Goal: Transaction & Acquisition: Purchase product/service

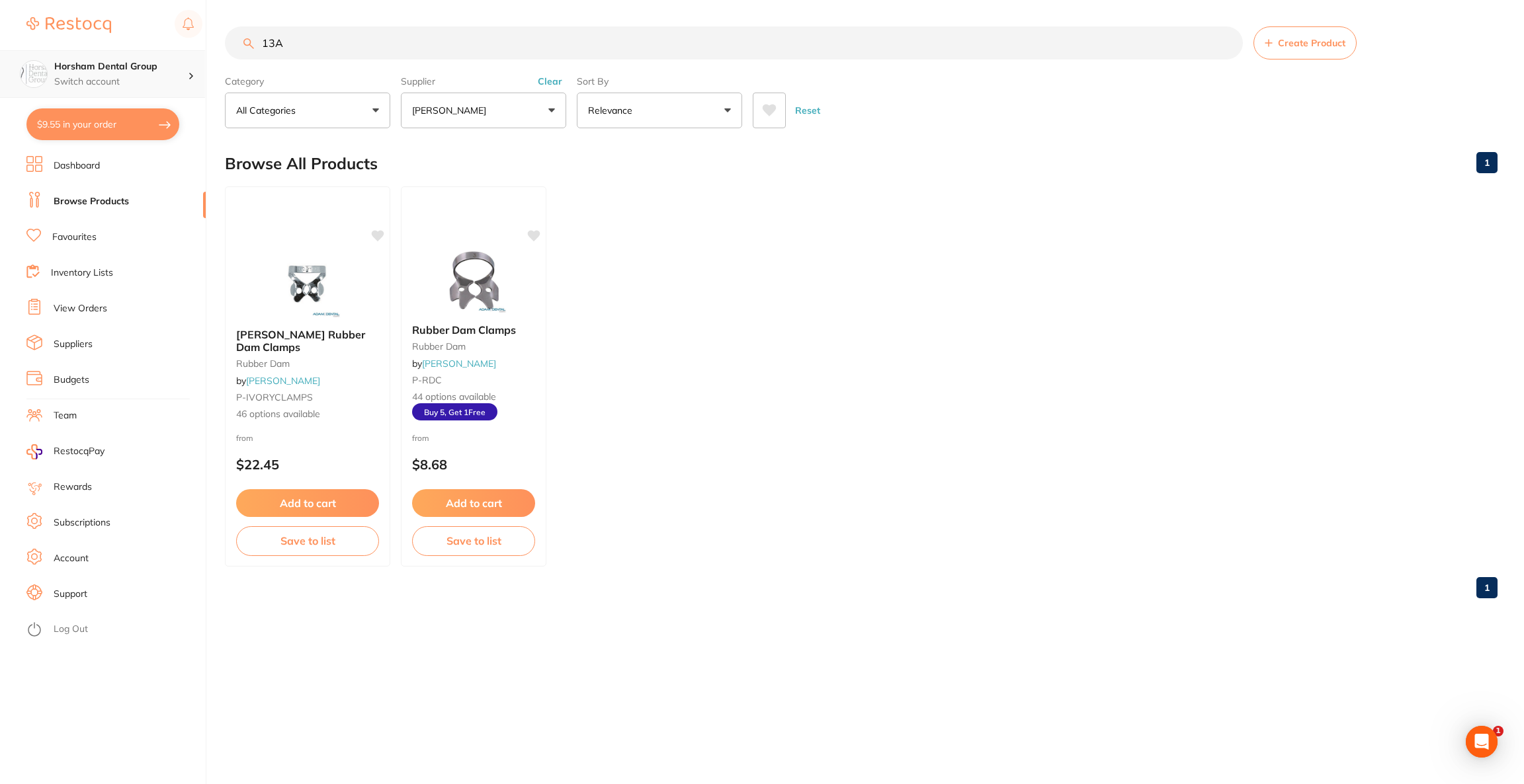
click at [184, 82] on p "Switch account" at bounding box center [121, 82] width 134 height 13
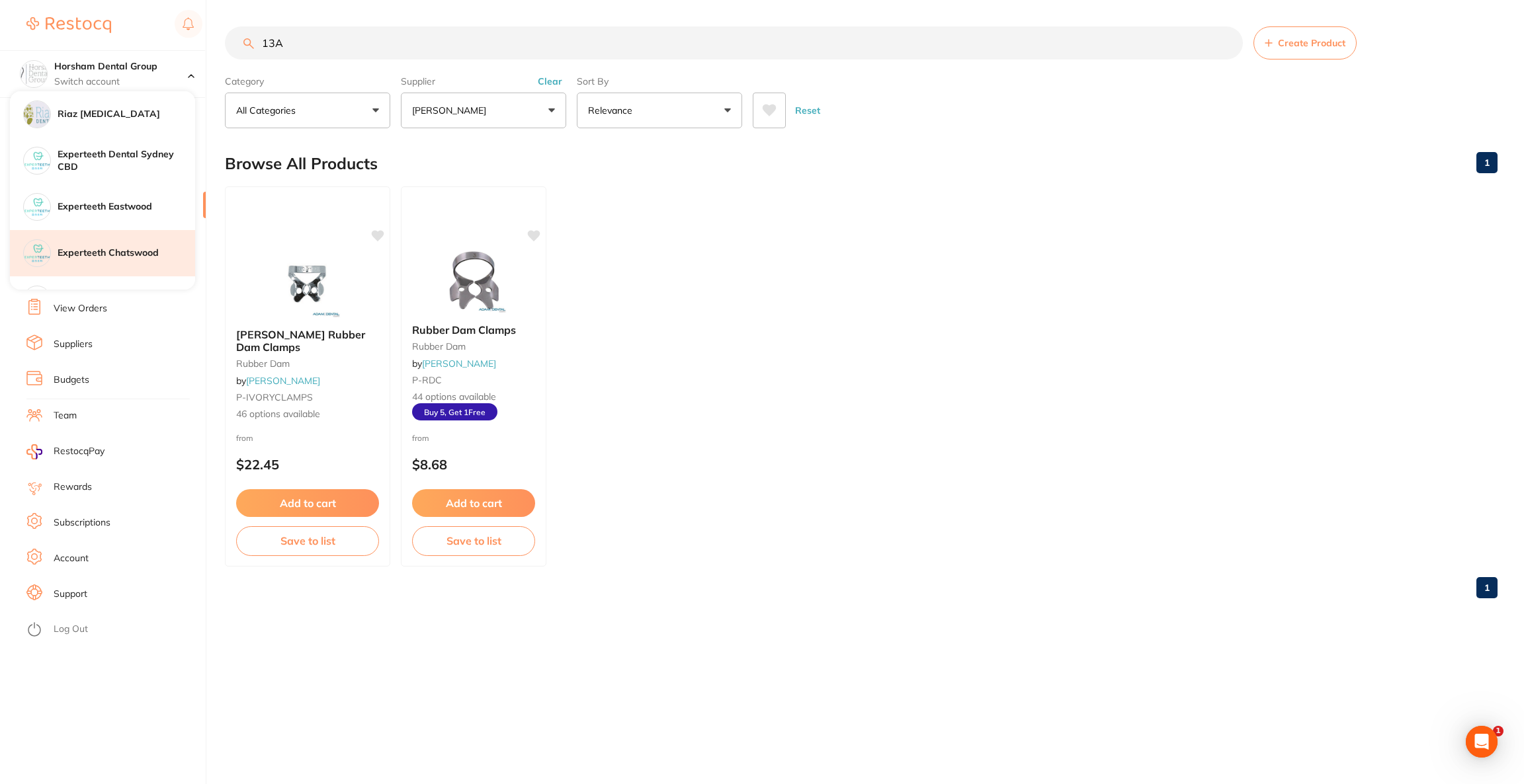
click at [151, 269] on div "Experteeth Chatswood" at bounding box center [102, 254] width 185 height 46
checkbox input "true"
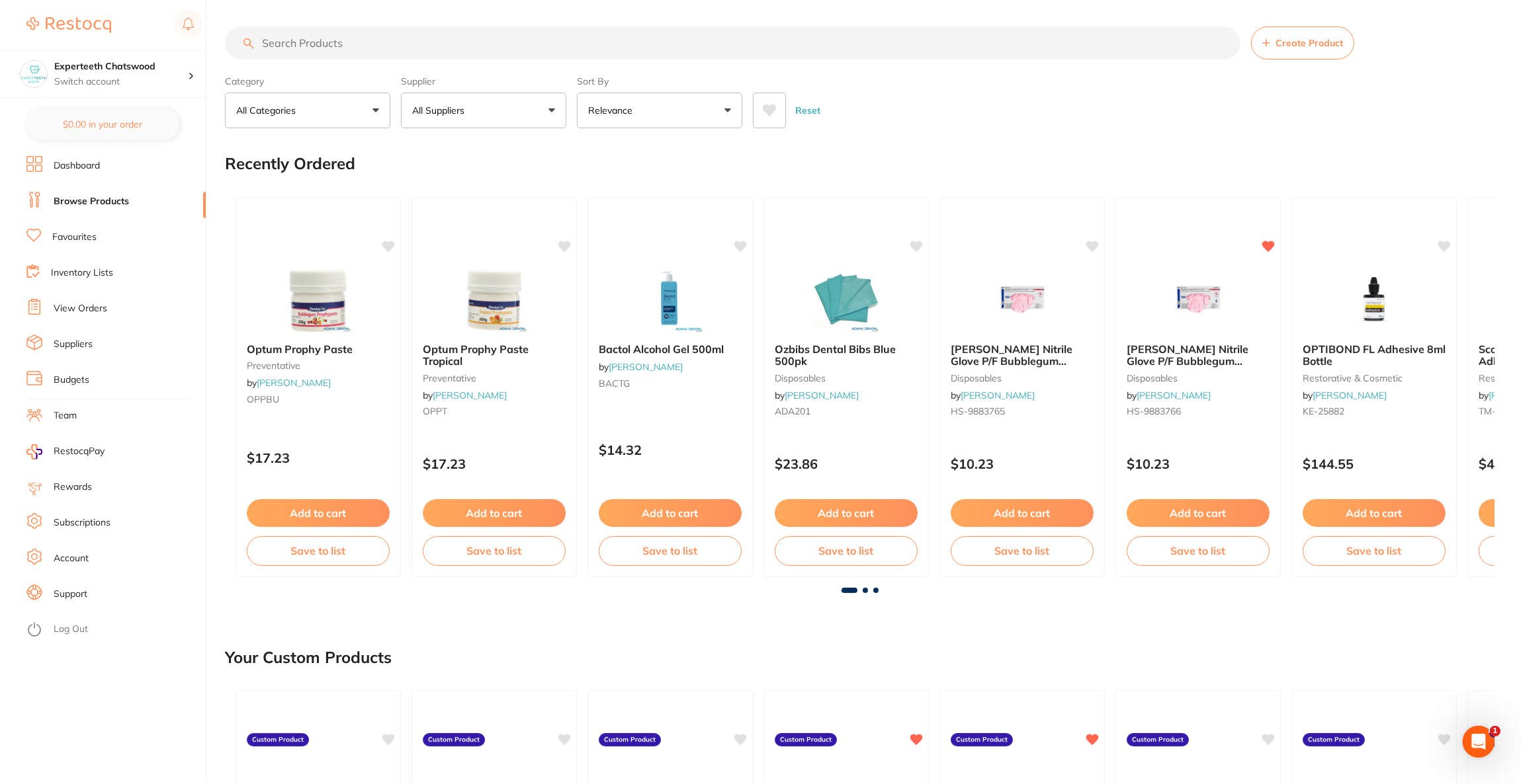
click at [81, 353] on li "Suppliers" at bounding box center [116, 344] width 179 height 20
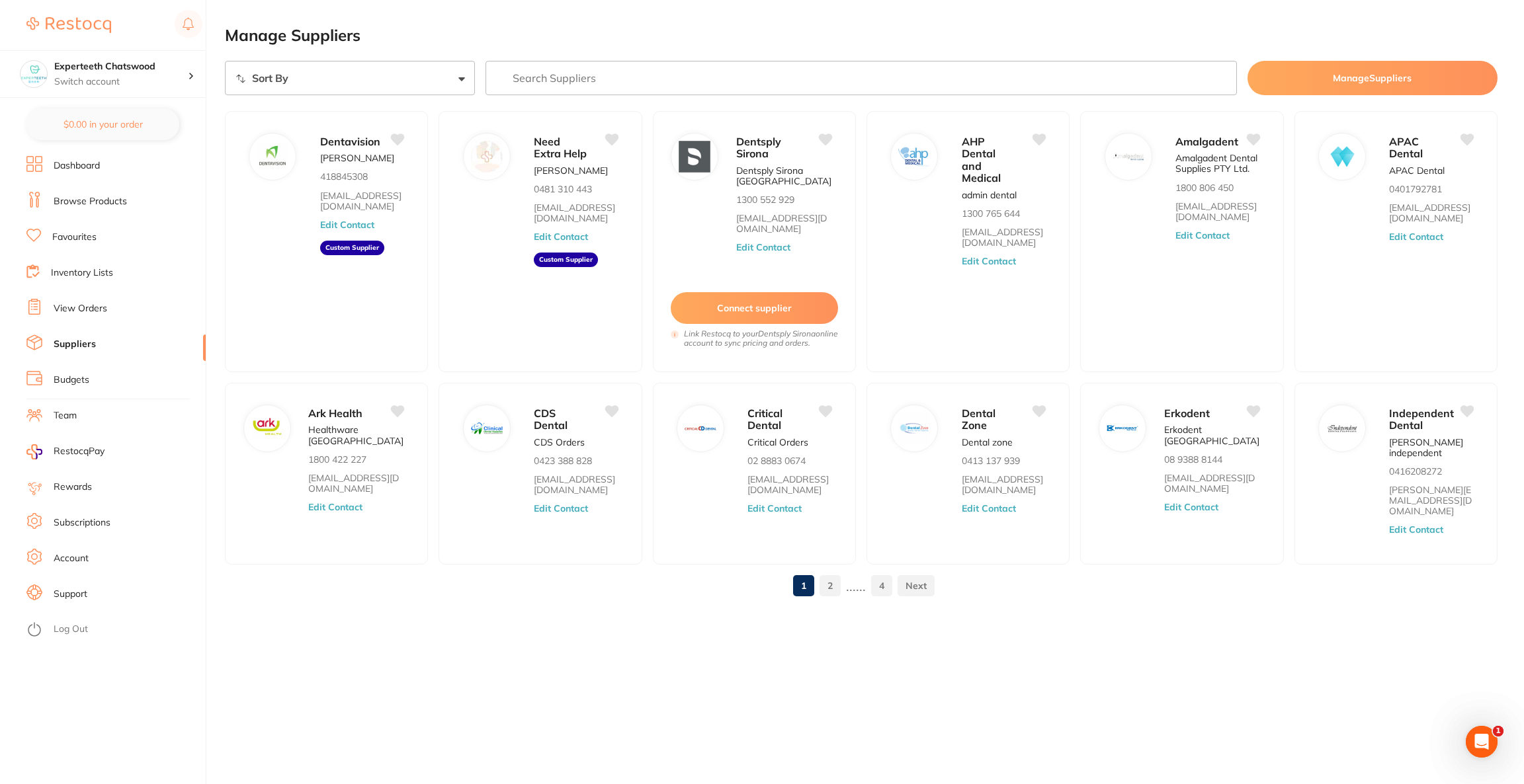
click at [592, 86] on input "search" at bounding box center [862, 77] width 751 height 35
type input "o"
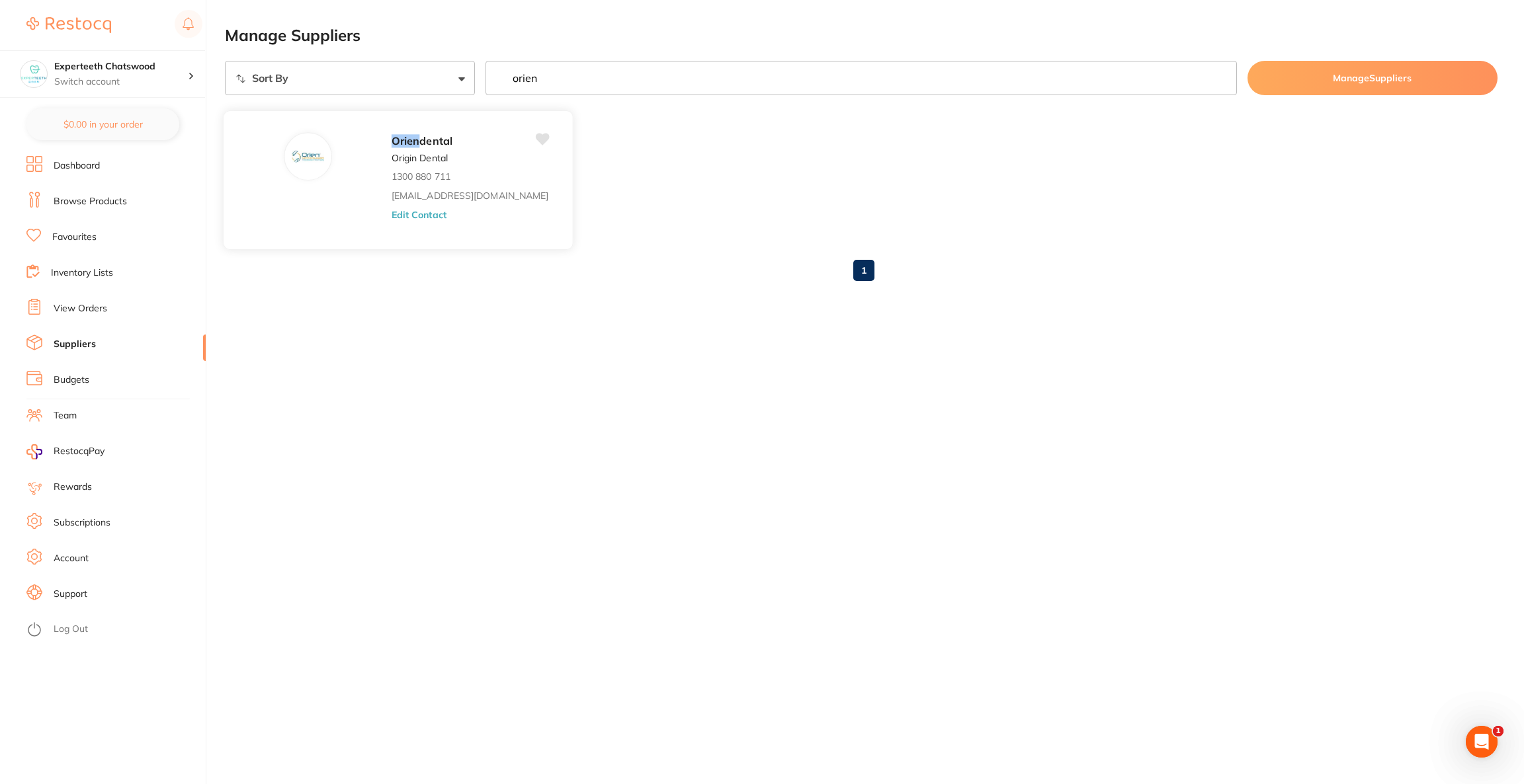
type input "orien"
click at [392, 214] on button "Edit Contact" at bounding box center [419, 214] width 55 height 11
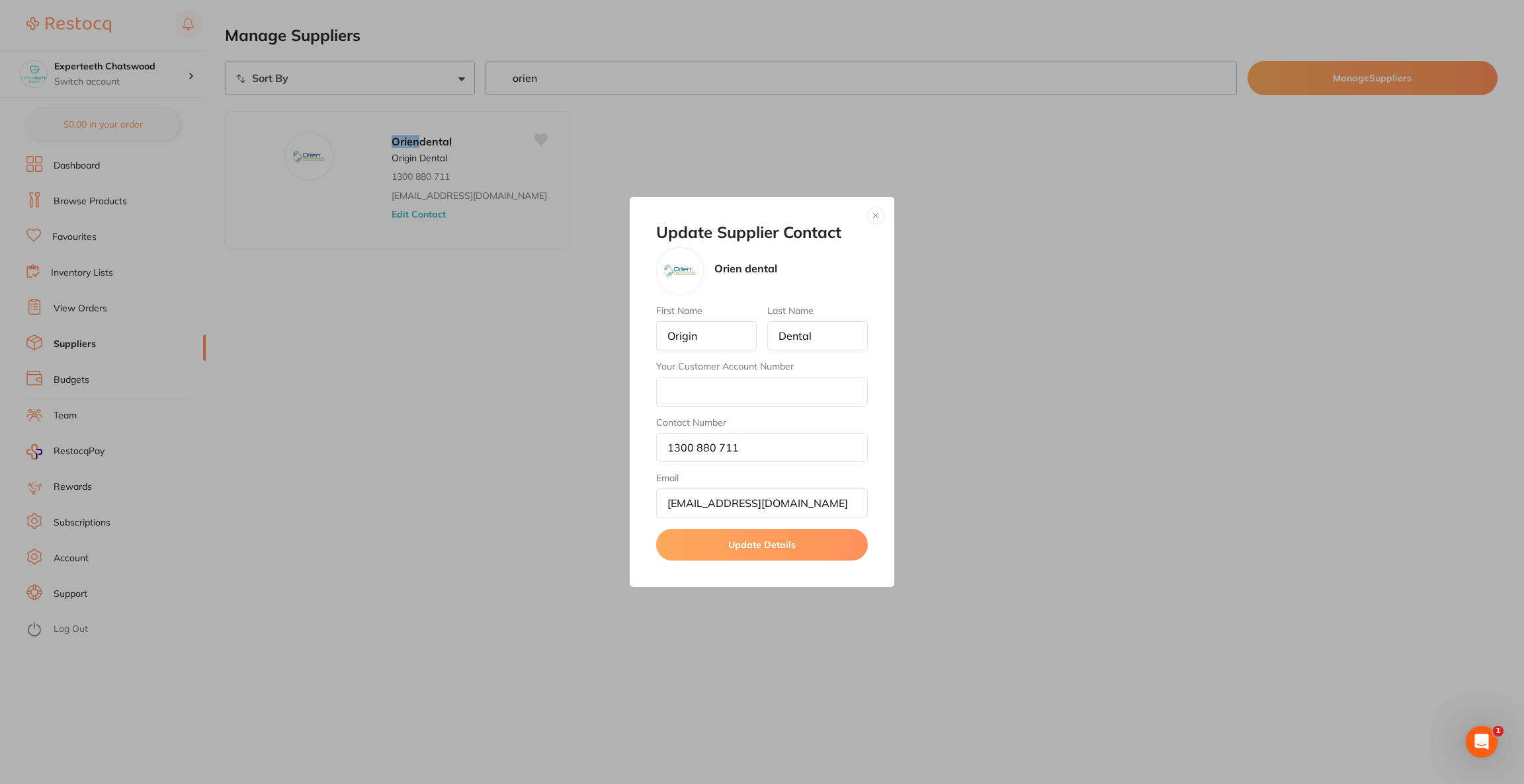
click at [880, 218] on button "button" at bounding box center [876, 215] width 16 height 16
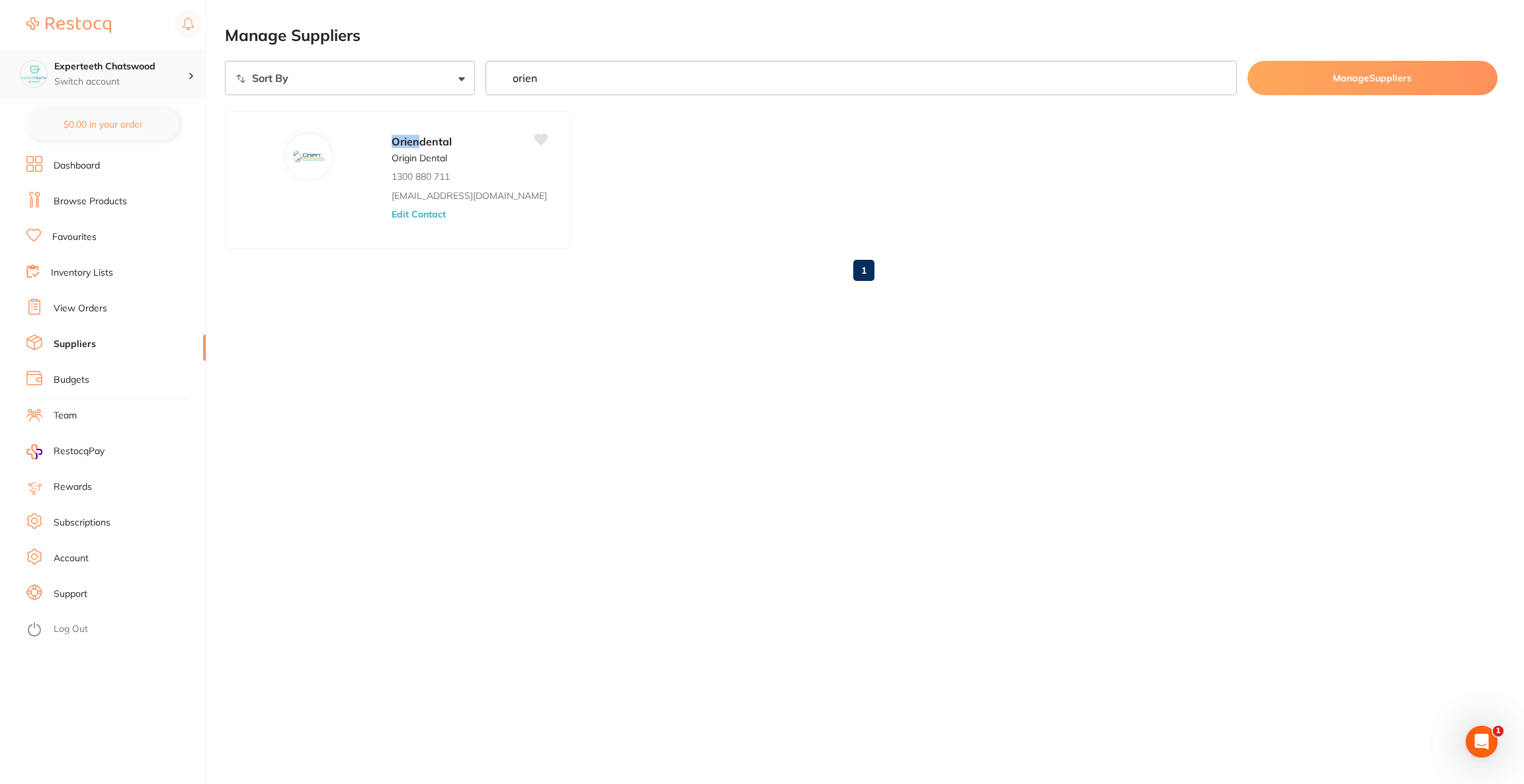
click at [192, 79] on div at bounding box center [196, 74] width 17 height 12
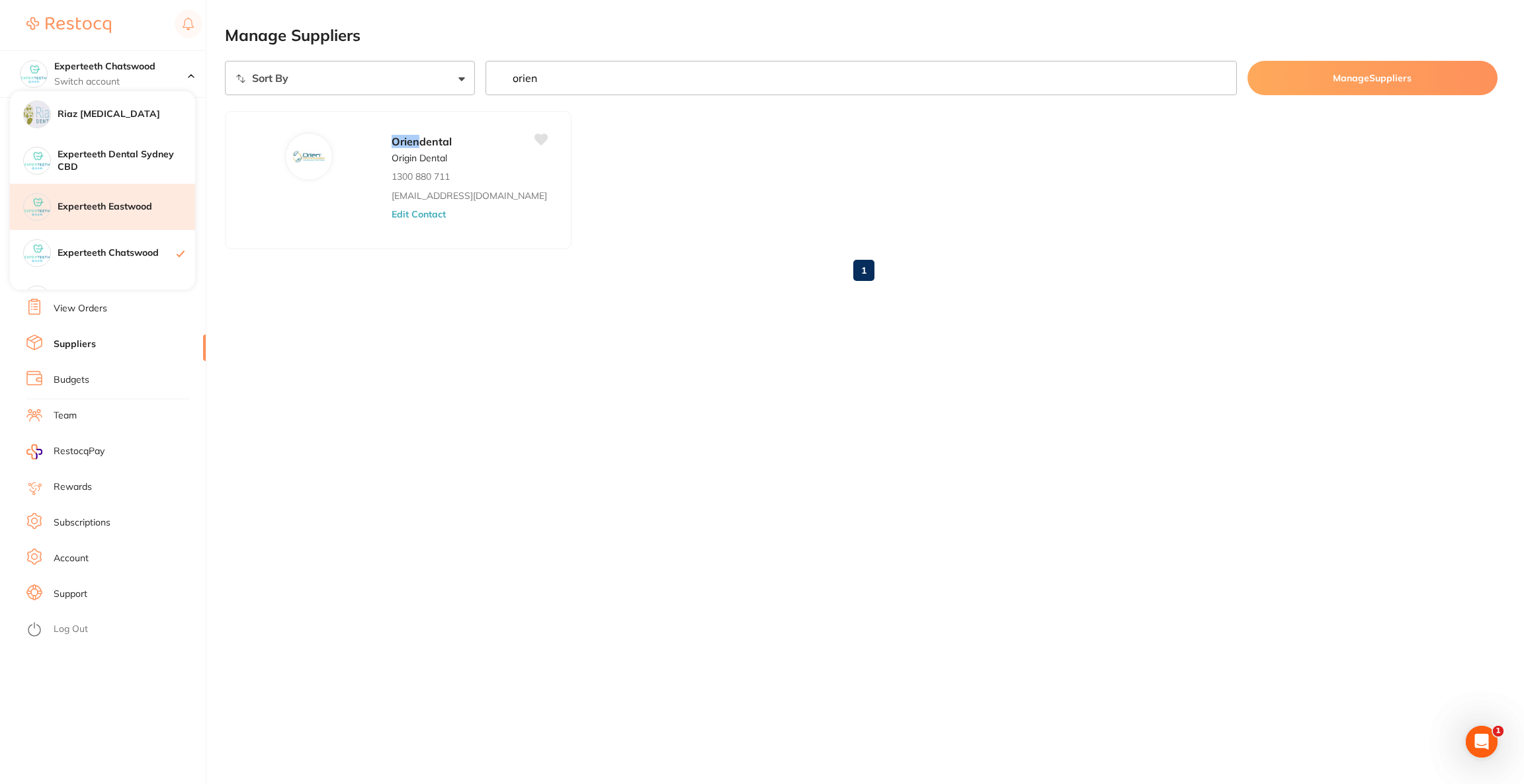
click at [109, 202] on h4 "Experteeth Eastwood" at bounding box center [126, 206] width 138 height 13
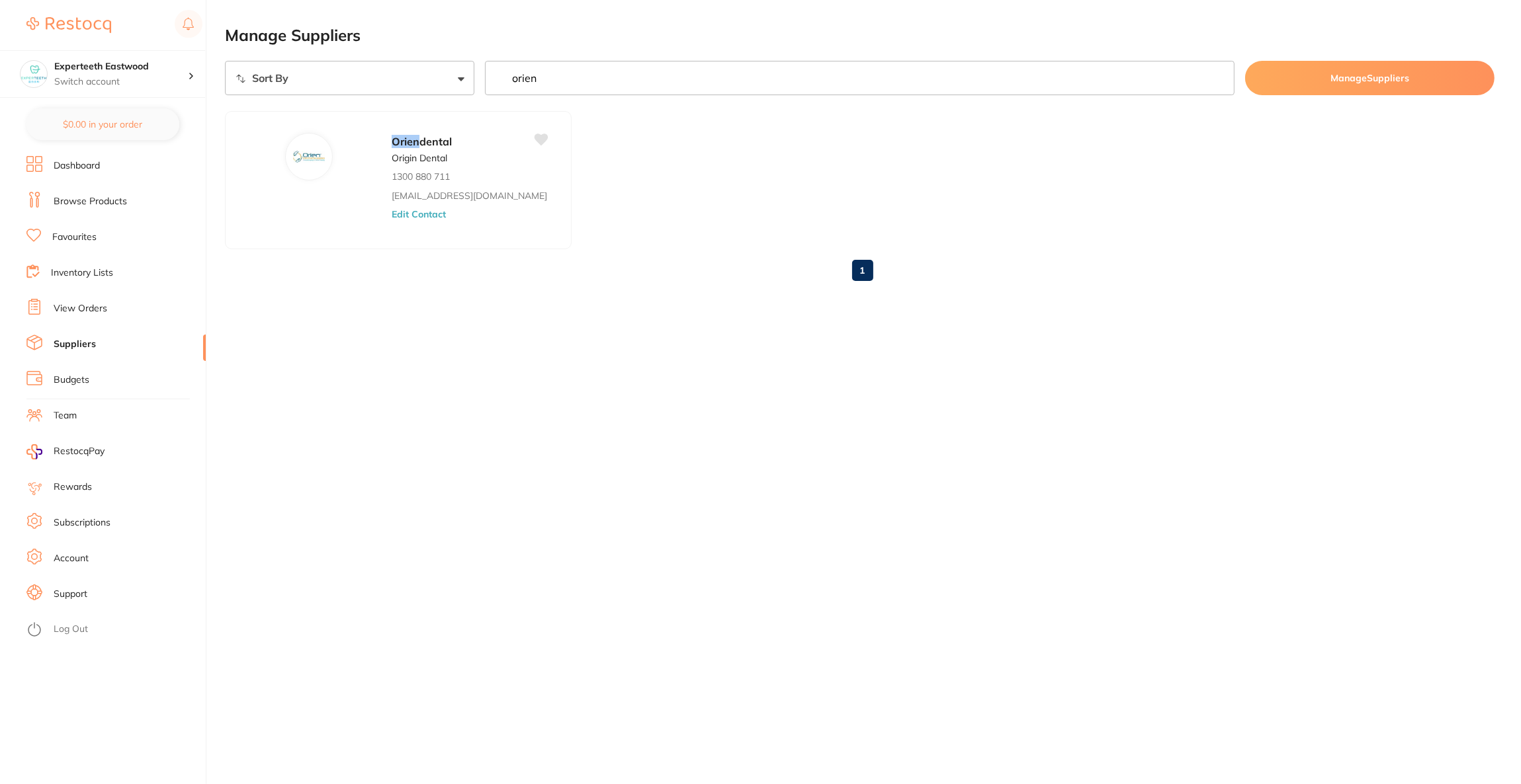
checkbox input "false"
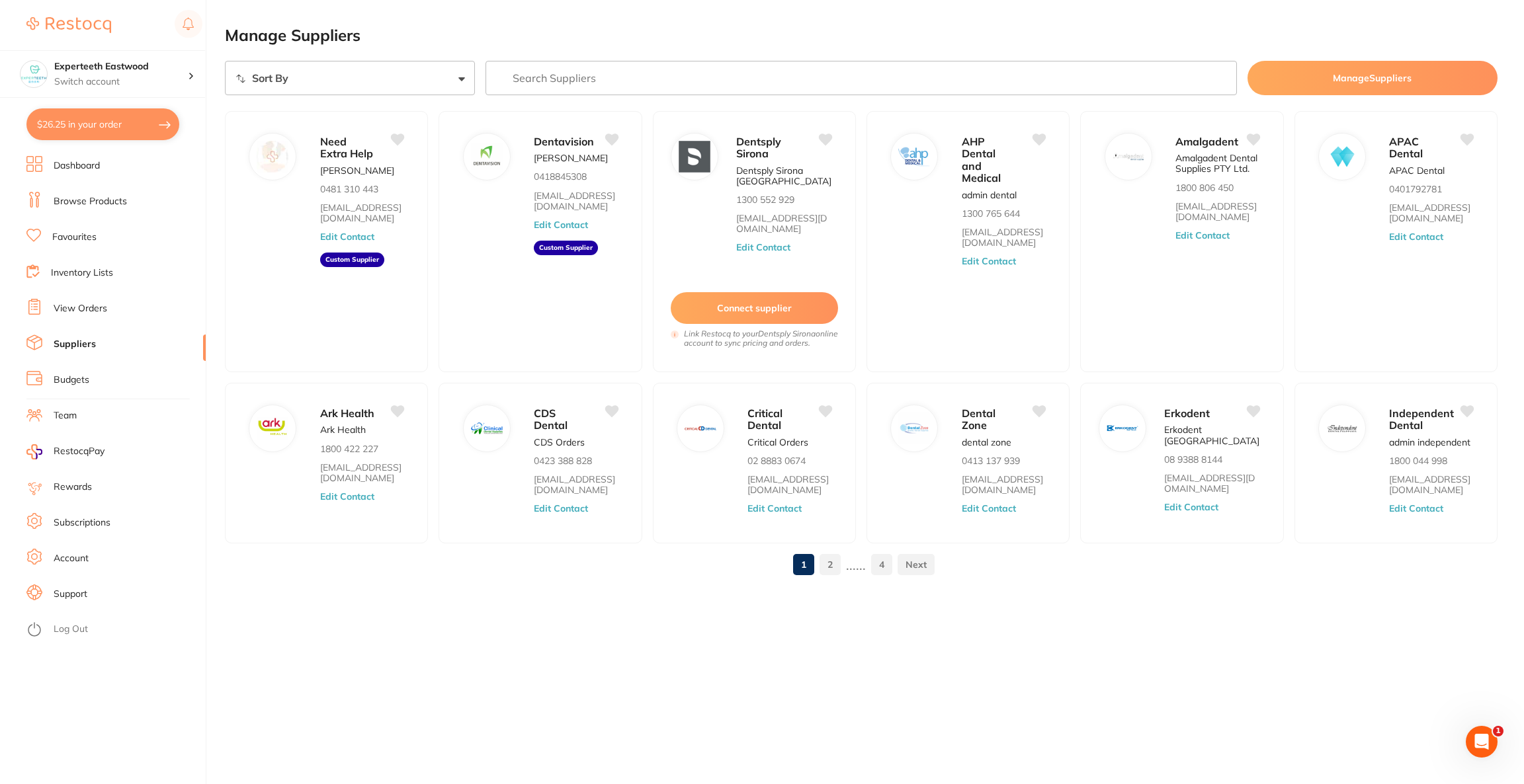
click at [645, 87] on input "search" at bounding box center [862, 77] width 751 height 35
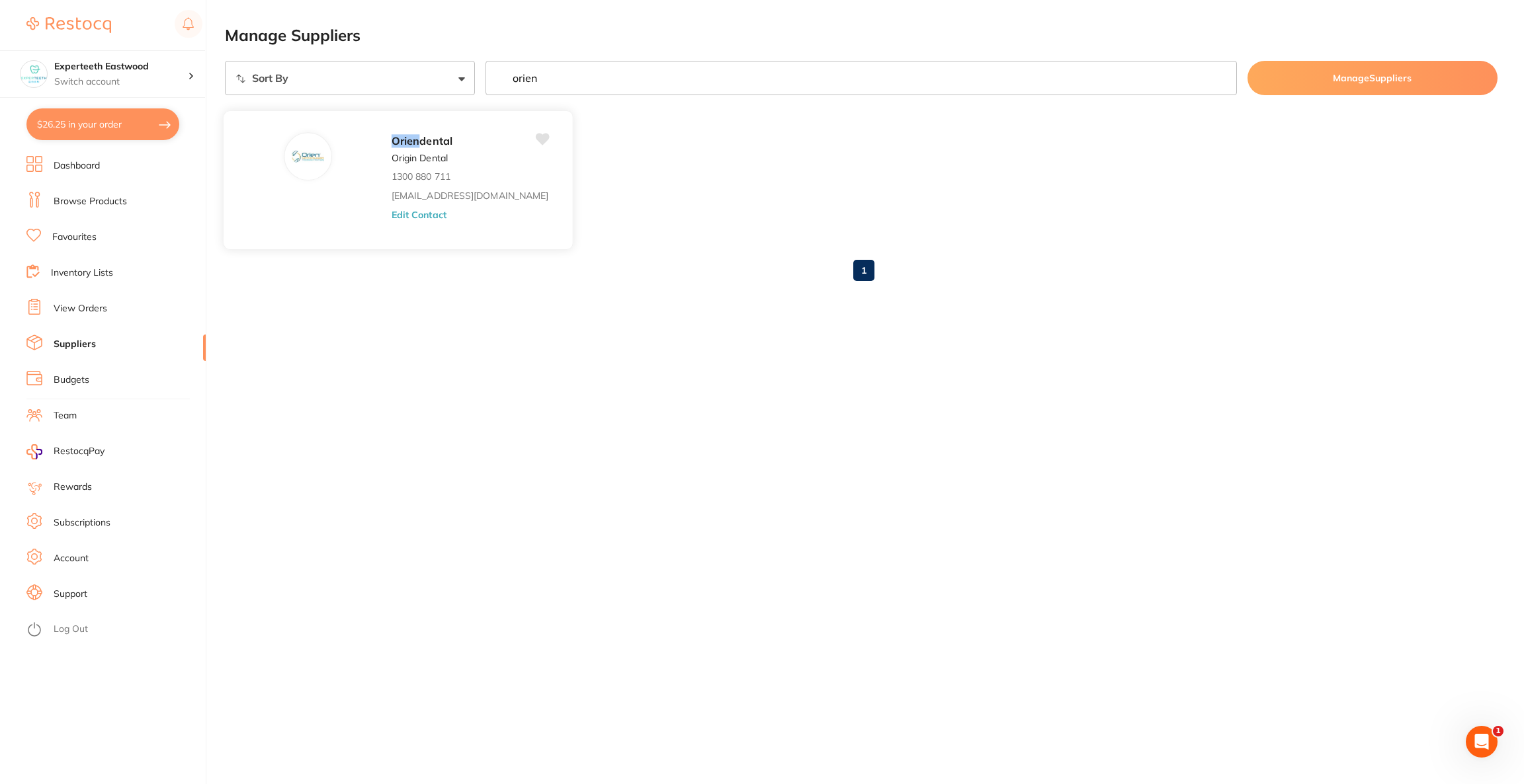
type input "orien"
click at [392, 215] on button "Edit Contact" at bounding box center [419, 214] width 55 height 11
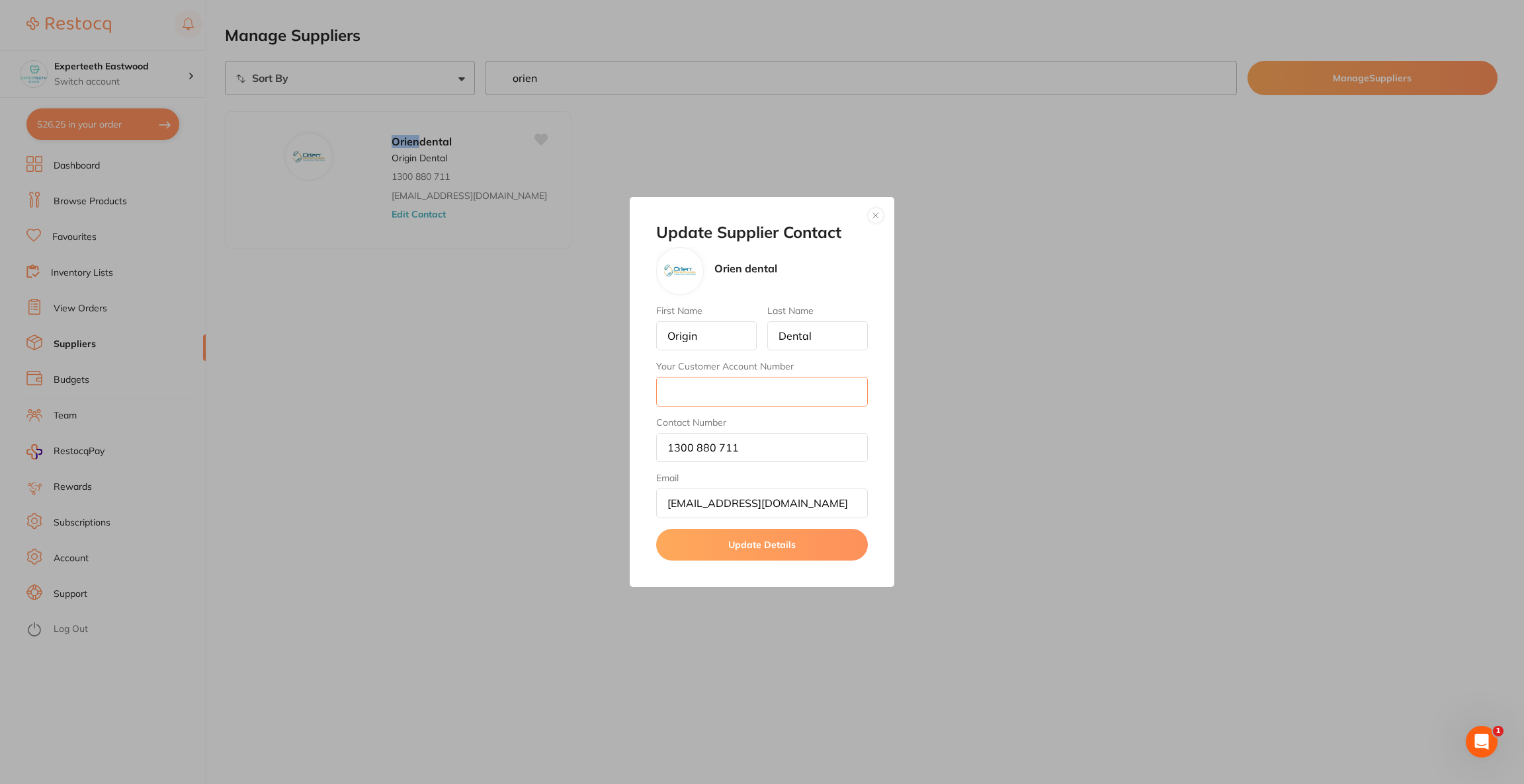
paste input "NSW1053"
type input "NSW1053"
click at [784, 541] on button "Update Details" at bounding box center [762, 546] width 212 height 32
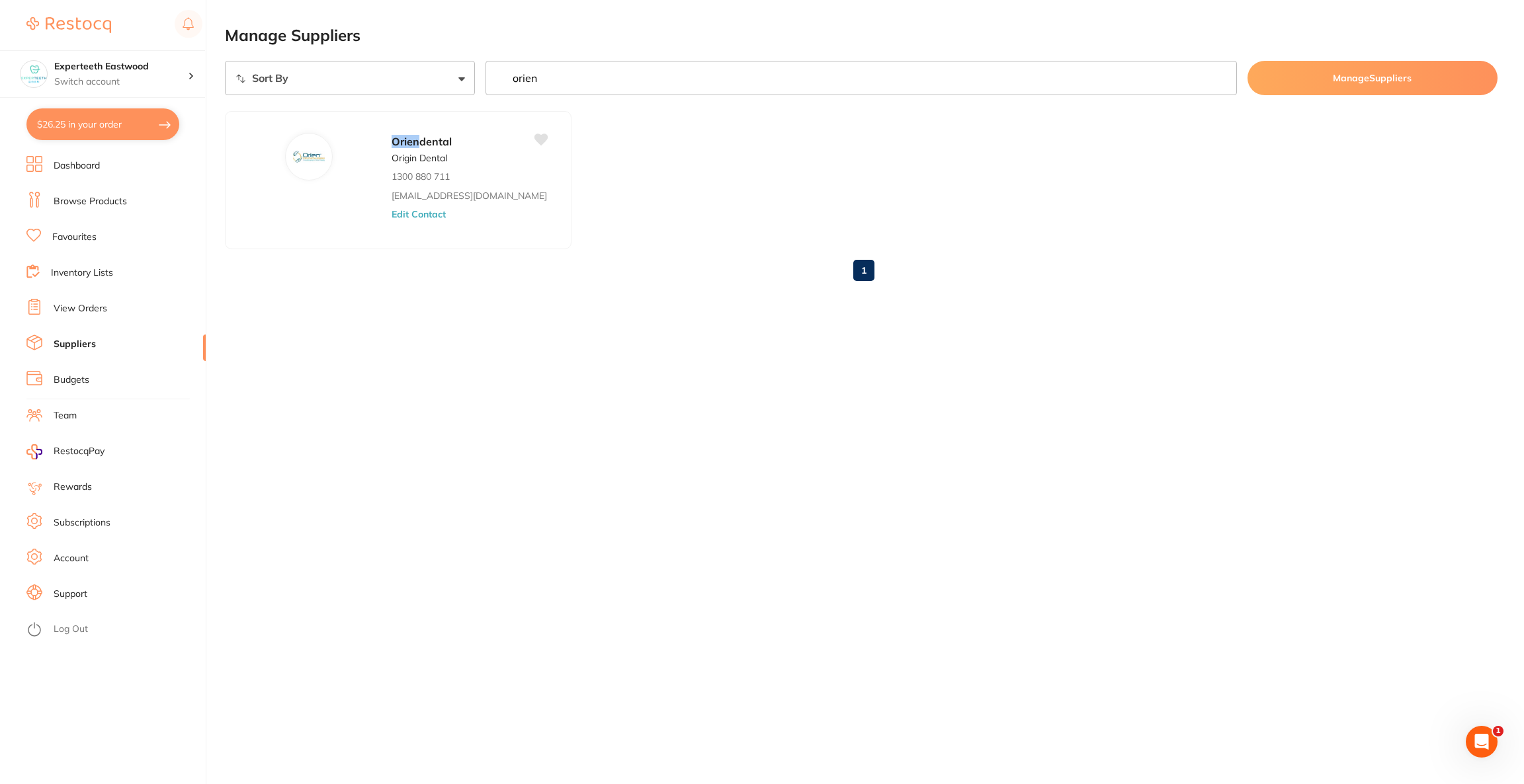
click at [120, 206] on link "Browse Products" at bounding box center [90, 201] width 73 height 13
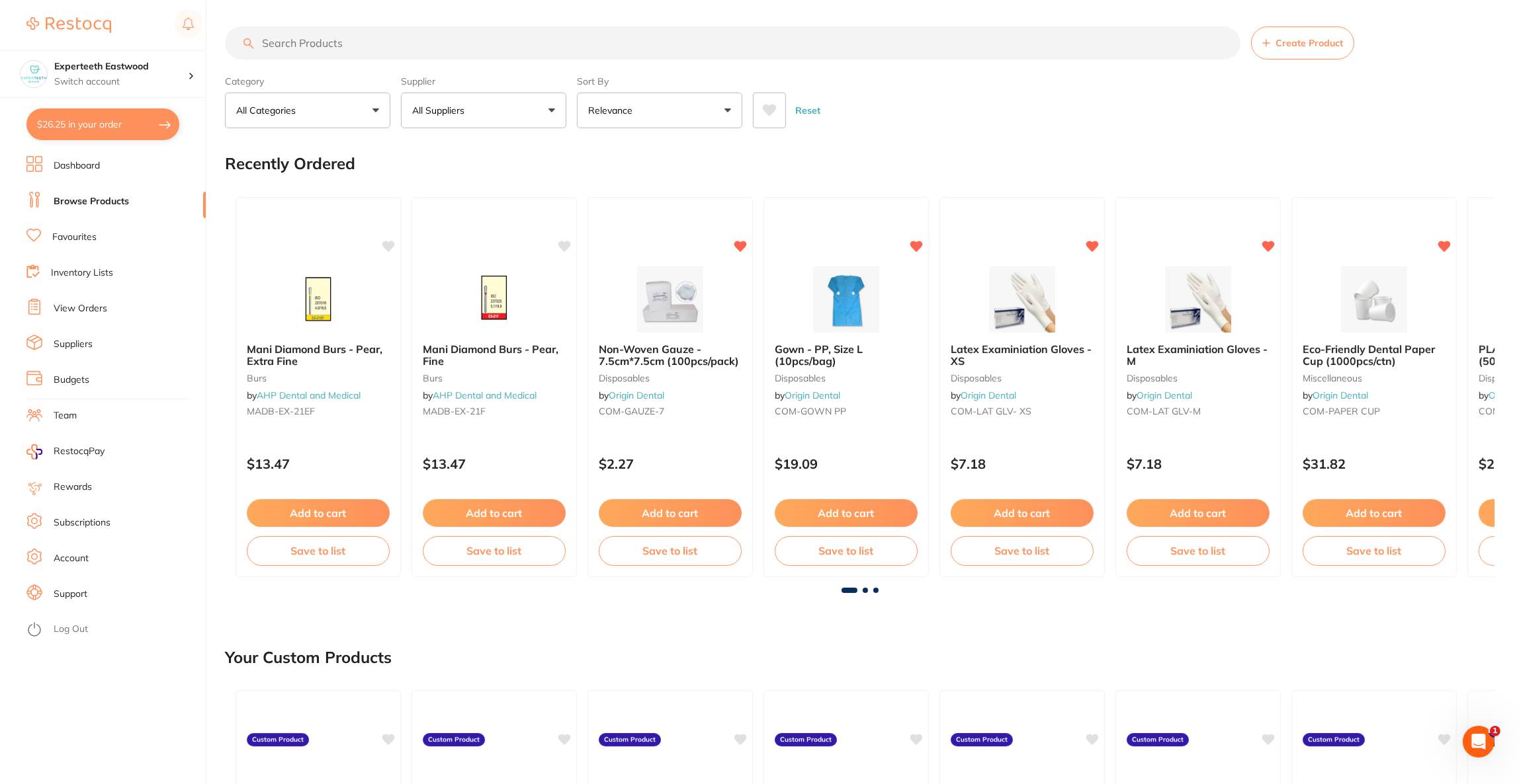
click at [524, 51] on input "search" at bounding box center [732, 43] width 1015 height 33
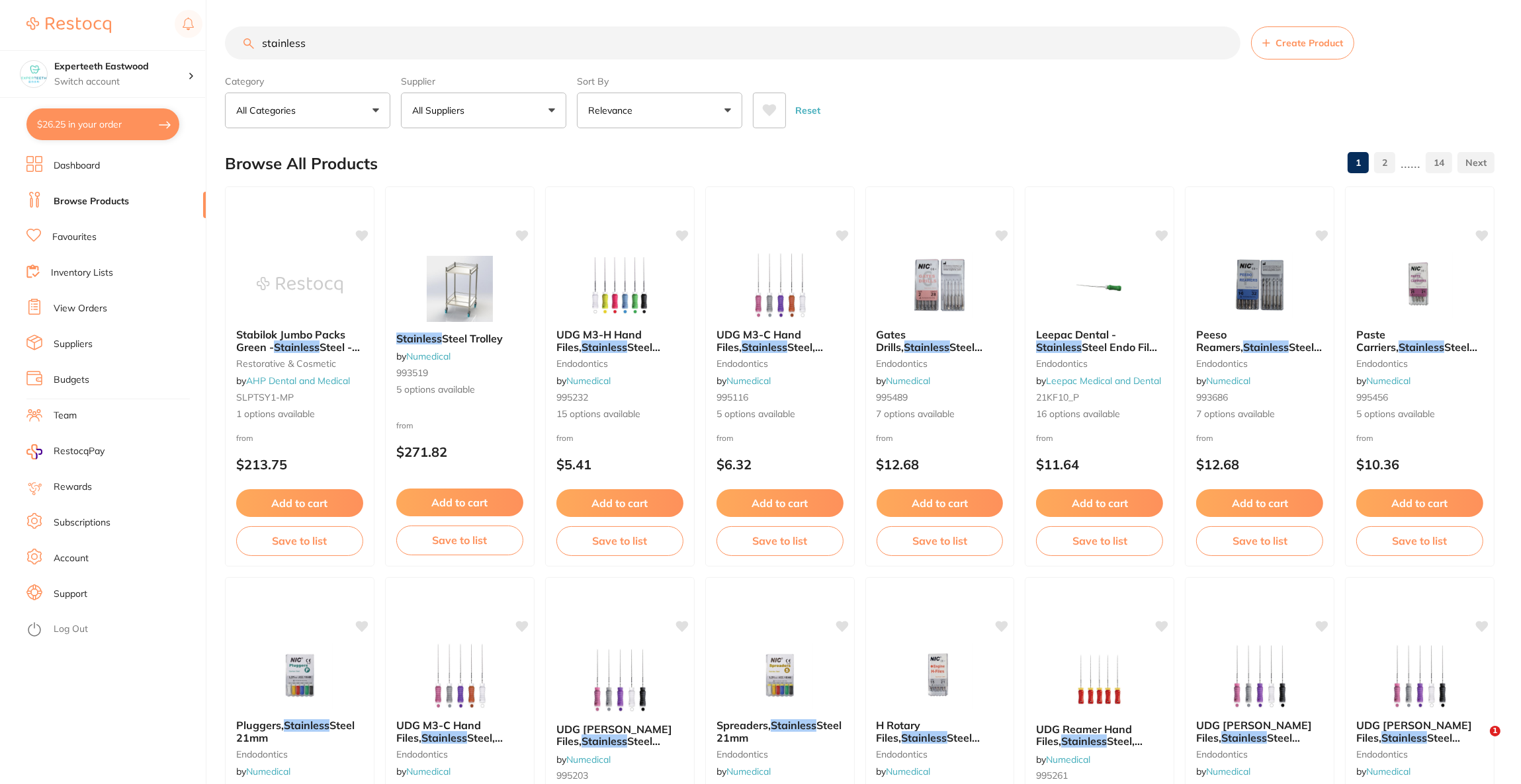
click at [510, 125] on button "All Suppliers" at bounding box center [483, 110] width 166 height 36
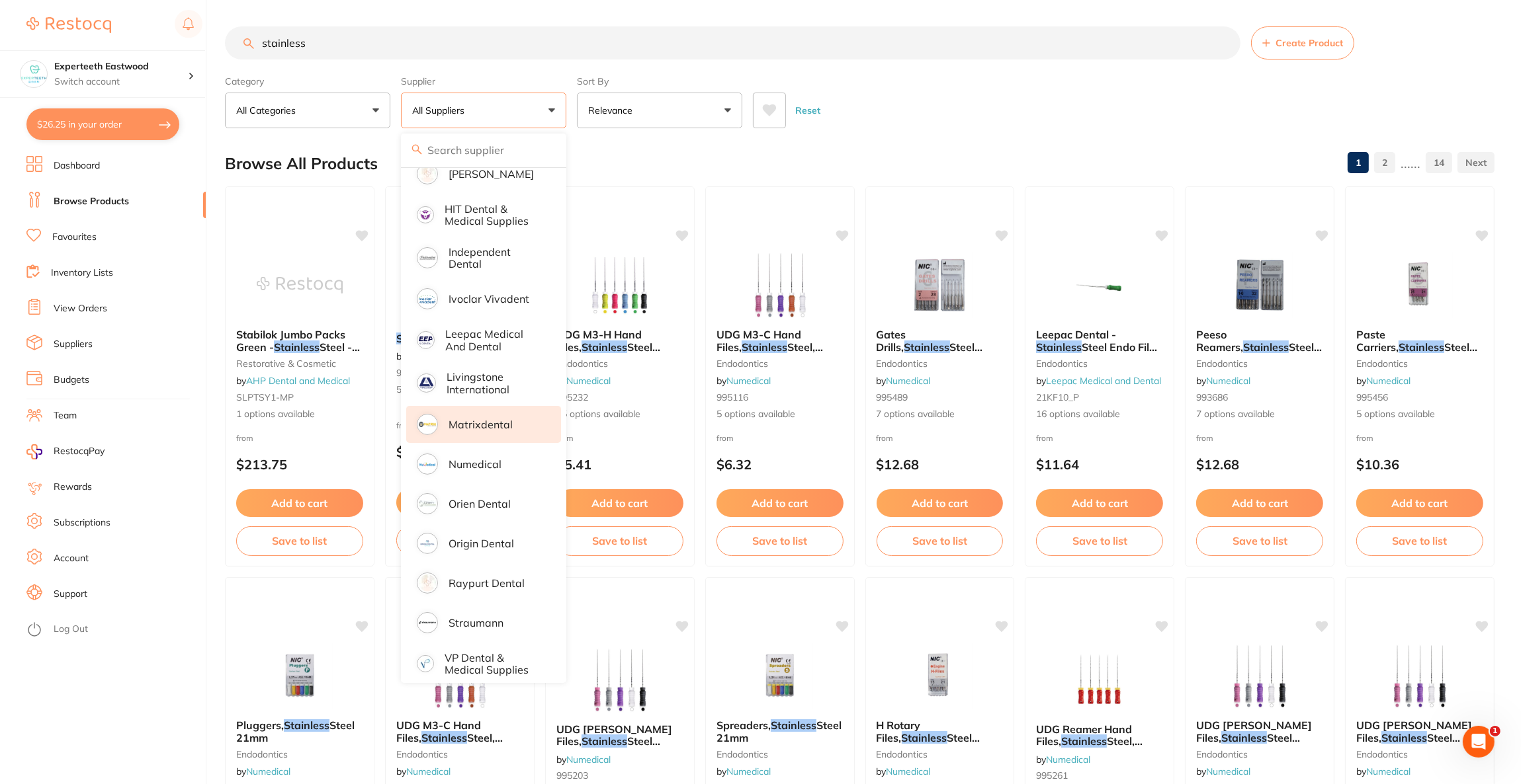
scroll to position [513, 0]
click at [498, 496] on p "Orien dental" at bounding box center [480, 500] width 62 height 12
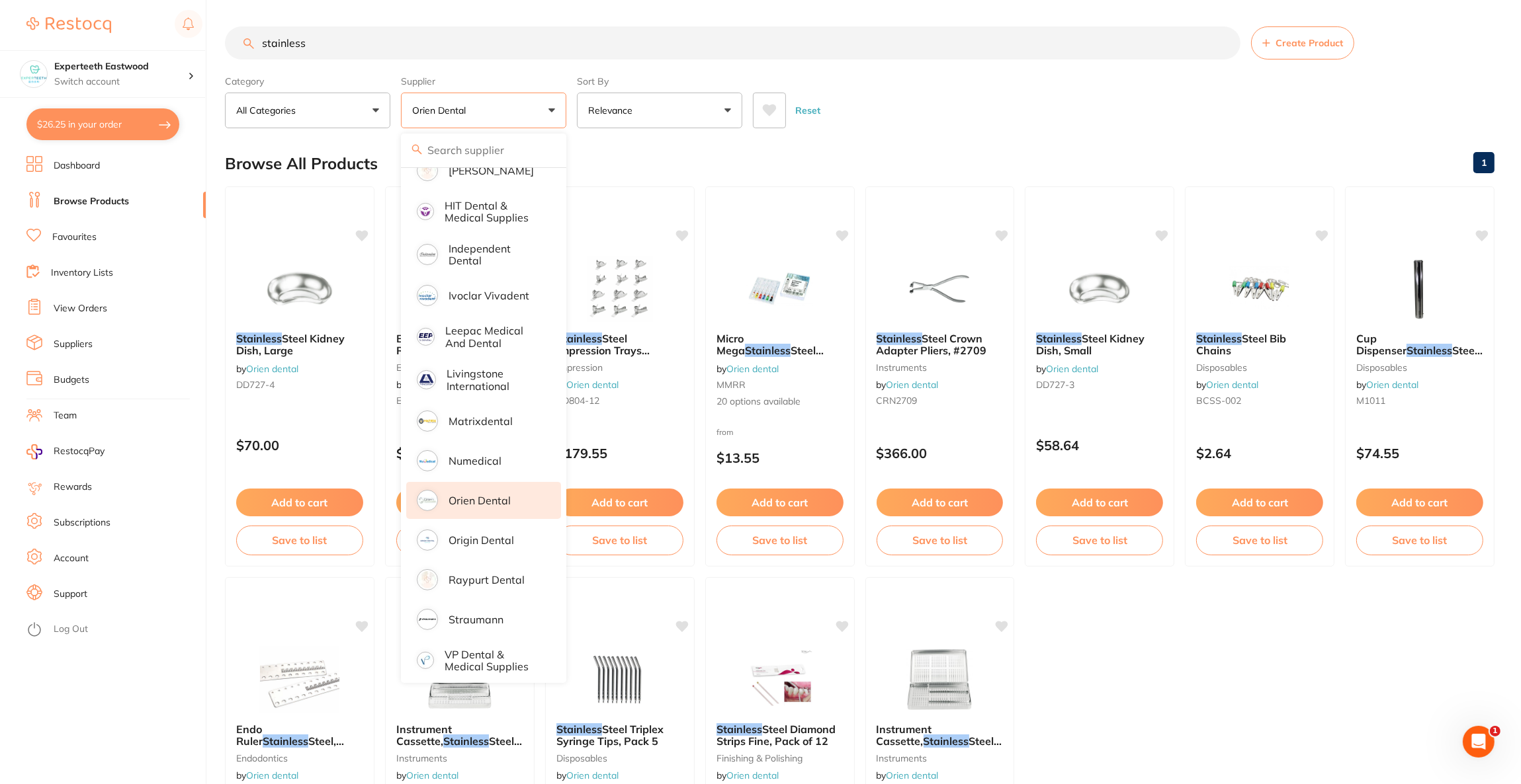
scroll to position [0, 0]
click at [1092, 121] on div "Reset" at bounding box center [1118, 105] width 731 height 46
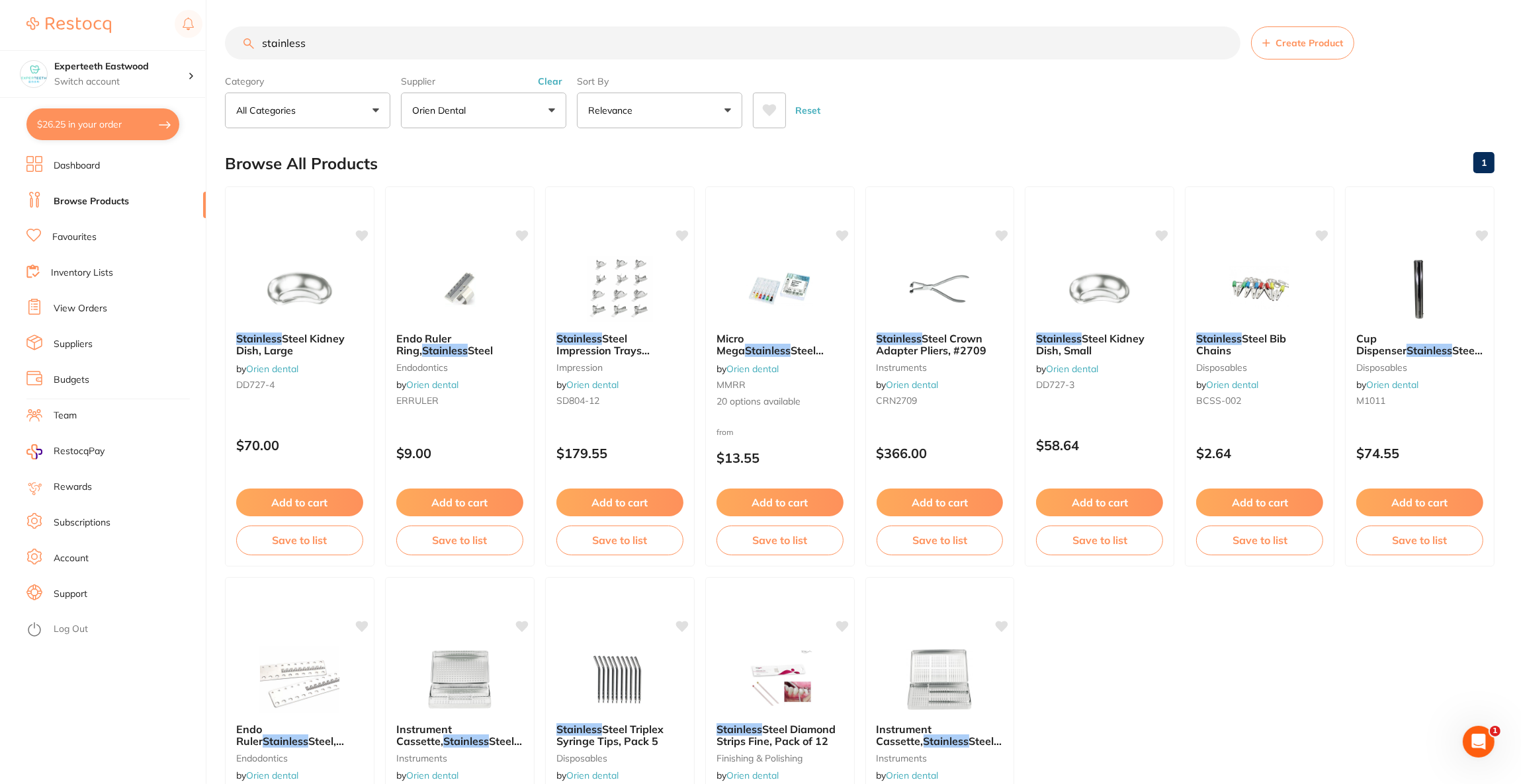
click at [380, 45] on input "stainless" at bounding box center [732, 43] width 1015 height 33
type input "s"
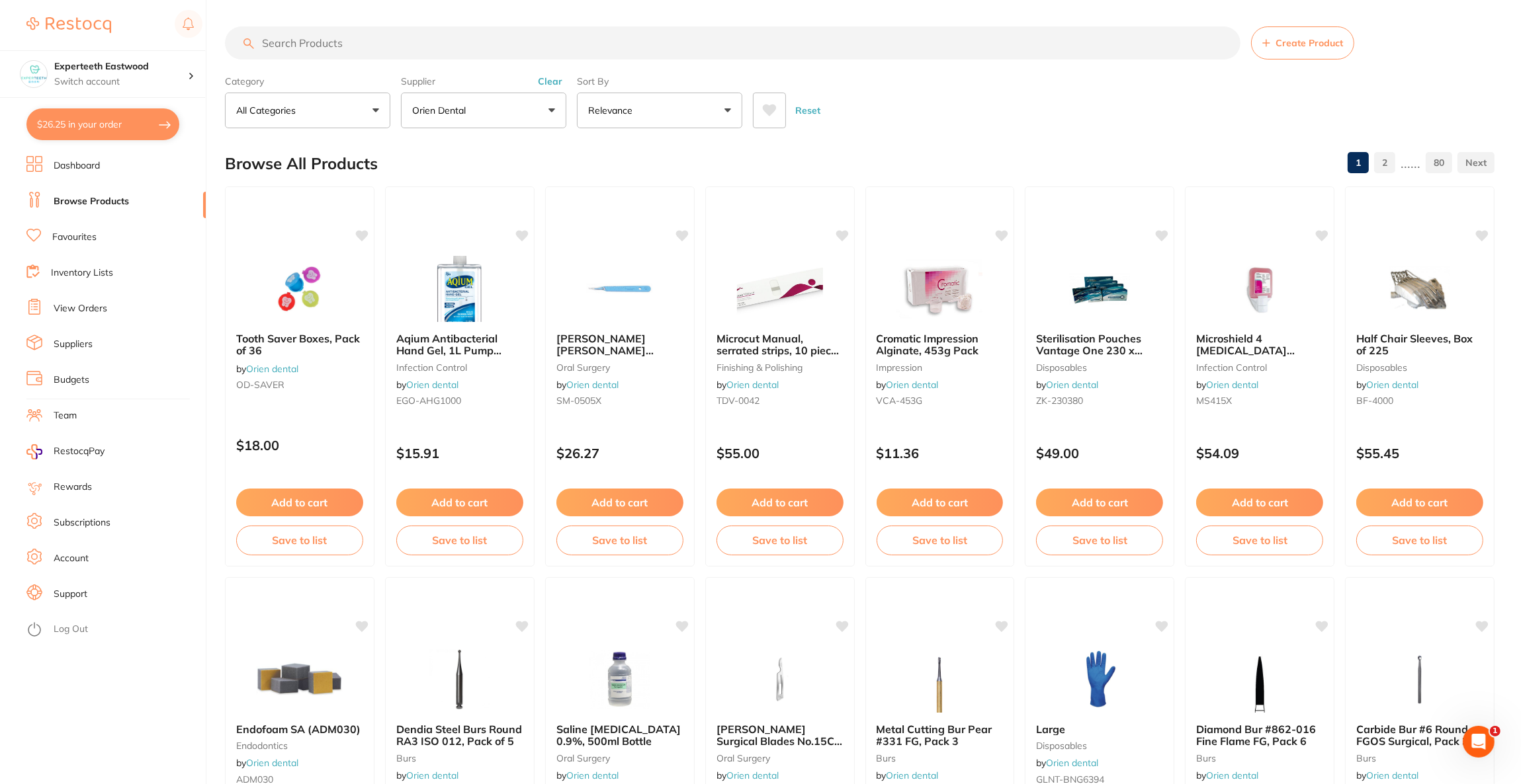
scroll to position [754, 0]
paste input "KC-189287X"
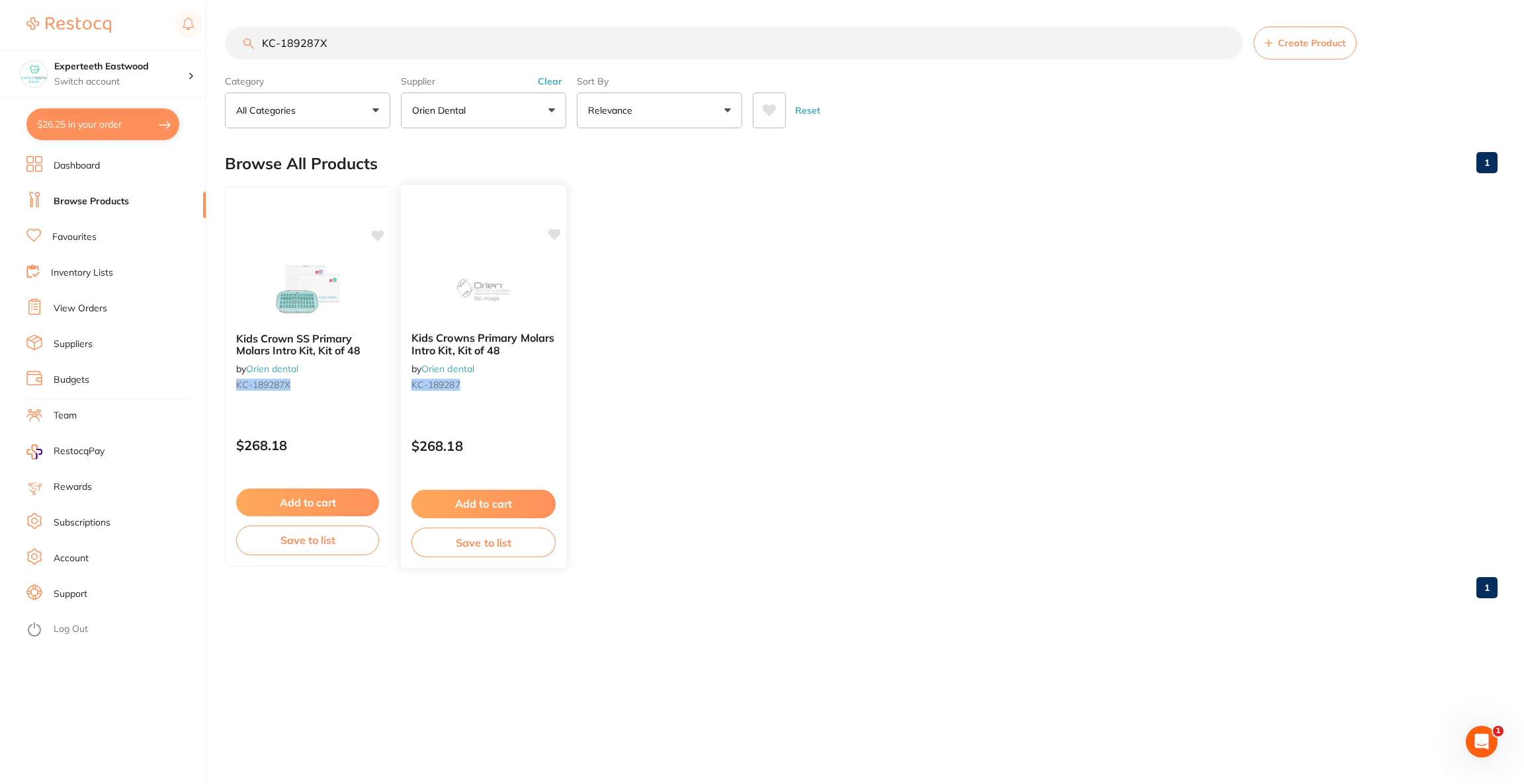
scroll to position [0, 0]
type input "KC-189287X"
click at [360, 295] on div at bounding box center [308, 287] width 166 height 67
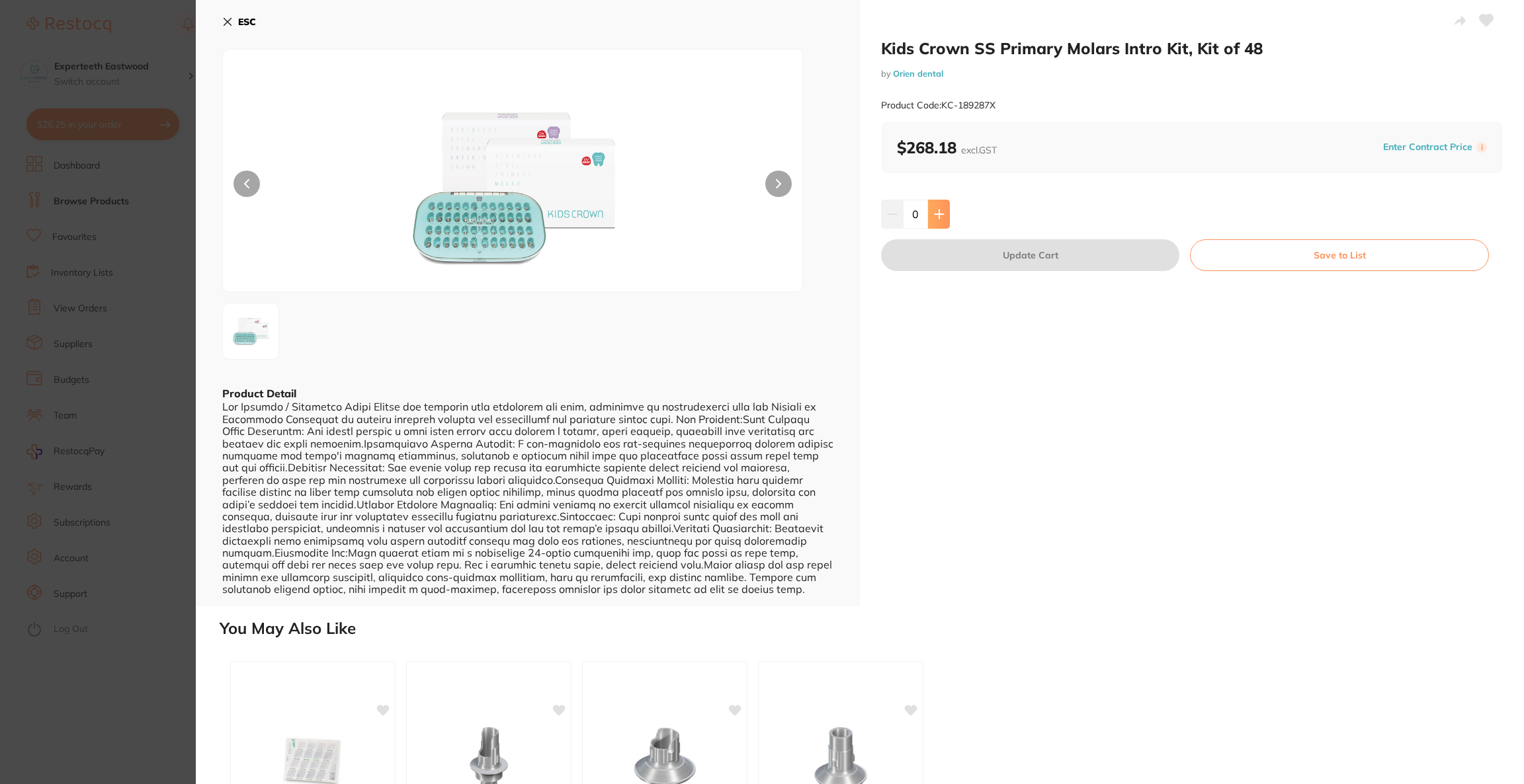
click at [939, 218] on icon at bounding box center [939, 214] width 11 height 11
type input "1"
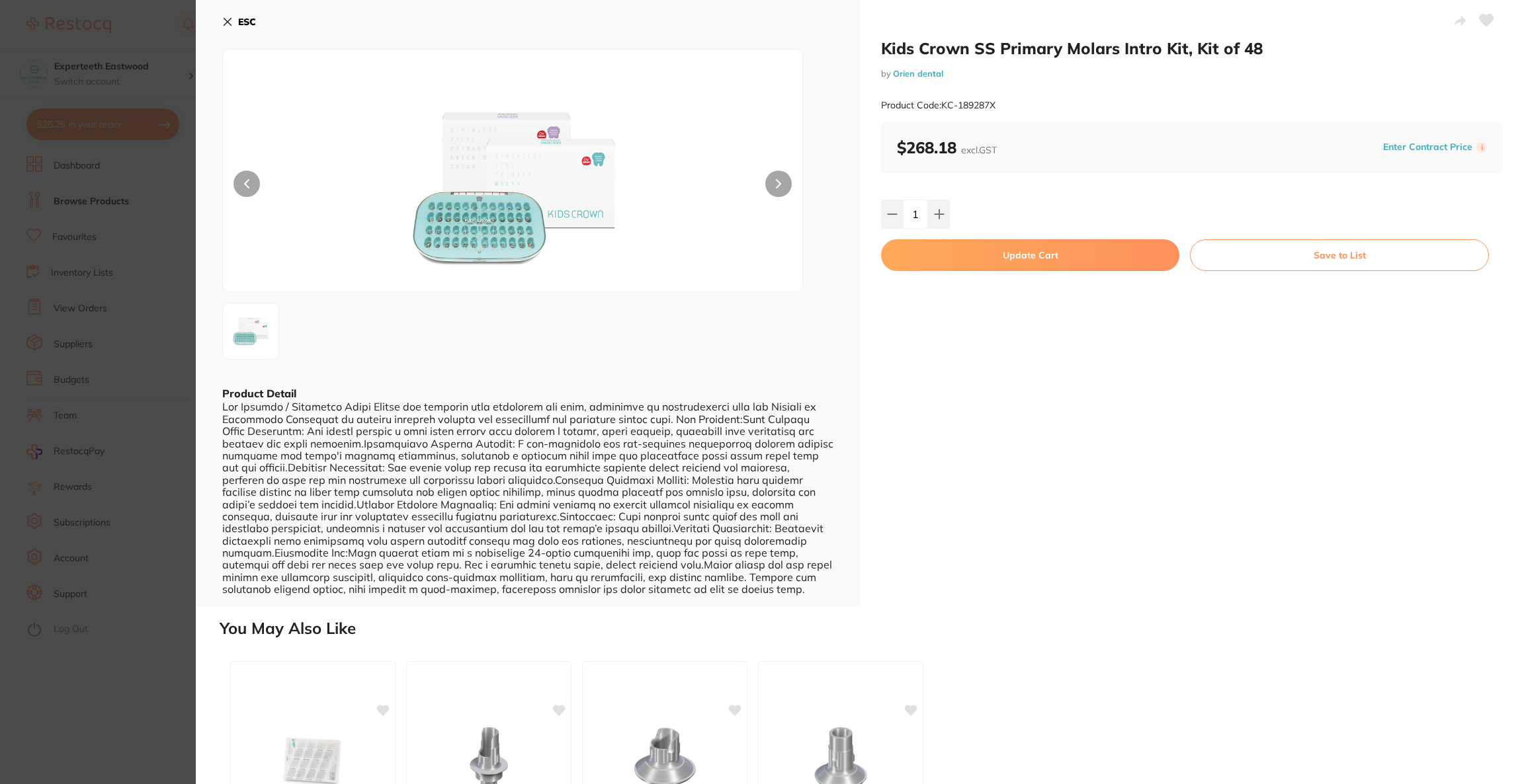
click at [953, 258] on button "Update Cart" at bounding box center [1030, 255] width 298 height 32
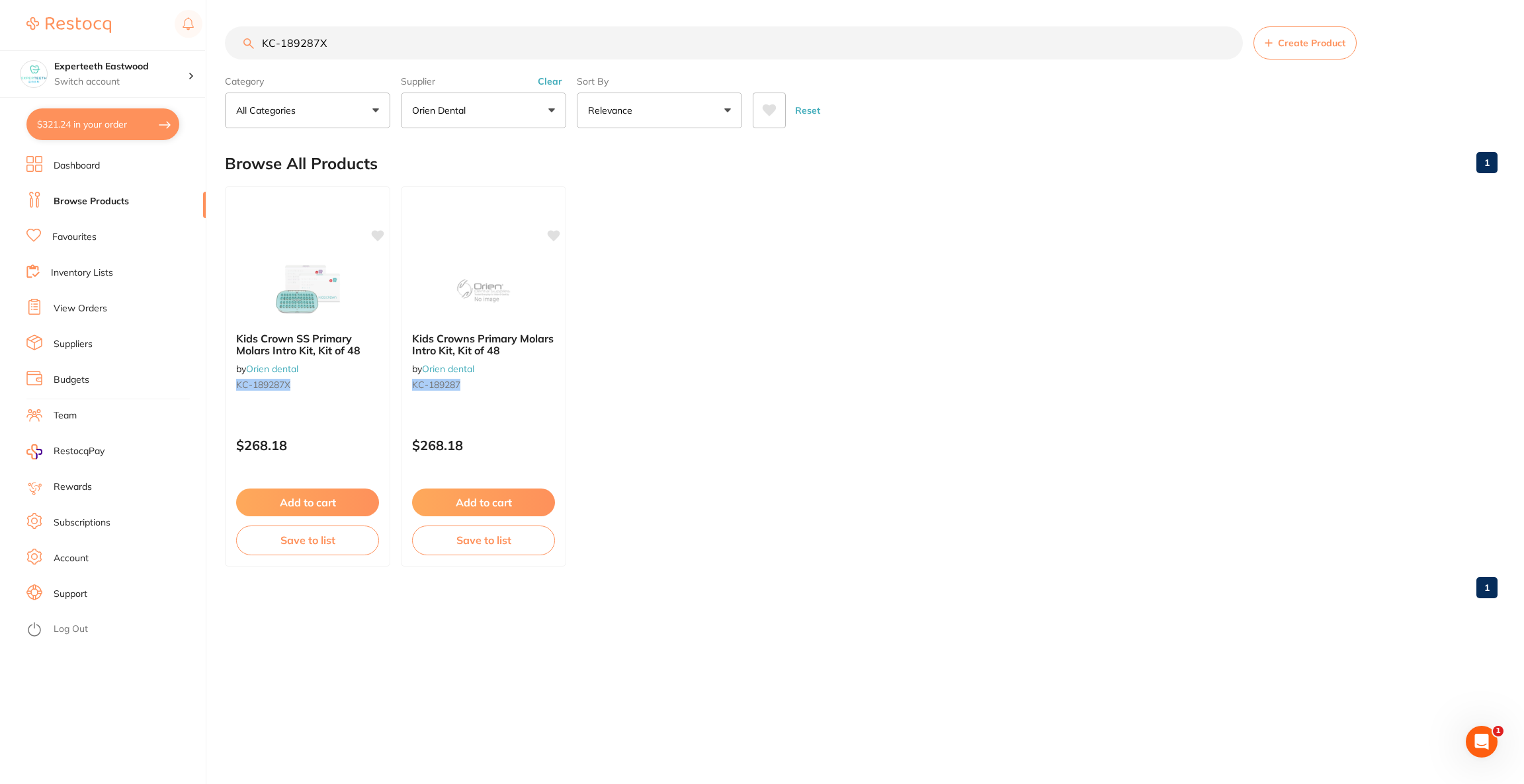
click at [133, 125] on button "$321.24 in your order" at bounding box center [103, 125] width 153 height 32
checkbox input "true"
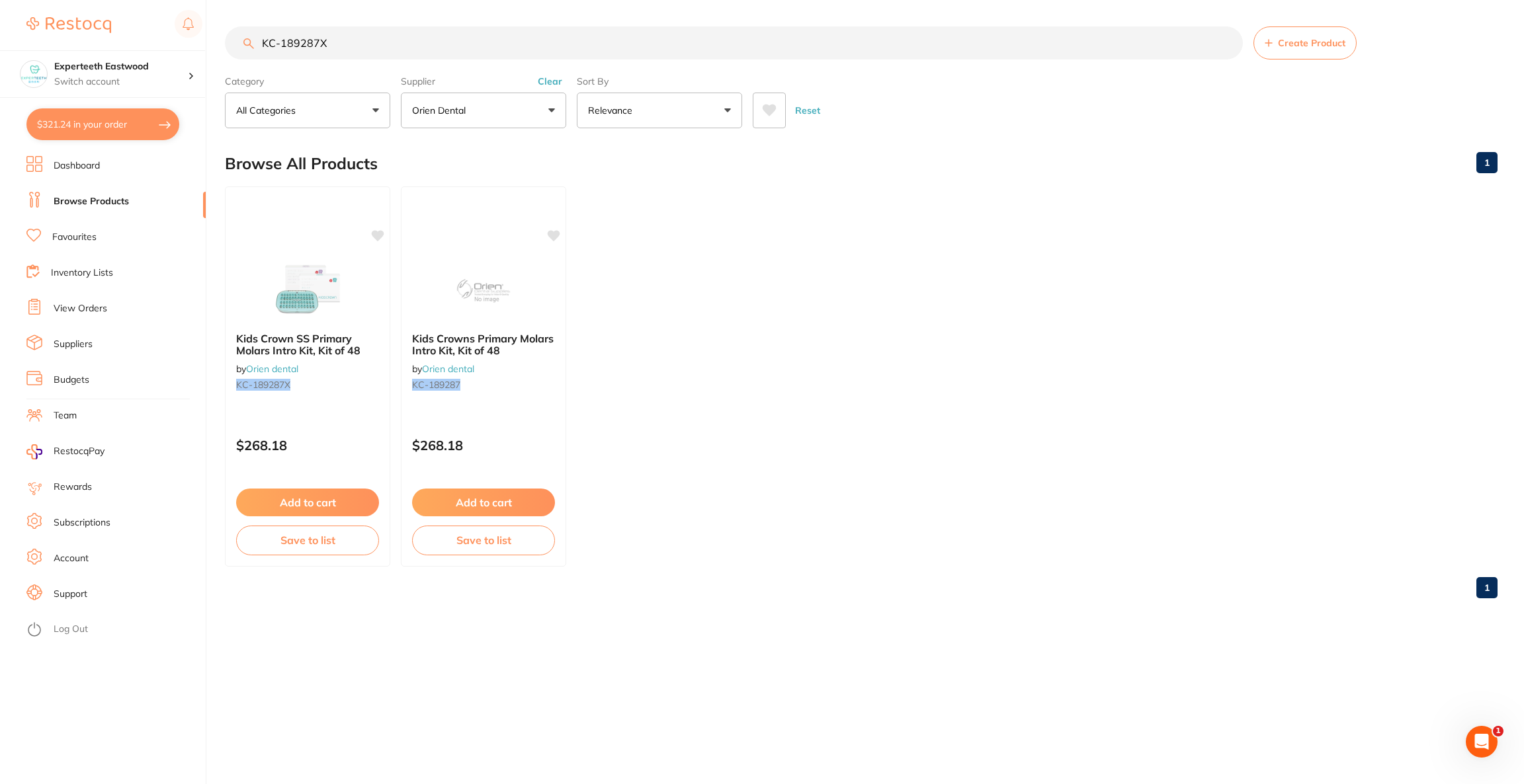
checkbox input "true"
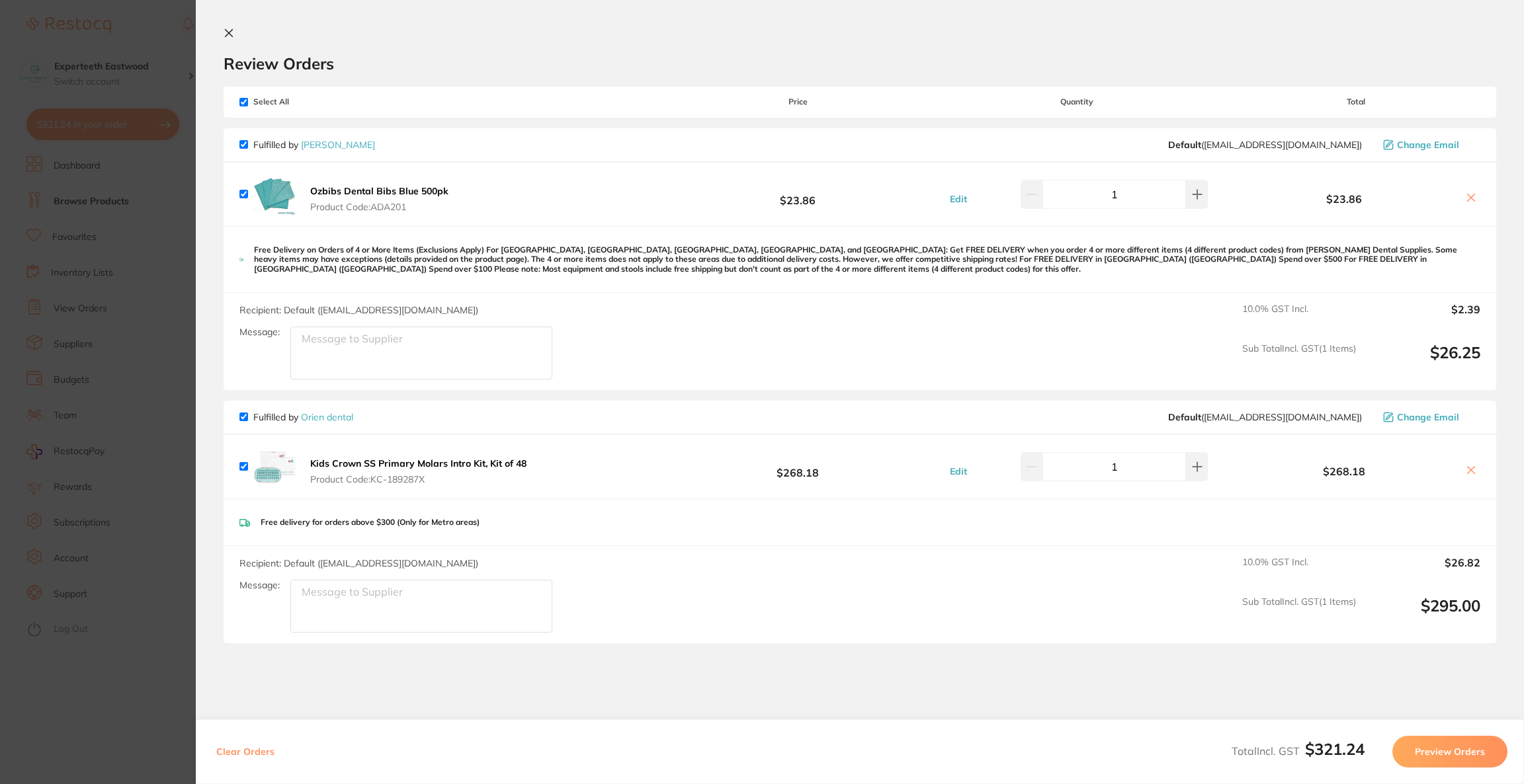
click at [241, 102] on input "checkbox" at bounding box center [244, 102] width 9 height 9
checkbox input "false"
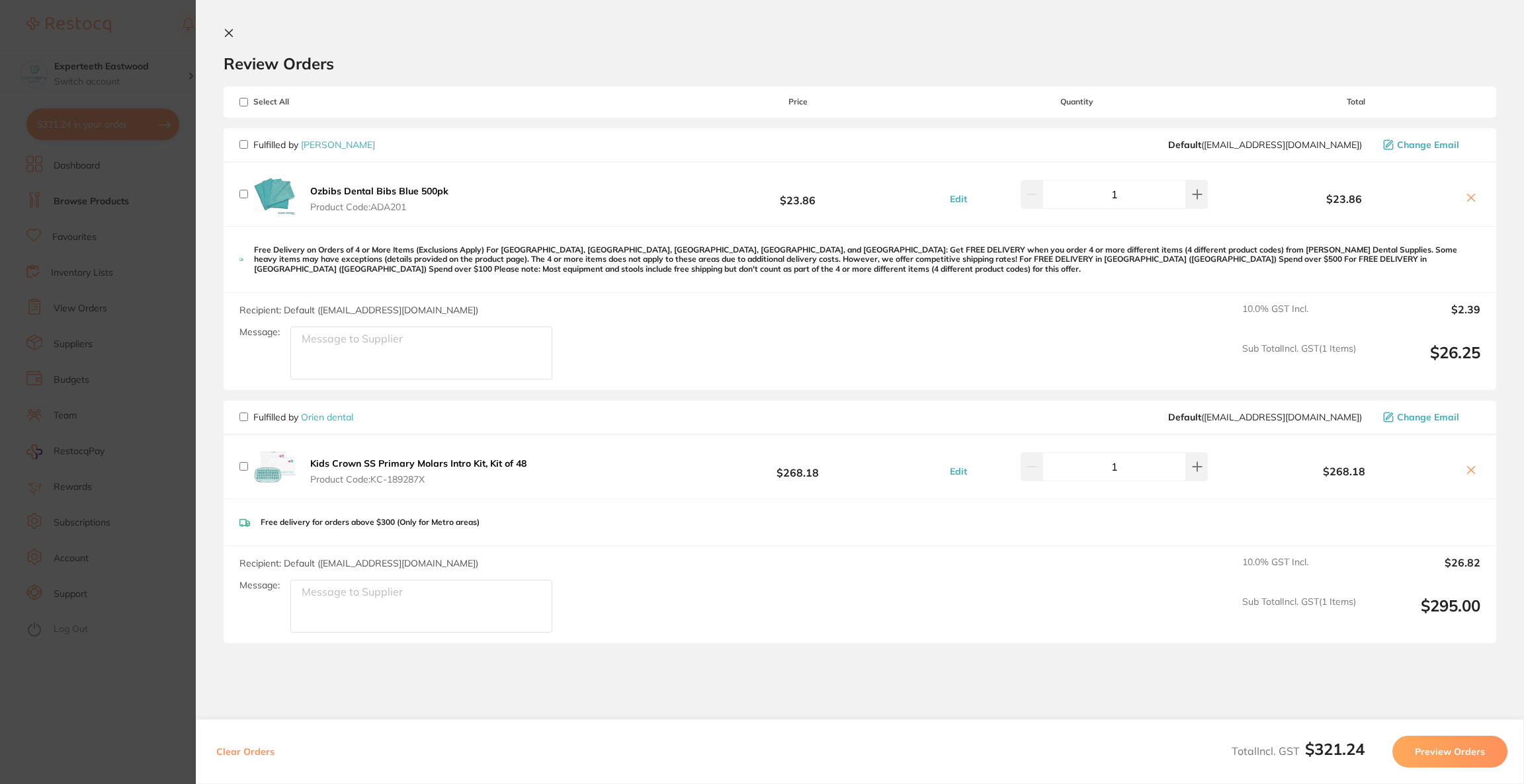
checkbox input "false"
click at [257, 424] on div "Fulfilled by Orien dental Default ( sales@orien.com.au ) Change Email" at bounding box center [860, 417] width 1273 height 35
click at [279, 418] on p "Fulfilled by Orien dental" at bounding box center [304, 417] width 100 height 11
click at [244, 418] on input "checkbox" at bounding box center [244, 417] width 9 height 9
checkbox input "true"
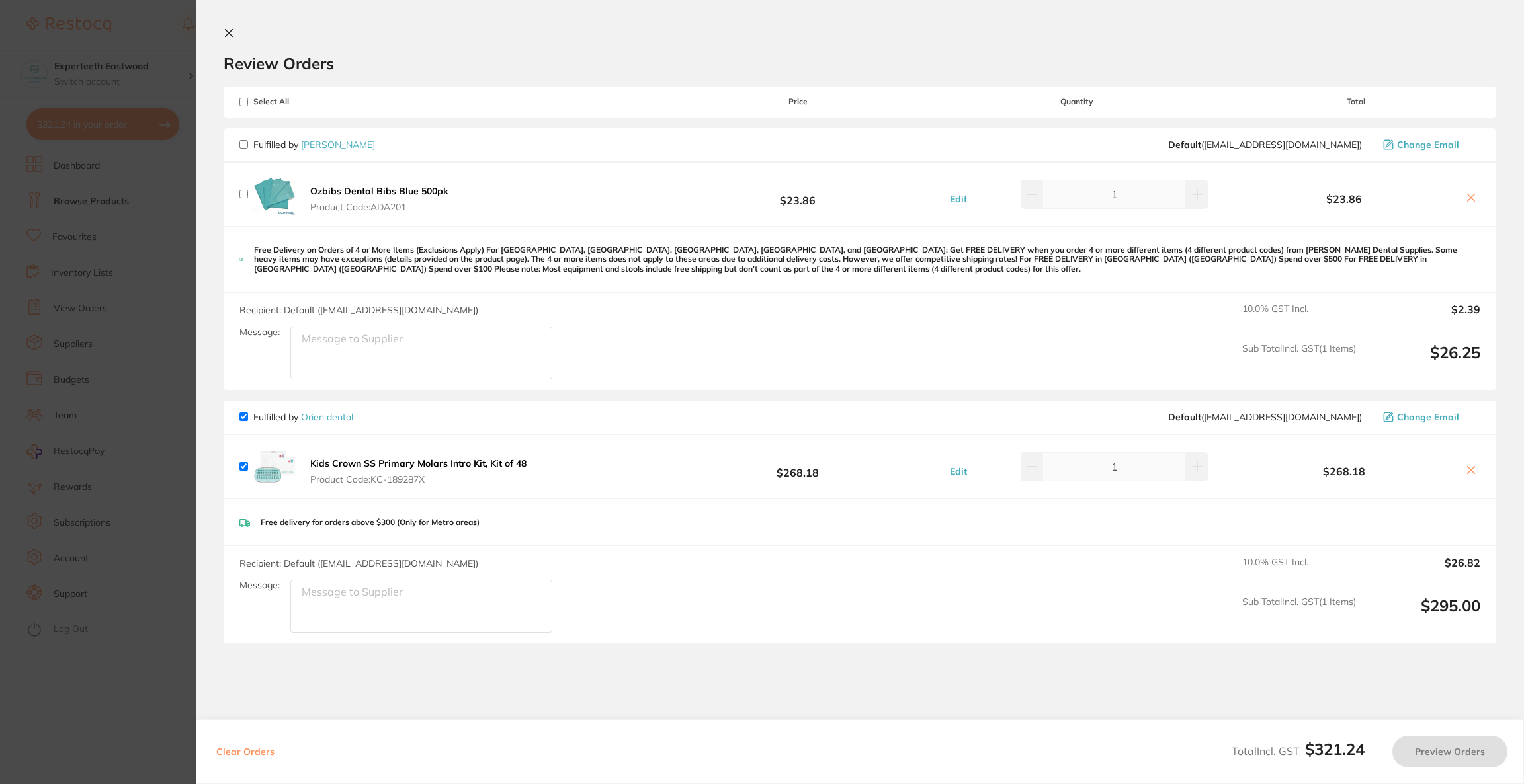
checkbox input "true"
click at [1416, 740] on button "Preview Orders" at bounding box center [1450, 752] width 115 height 32
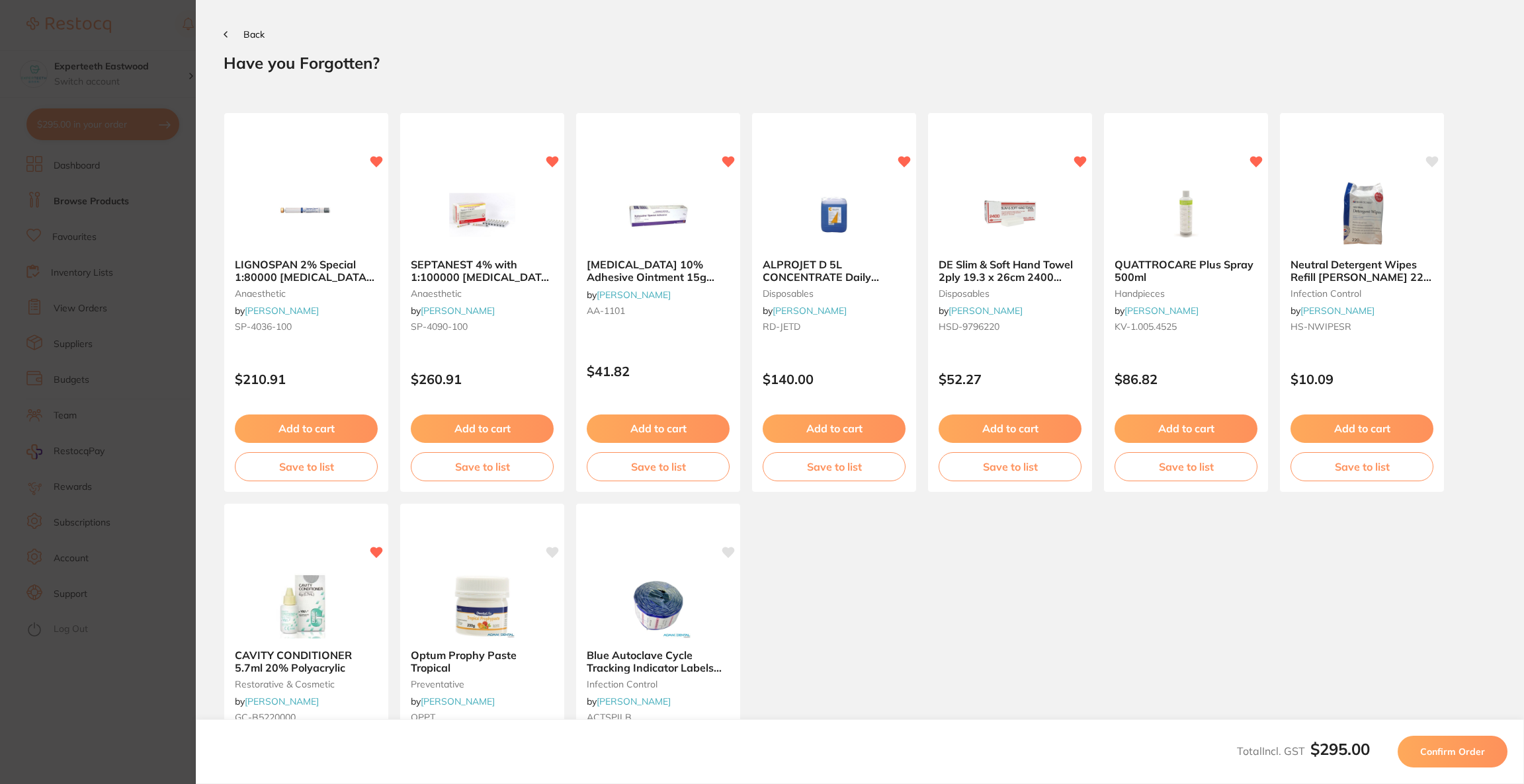
click at [1411, 746] on button "Confirm Order" at bounding box center [1452, 752] width 109 height 32
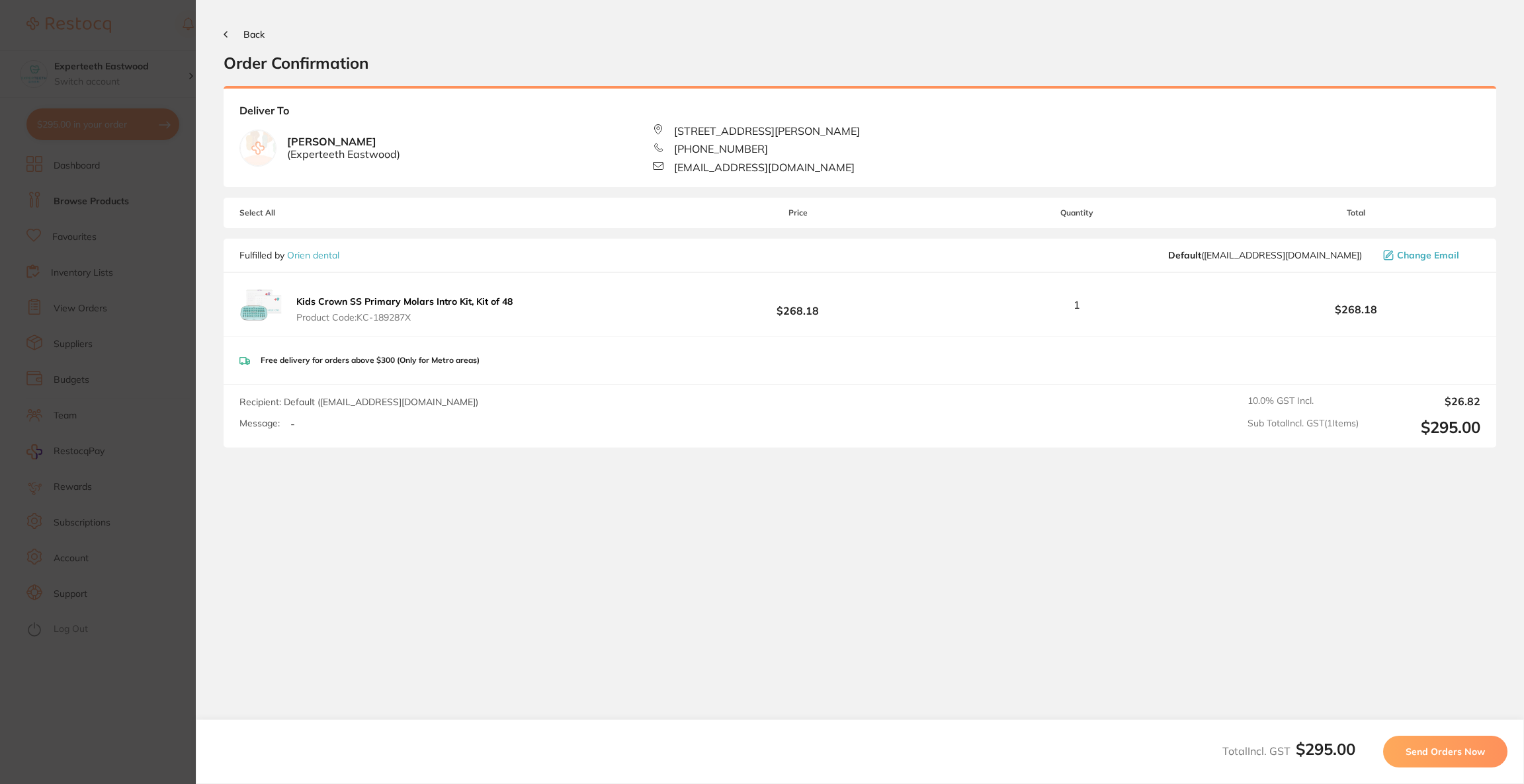
click at [1411, 746] on span "Send Orders Now" at bounding box center [1445, 751] width 79 height 12
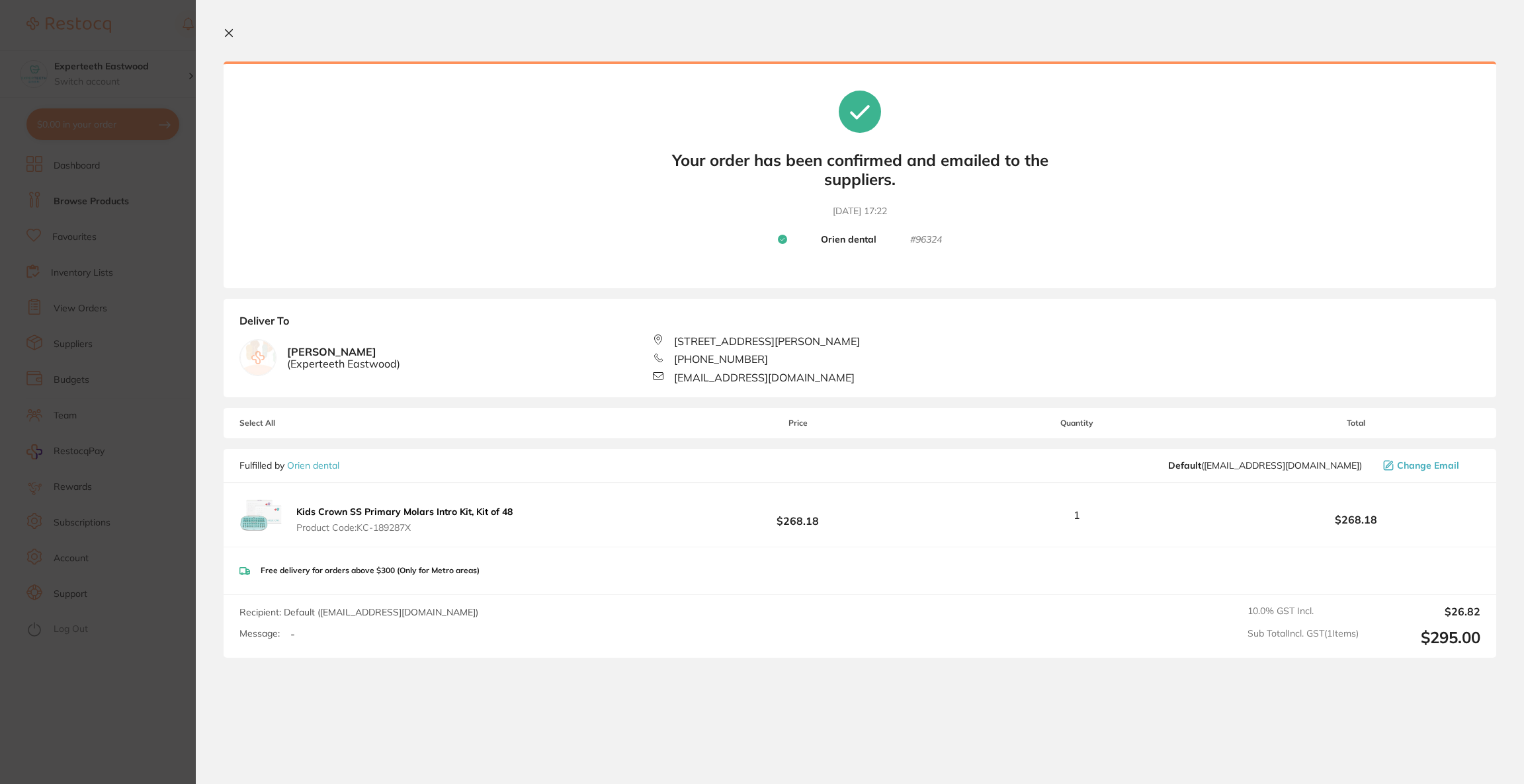
click at [32, 426] on section "Update RRP Set your pre negotiated price for this item. Item Agreed RRP (excl. …" at bounding box center [762, 392] width 1524 height 784
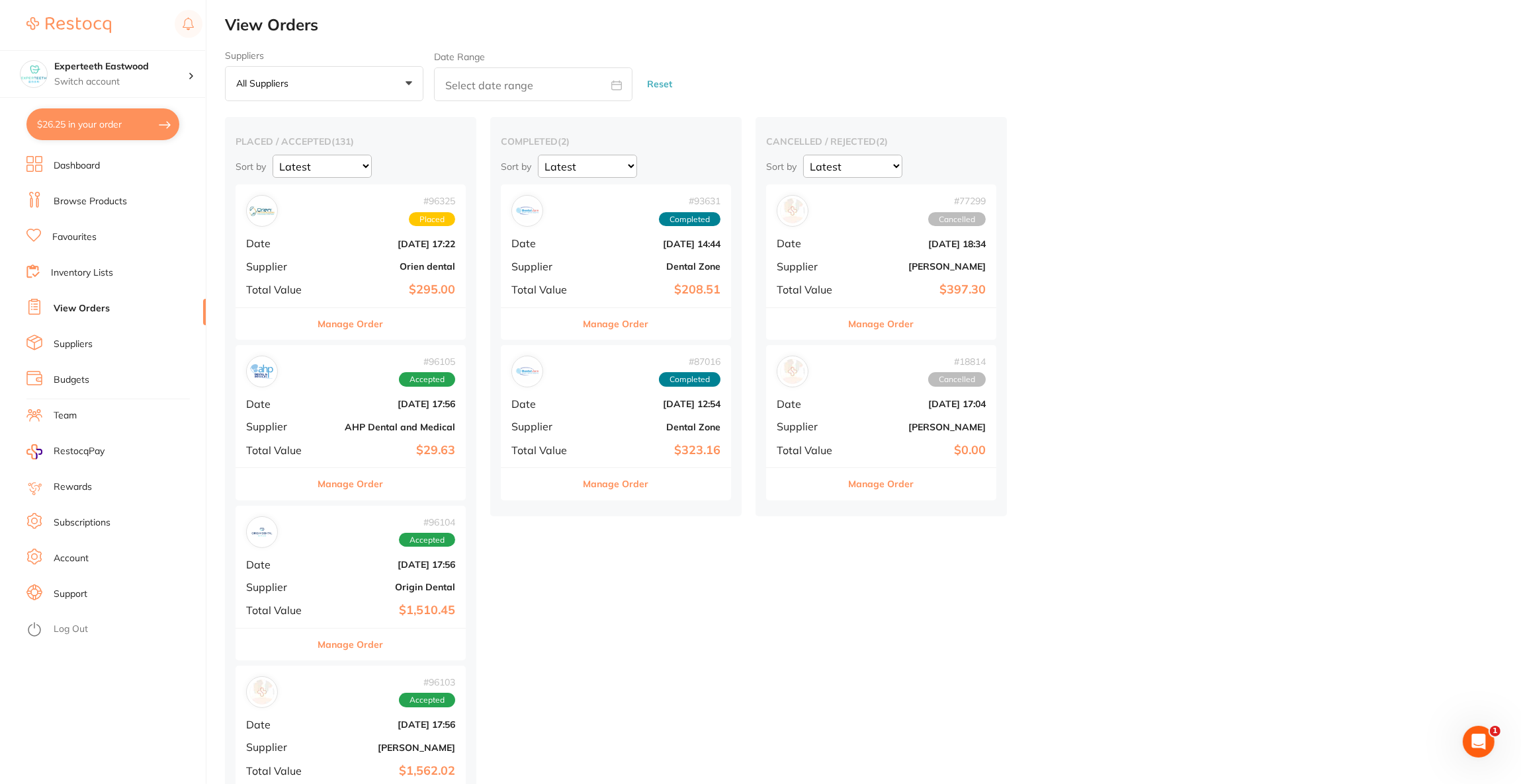
click at [92, 303] on link "View Orders" at bounding box center [81, 309] width 56 height 13
click at [105, 308] on link "View Orders" at bounding box center [81, 309] width 56 height 13
click at [304, 253] on div "# 96325 Placed Date Oct 9 2025, 17:22 Supplier Orien dental Total Value $295.00" at bounding box center [351, 245] width 231 height 122
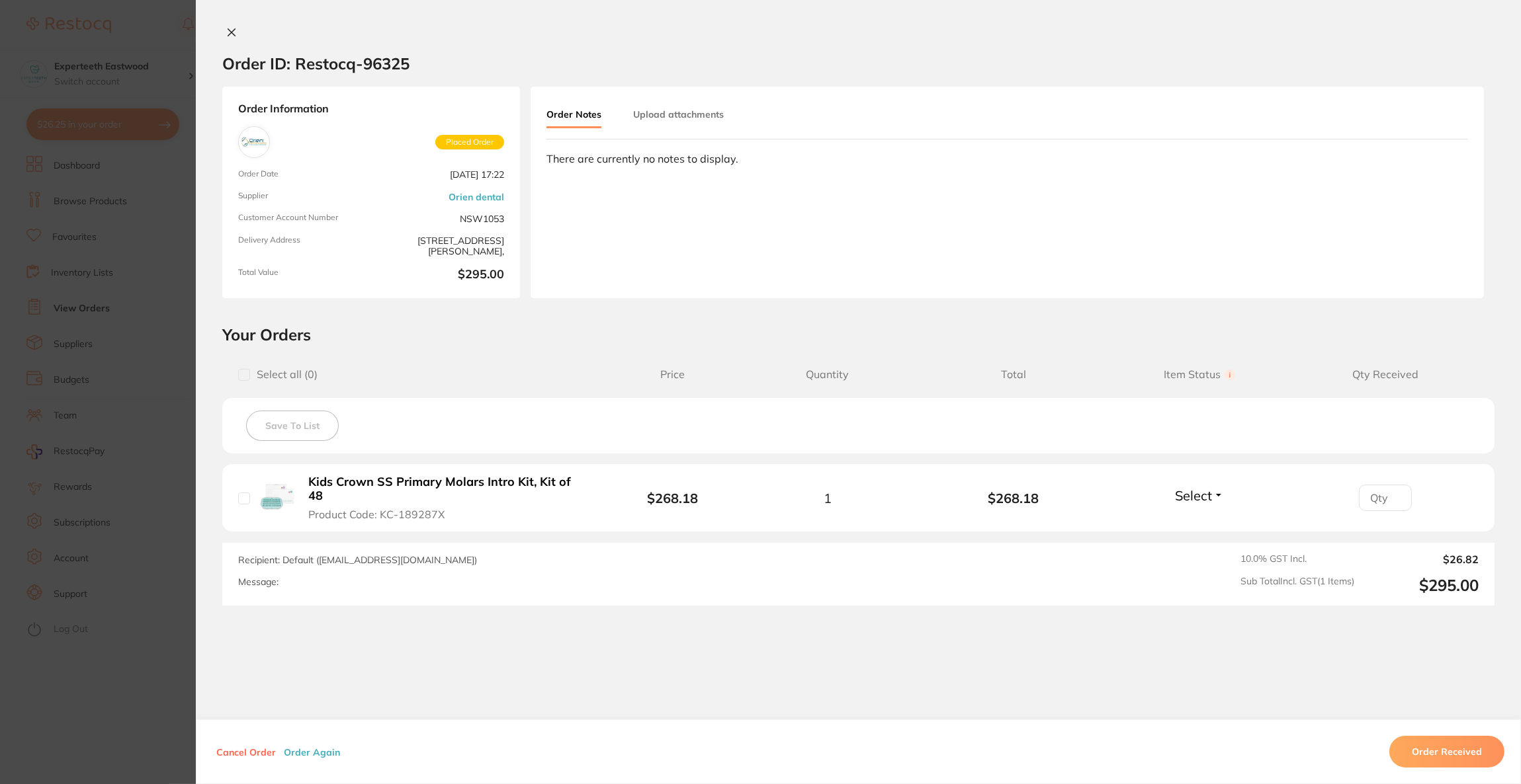
click at [134, 231] on section "Order ID: Restocq- 96325 Order Information Placed Order Order Date Oct 9 2025, …" at bounding box center [760, 392] width 1521 height 784
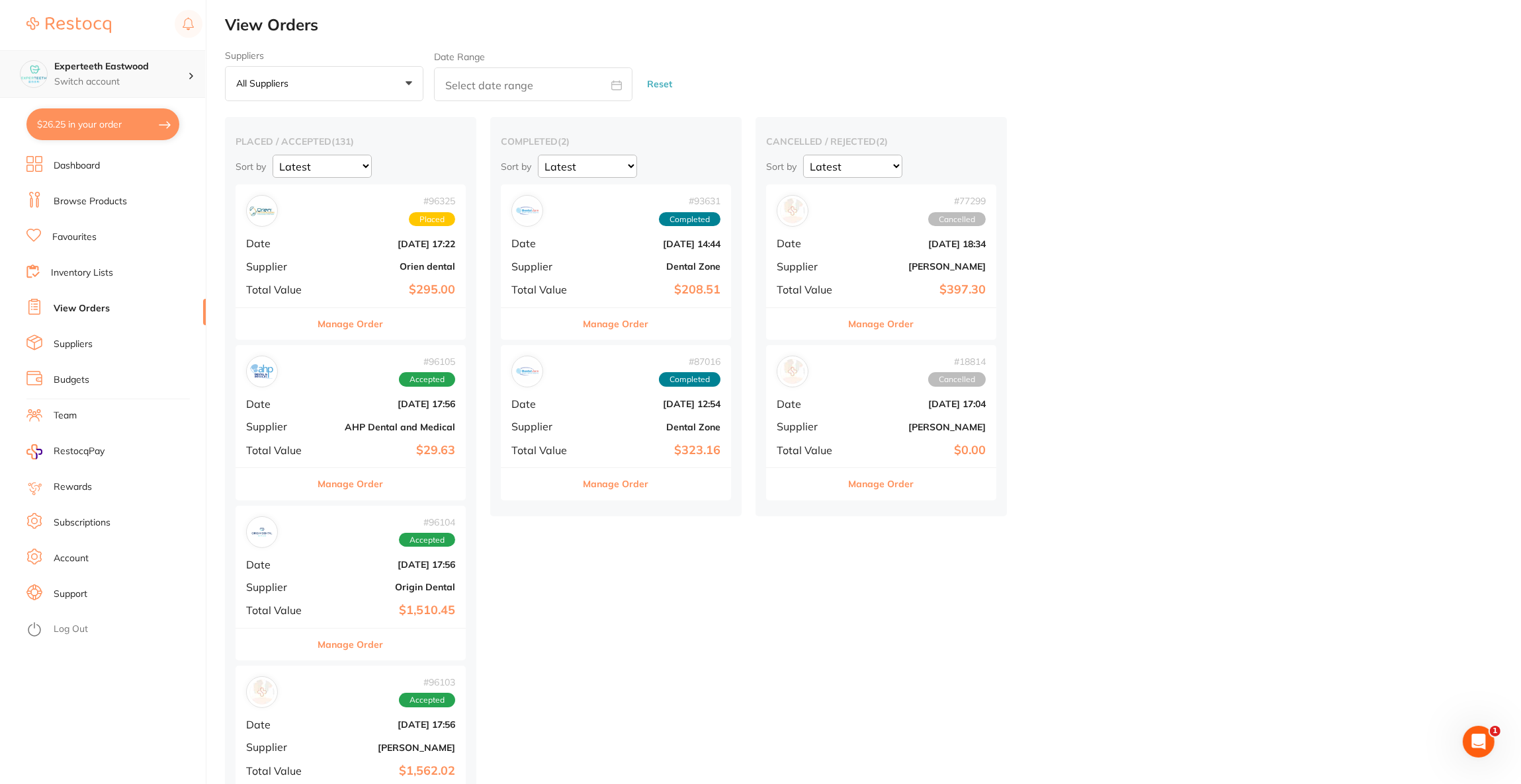
click at [156, 78] on p "Switch account" at bounding box center [121, 82] width 133 height 13
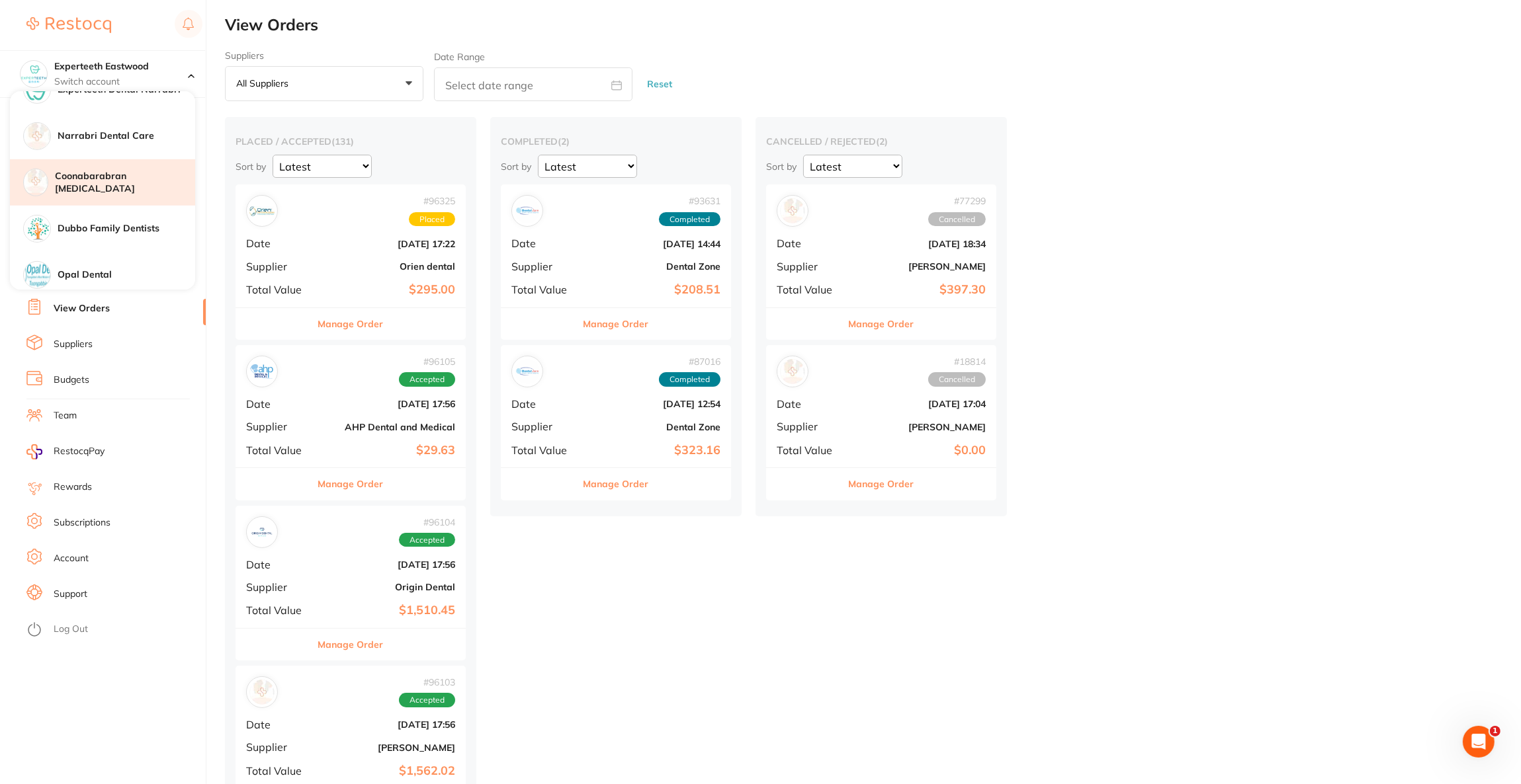
scroll to position [1091, 0]
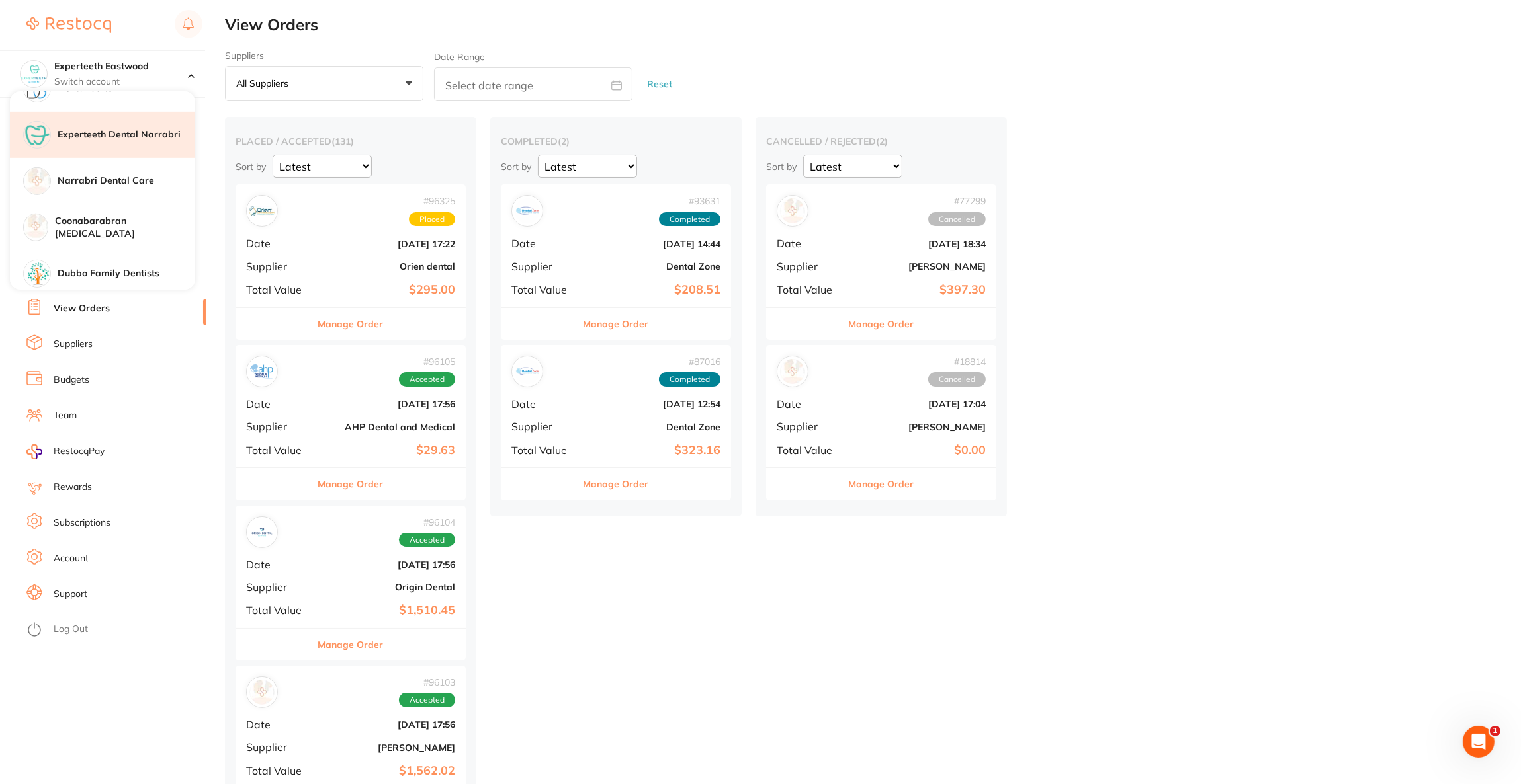
click at [146, 117] on div "Experteeth Dental Narrabri" at bounding box center [102, 135] width 185 height 46
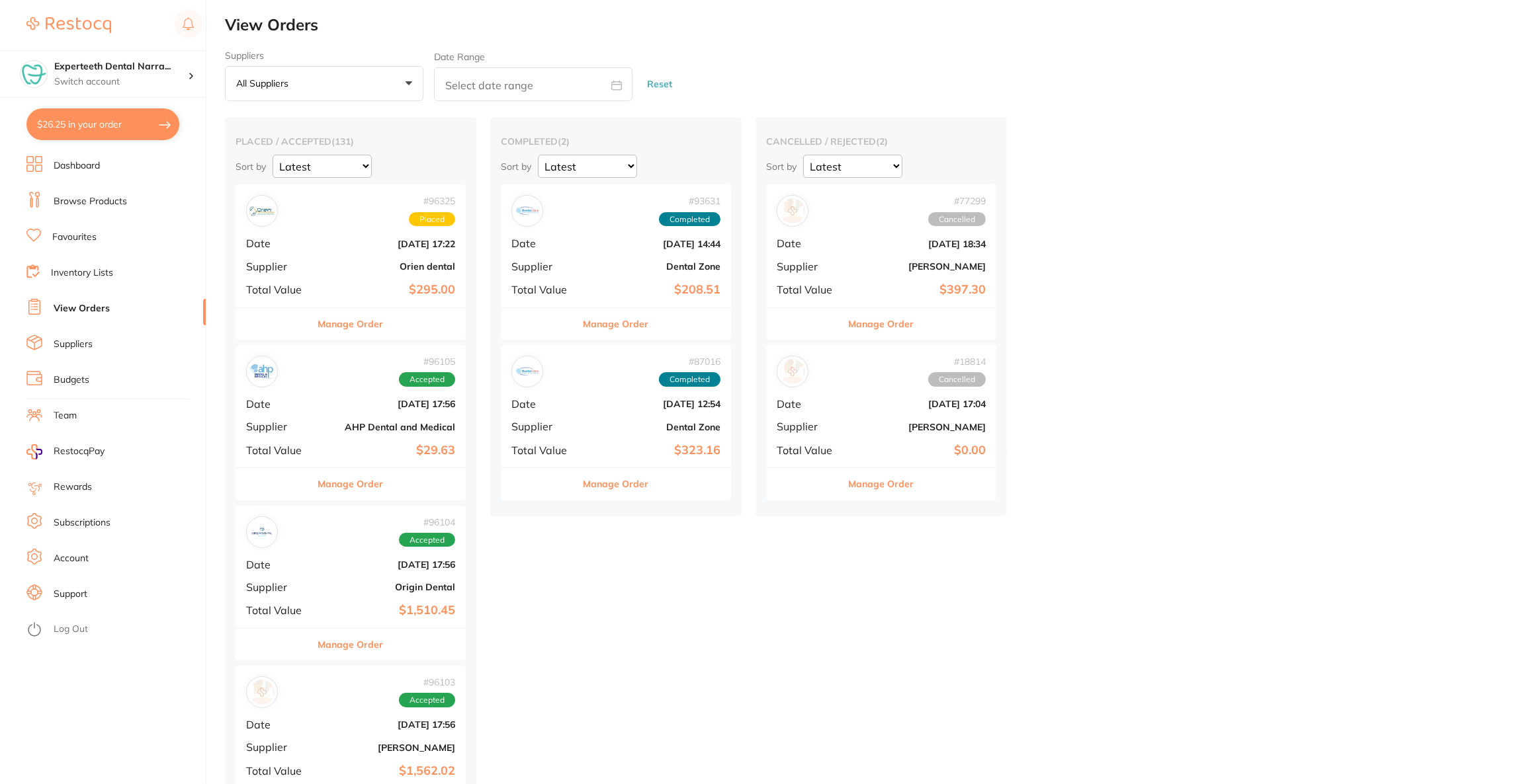
checkbox input "true"
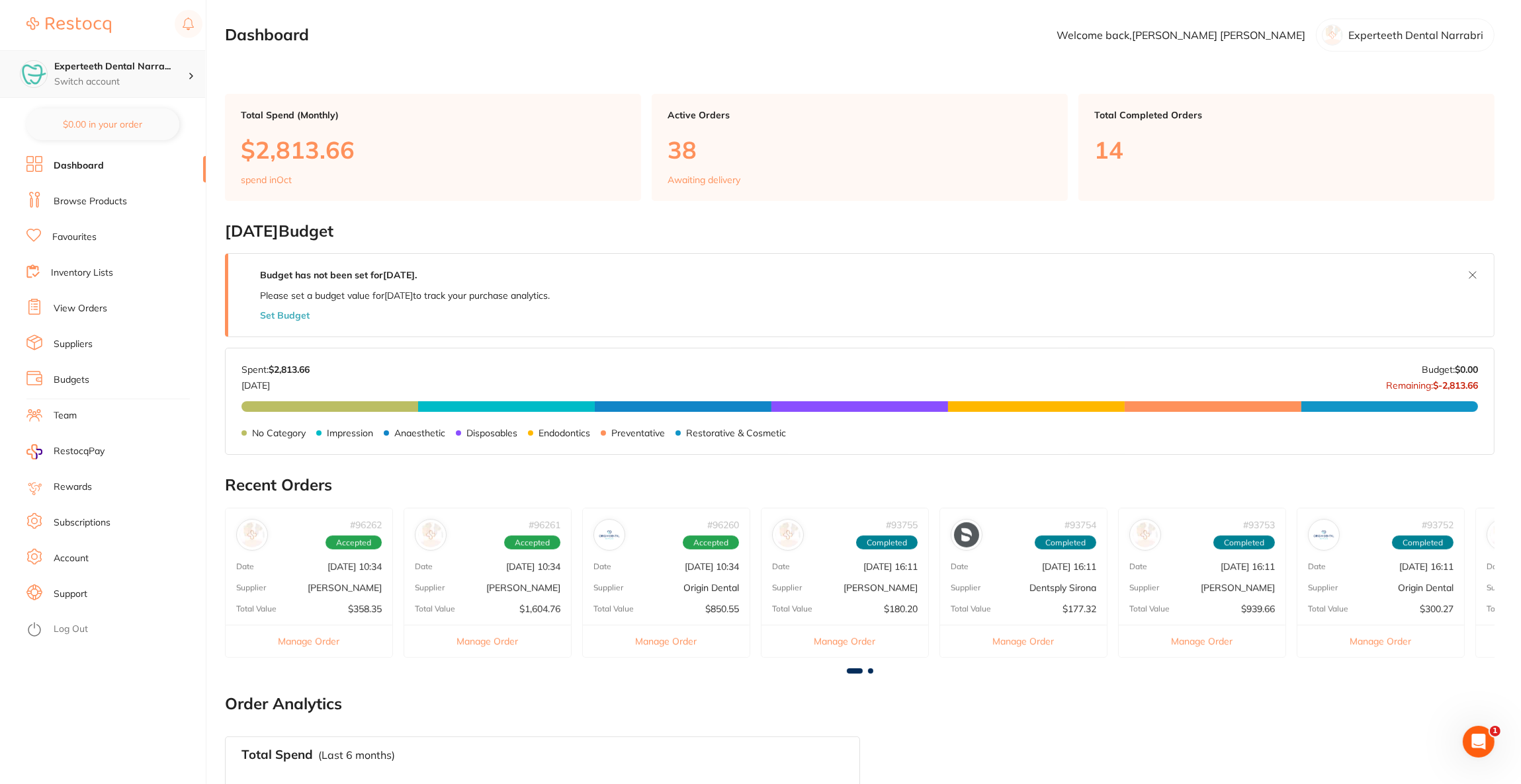
click at [141, 92] on div "Experteeth Dental Narra... Switch account" at bounding box center [102, 74] width 205 height 48
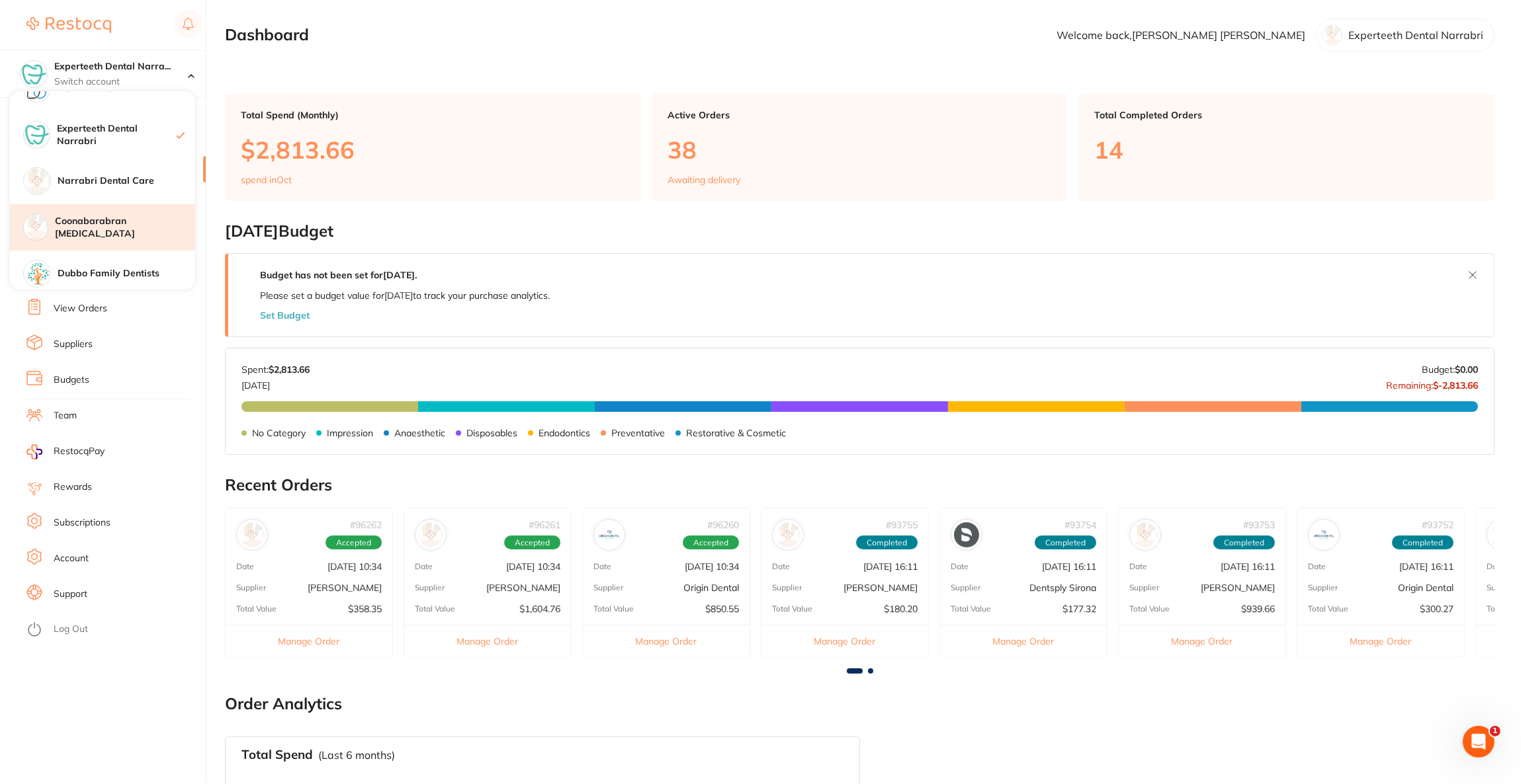
click at [133, 223] on h4 "Coonabarabran [MEDICAL_DATA]" at bounding box center [125, 228] width 141 height 26
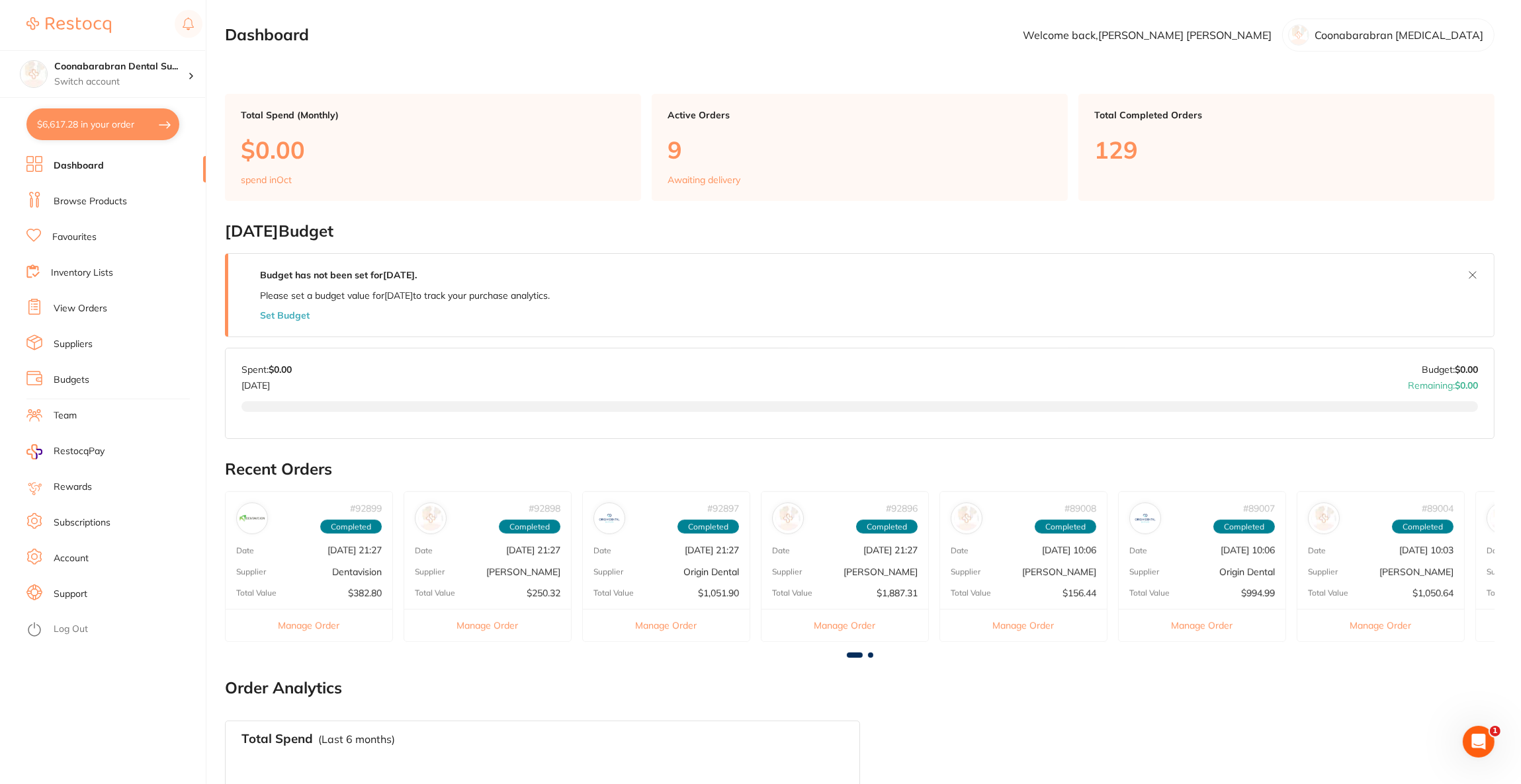
click at [154, 141] on section "Coonabarabran Dental Su... Switch account Riaz Dental Surgery Experteeth Dental…" at bounding box center [103, 392] width 206 height 784
click at [143, 138] on button "$6,617.28 in your order" at bounding box center [103, 125] width 153 height 32
checkbox input "true"
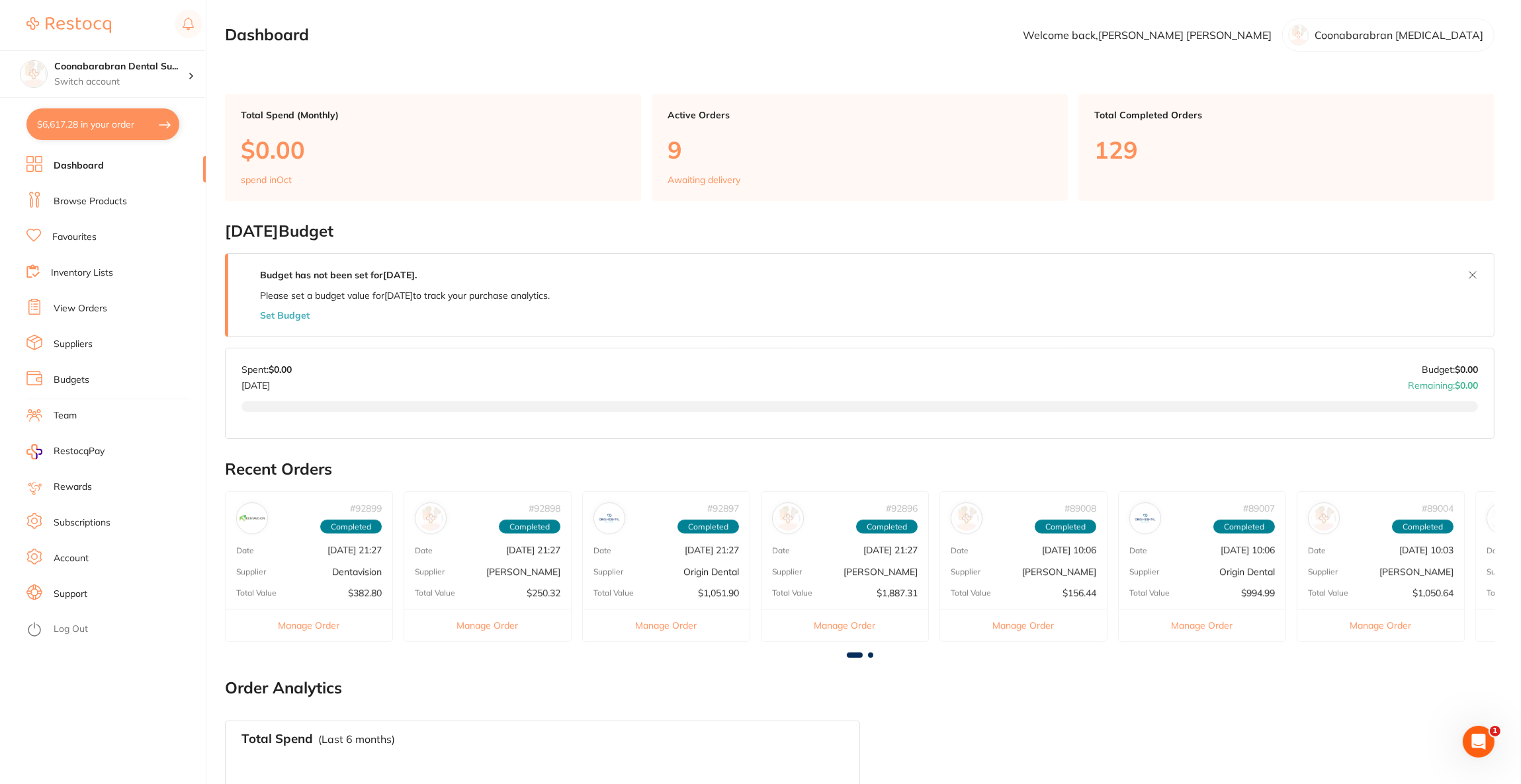
checkbox input "true"
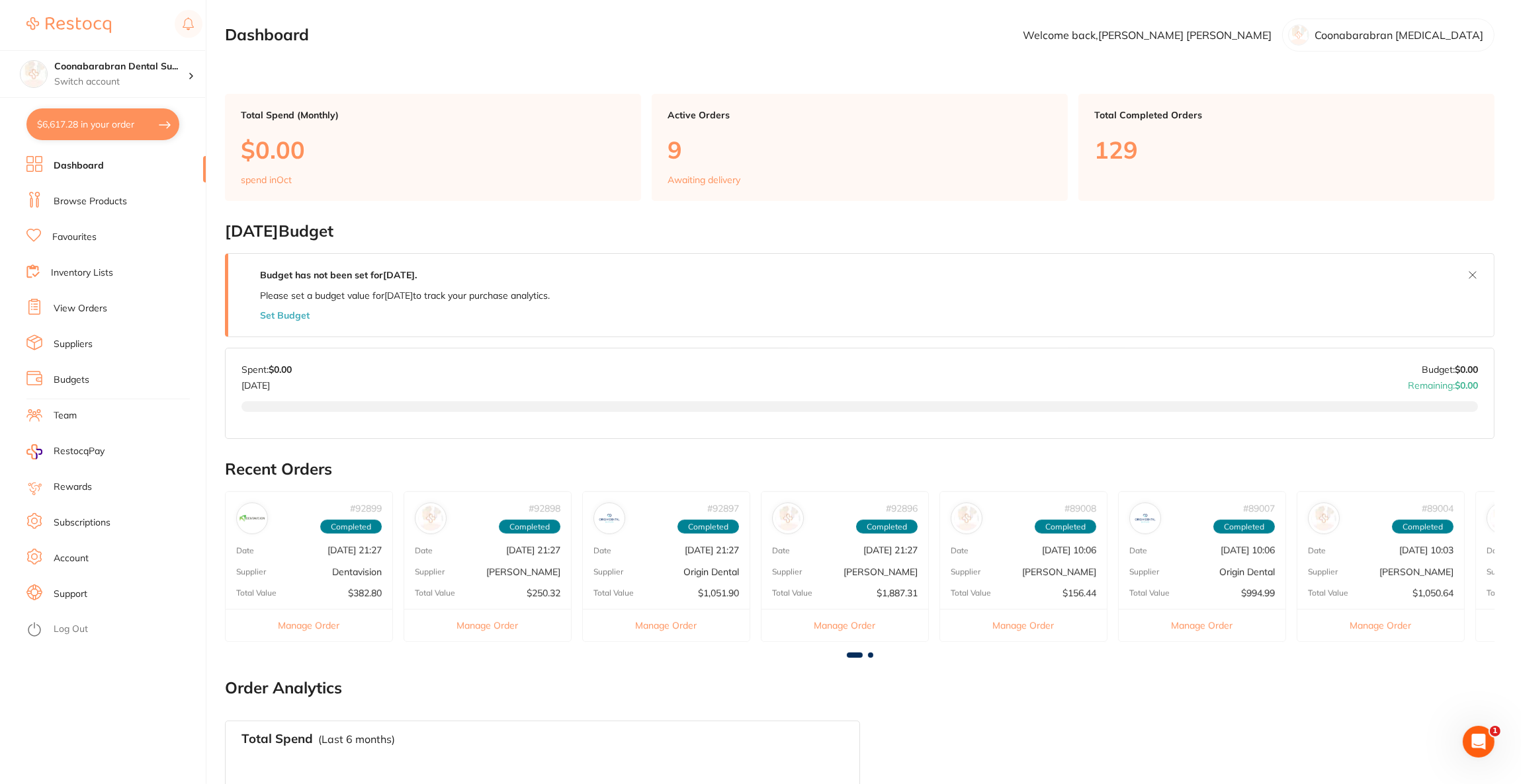
checkbox input "true"
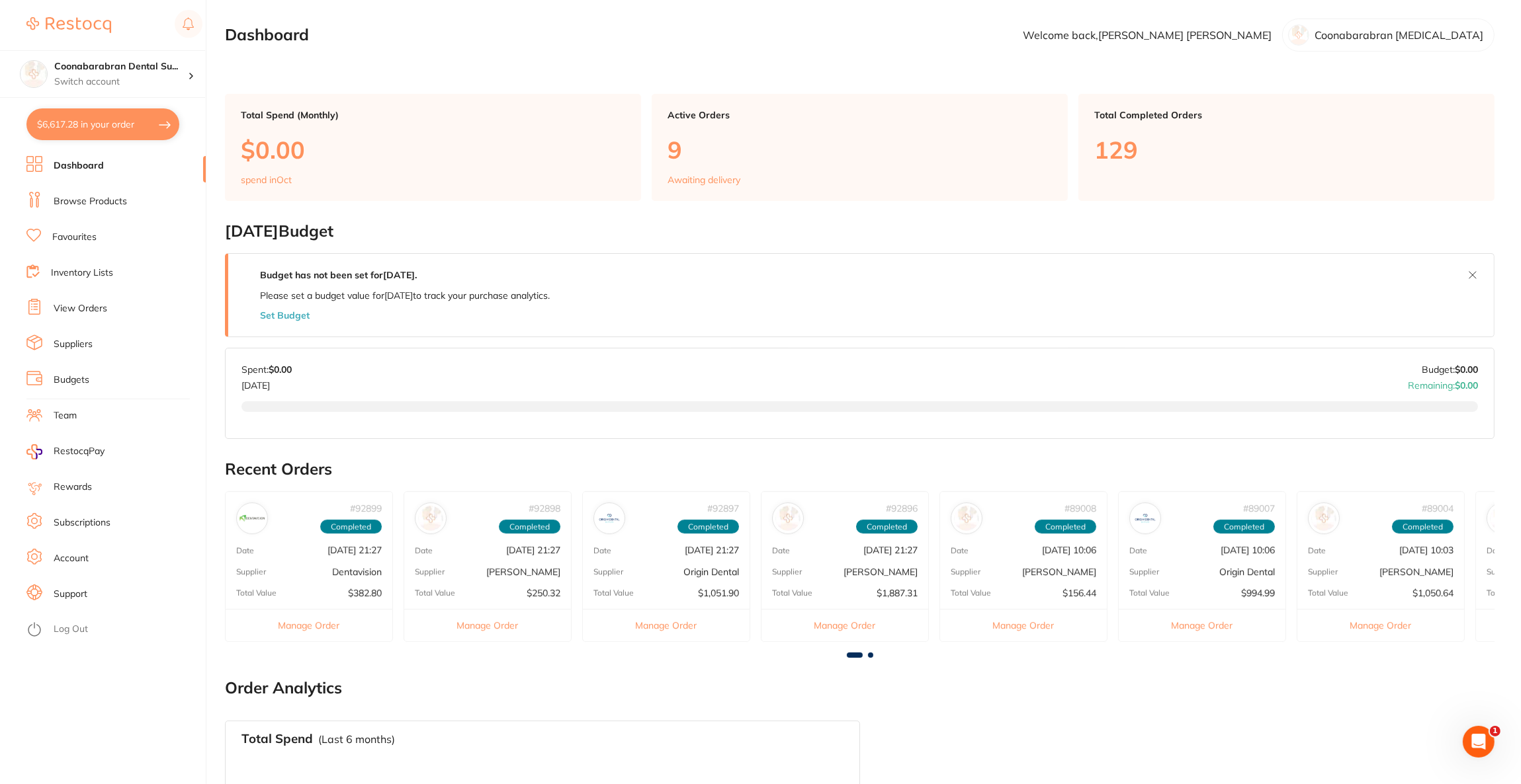
checkbox input "true"
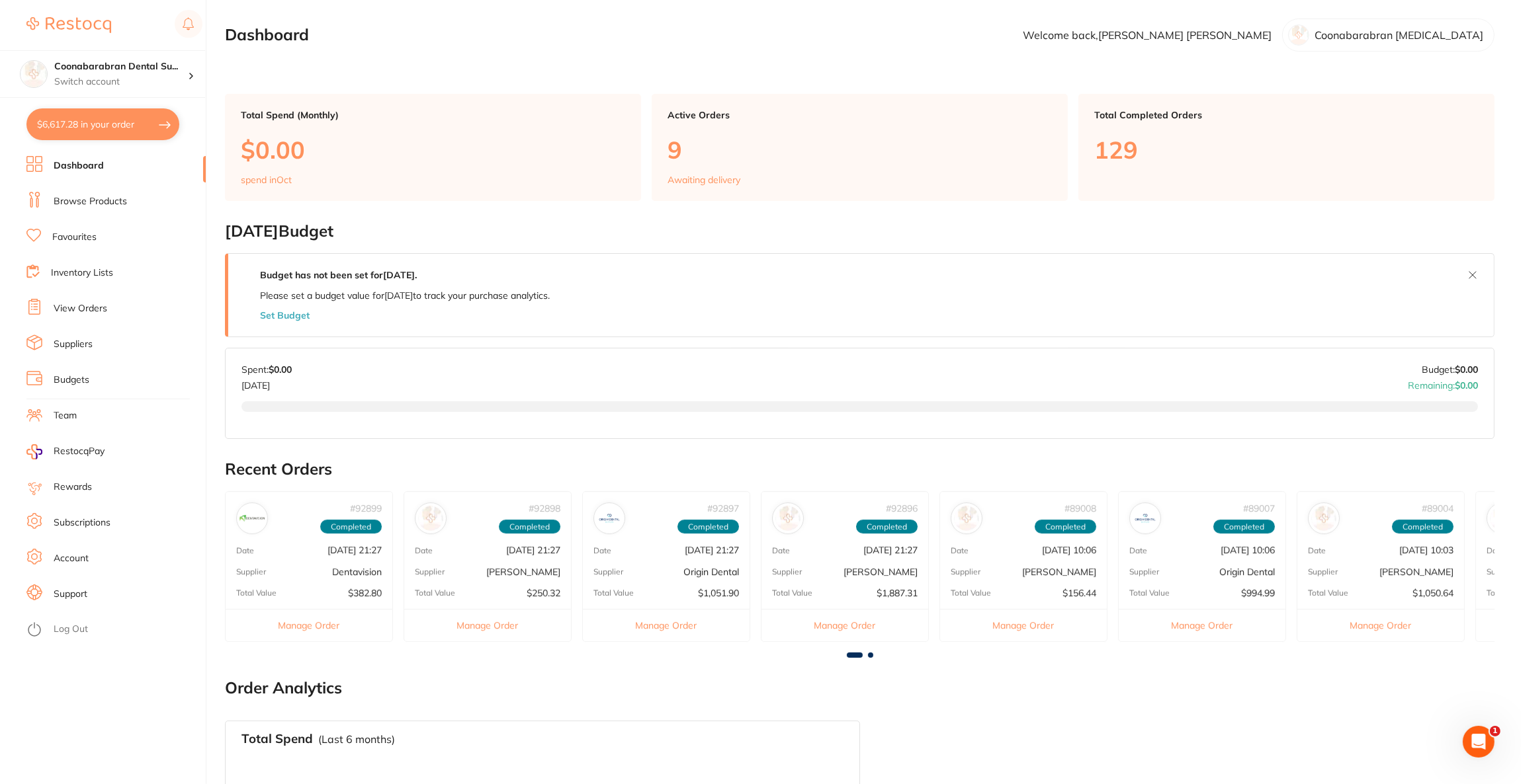
checkbox input "true"
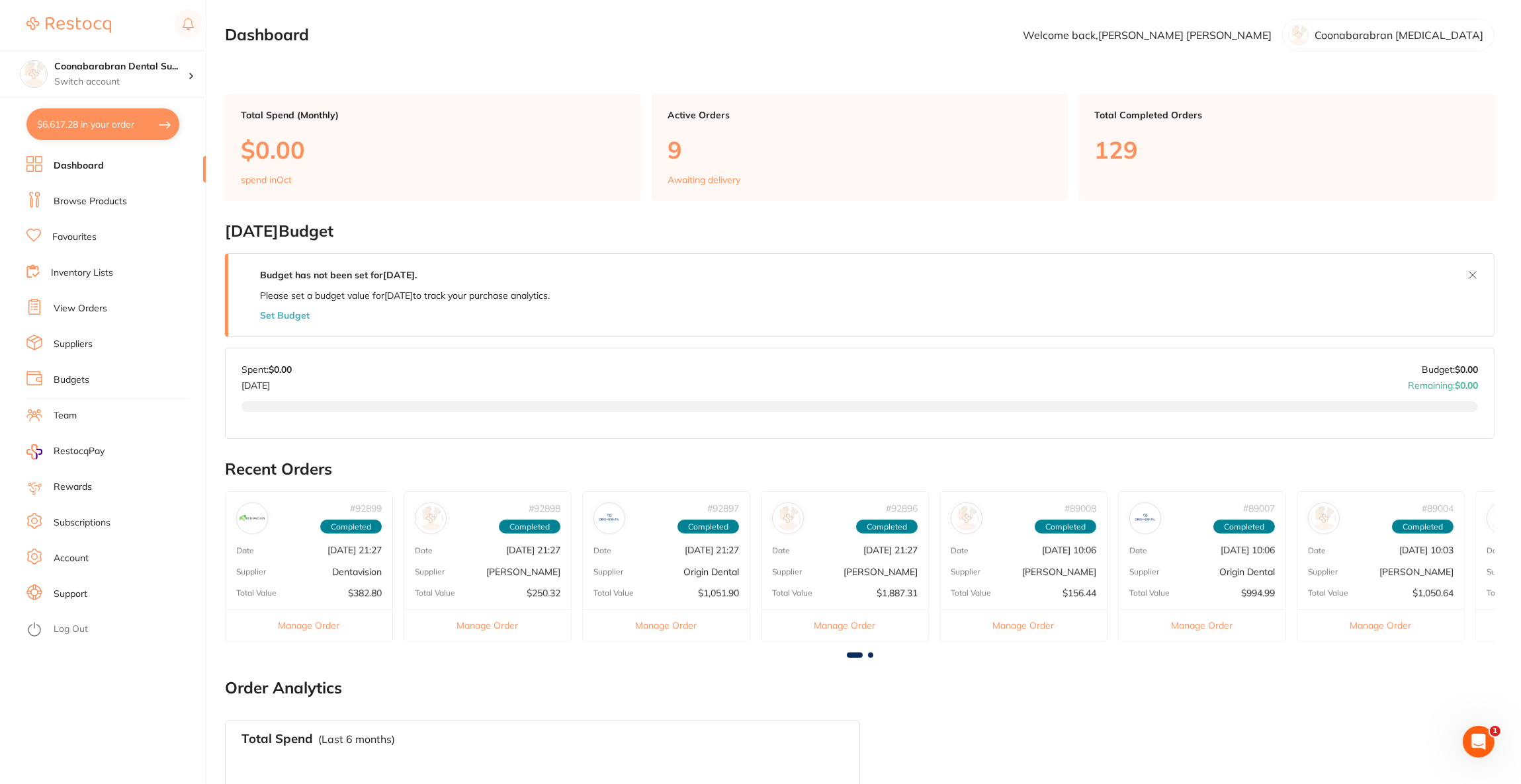
checkbox input "true"
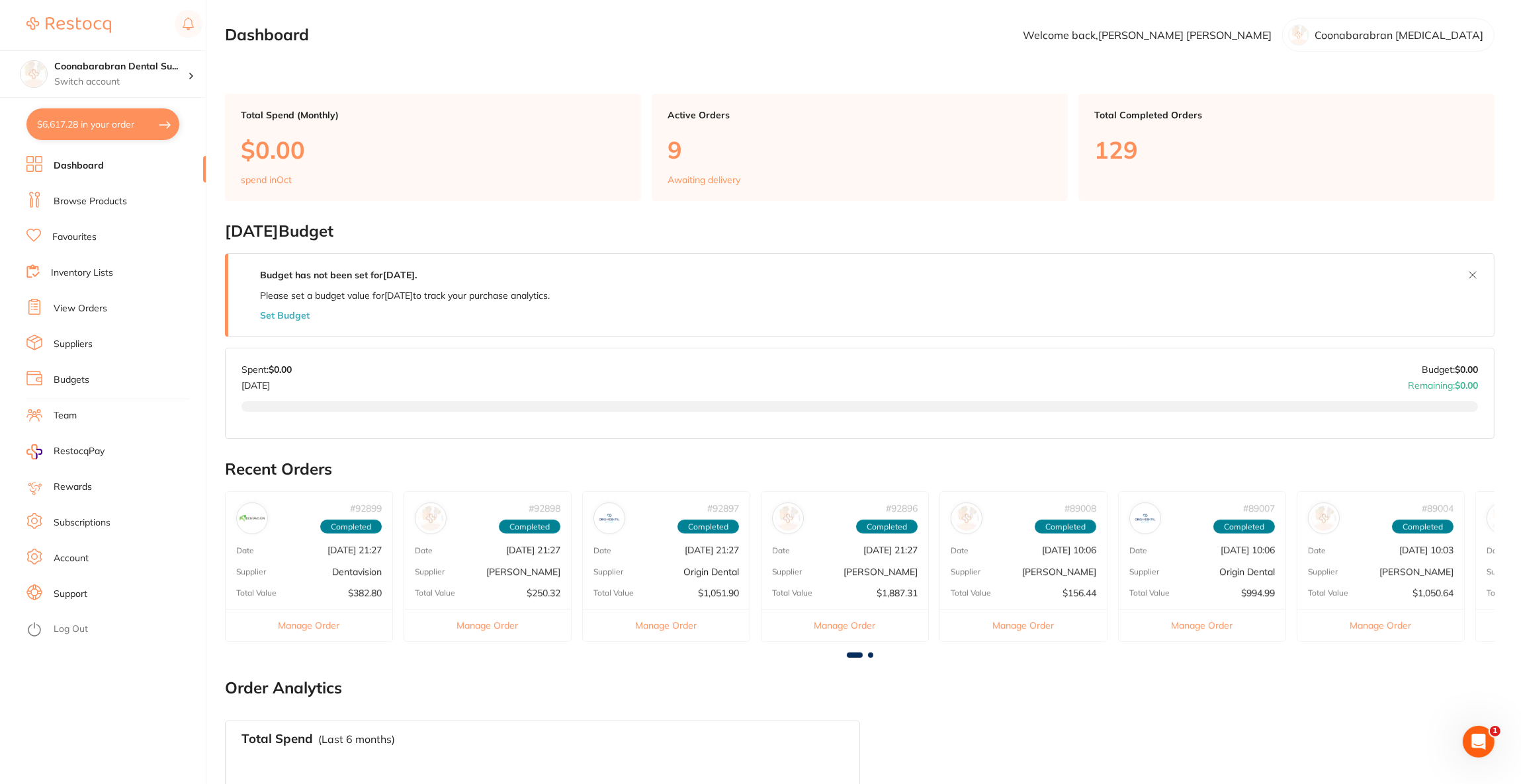
checkbox input "true"
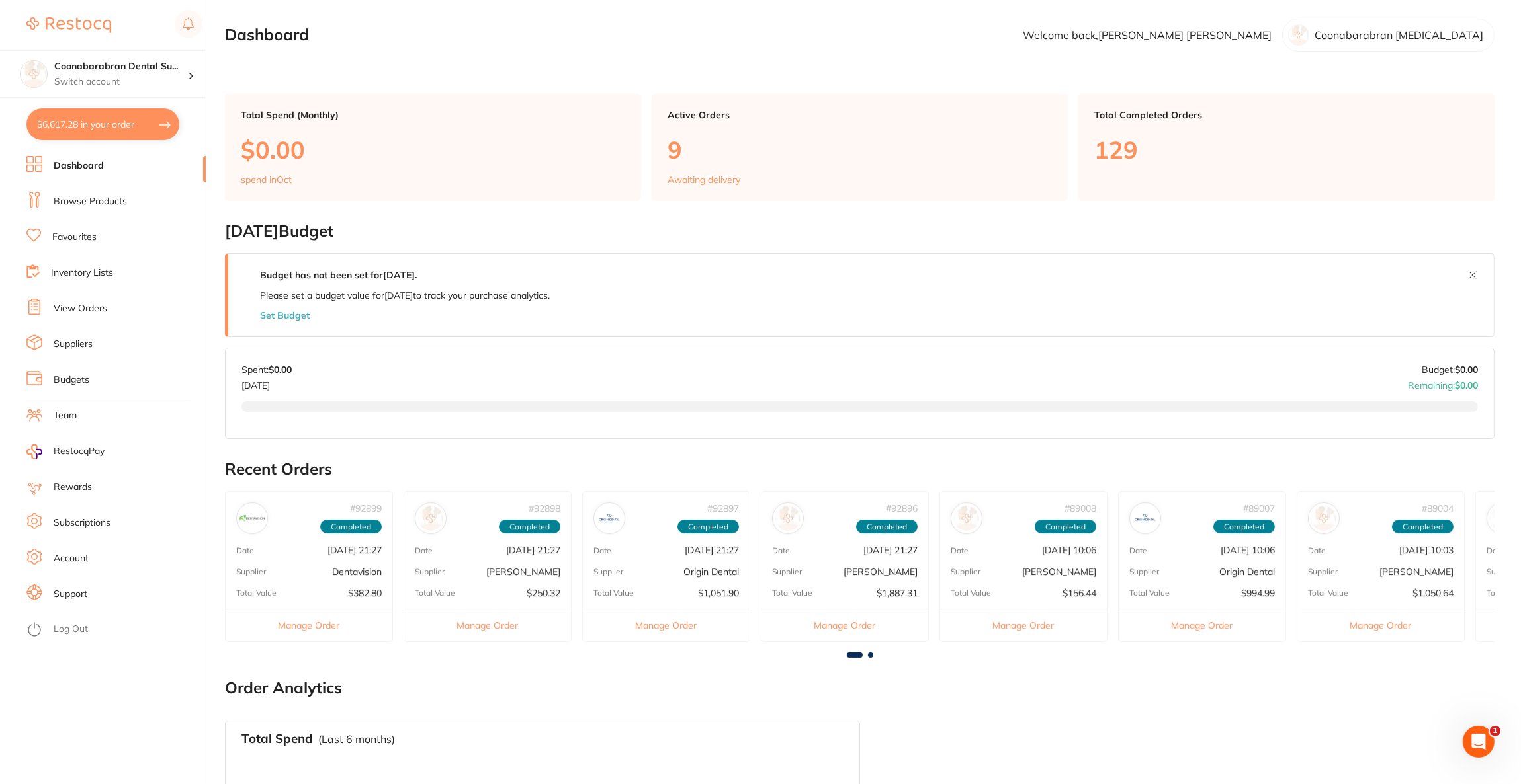
checkbox input "true"
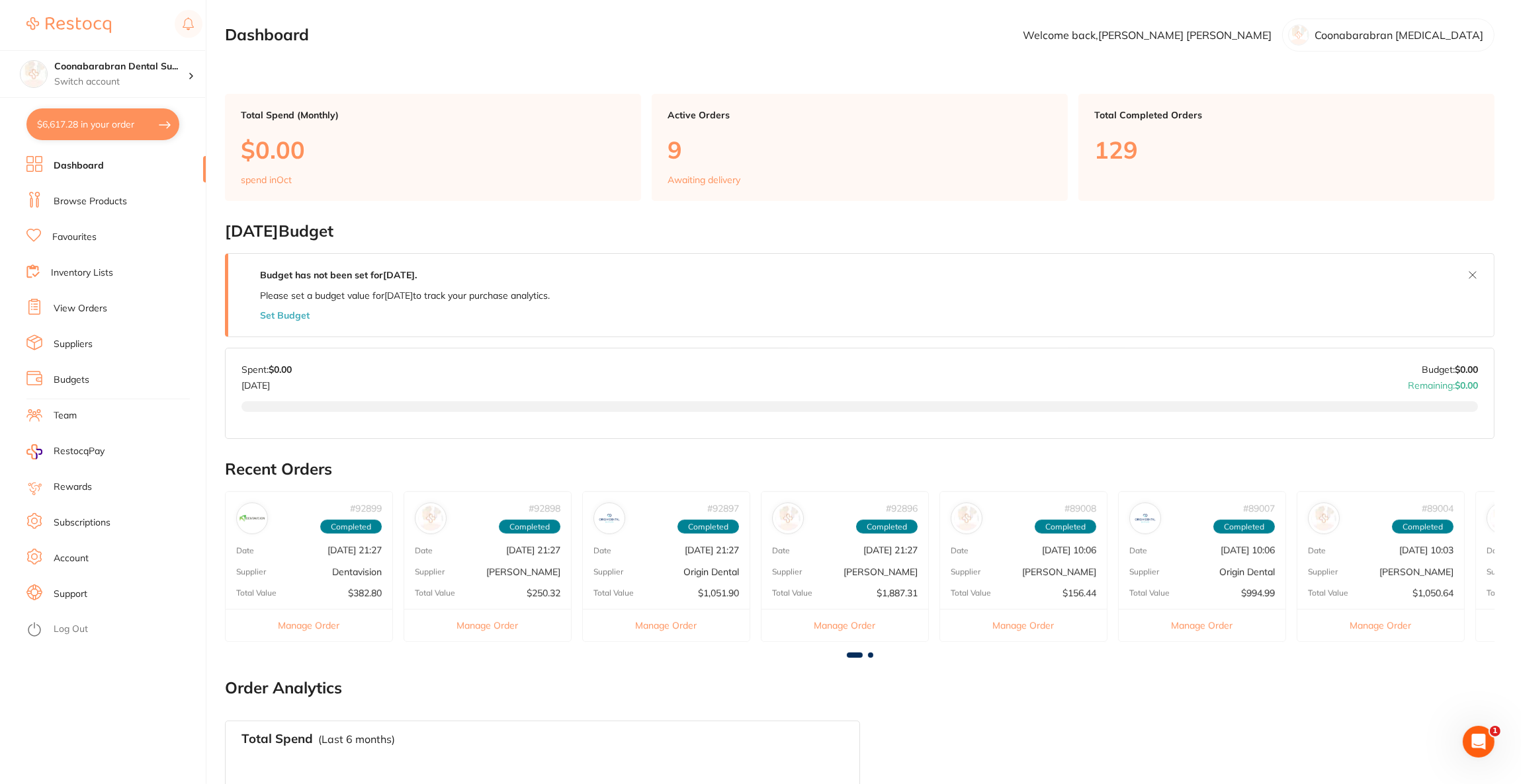
checkbox input "true"
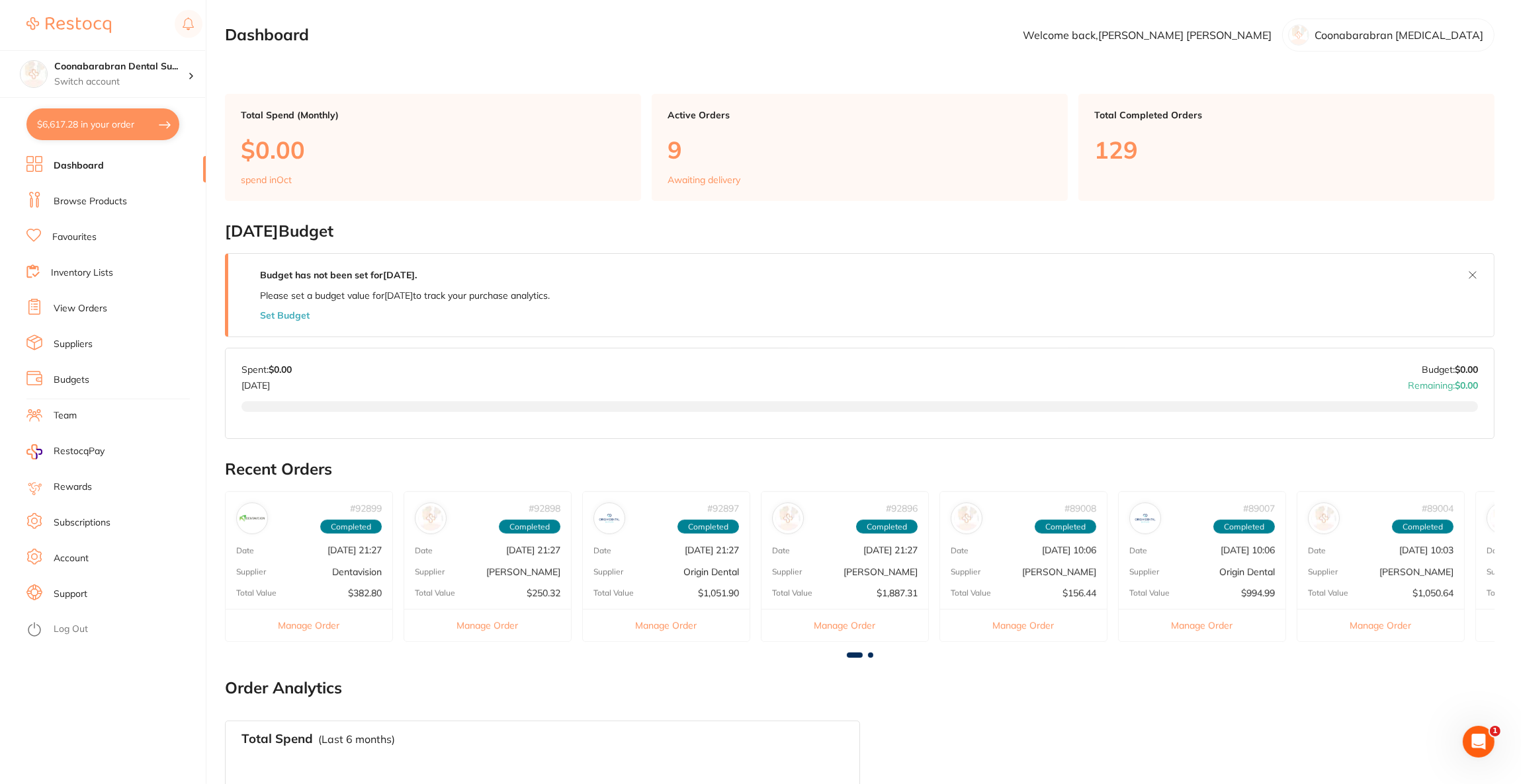
checkbox input "true"
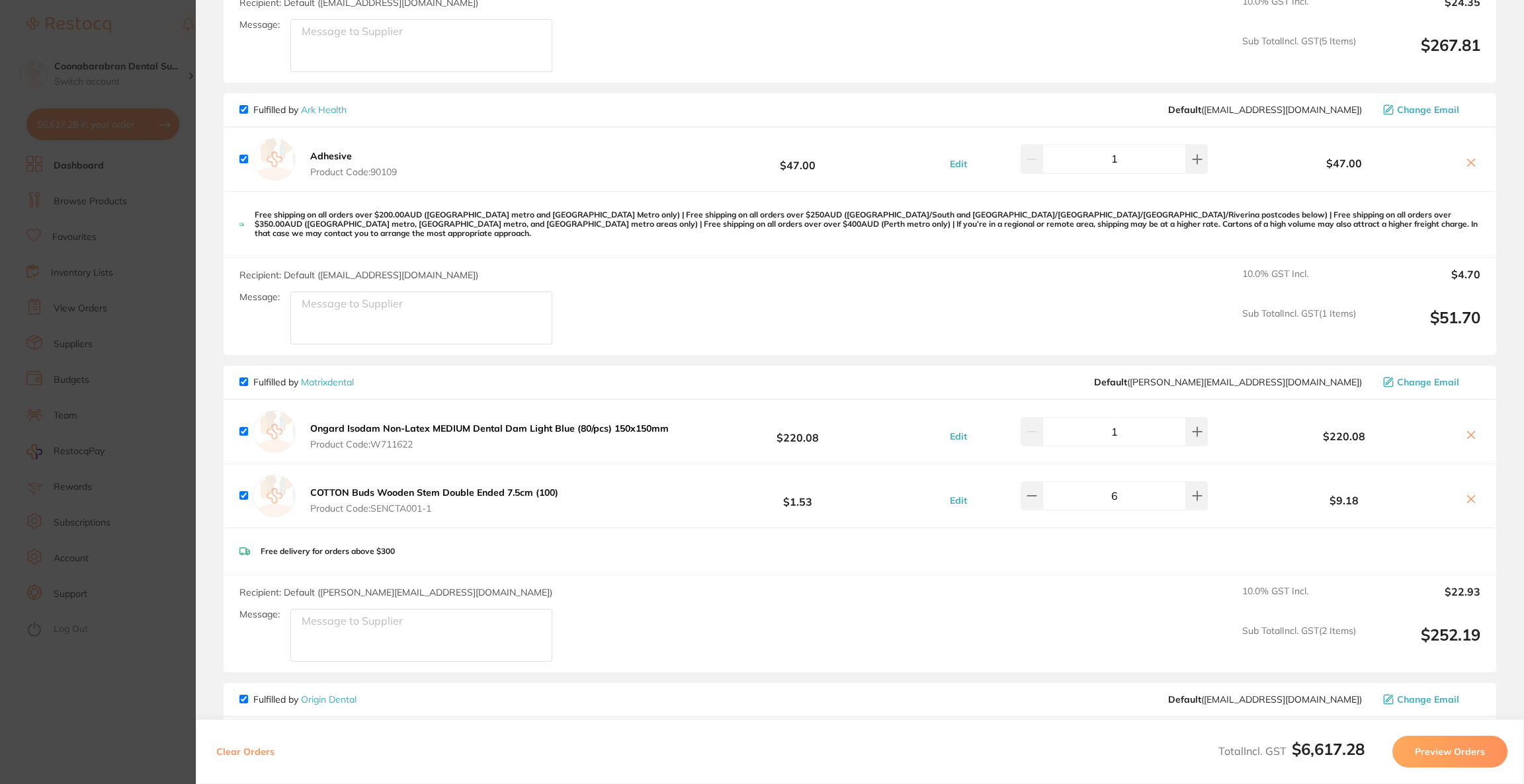
scroll to position [1919, 0]
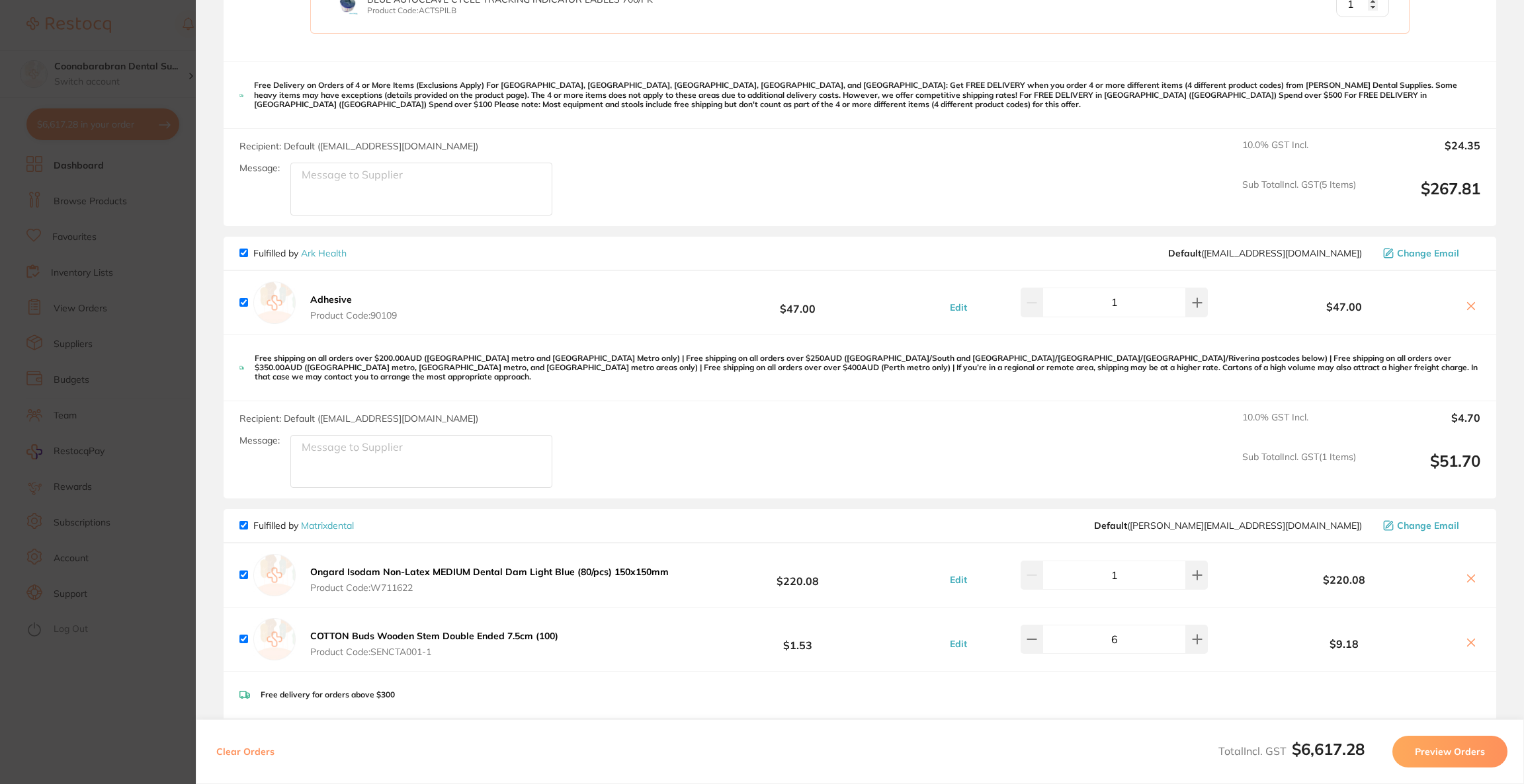
click at [341, 294] on b "Adhesive" at bounding box center [331, 299] width 42 height 12
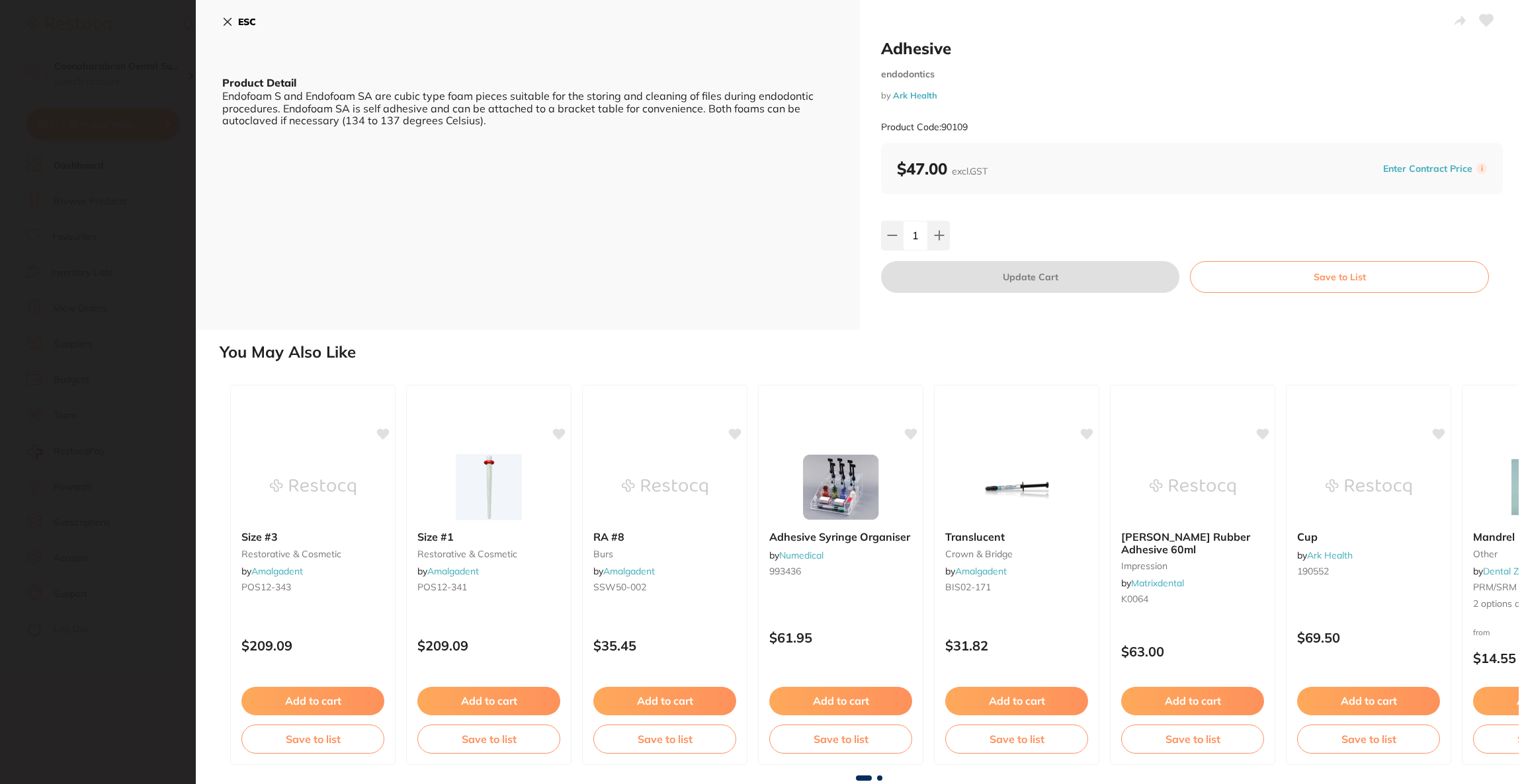
scroll to position [0, 0]
click at [151, 303] on section "Adhesive endodontics by Ark Health Product Code: 90109 ESC Product Detail Endof…" at bounding box center [762, 392] width 1524 height 784
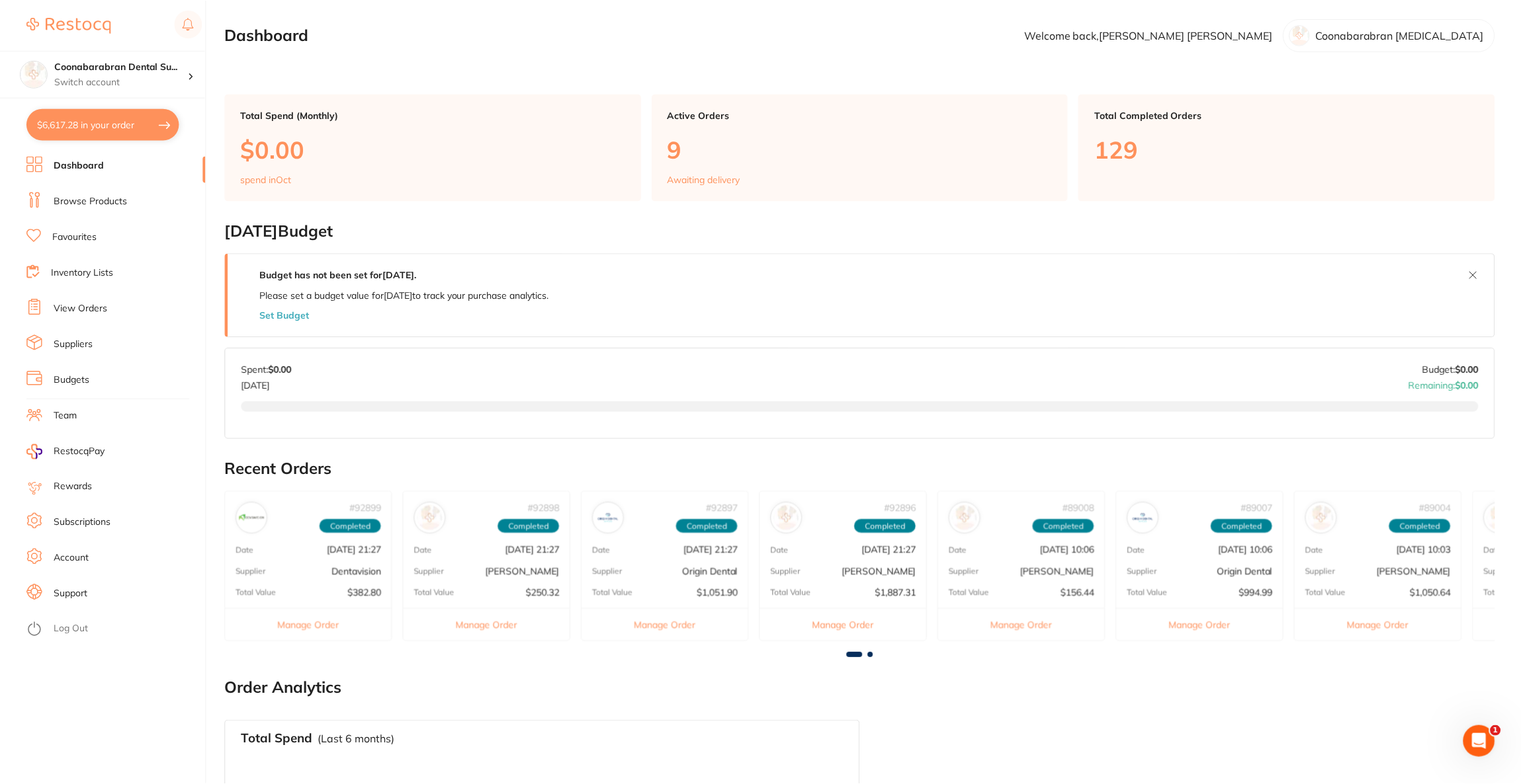
scroll to position [1, 0]
click at [69, 122] on button "$6,617.28 in your order" at bounding box center [103, 125] width 153 height 32
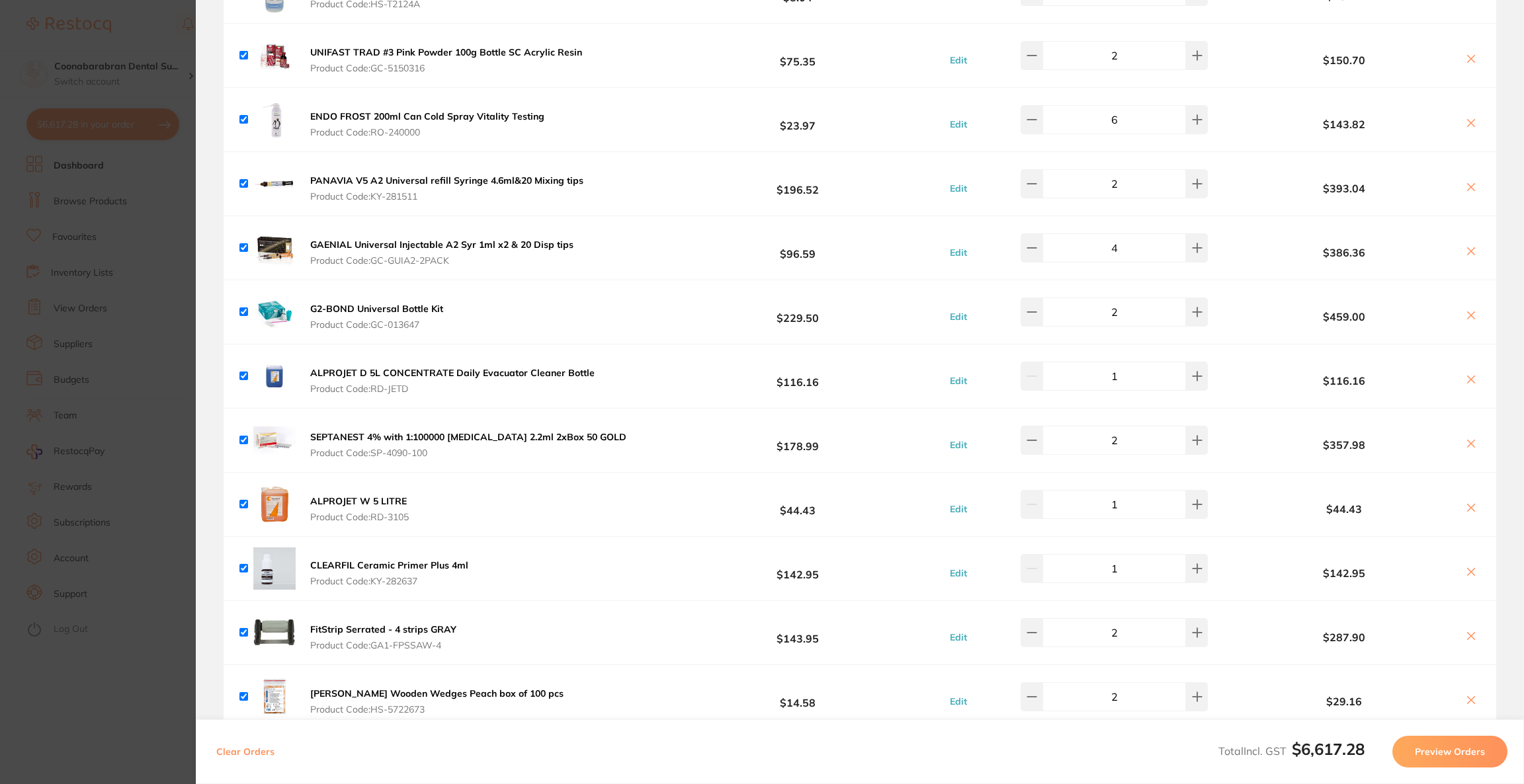
scroll to position [0, 0]
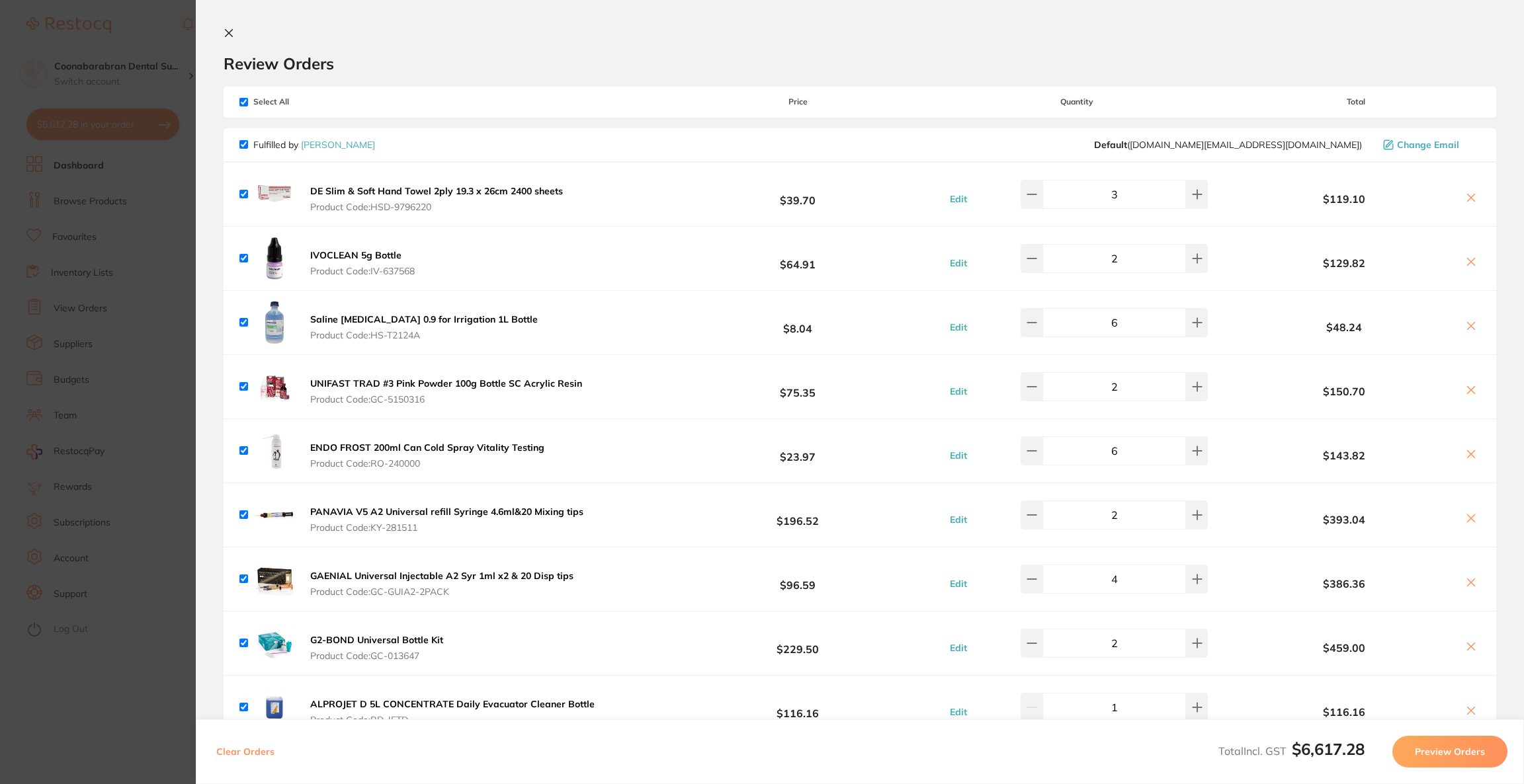
click at [1467, 264] on icon at bounding box center [1471, 262] width 11 height 11
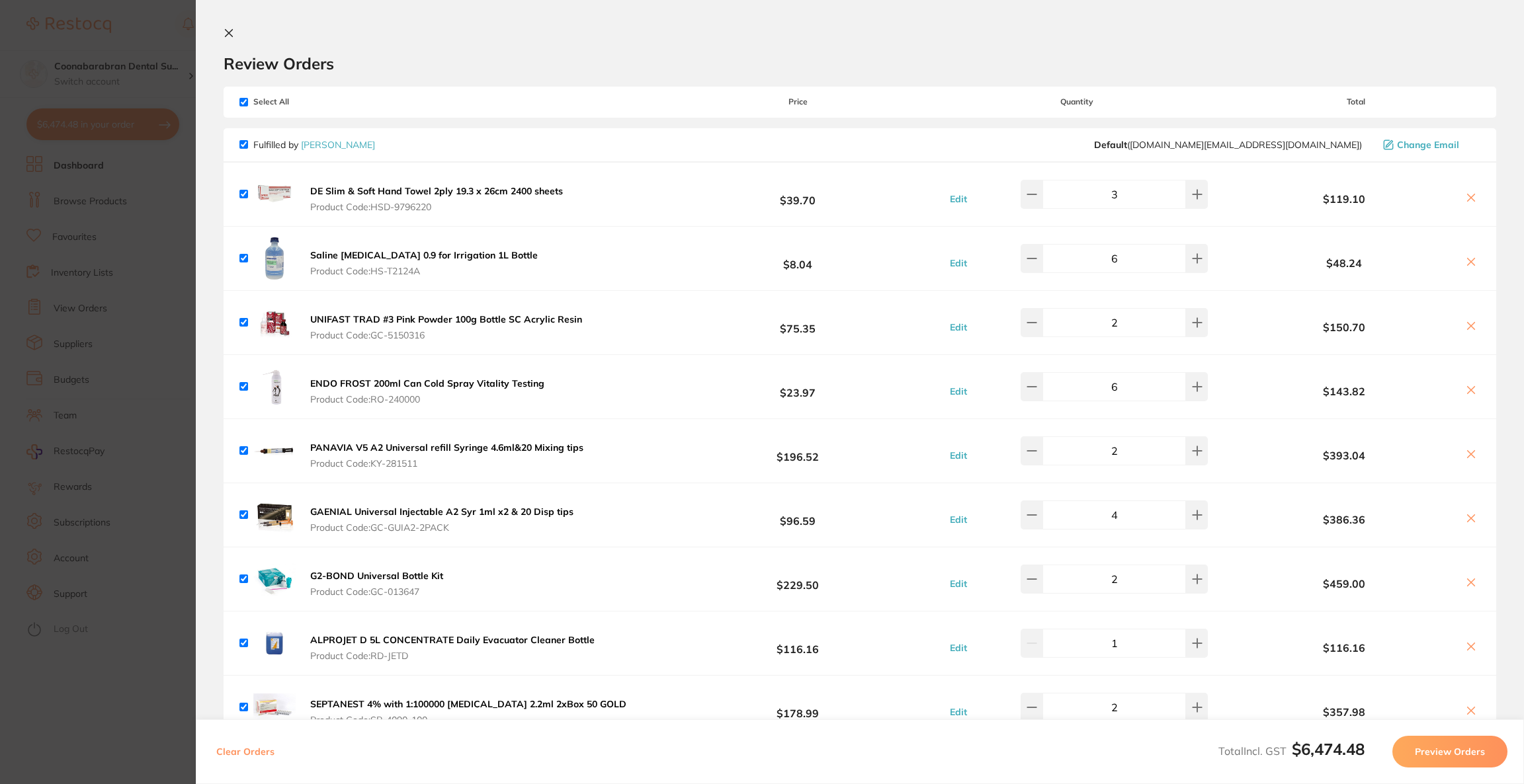
click at [1471, 264] on icon at bounding box center [1471, 262] width 11 height 11
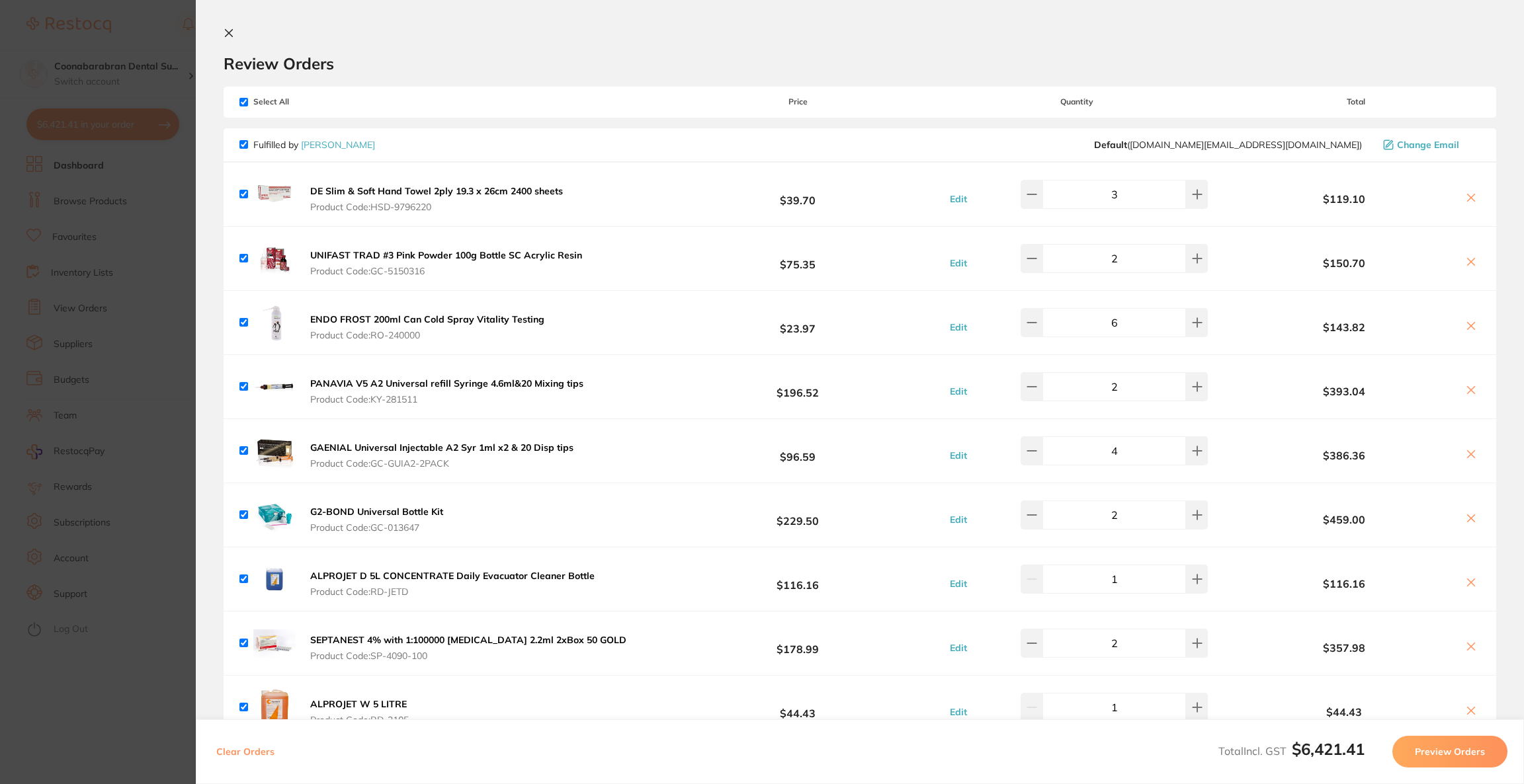
click at [1472, 323] on icon at bounding box center [1471, 326] width 11 height 11
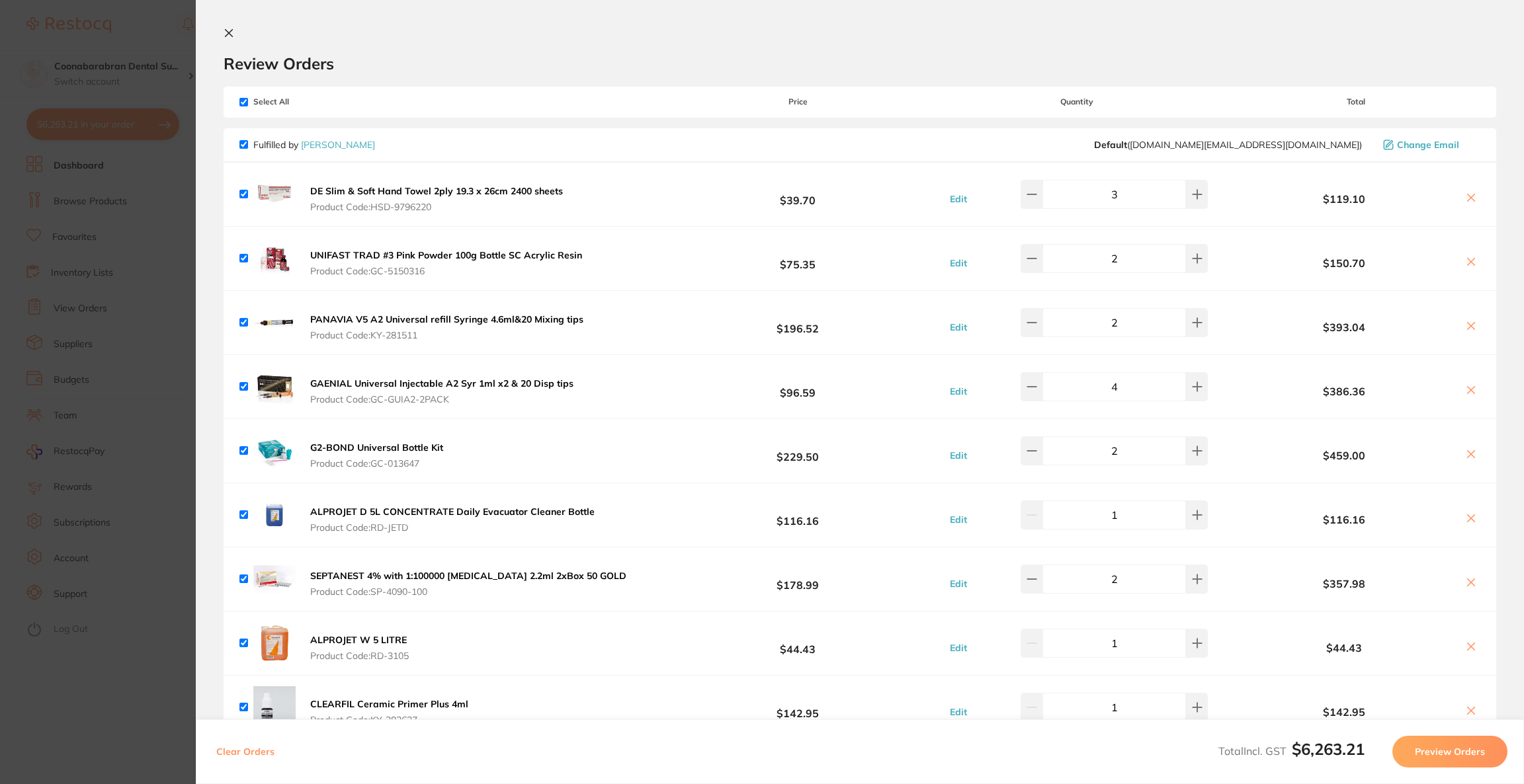
click at [1470, 385] on icon at bounding box center [1471, 391] width 11 height 11
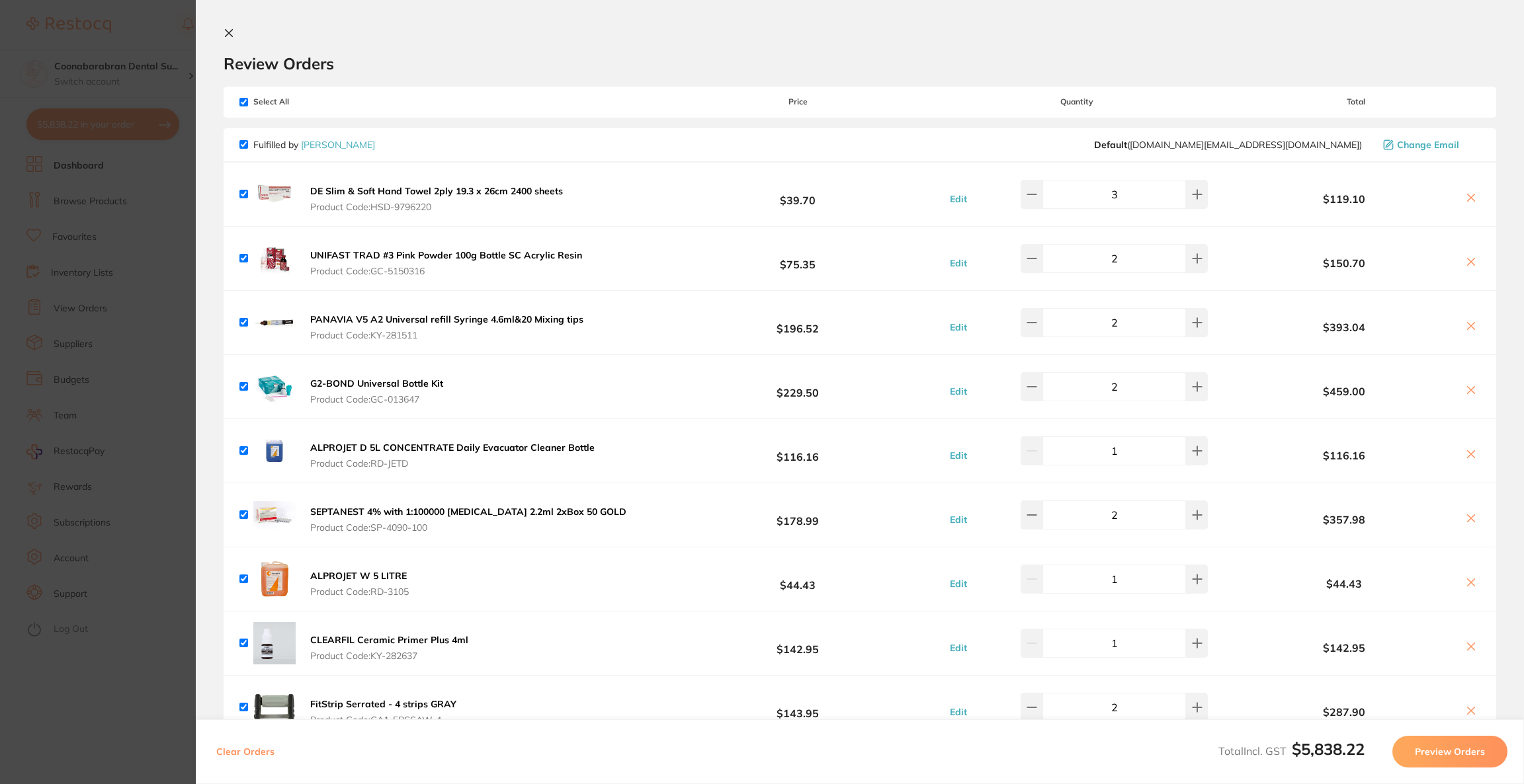
click at [1470, 392] on icon at bounding box center [1471, 391] width 11 height 11
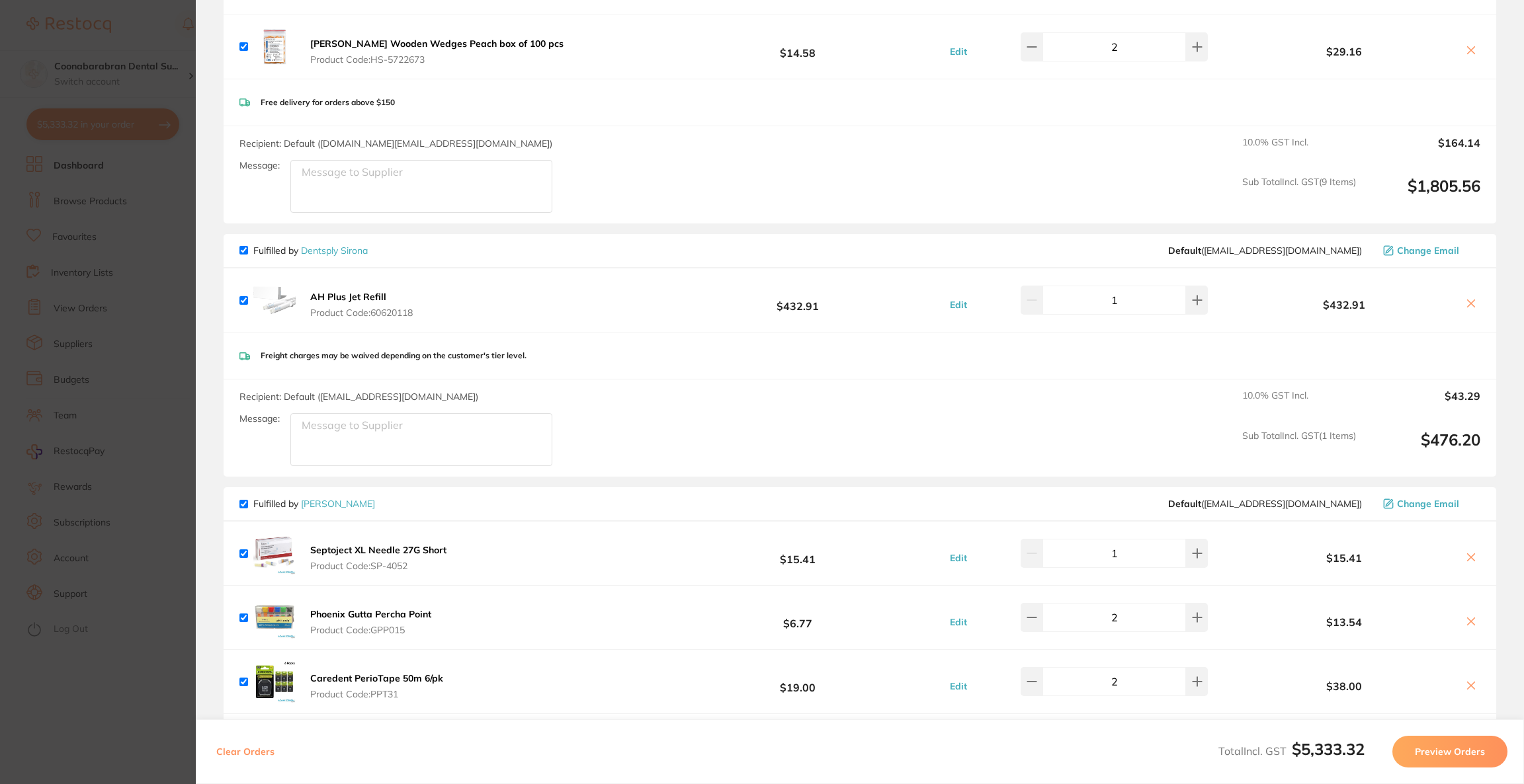
scroll to position [694, 0]
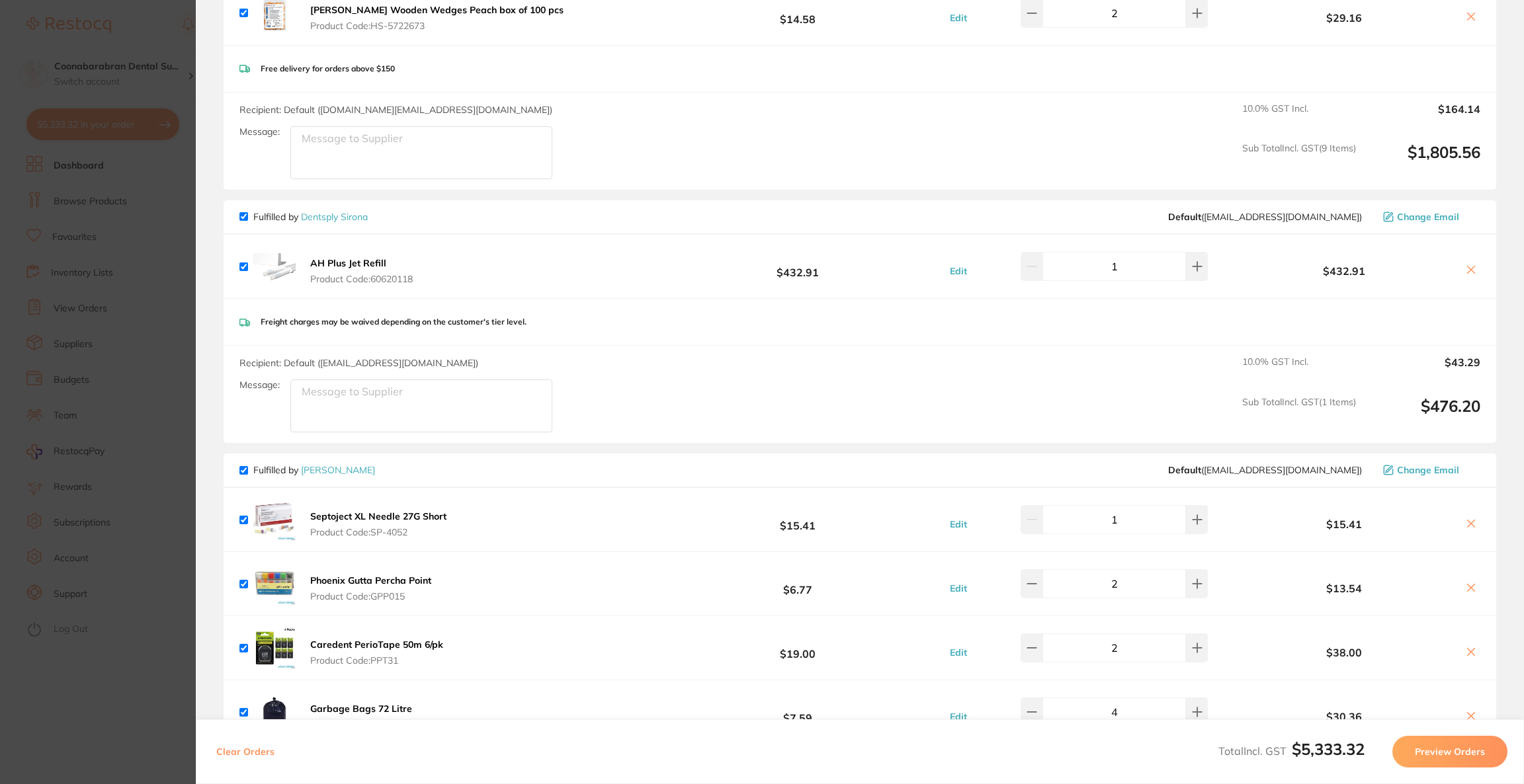
click at [1470, 522] on icon at bounding box center [1471, 524] width 11 height 11
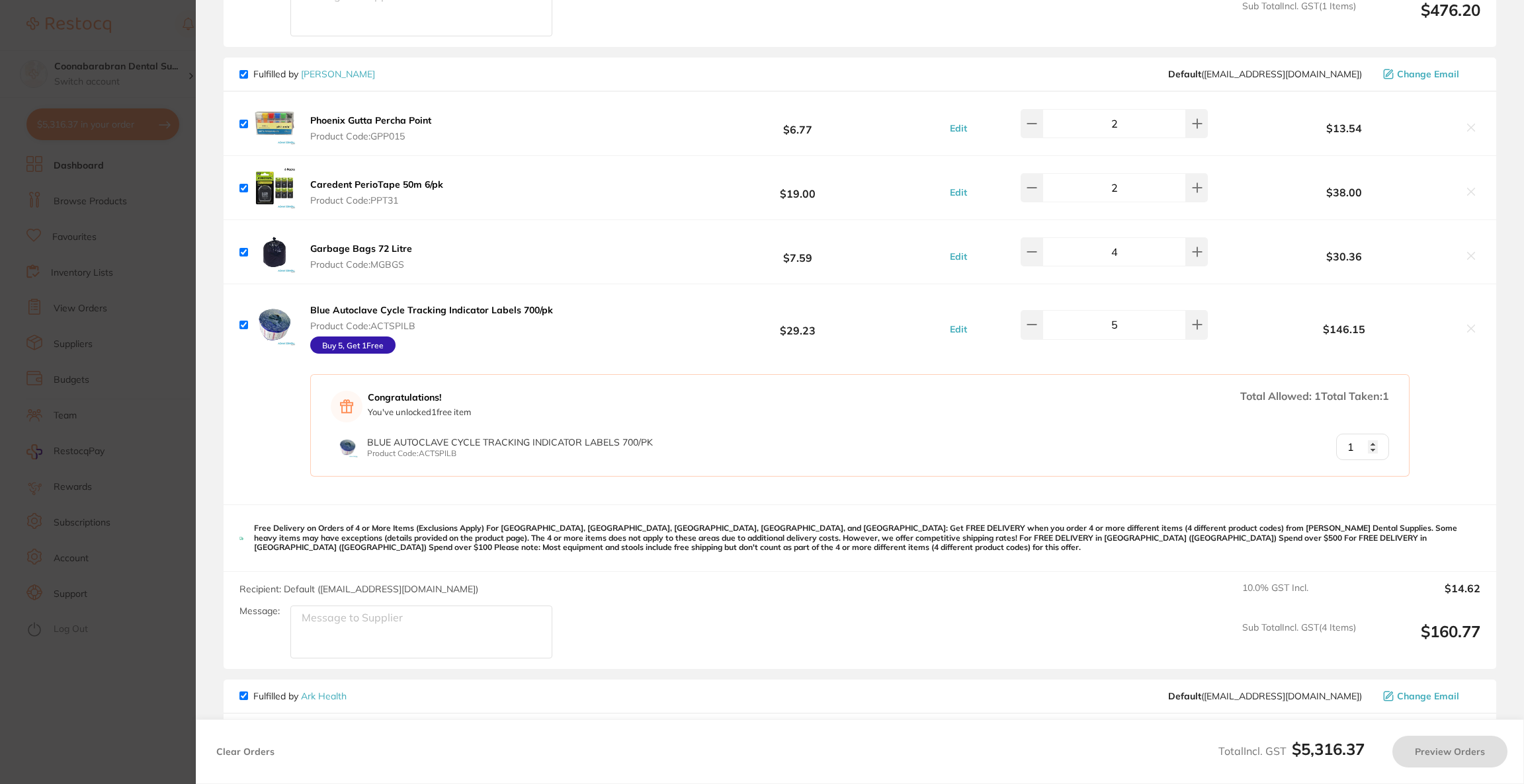
scroll to position [1389, 0]
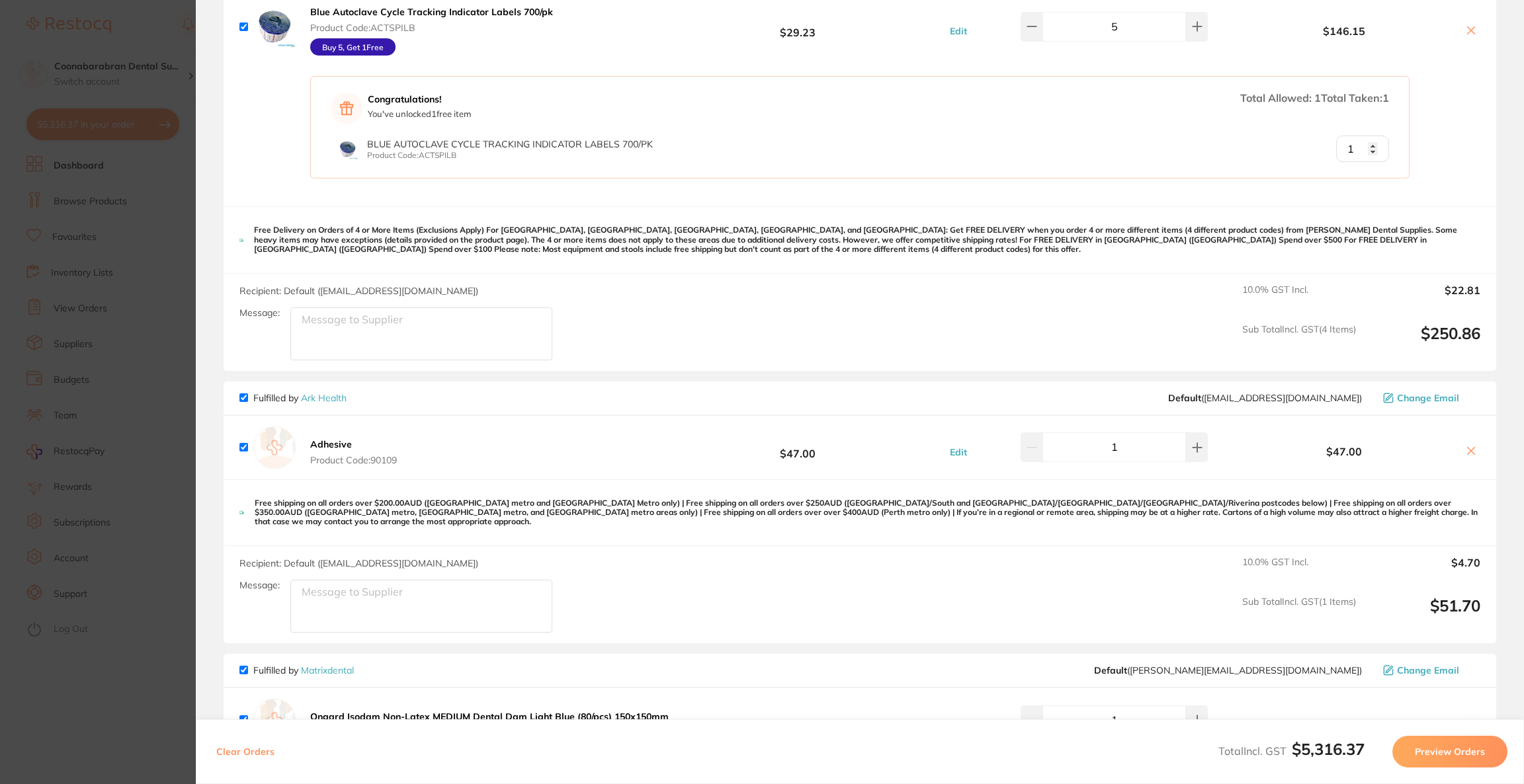
click at [1466, 449] on icon at bounding box center [1471, 451] width 11 height 11
checkbox input "false"
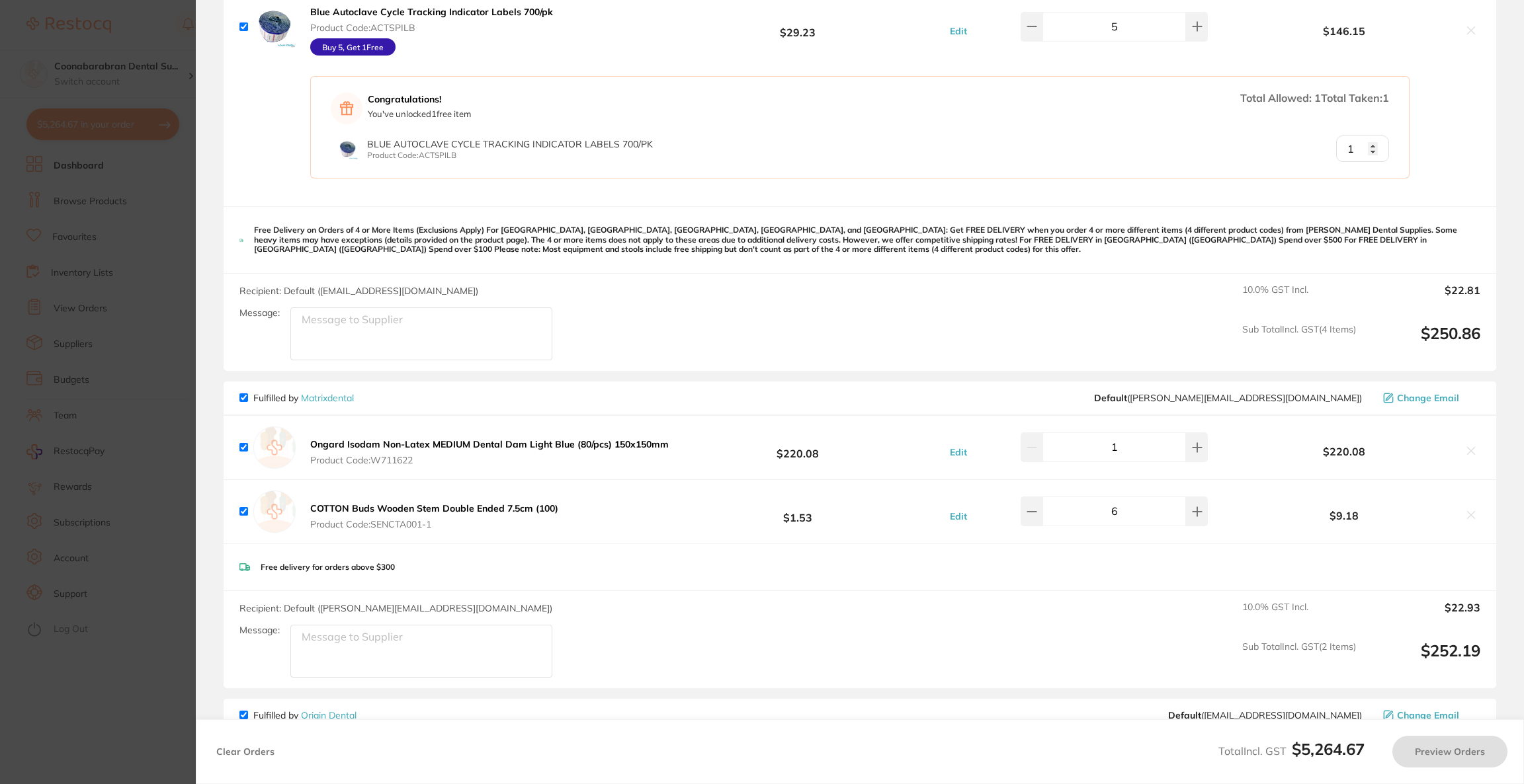
click at [0, 340] on section "Update RRP Set your pre negotiated price for this item. Item Agreed RRP (excl. …" at bounding box center [762, 392] width 1524 height 784
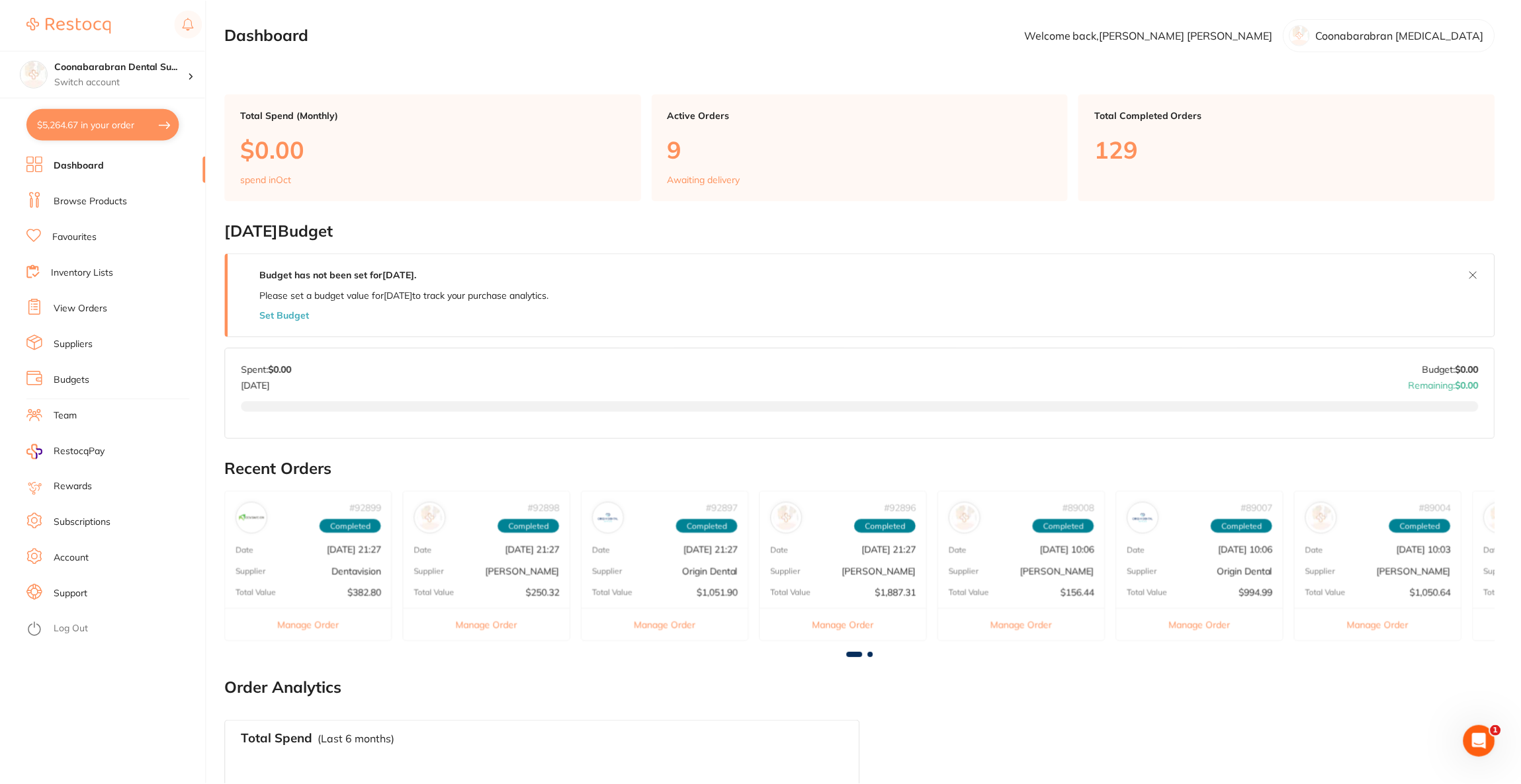
scroll to position [1, 0]
click at [112, 198] on link "Browse Products" at bounding box center [90, 201] width 73 height 13
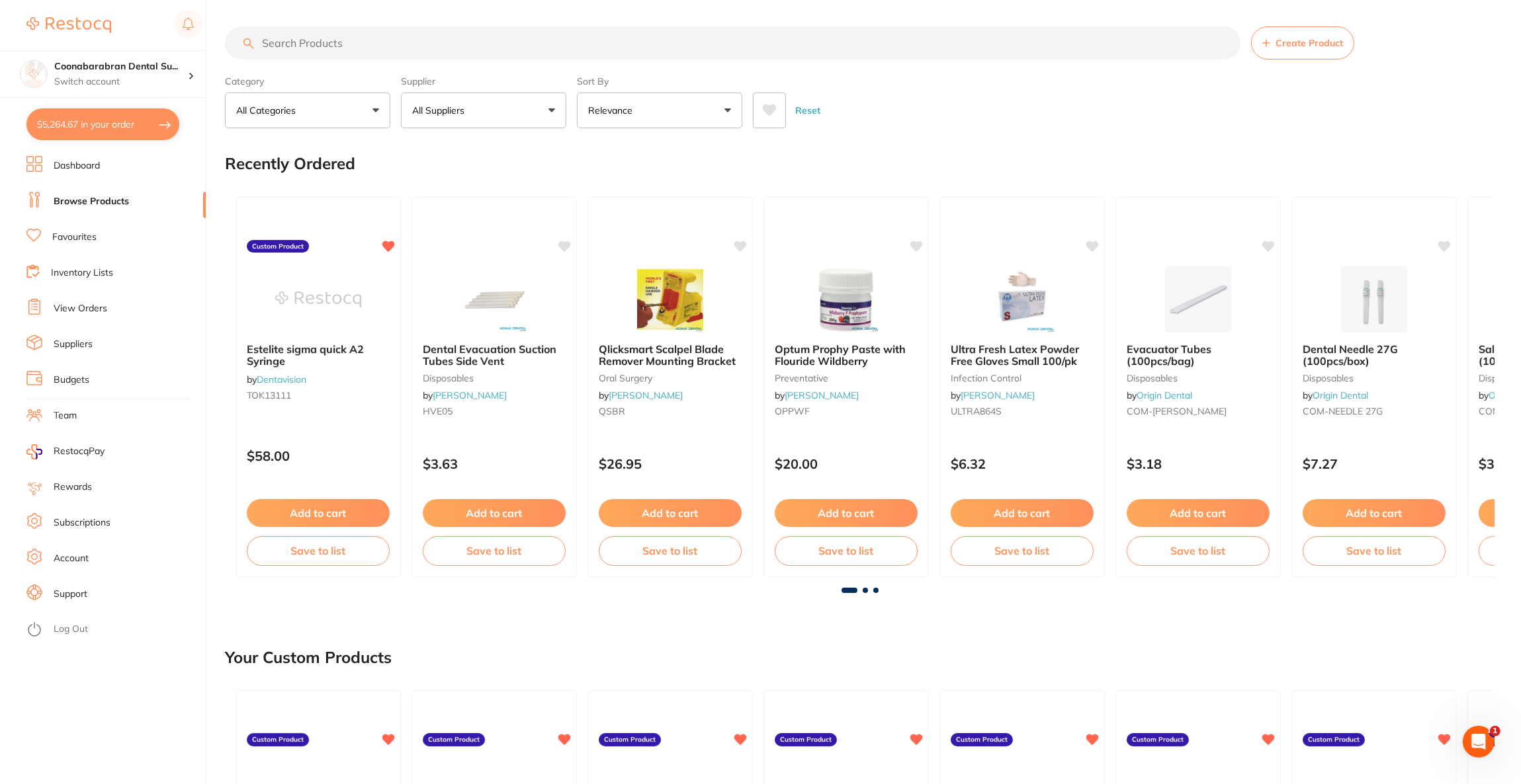
click at [367, 48] on input "search" at bounding box center [732, 43] width 1015 height 33
type input "endo frost"
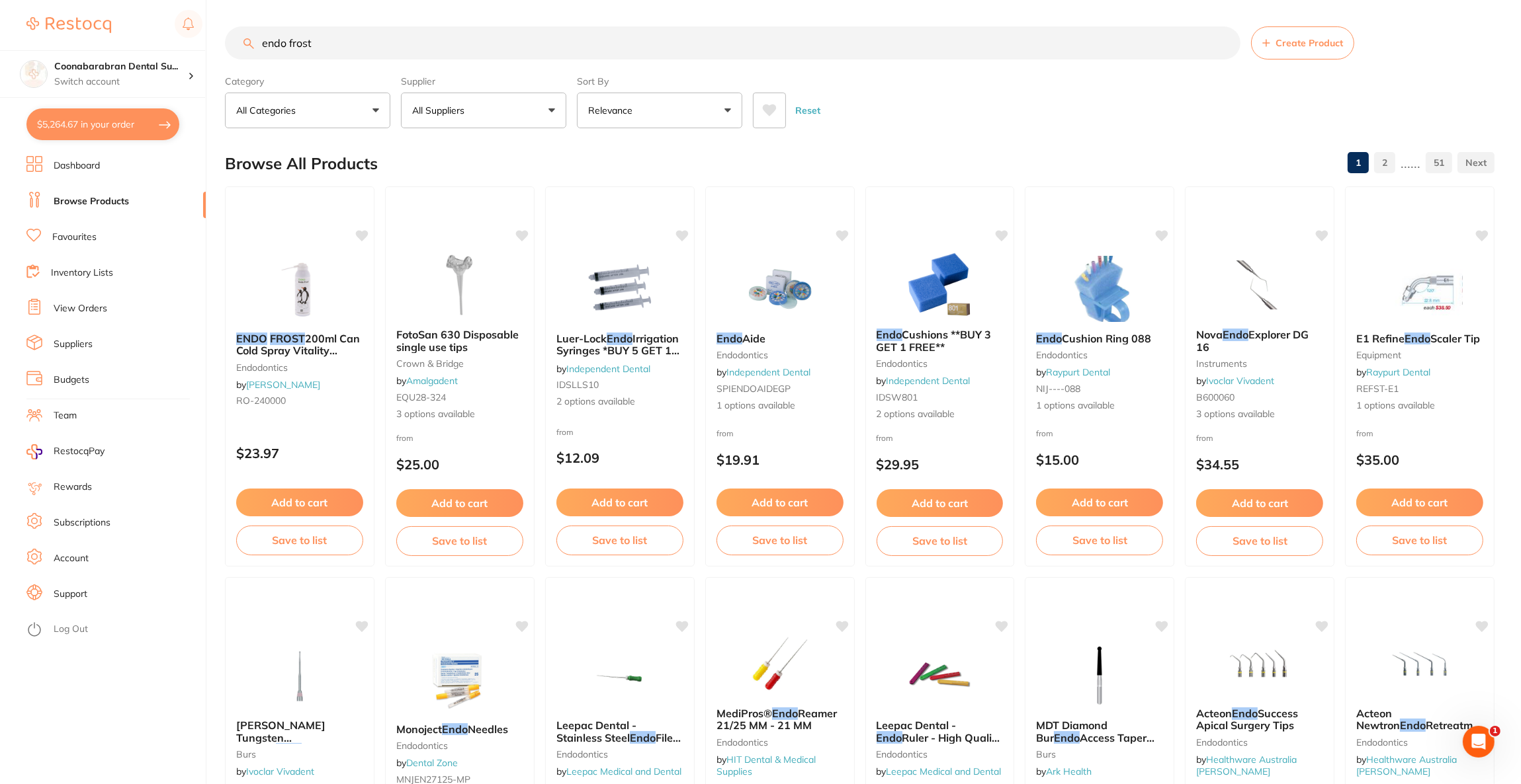
click at [432, 125] on button "All Suppliers" at bounding box center [483, 110] width 166 height 36
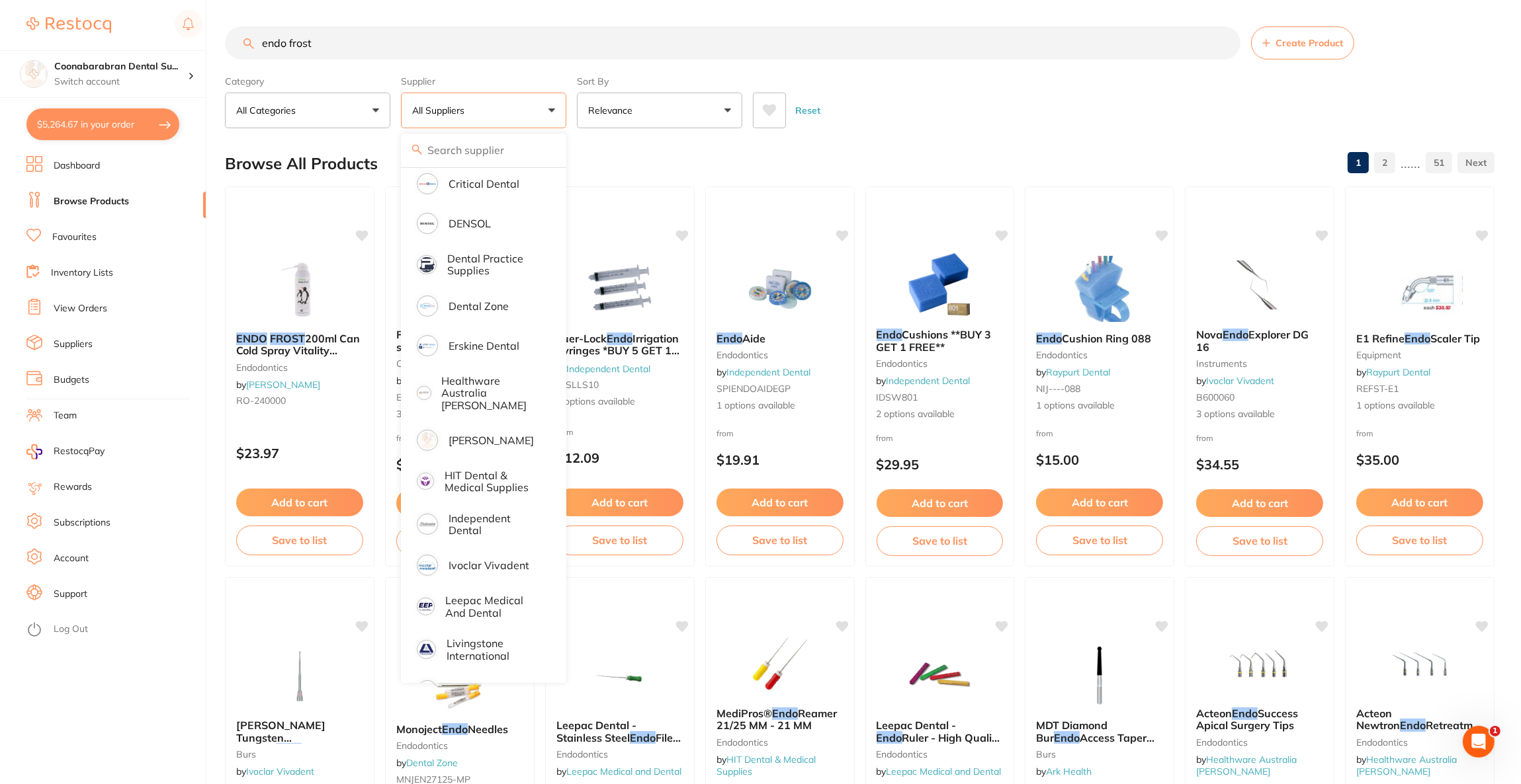
scroll to position [297, 0]
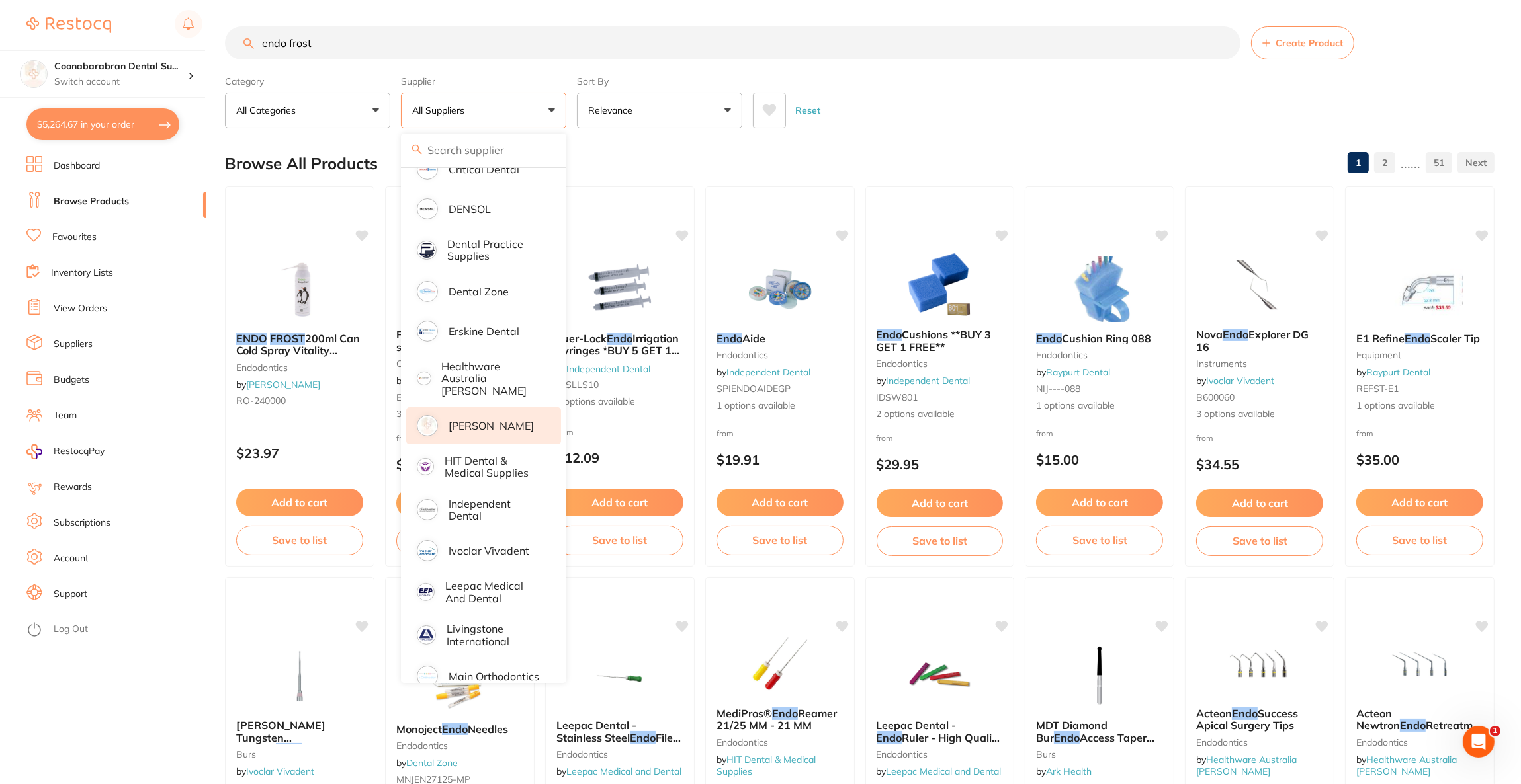
click at [505, 420] on p "[PERSON_NAME]" at bounding box center [491, 425] width 85 height 12
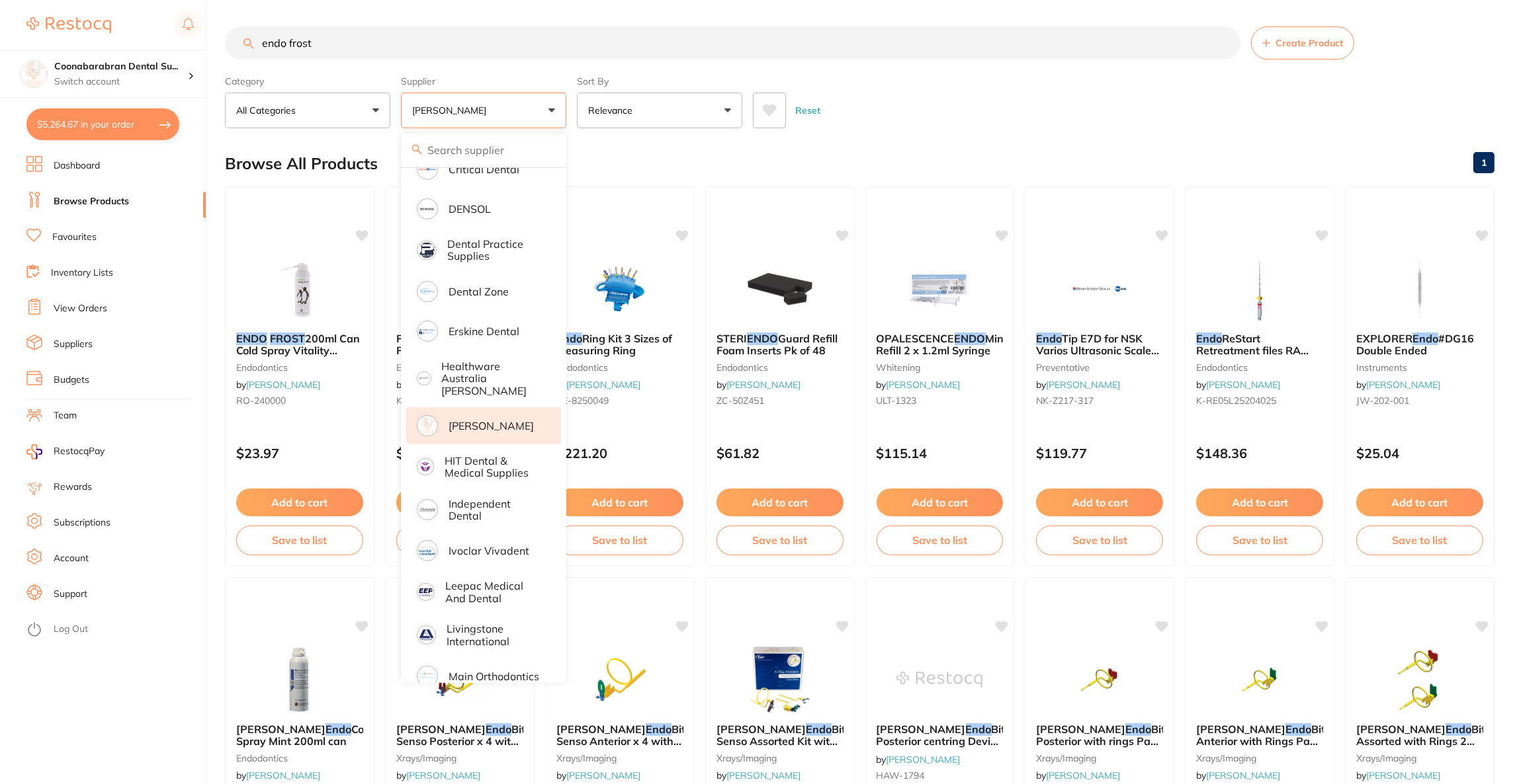
click at [1054, 103] on div "Reset" at bounding box center [1118, 105] width 731 height 46
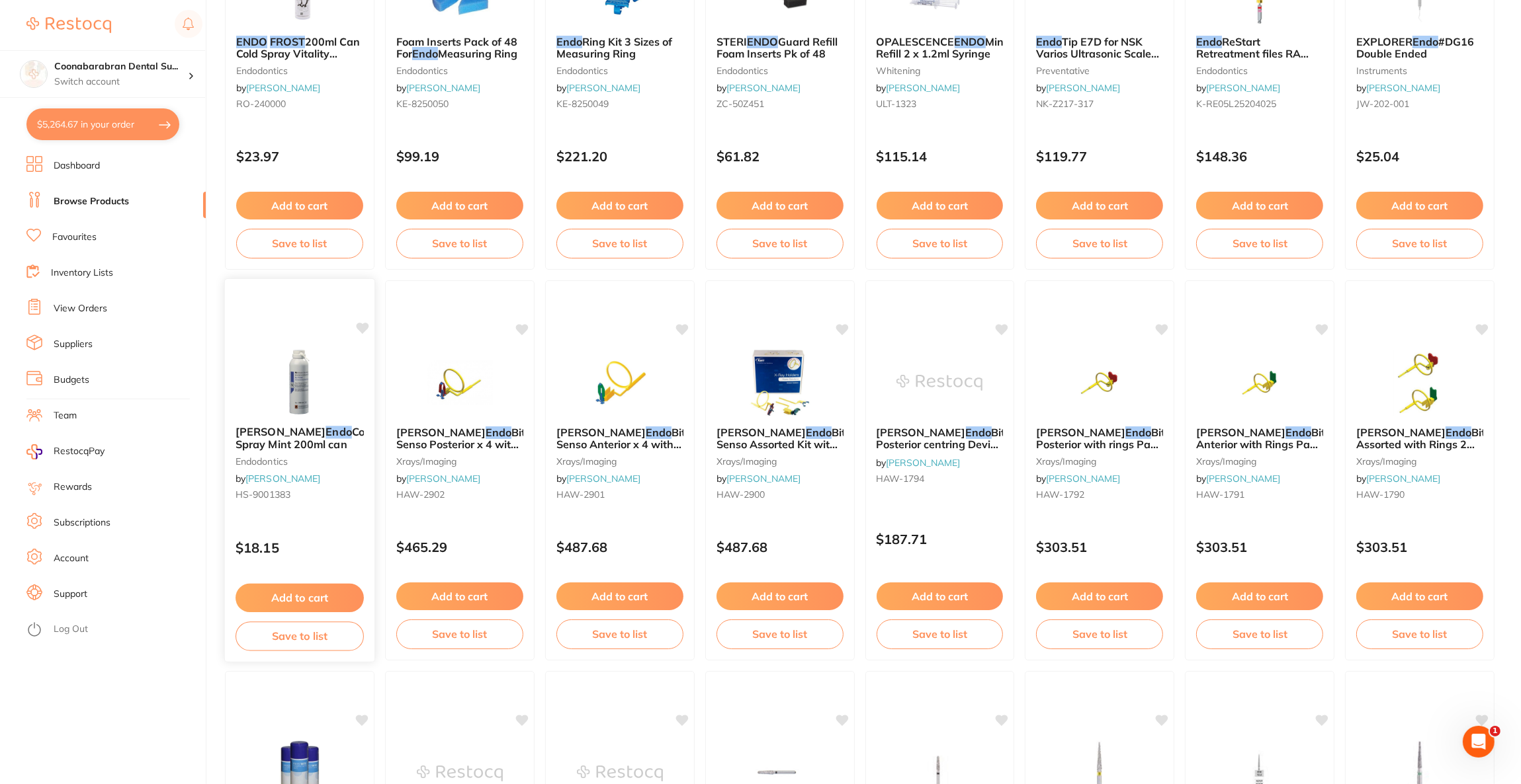
click at [312, 473] on link "[PERSON_NAME]" at bounding box center [283, 478] width 75 height 12
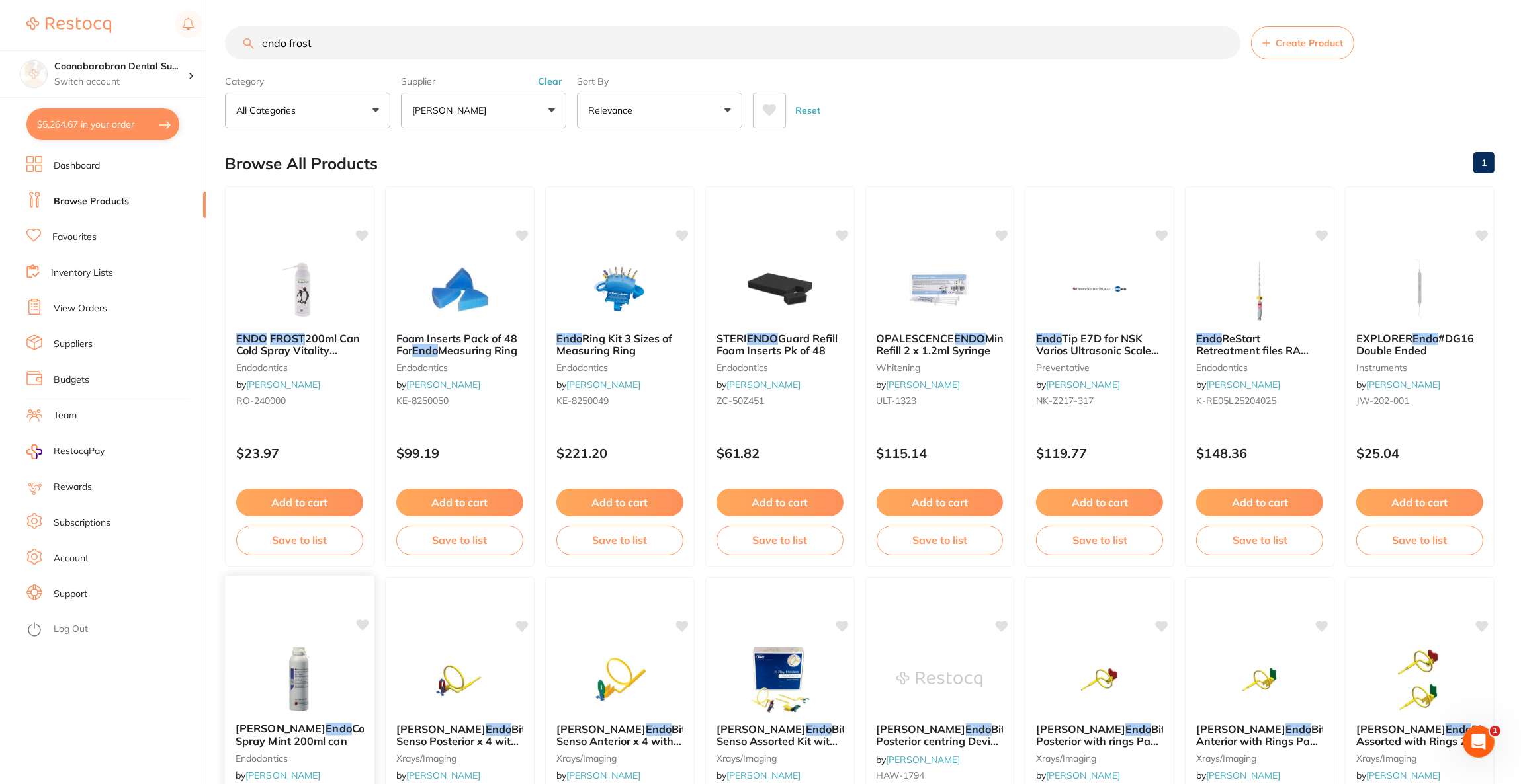
click at [322, 662] on img at bounding box center [299, 678] width 86 height 67
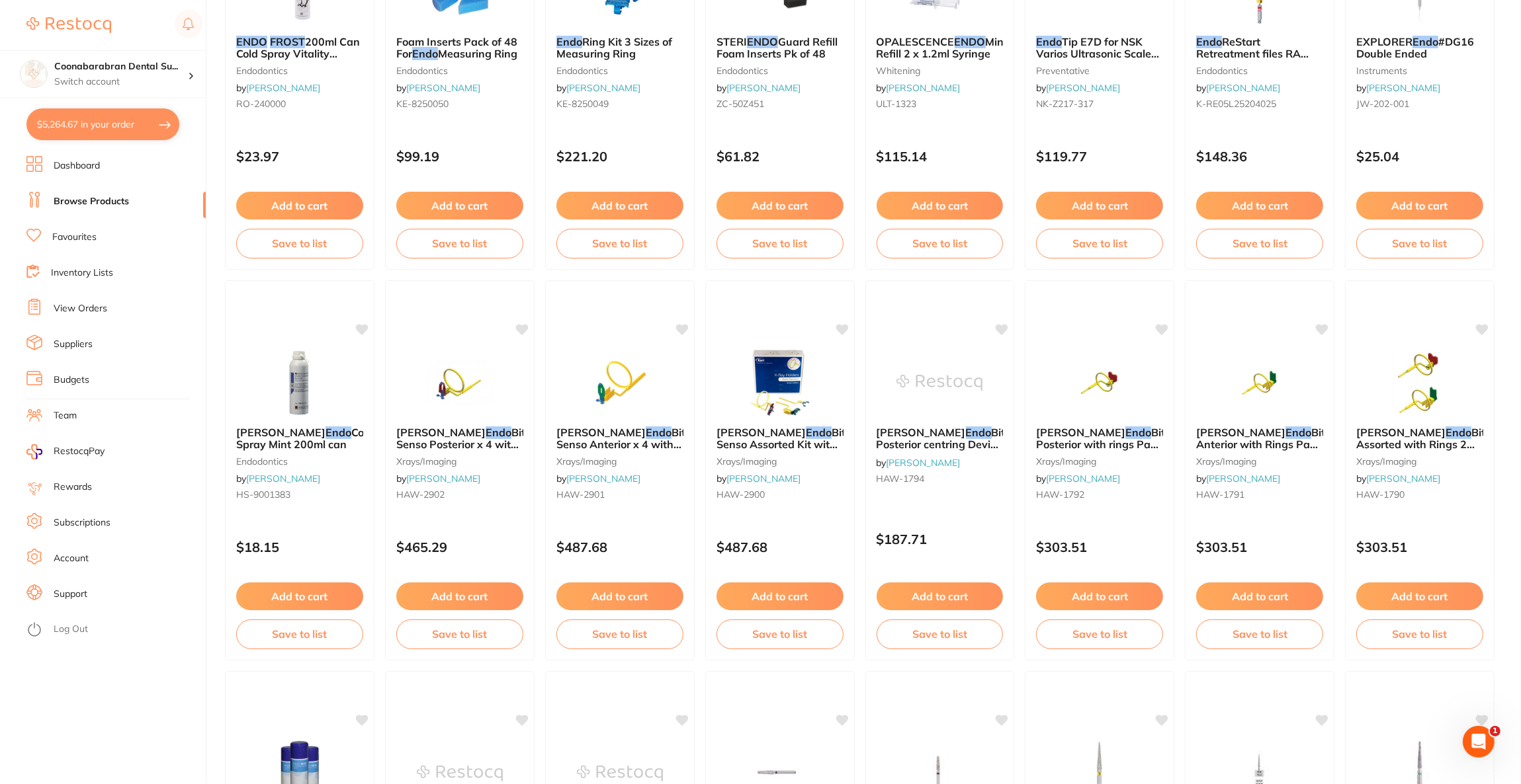
click at [338, 597] on button "Add to cart" at bounding box center [299, 596] width 127 height 28
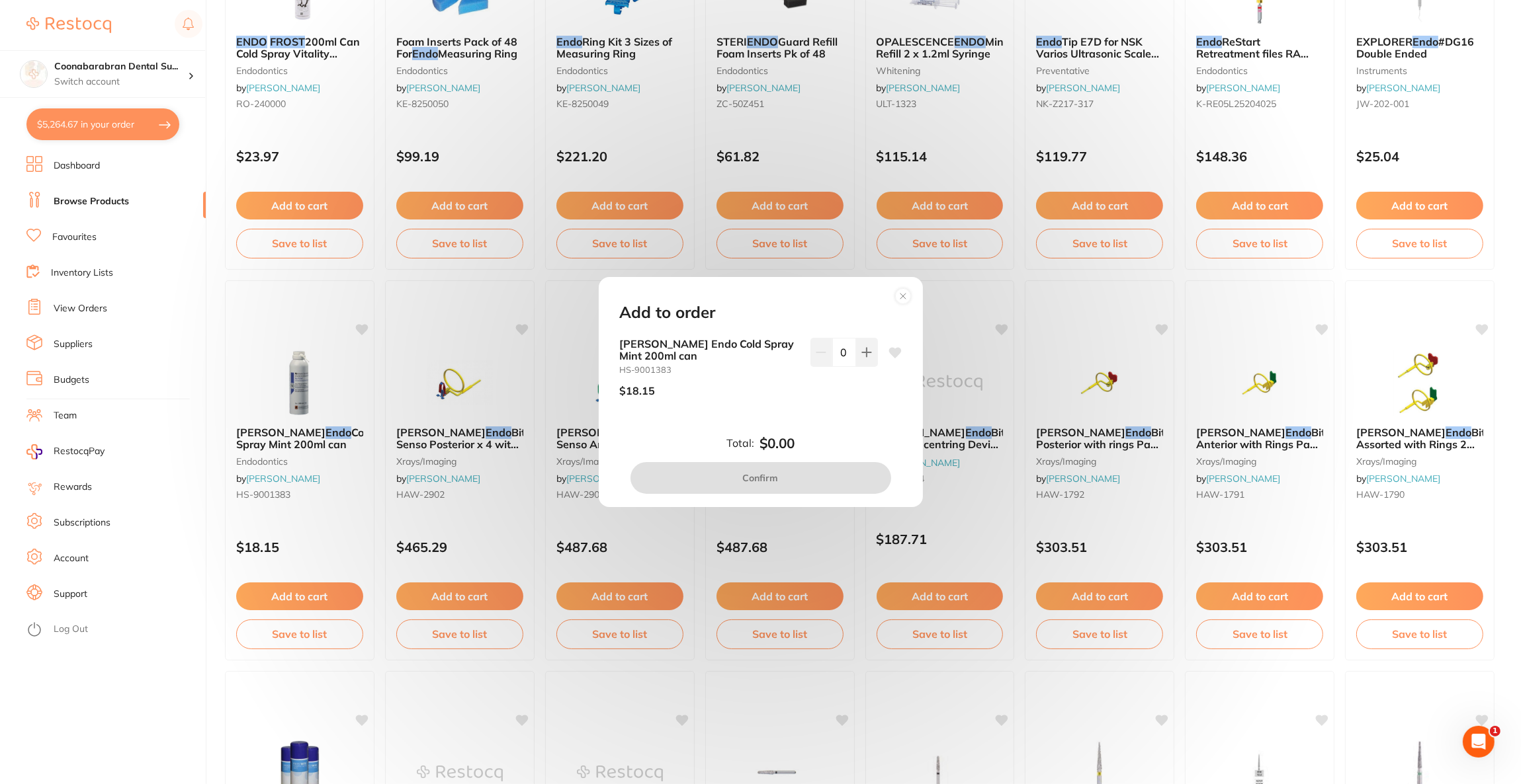
scroll to position [0, 0]
click at [856, 356] on button at bounding box center [867, 352] width 22 height 29
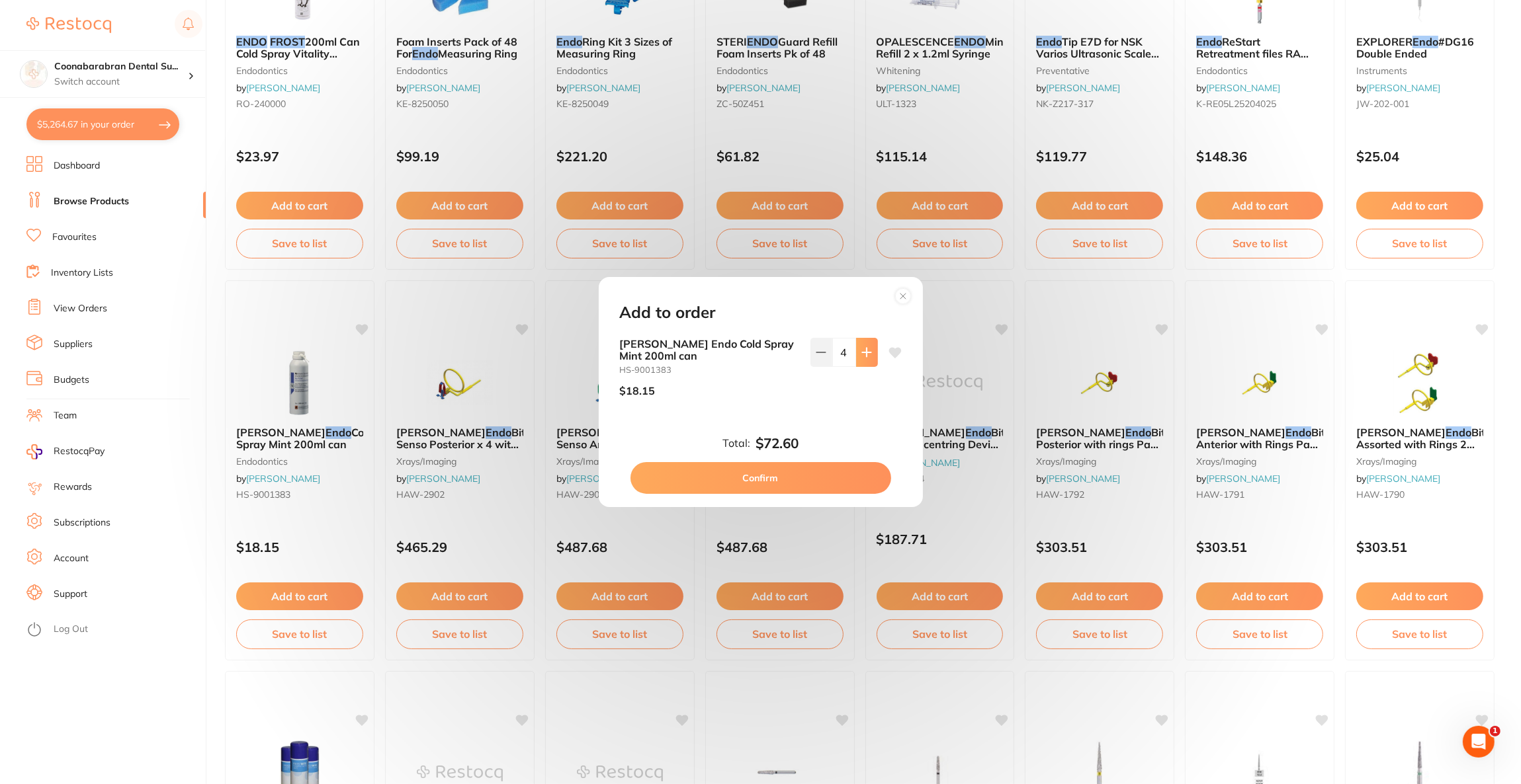
click at [856, 356] on button at bounding box center [867, 352] width 22 height 29
click at [810, 356] on button at bounding box center [821, 352] width 22 height 29
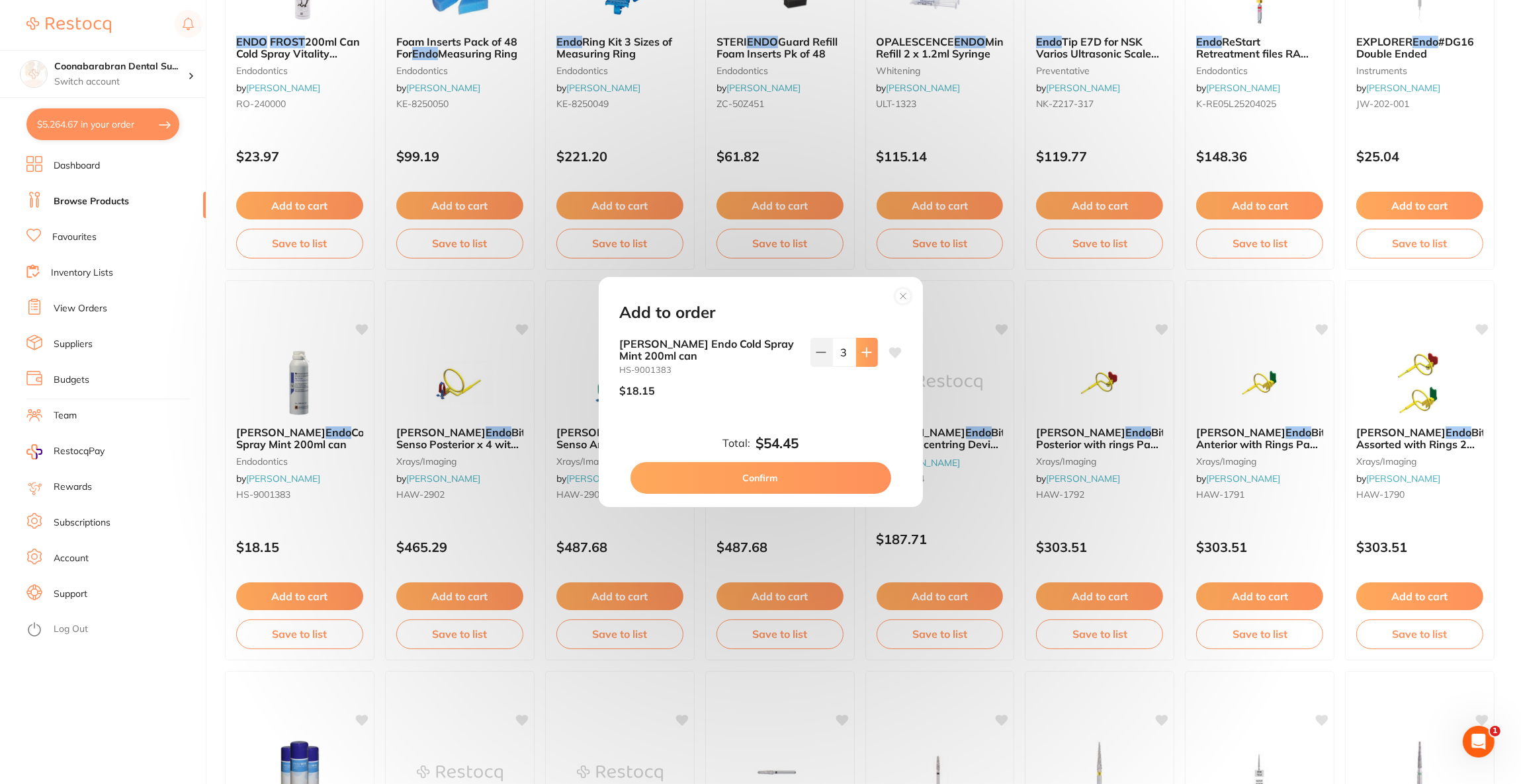
click at [862, 355] on icon at bounding box center [866, 352] width 9 height 9
type input "4"
click at [796, 479] on button "Confirm" at bounding box center [760, 479] width 261 height 32
checkbox input "false"
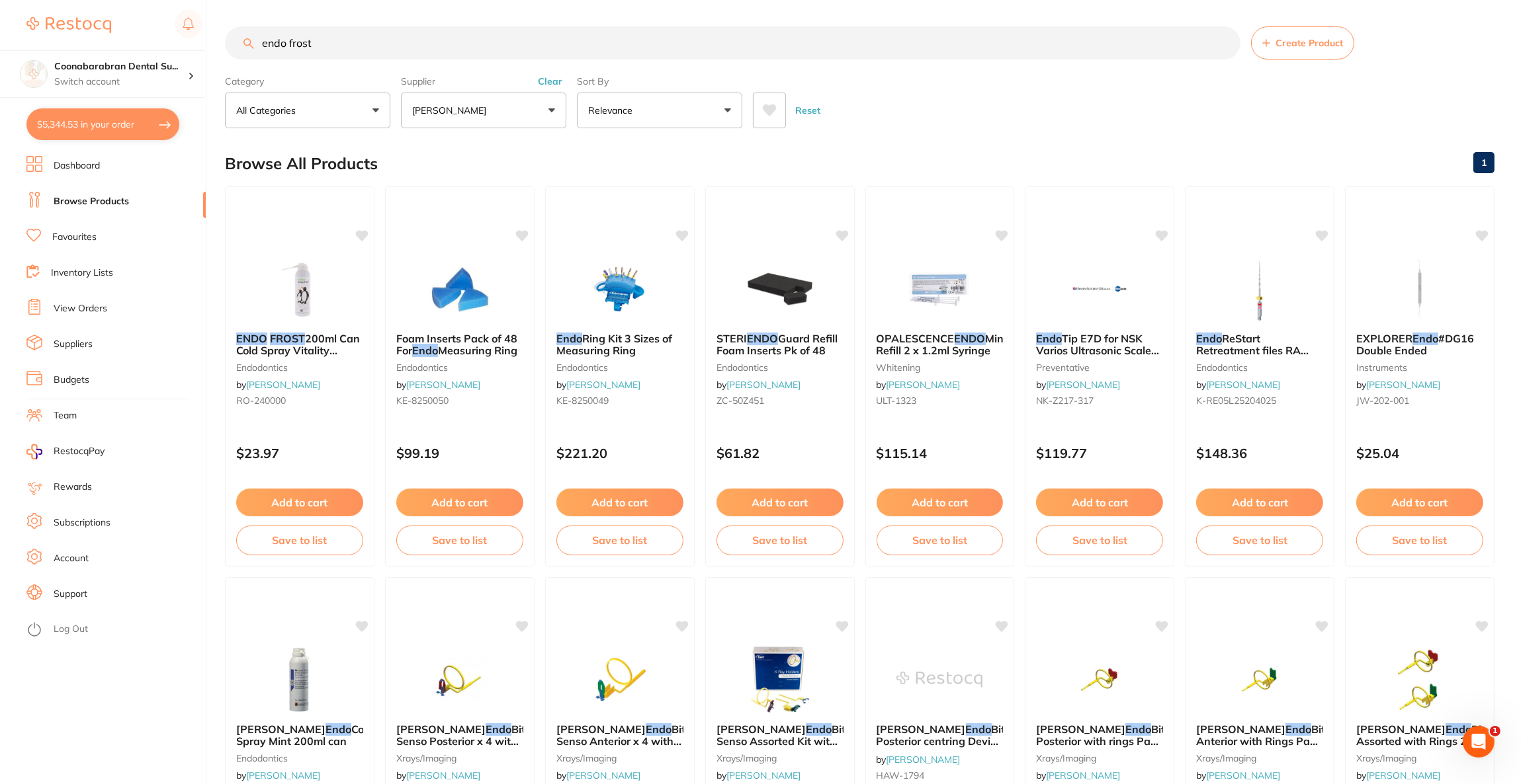
click at [141, 117] on button "$5,344.53 in your order" at bounding box center [103, 125] width 153 height 32
checkbox input "true"
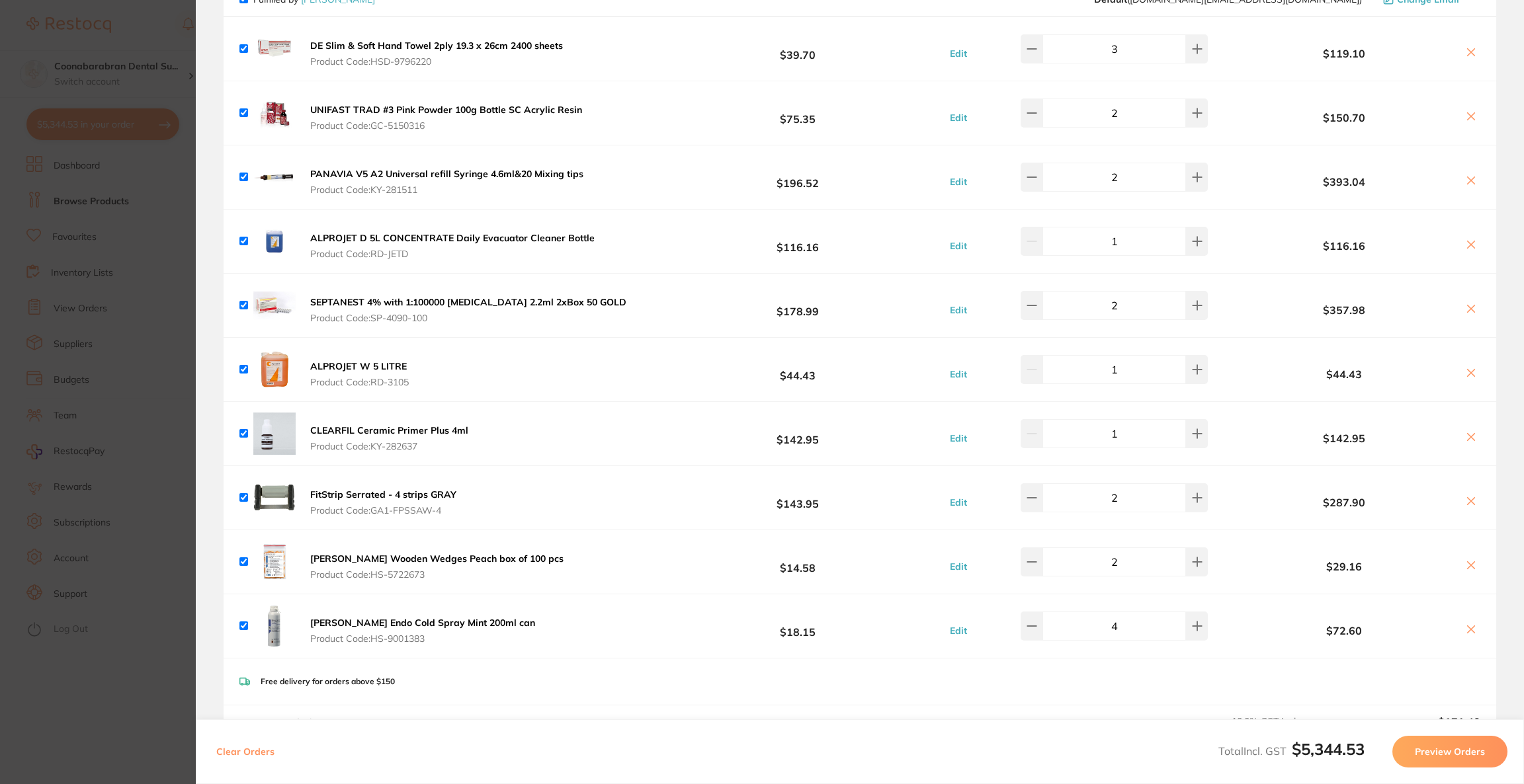
scroll to position [198, 0]
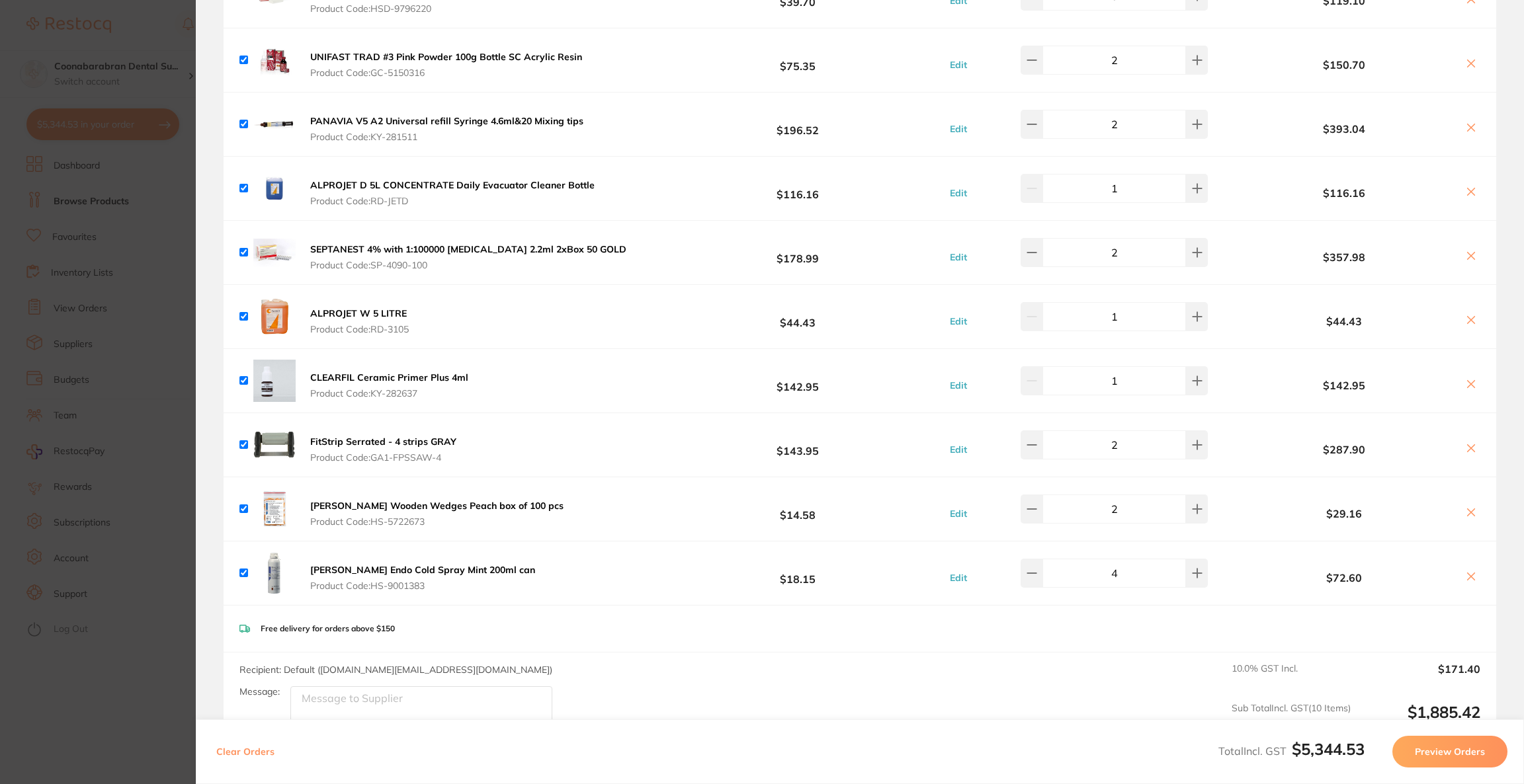
click at [0, 308] on section "Update RRP Set your pre negotiated price for this item. Item Agreed RRP (excl. …" at bounding box center [762, 392] width 1524 height 784
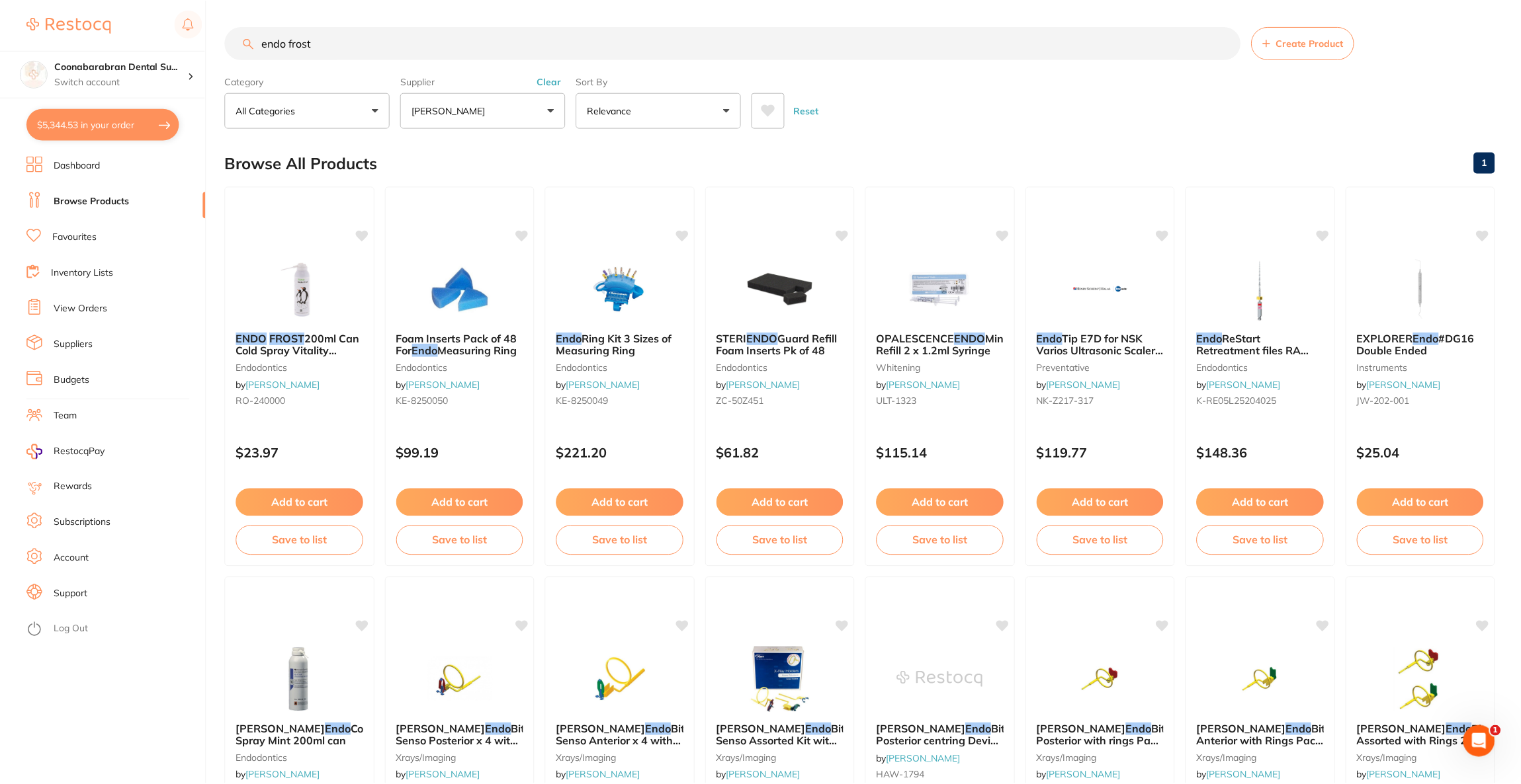
scroll to position [2, 0]
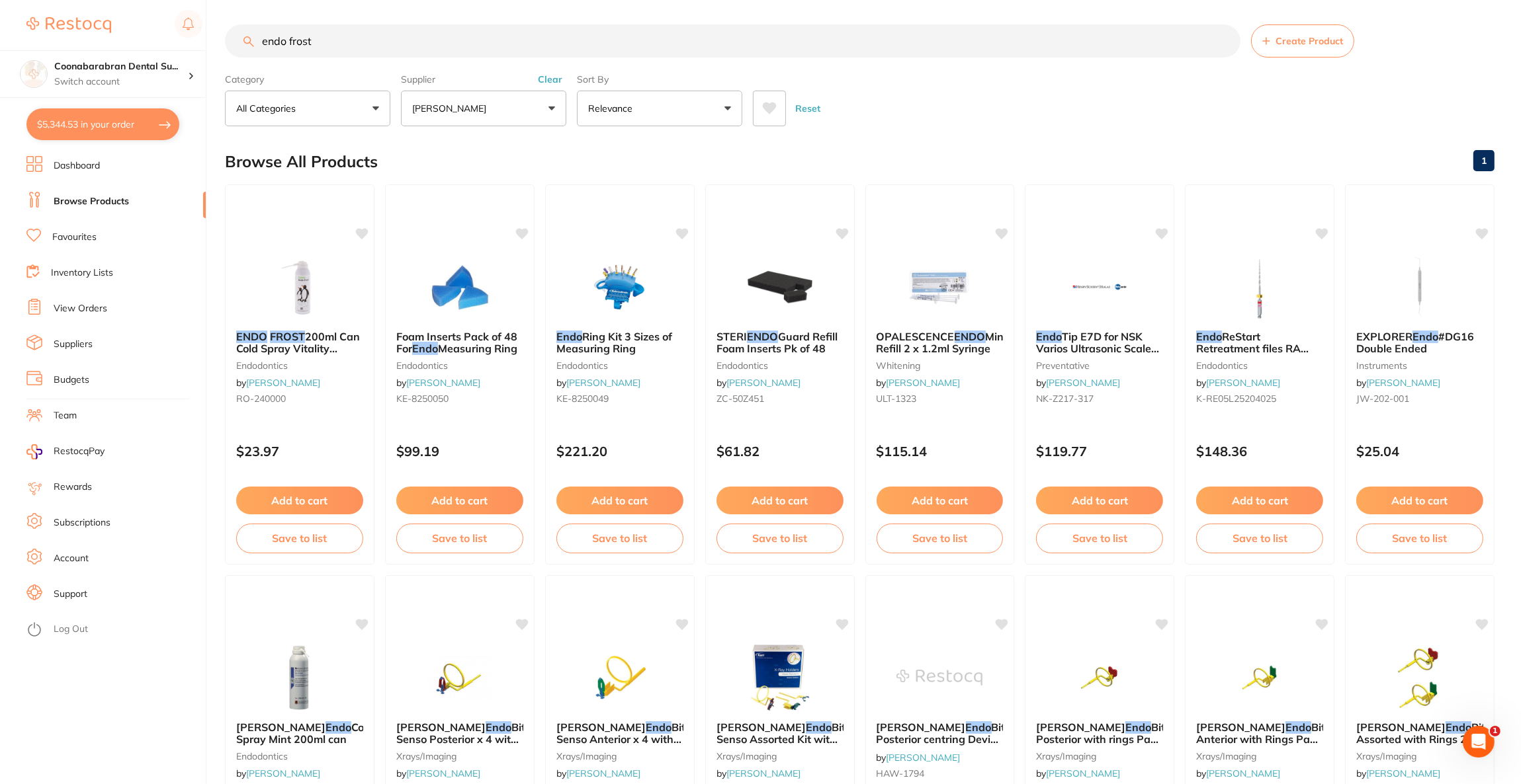
drag, startPoint x: 292, startPoint y: 48, endPoint x: 212, endPoint y: 50, distance: 80.0
click at [212, 50] on div "$5,344.53 Coonabarabran Dental Su... Switch account Riaz Dental Surgery Experte…" at bounding box center [760, 390] width 1521 height 784
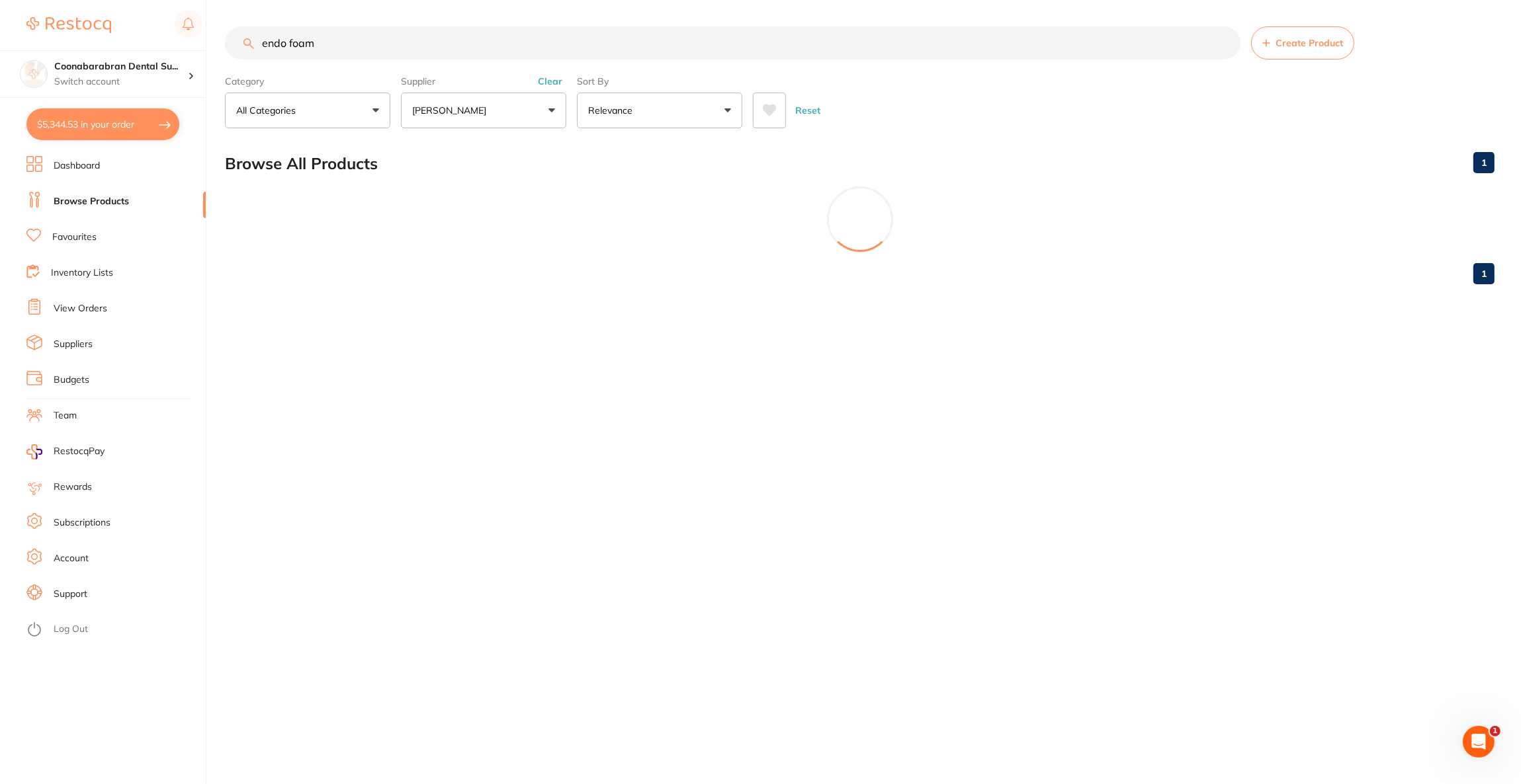
scroll to position [0, 0]
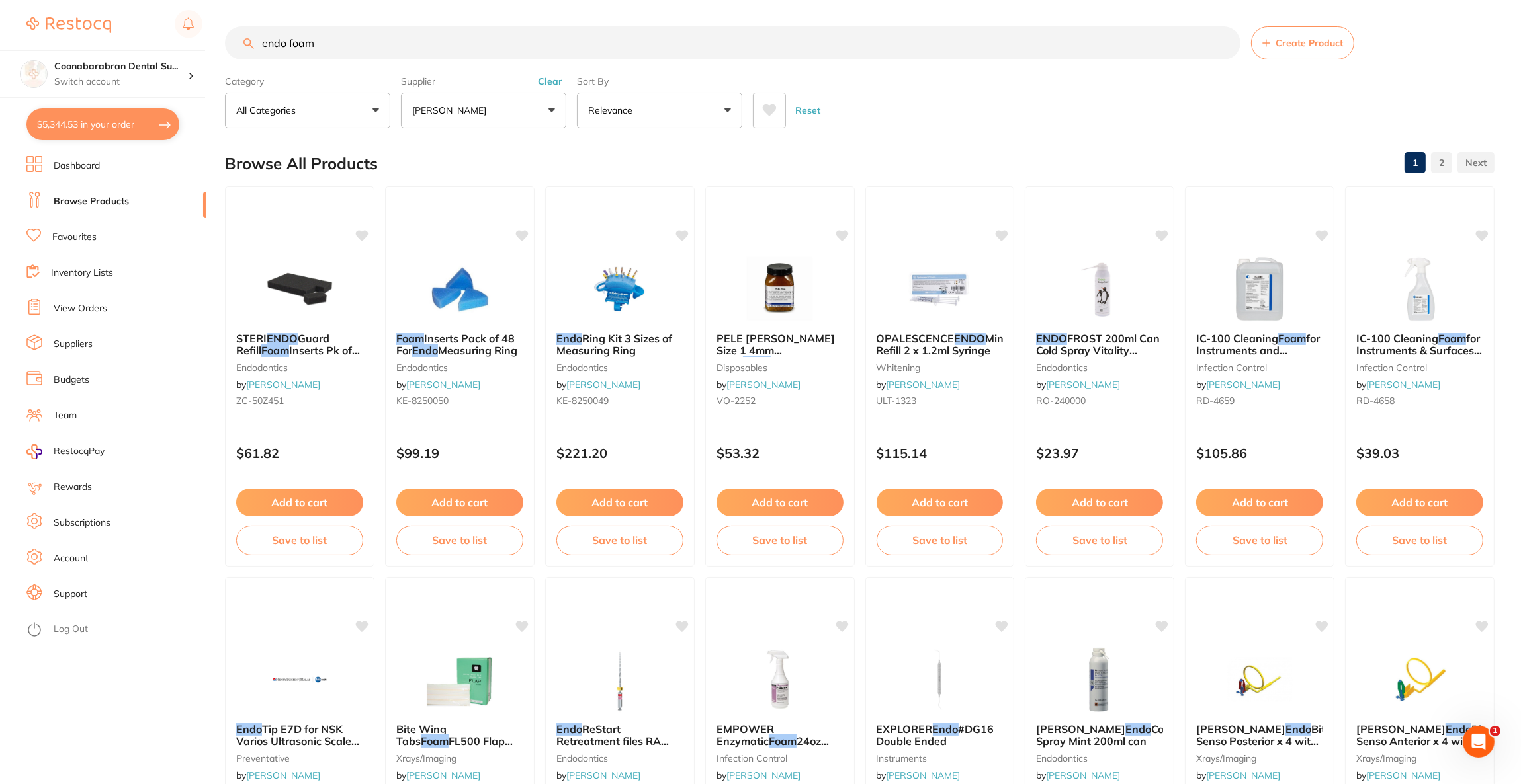
click at [475, 111] on p "[PERSON_NAME]" at bounding box center [451, 110] width 79 height 13
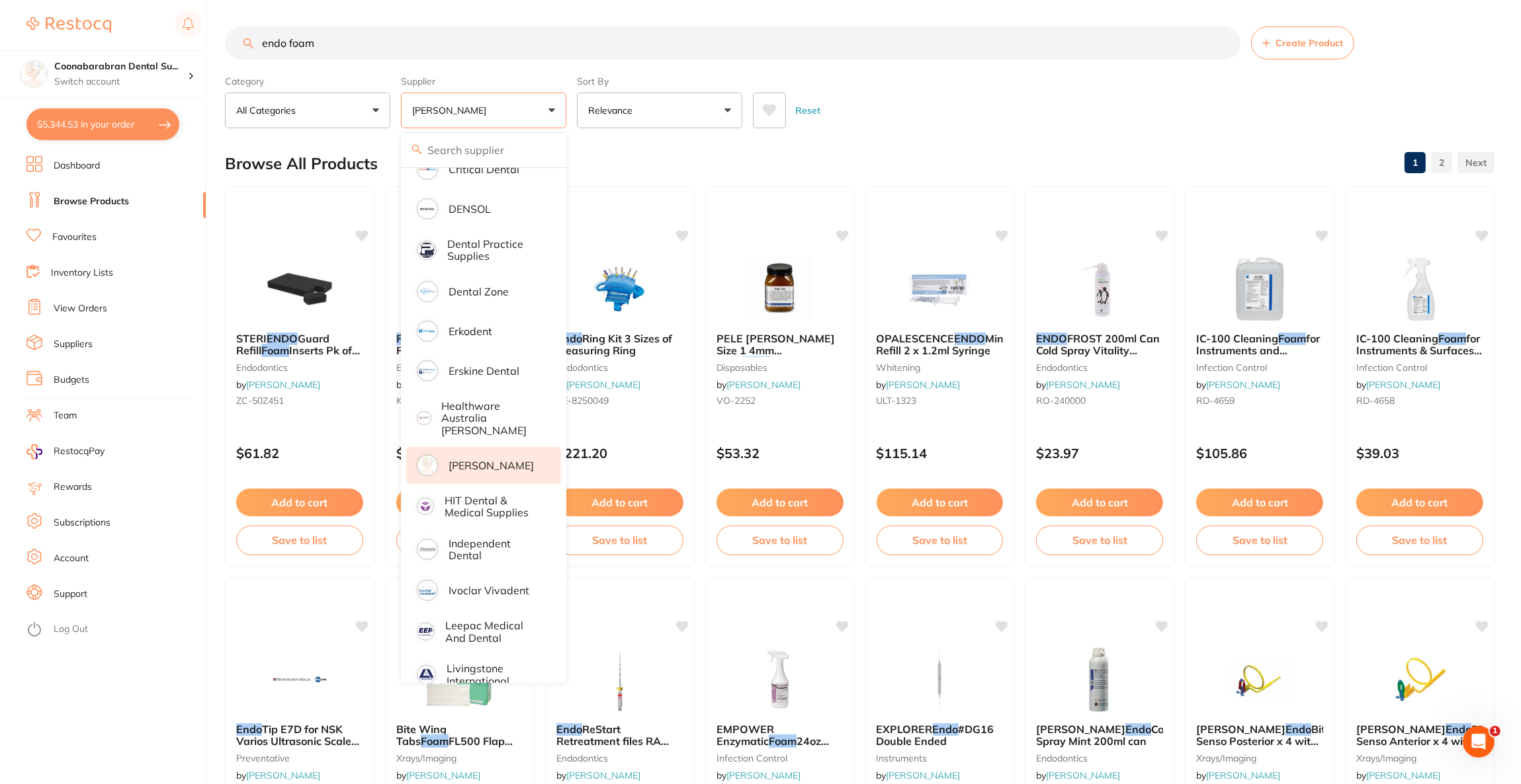
click at [506, 447] on li "[PERSON_NAME]" at bounding box center [483, 465] width 155 height 37
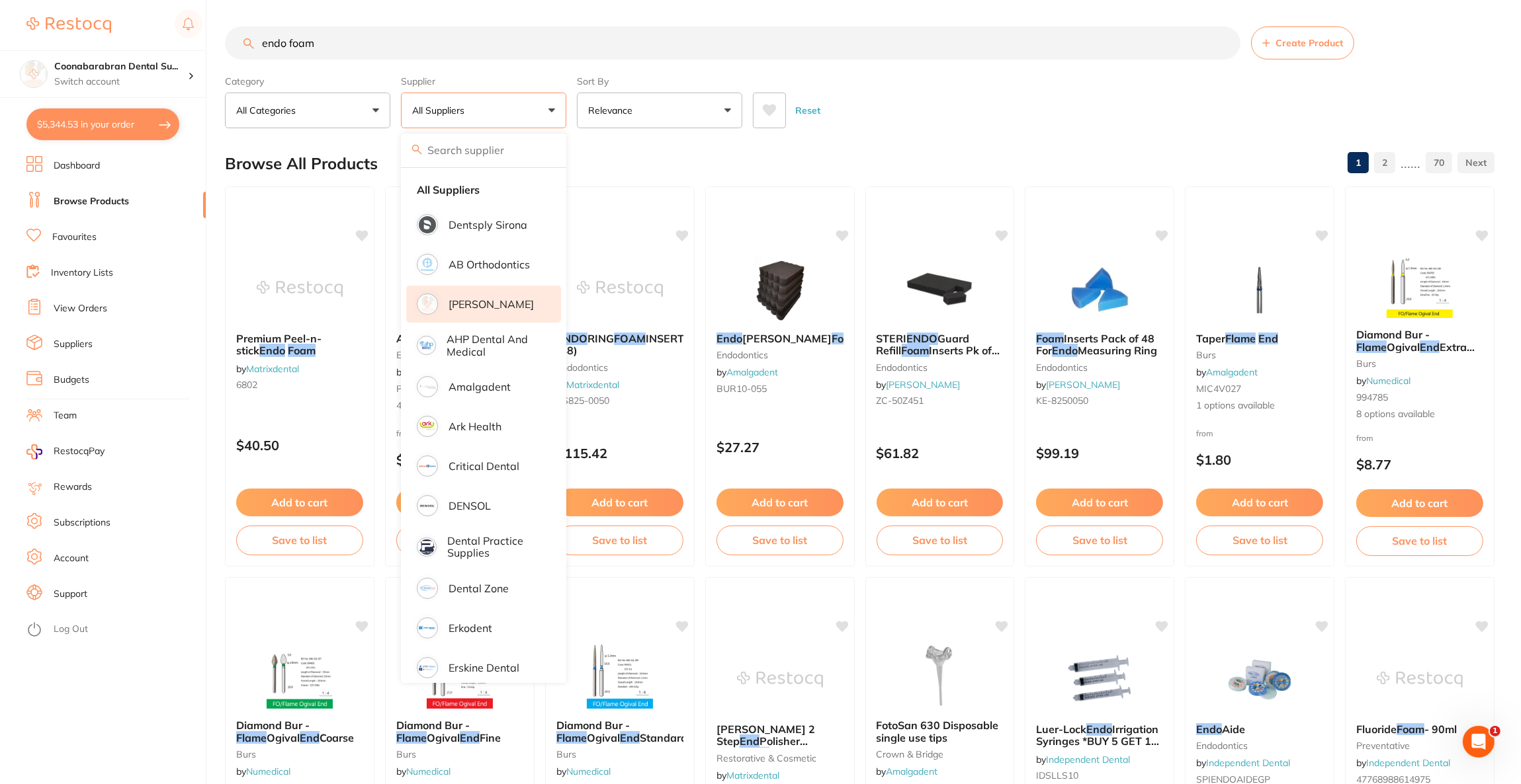
click at [486, 293] on li "[PERSON_NAME]" at bounding box center [483, 304] width 155 height 37
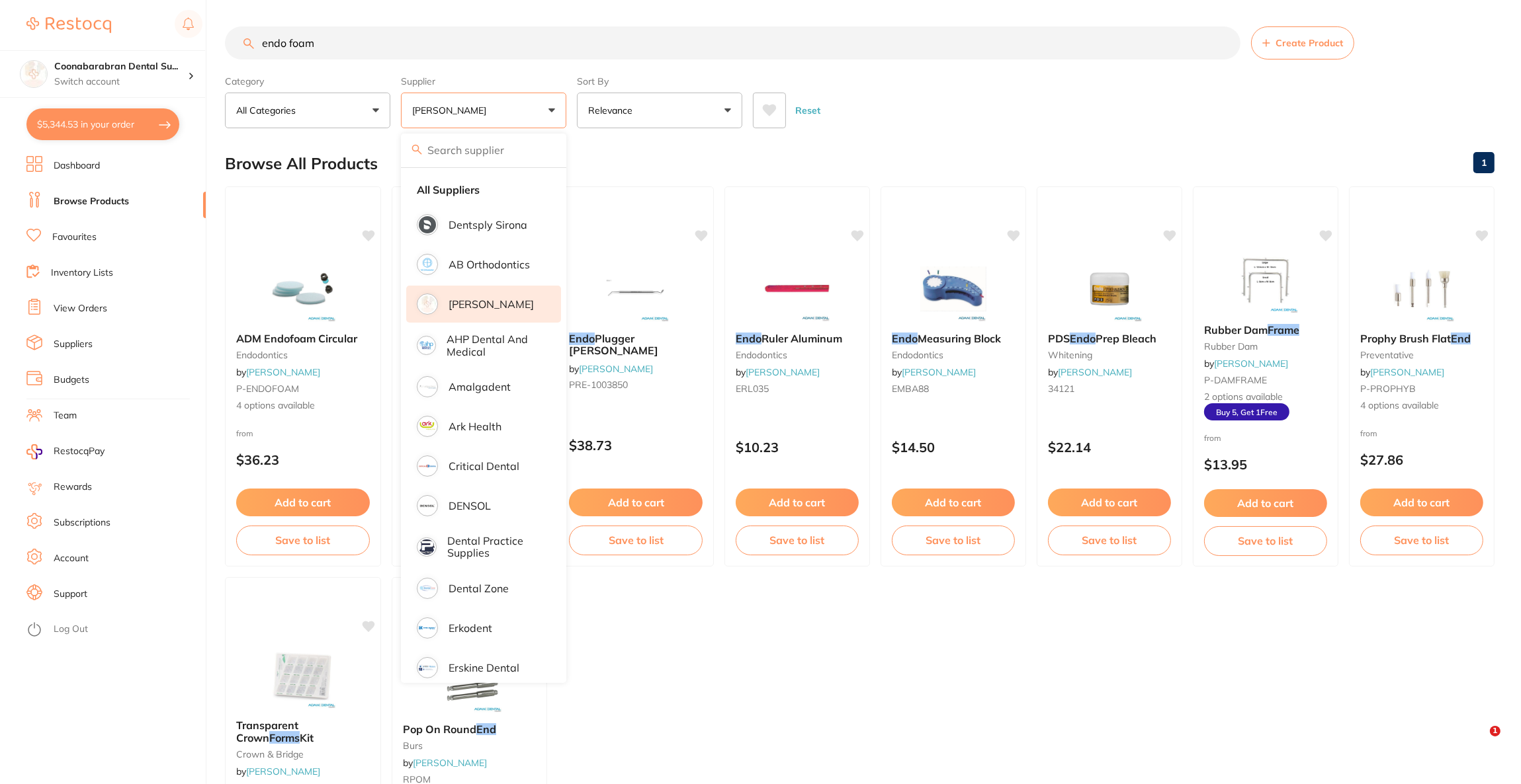
click at [993, 125] on div "Reset" at bounding box center [1118, 105] width 731 height 46
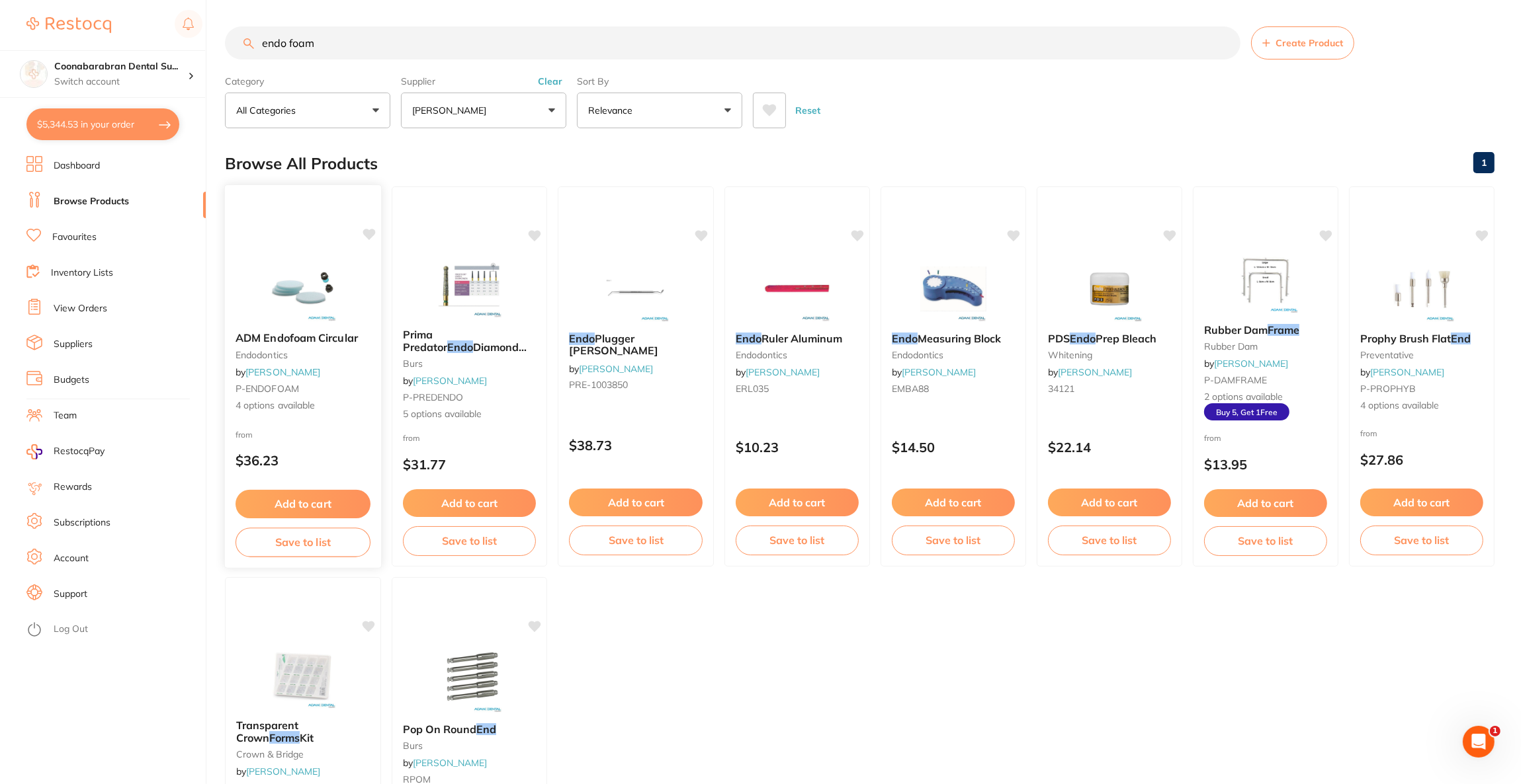
click at [333, 339] on span "ADM Endofoam Circular" at bounding box center [296, 337] width 122 height 13
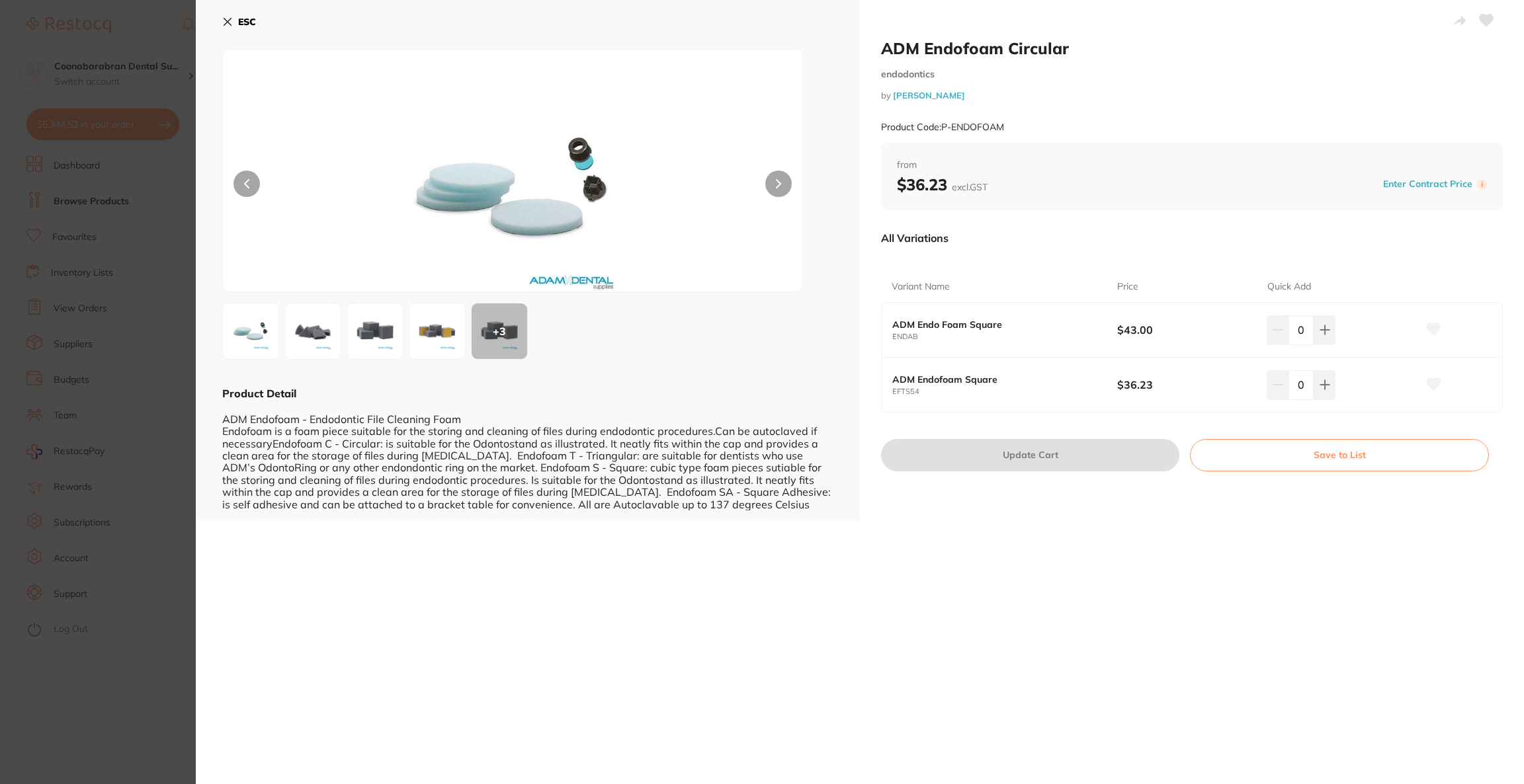
click at [142, 422] on section "ADM Endofoam Circular endodontics by Adam Dental Product Code: P-ENDOFOAM ESC +…" at bounding box center [762, 392] width 1524 height 784
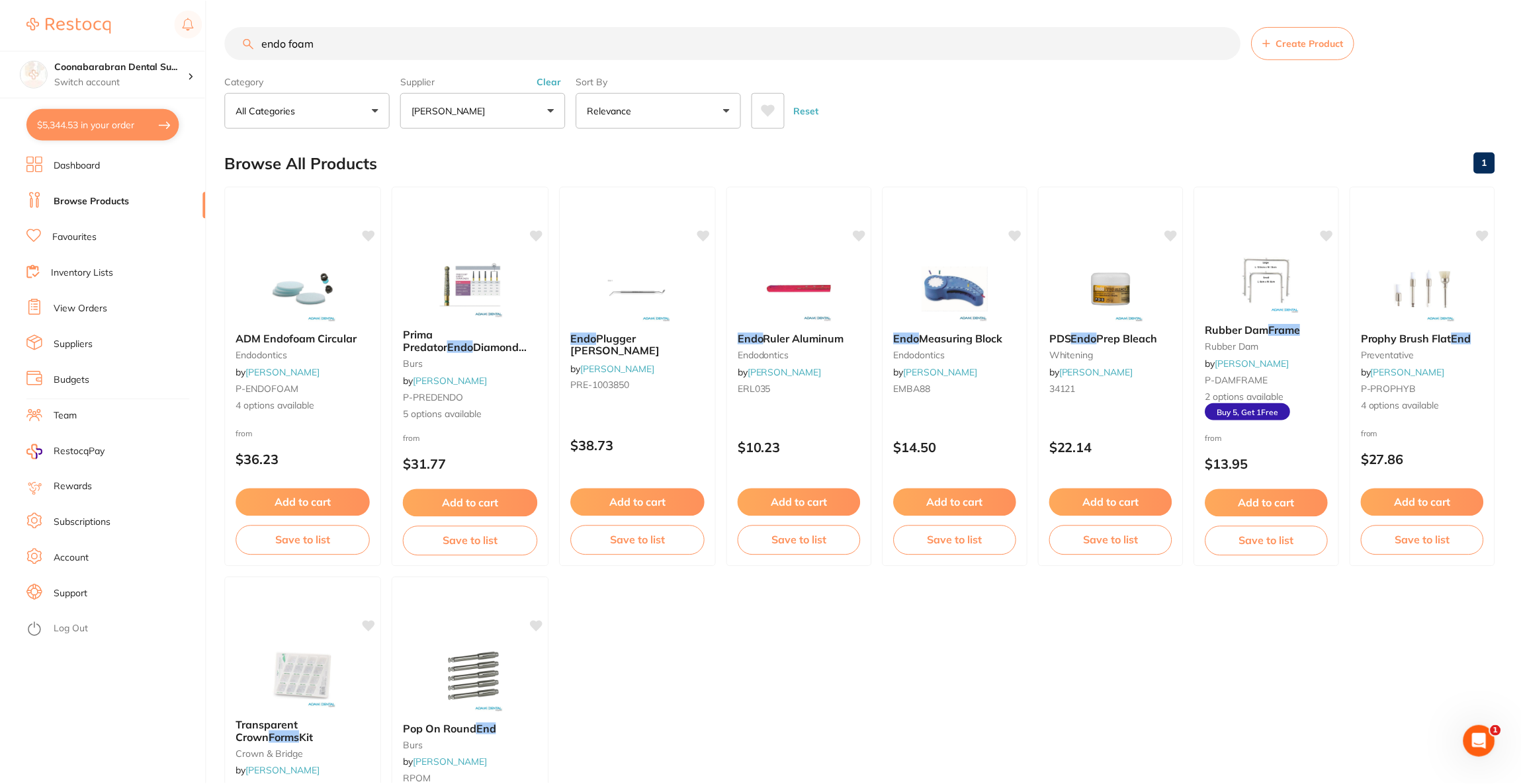
scroll to position [2, 0]
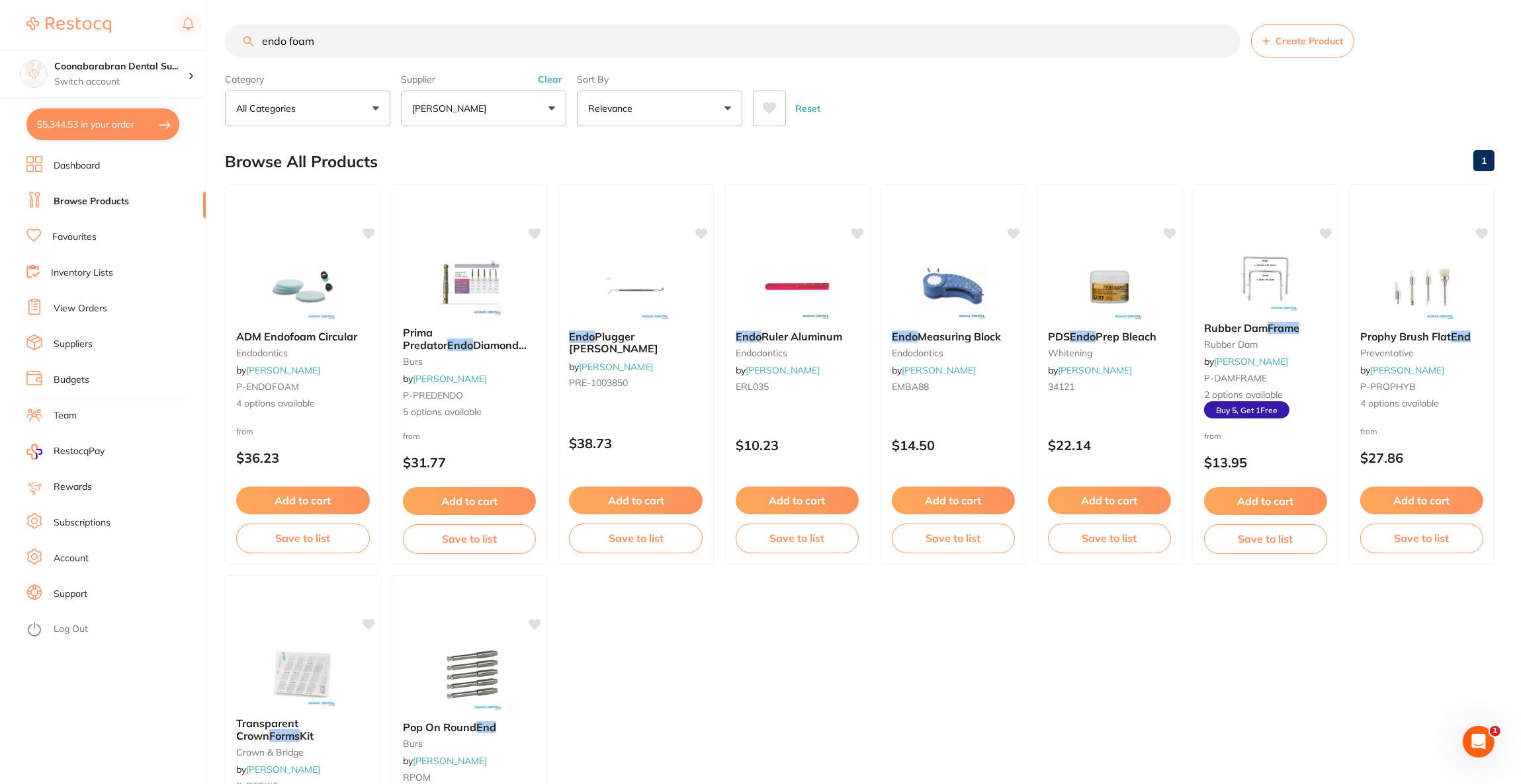
click at [132, 117] on button "$5,344.53 in your order" at bounding box center [103, 125] width 153 height 32
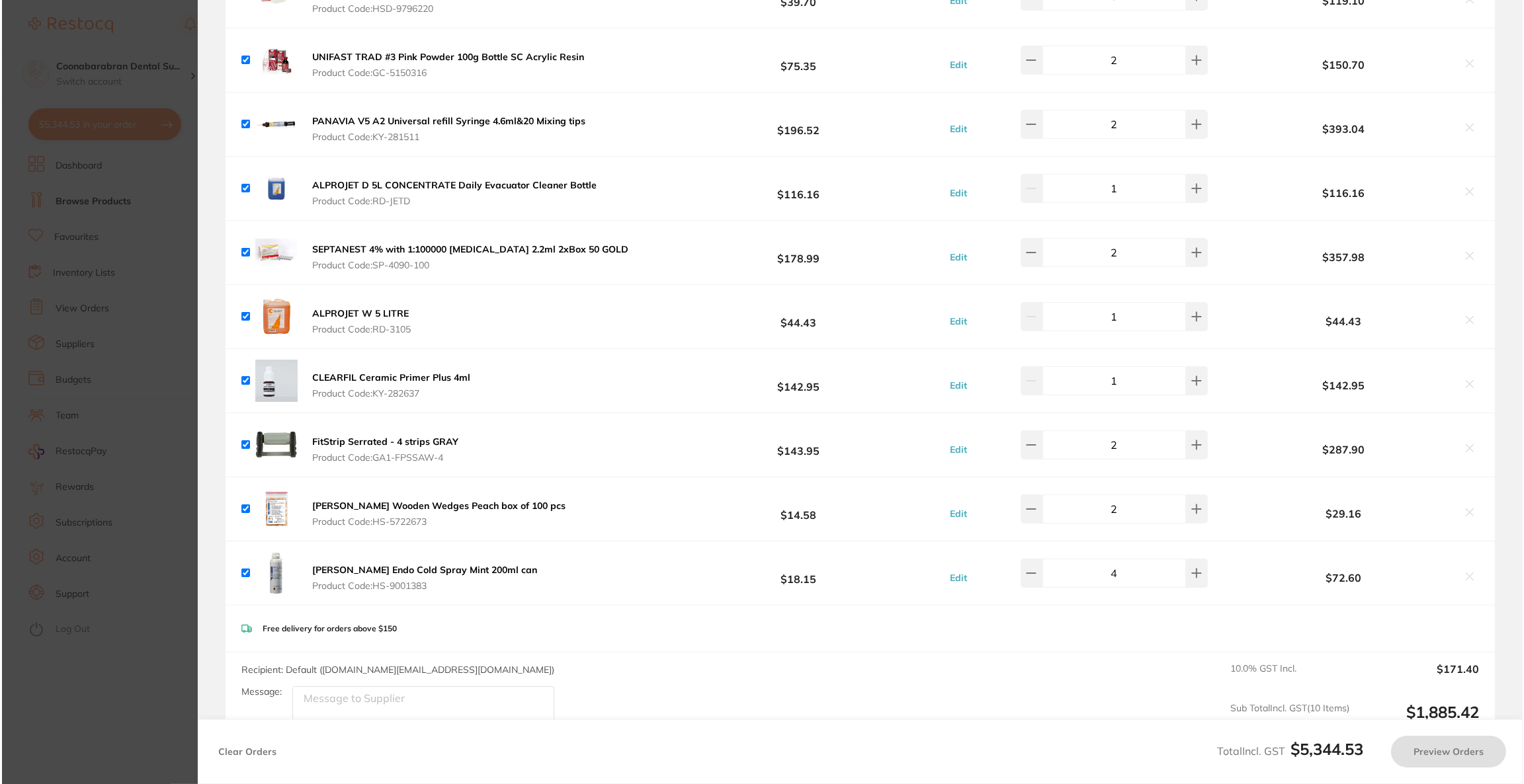
scroll to position [0, 0]
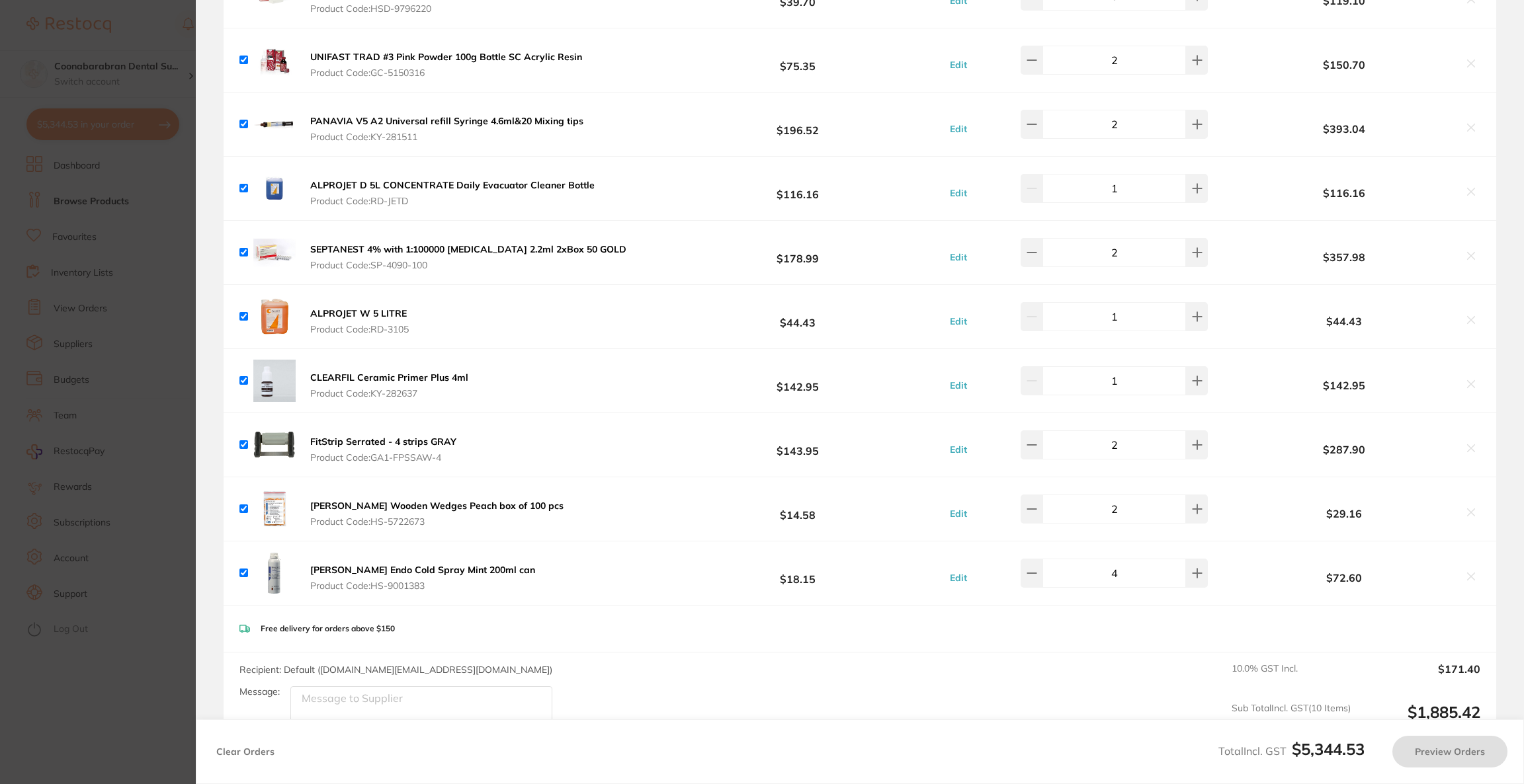
click at [24, 248] on section "Update RRP Set your pre negotiated price for this item. Item Agreed RRP (excl. …" at bounding box center [762, 392] width 1524 height 784
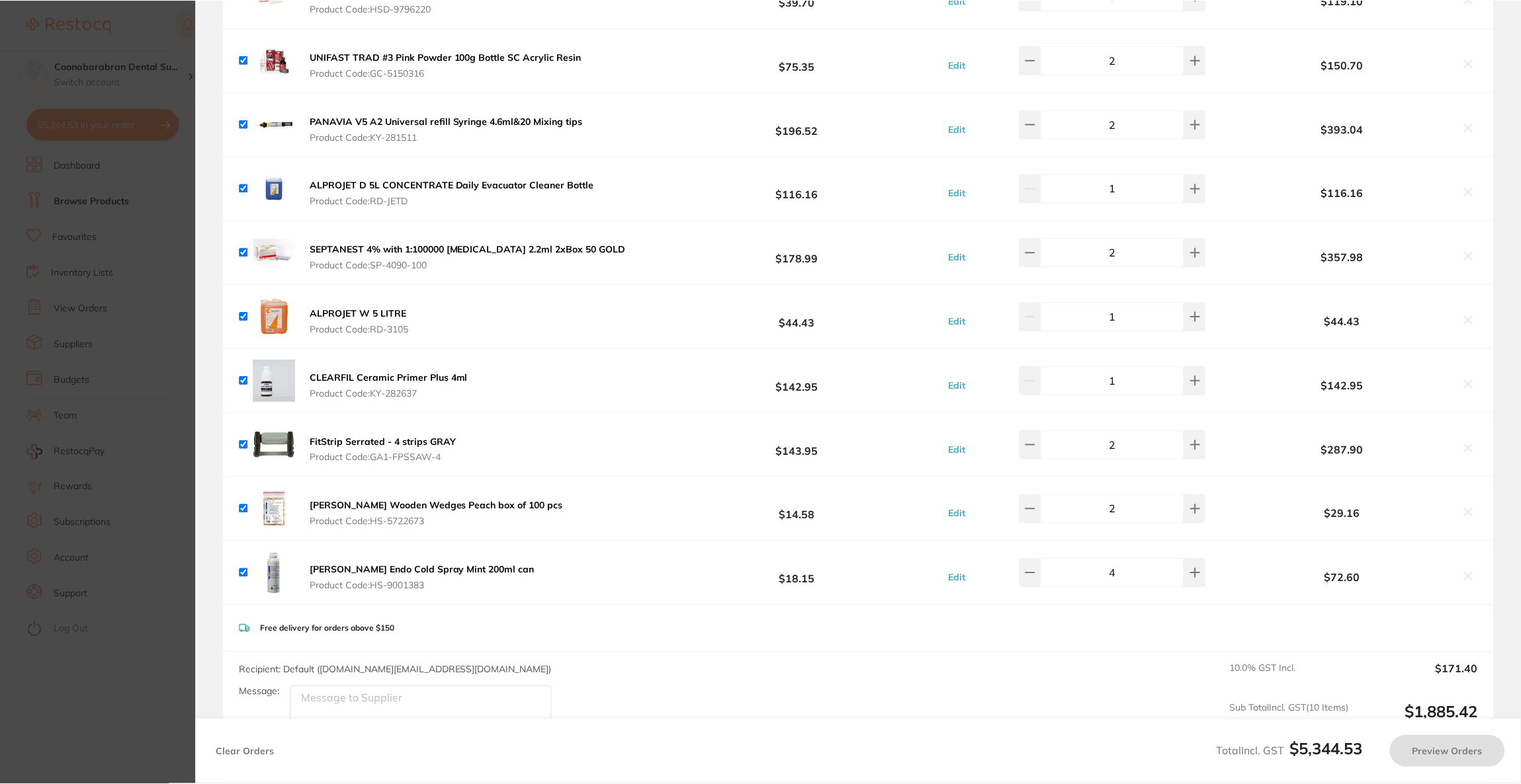
scroll to position [2, 0]
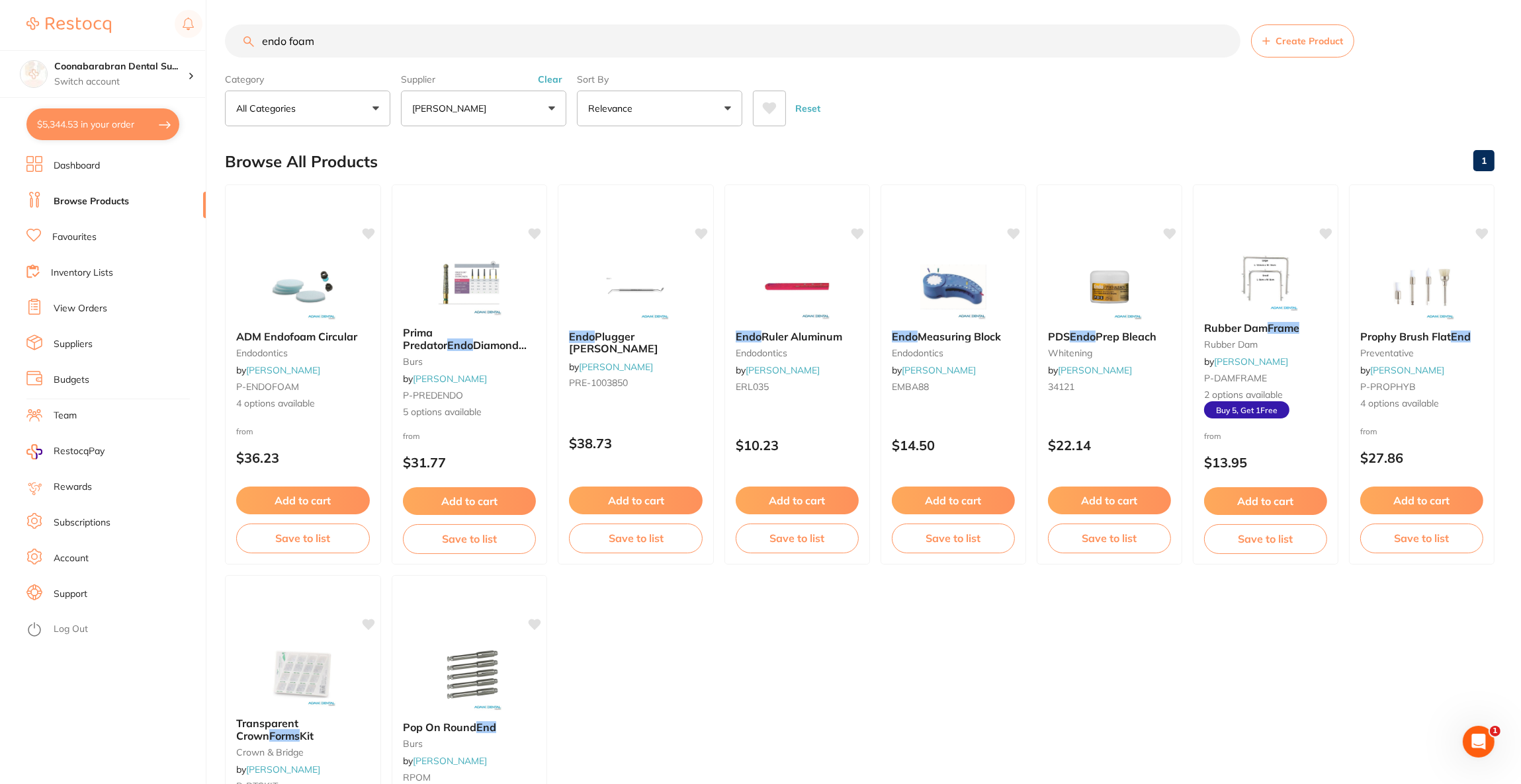
drag, startPoint x: 360, startPoint y: 47, endPoint x: 222, endPoint y: 46, distance: 138.0
click at [222, 46] on div "$5,344.53 Coonabarabran Dental Su... Switch account Riaz Dental Surgery Experte…" at bounding box center [760, 390] width 1521 height 784
click at [479, 123] on button "[PERSON_NAME]" at bounding box center [483, 109] width 166 height 36
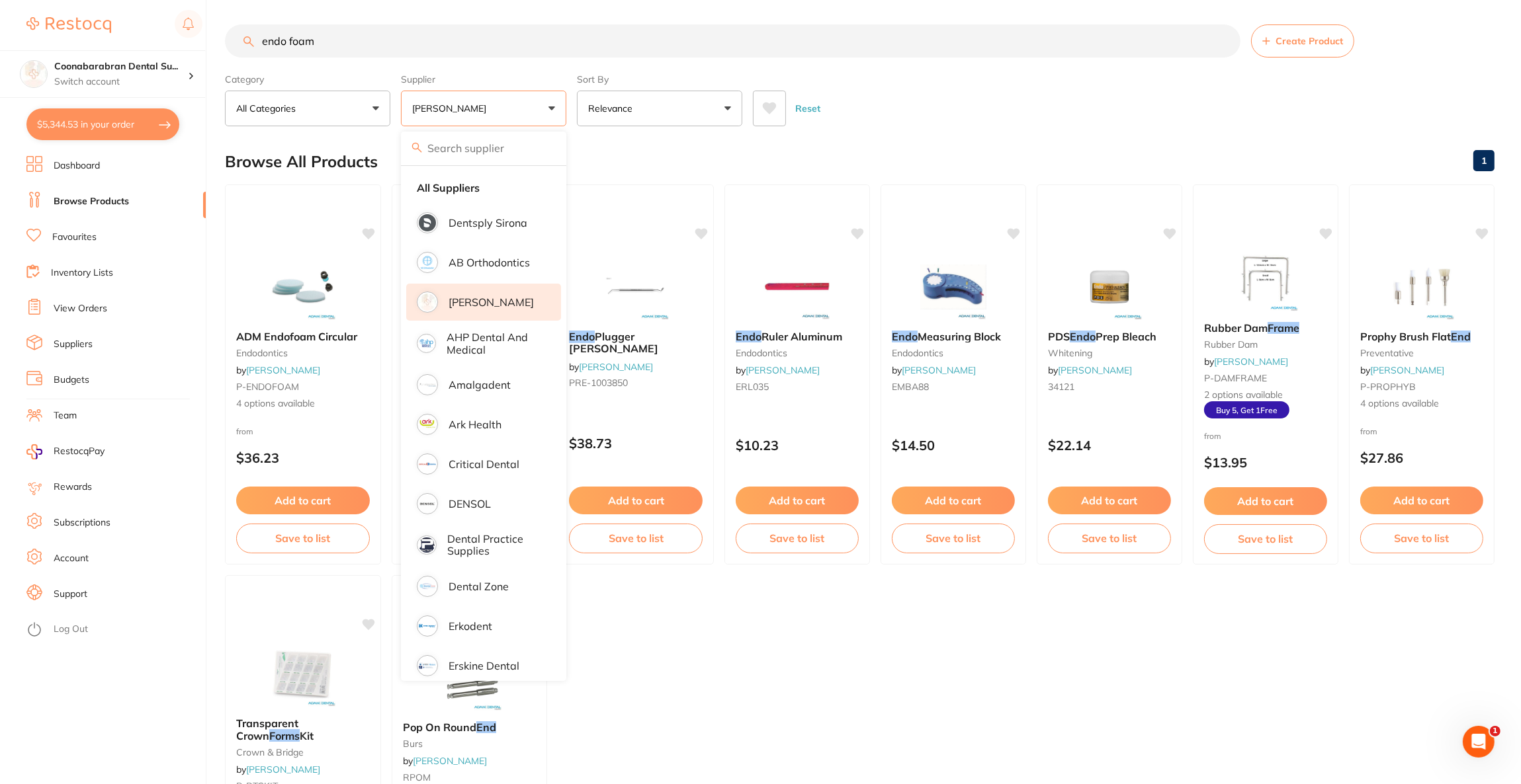
click at [496, 310] on li "[PERSON_NAME]" at bounding box center [483, 303] width 155 height 37
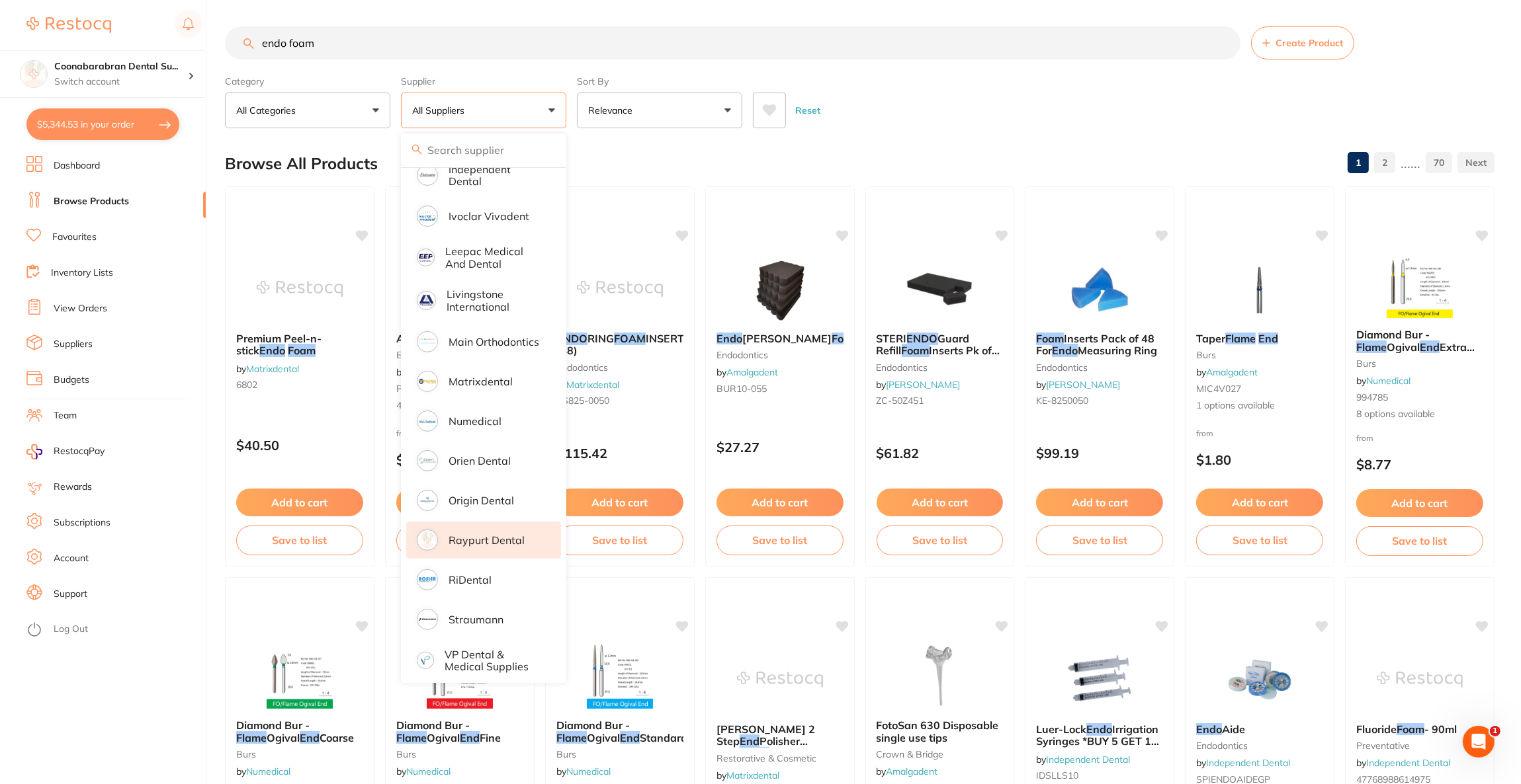
scroll to position [0, 0]
click at [485, 495] on p "Origin Dental" at bounding box center [481, 500] width 66 height 12
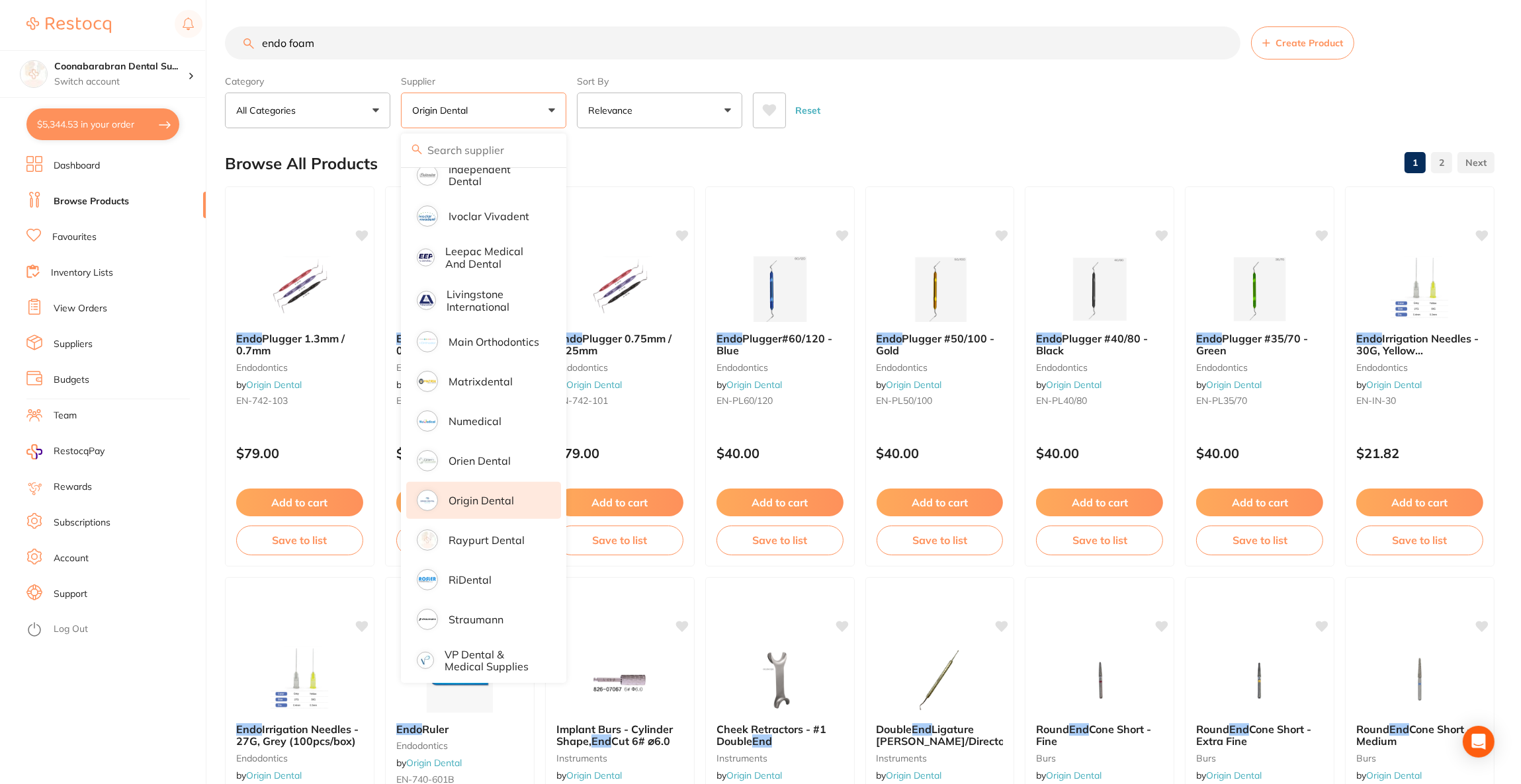
drag, startPoint x: 341, startPoint y: 46, endPoint x: 254, endPoint y: 53, distance: 87.3
click at [254, 53] on input "endo foam" at bounding box center [732, 43] width 1015 height 33
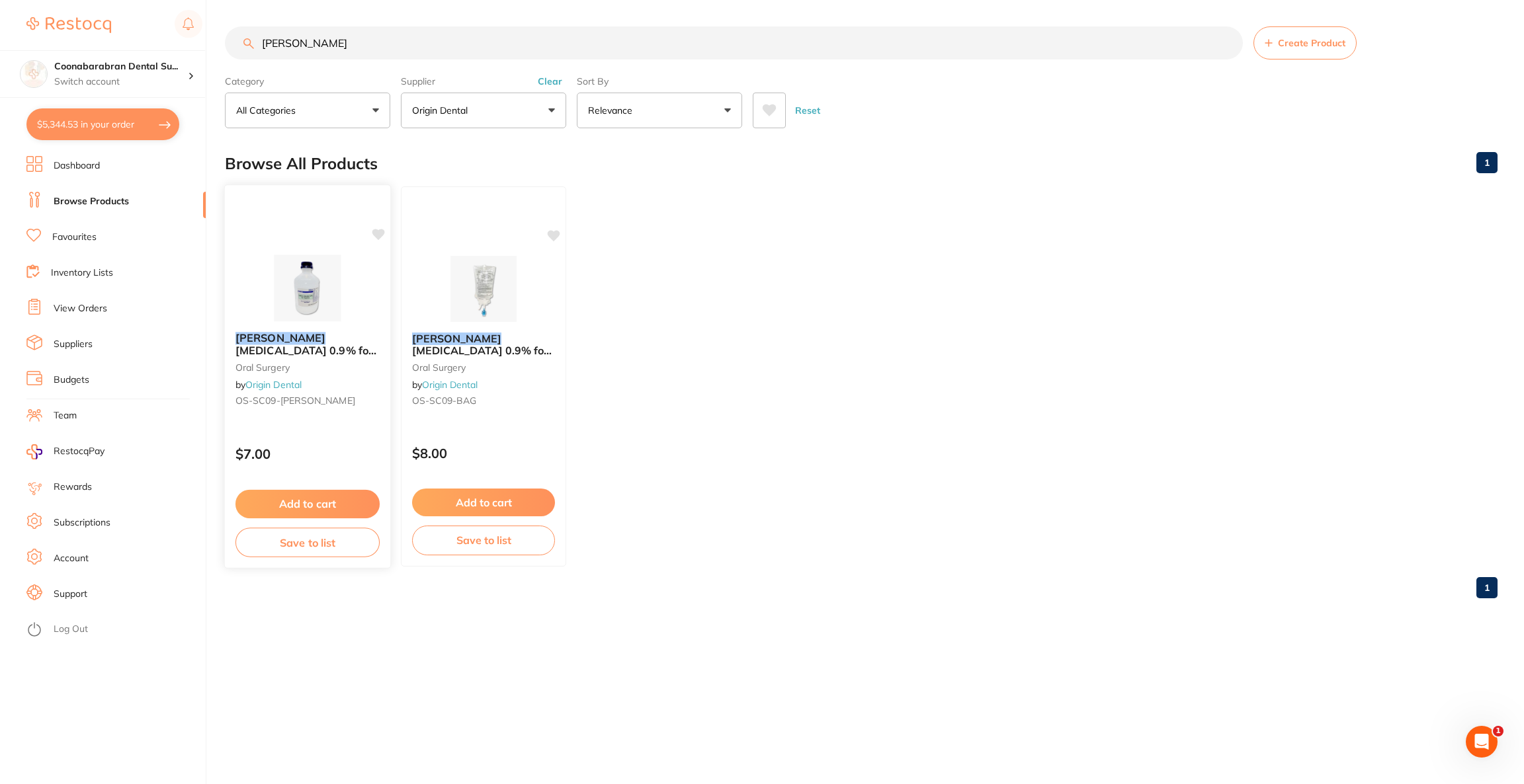
type input "baxter"
click at [320, 300] on img at bounding box center [307, 287] width 86 height 67
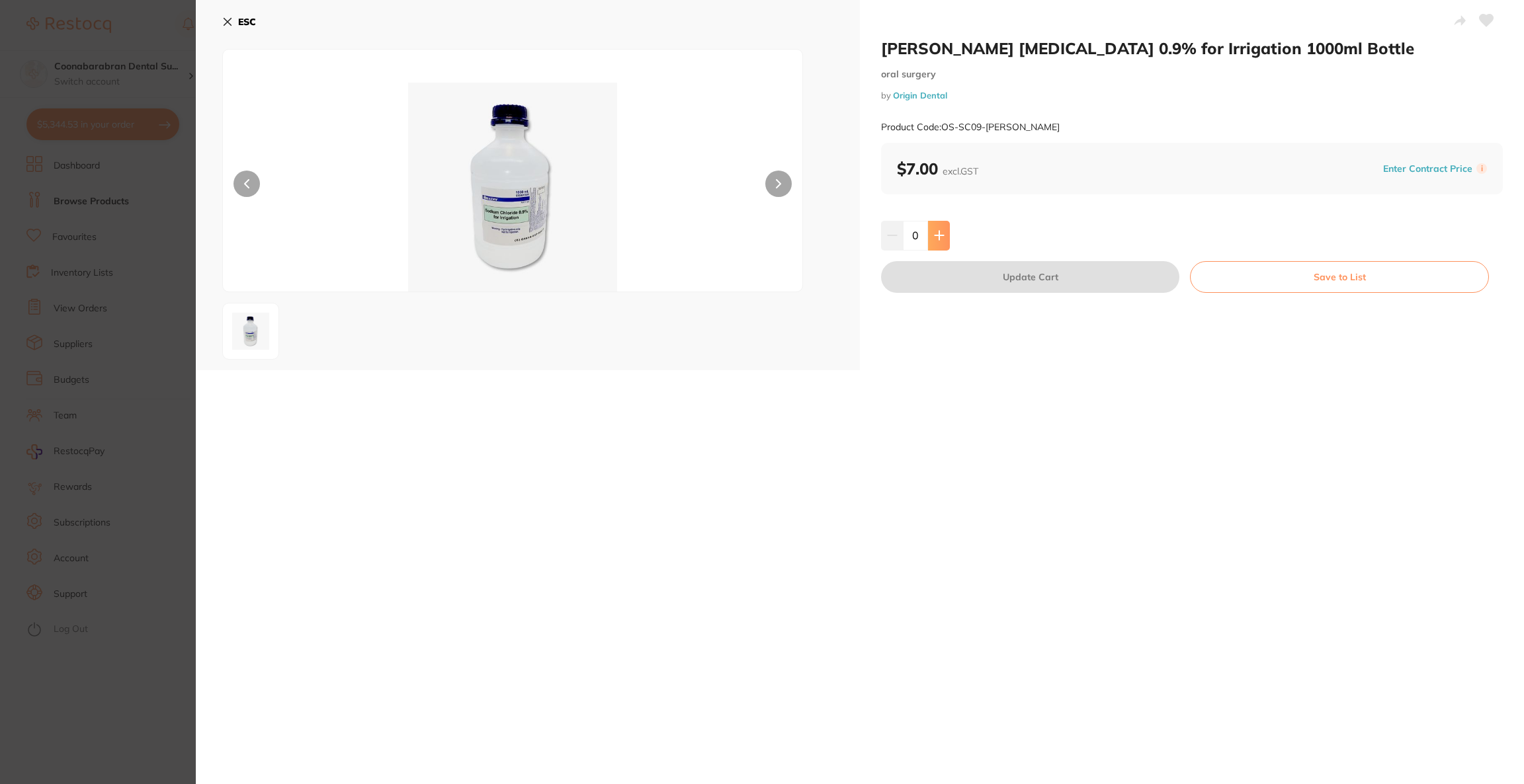
click at [935, 244] on button at bounding box center [939, 235] width 22 height 29
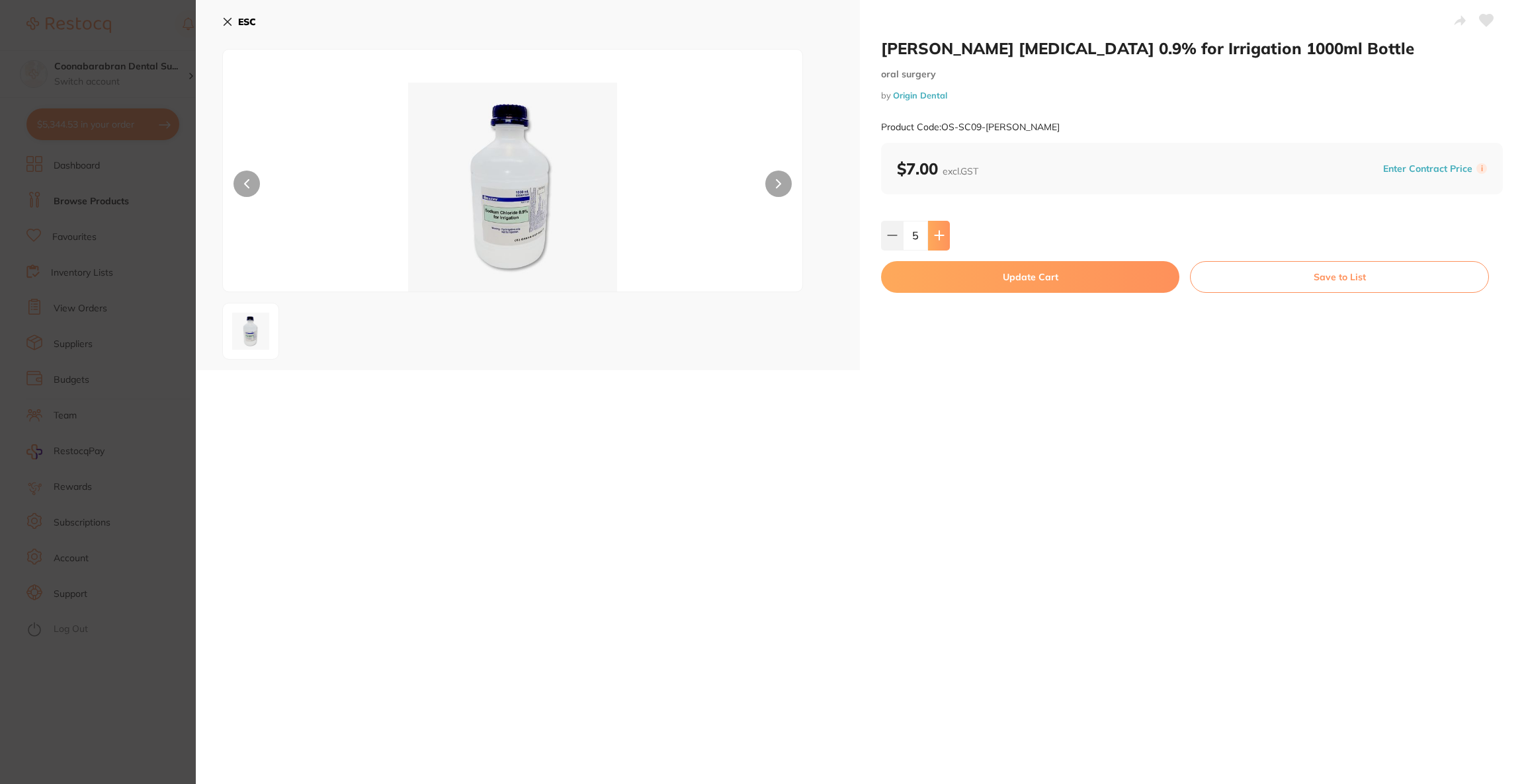
click at [935, 244] on button at bounding box center [939, 235] width 22 height 29
type input "6"
click at [936, 271] on button "Update Cart" at bounding box center [1030, 278] width 298 height 32
checkbox input "false"
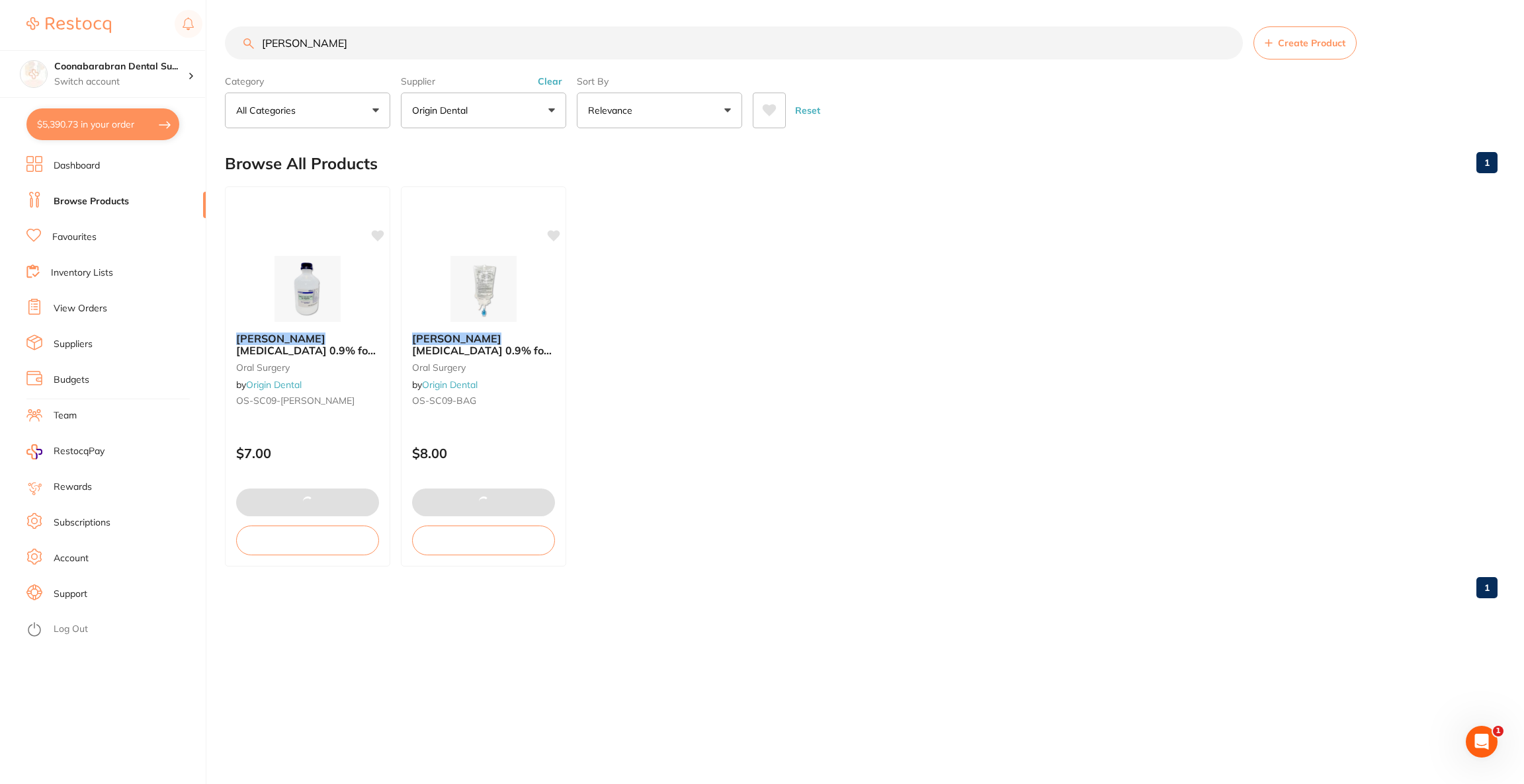
drag, startPoint x: 409, startPoint y: 36, endPoint x: 244, endPoint y: 36, distance: 165.0
click at [244, 36] on input "baxter" at bounding box center [734, 43] width 1018 height 33
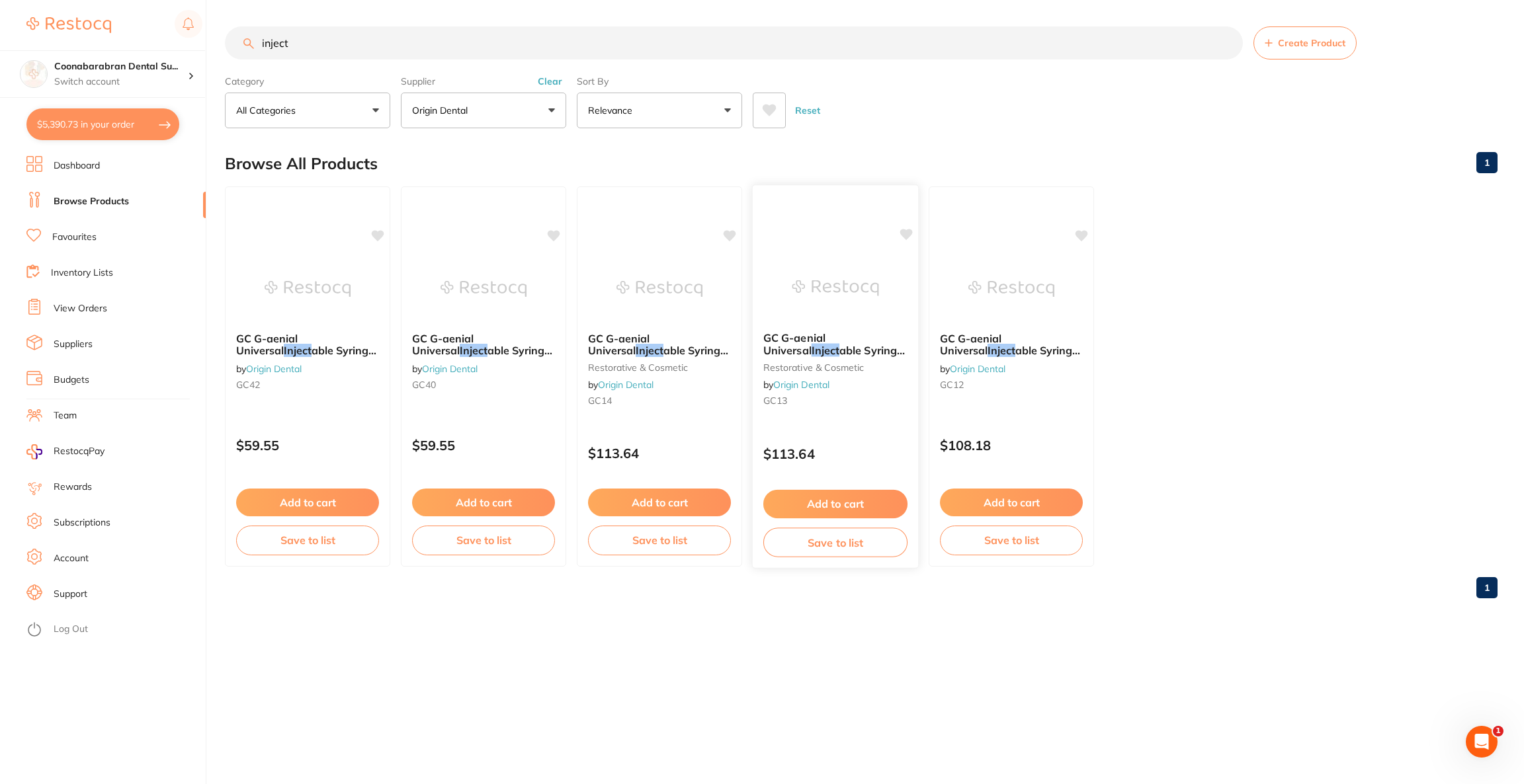
type input "inject"
click at [813, 263] on img at bounding box center [835, 287] width 86 height 67
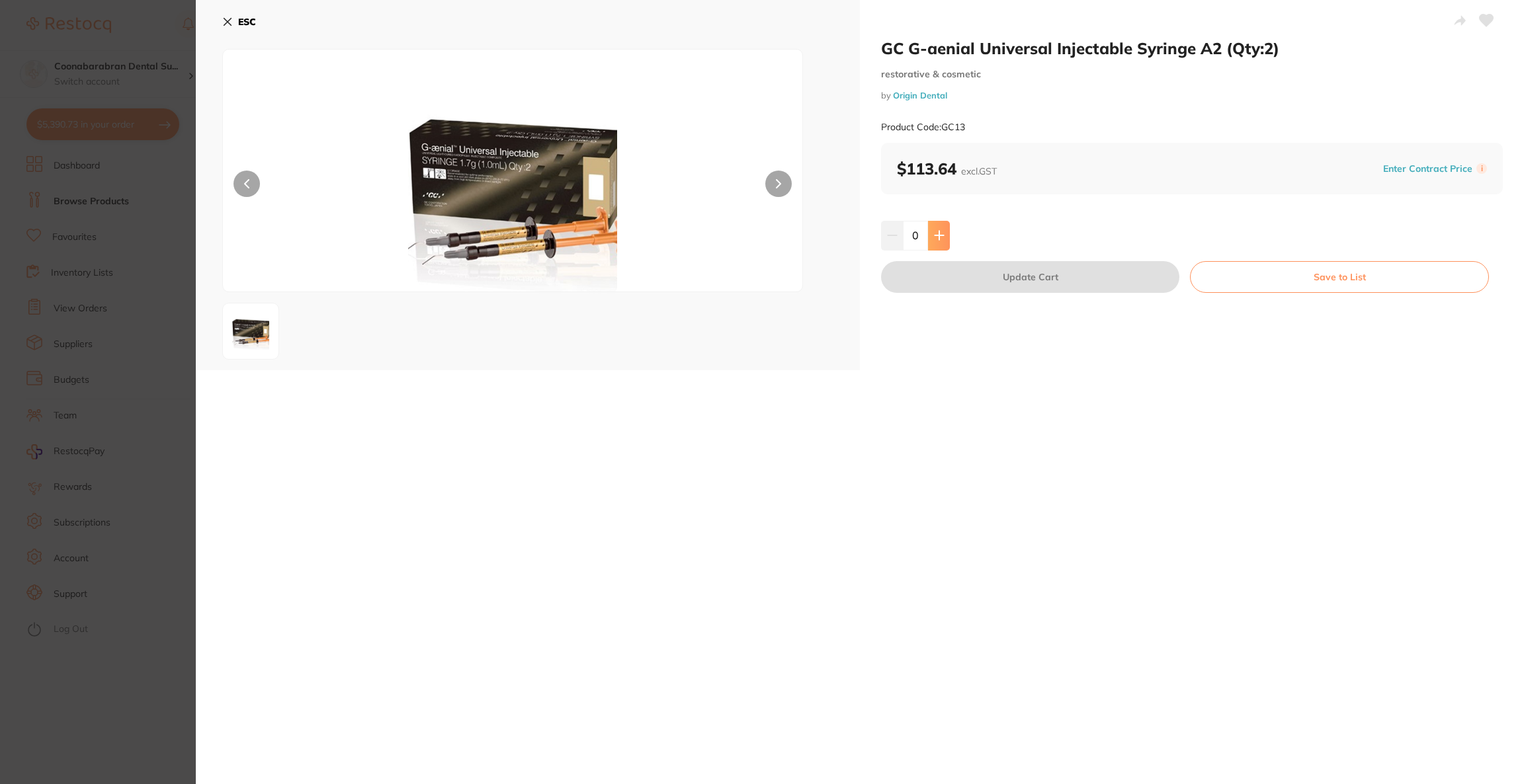
click at [928, 238] on button at bounding box center [939, 235] width 22 height 29
click at [934, 231] on icon at bounding box center [939, 236] width 11 height 11
type input "4"
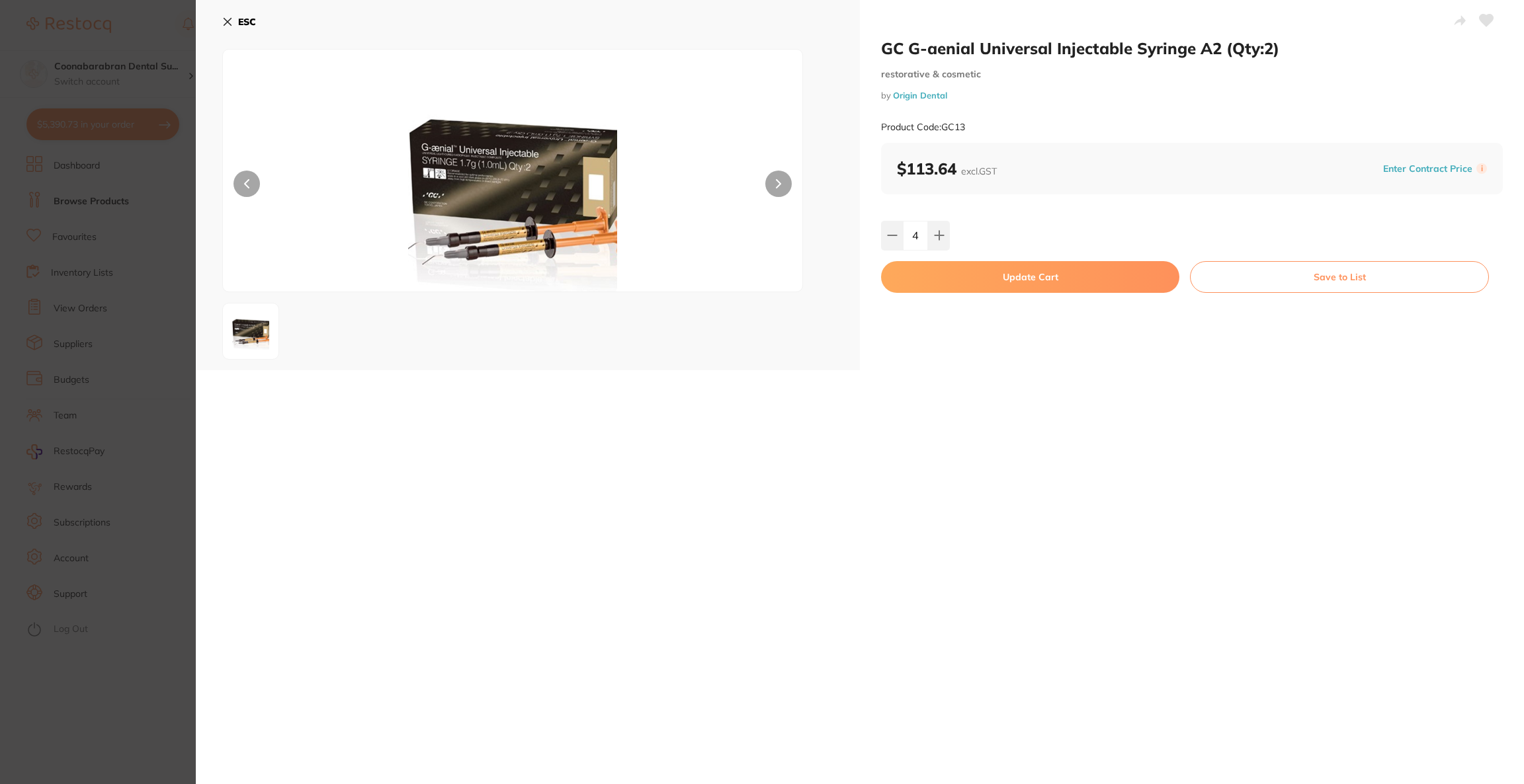
click at [945, 284] on button "Update Cart" at bounding box center [1030, 278] width 298 height 32
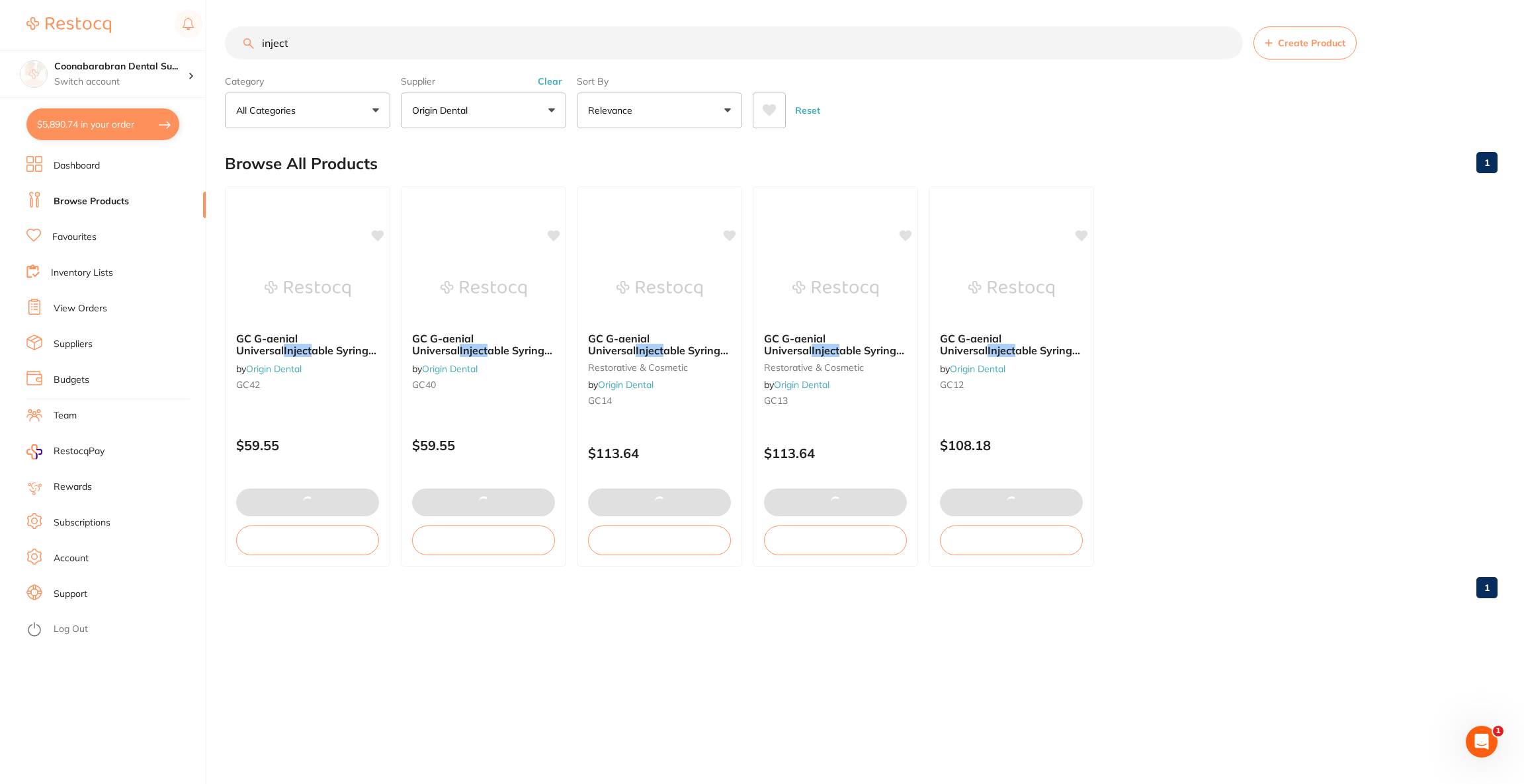
drag, startPoint x: 340, startPoint y: 45, endPoint x: 255, endPoint y: 42, distance: 85.1
click at [255, 42] on input "inject" at bounding box center [734, 43] width 1018 height 33
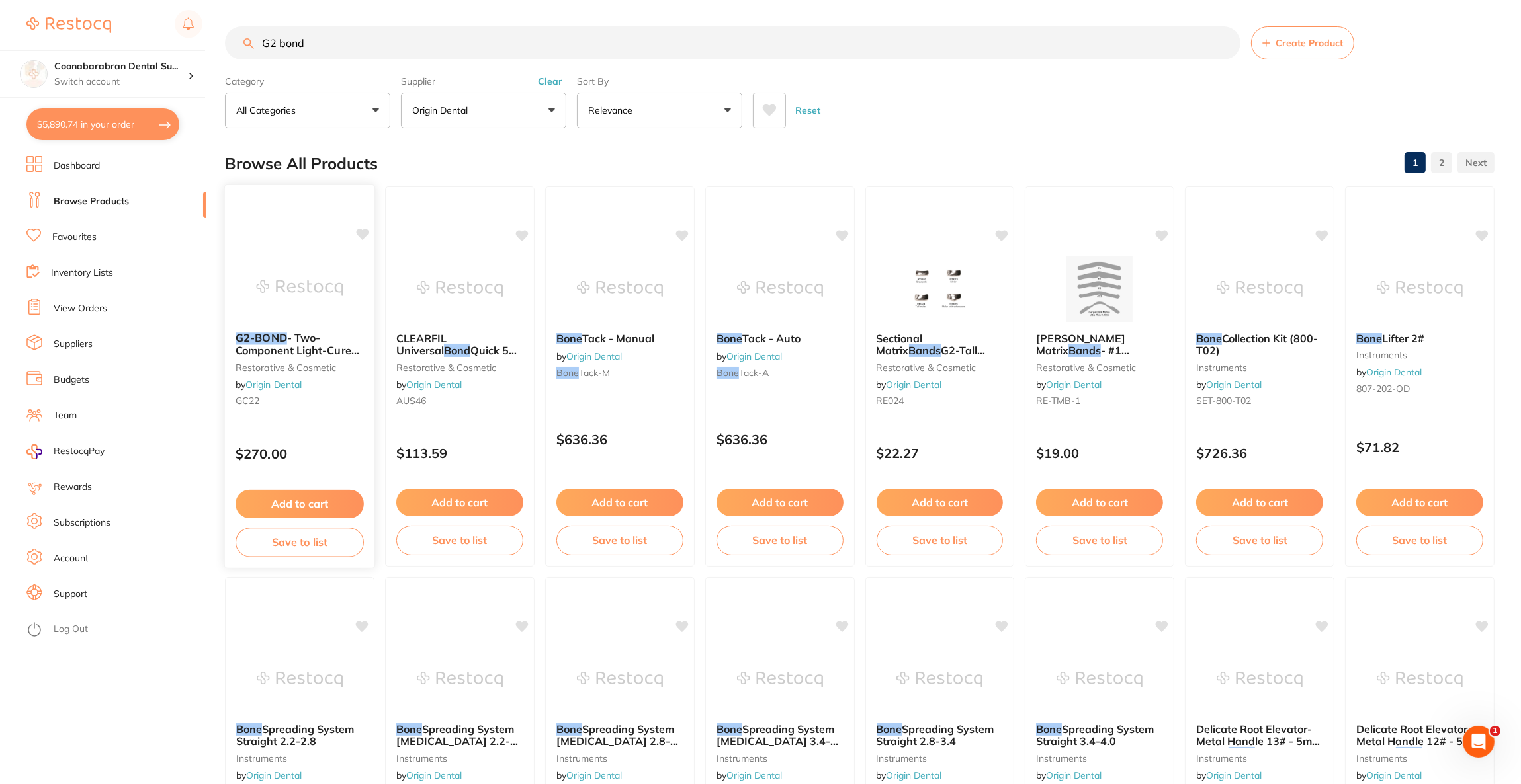
type input "G2 bond"
click at [342, 275] on img at bounding box center [299, 287] width 86 height 67
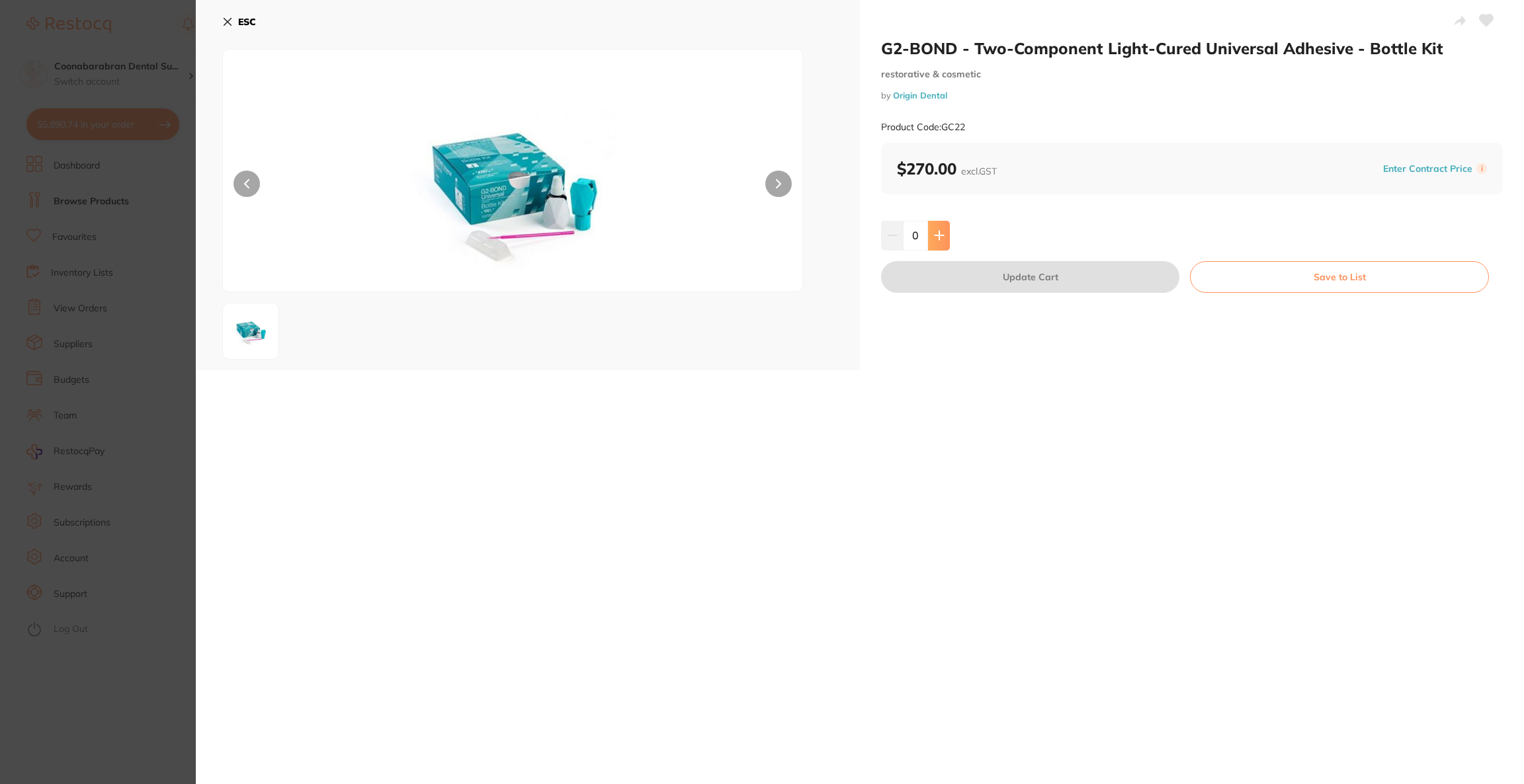
click at [945, 237] on button at bounding box center [939, 235] width 22 height 29
type input "2"
click at [940, 277] on button "Update Cart" at bounding box center [1030, 278] width 298 height 32
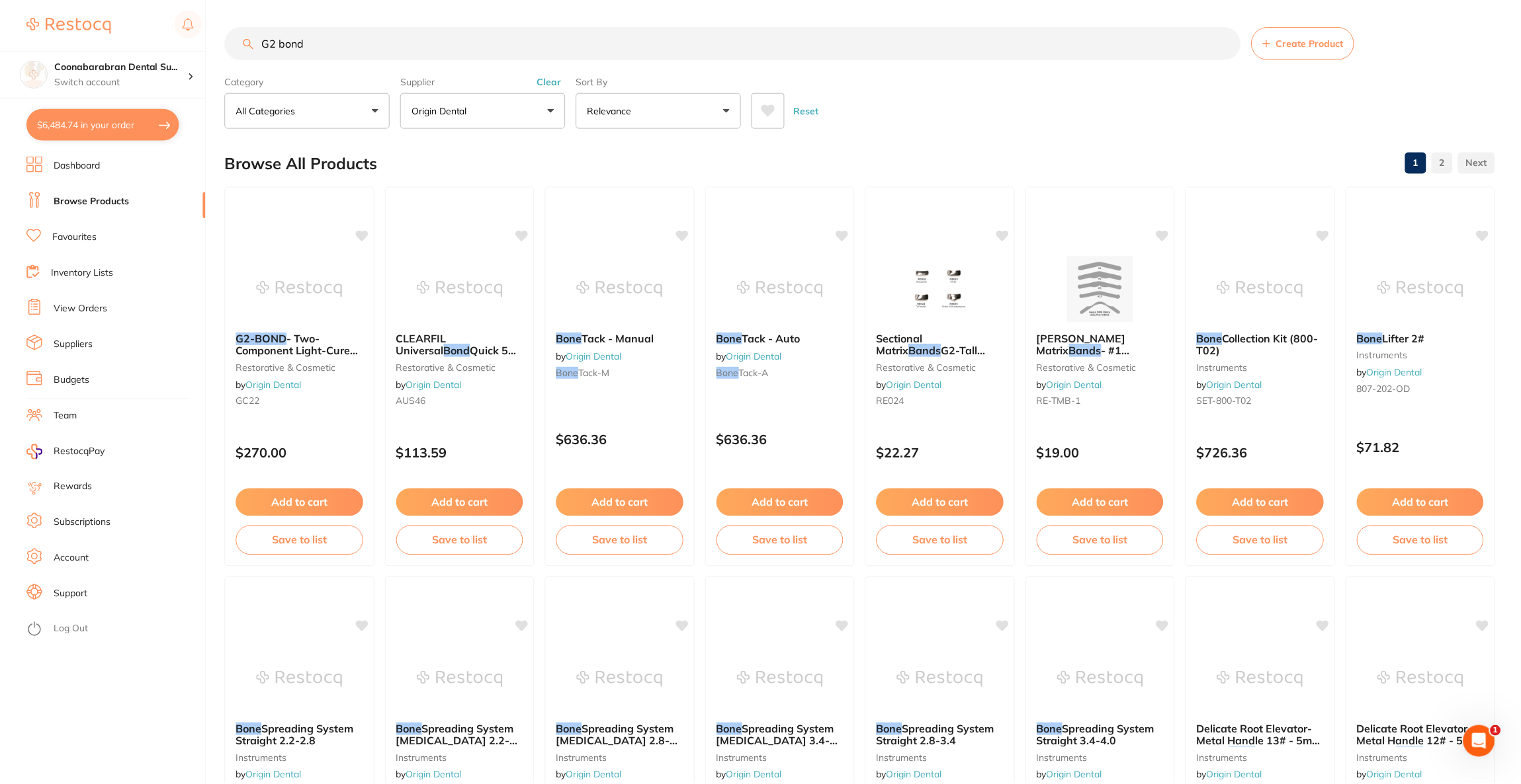
scroll to position [2, 0]
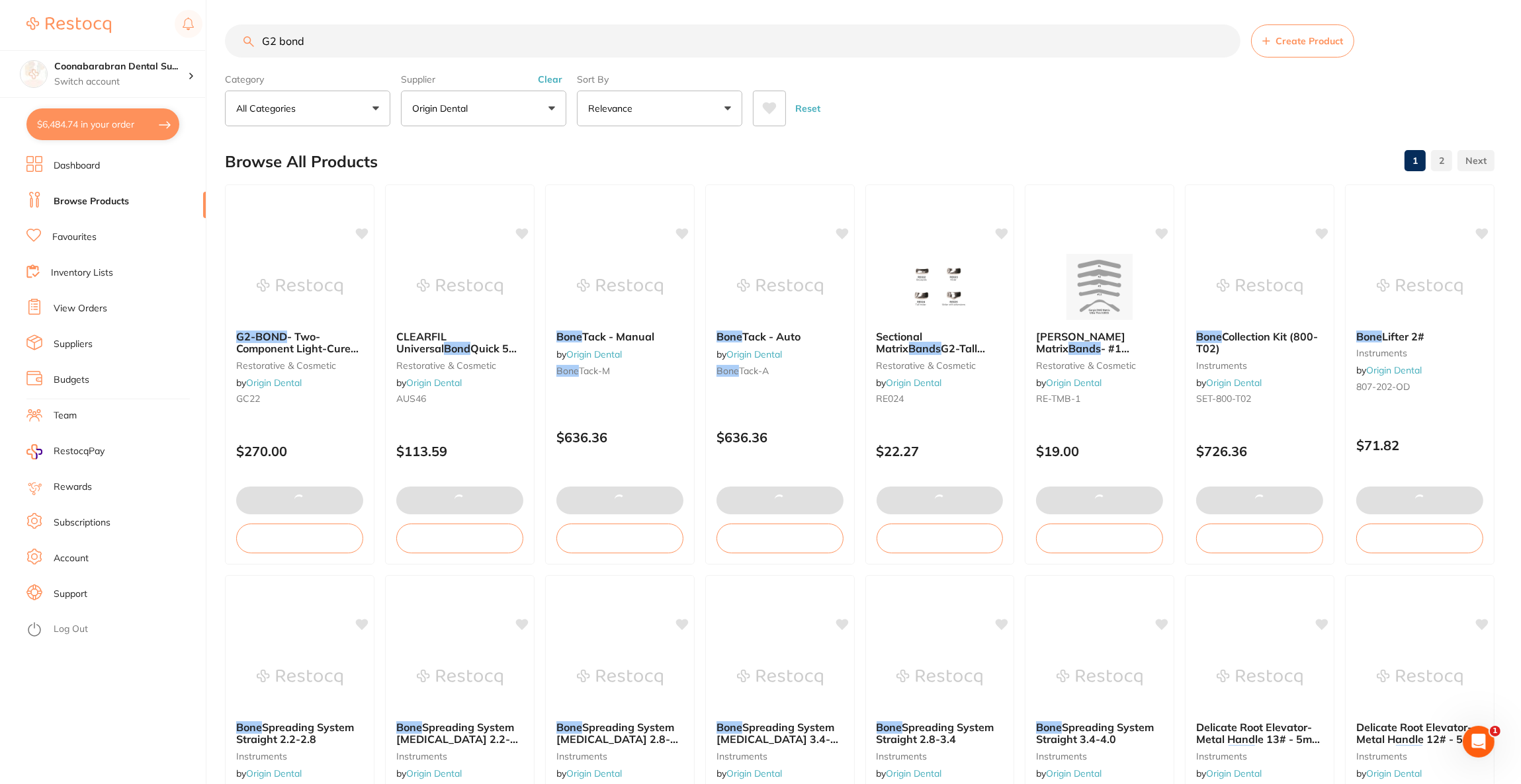
drag, startPoint x: 386, startPoint y: 44, endPoint x: 251, endPoint y: 47, distance: 135.0
click at [251, 47] on input "G2 bond" at bounding box center [732, 40] width 1015 height 33
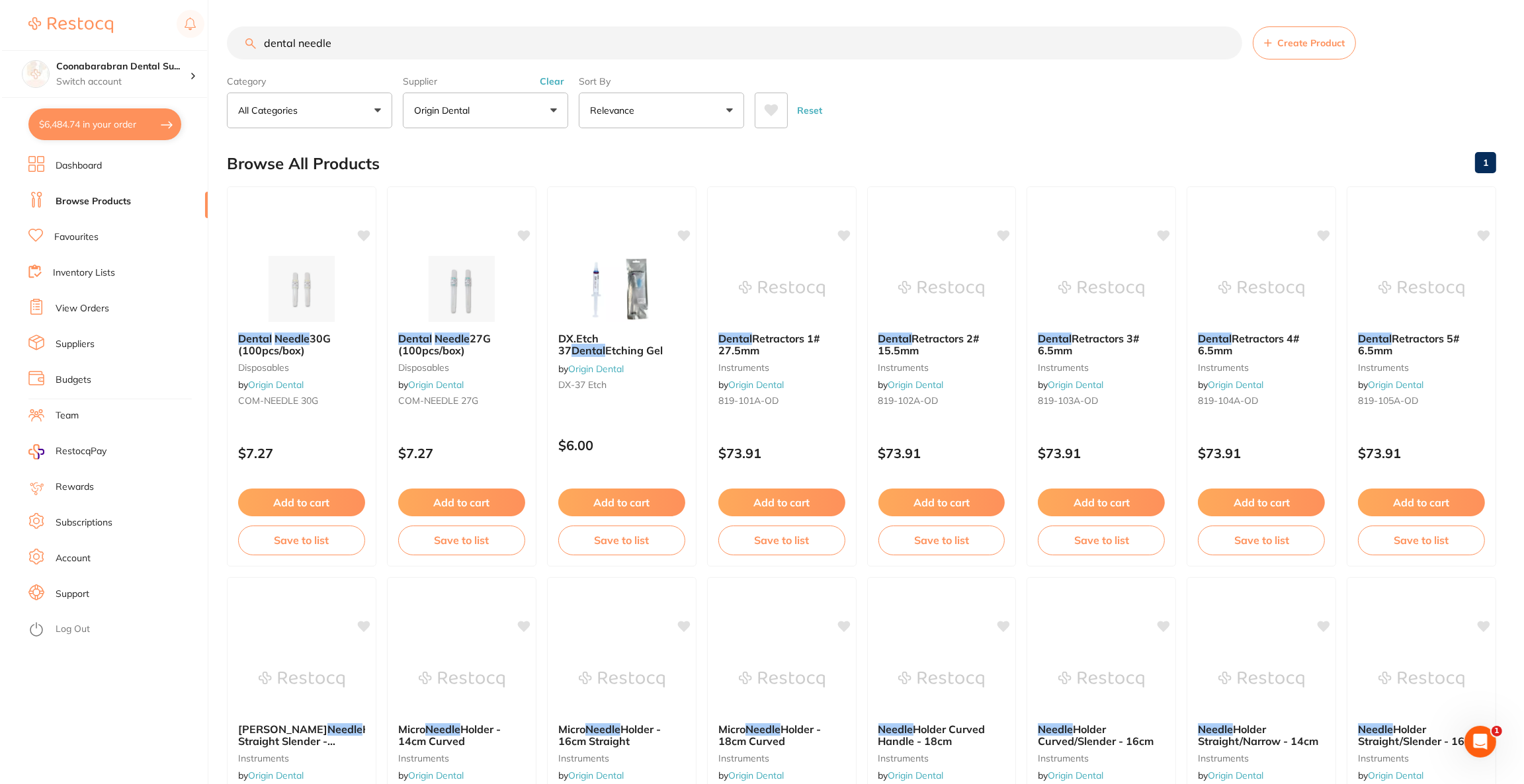
scroll to position [0, 0]
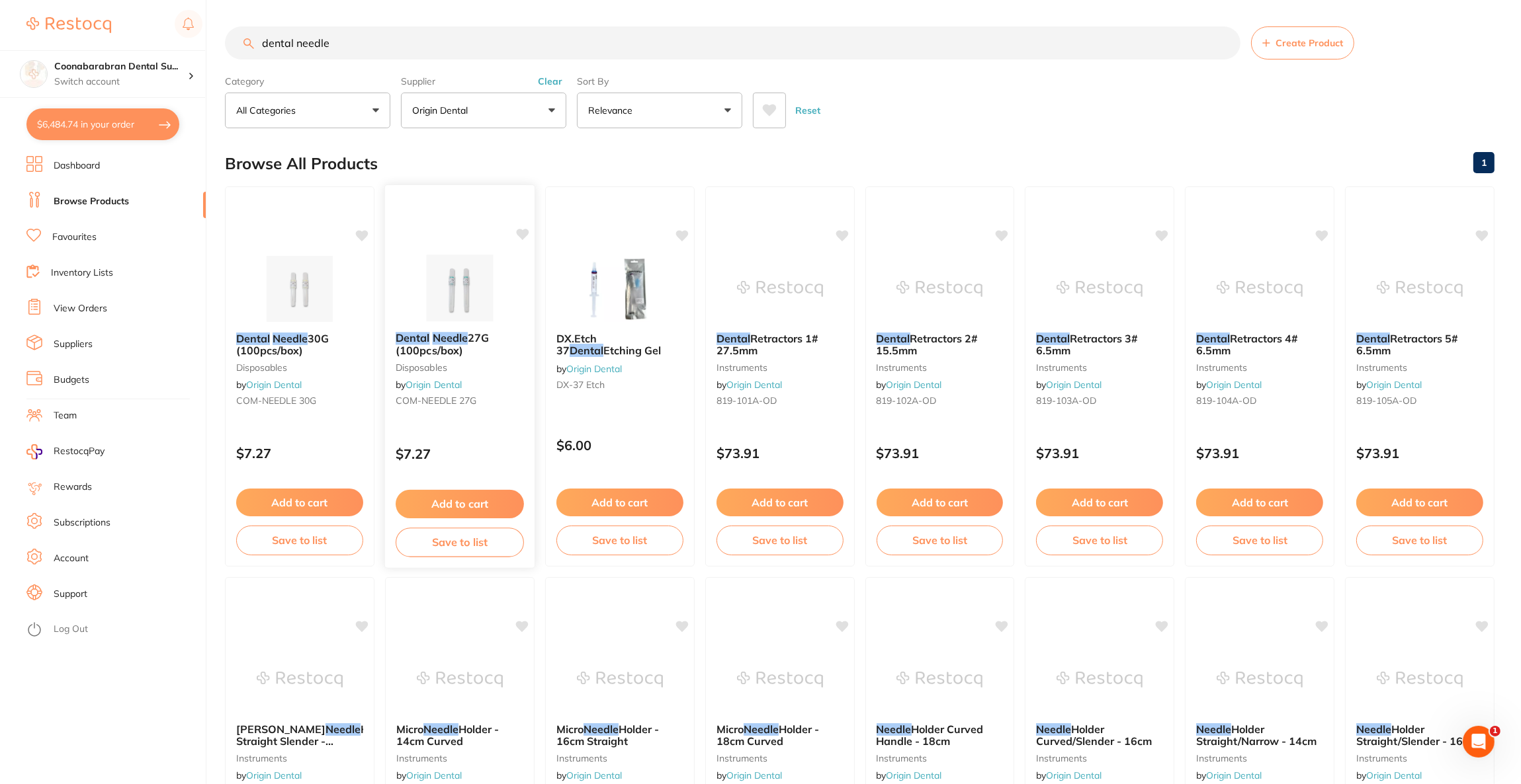
type input "dental needle"
click at [471, 264] on img at bounding box center [458, 287] width 86 height 67
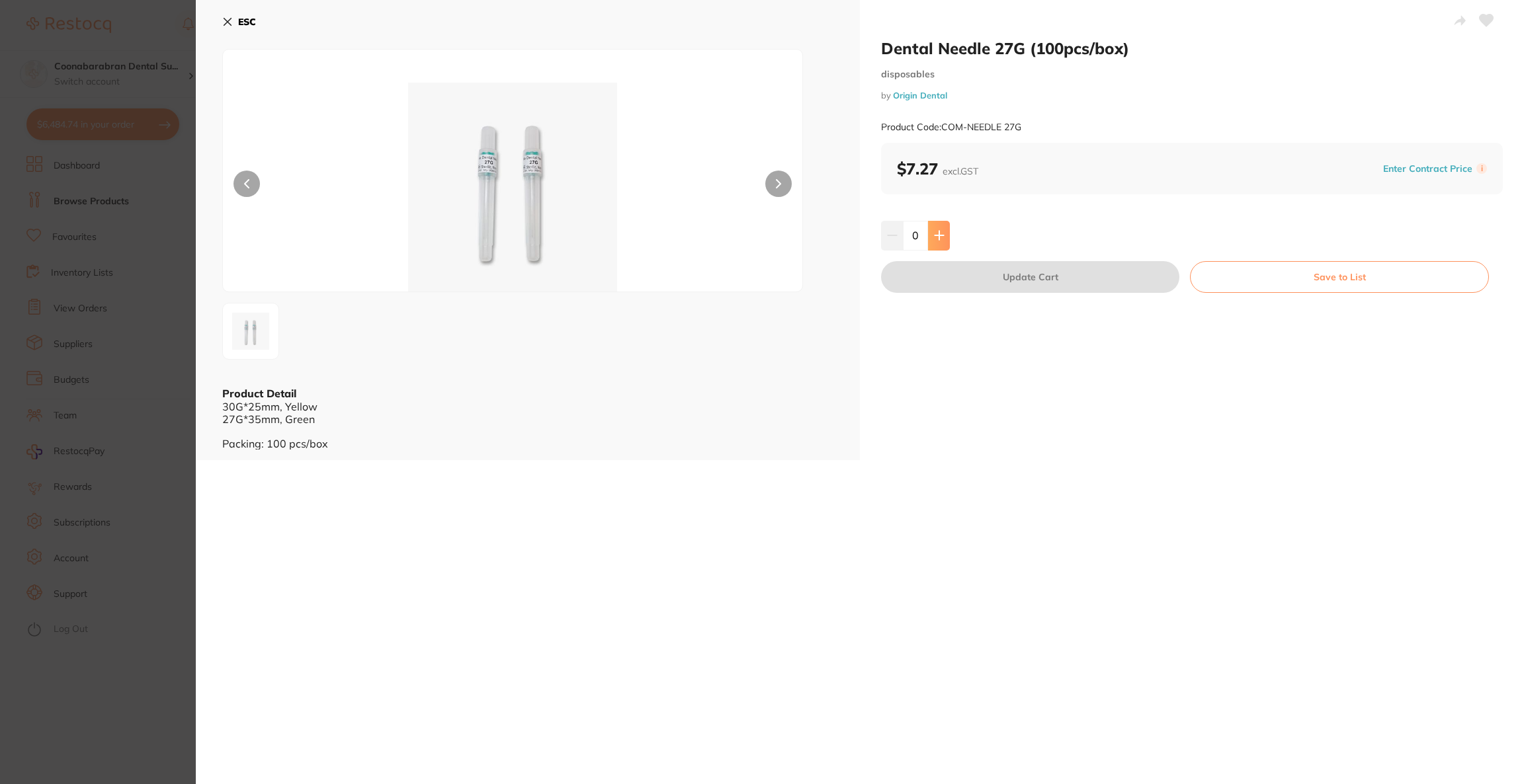
click at [940, 240] on icon at bounding box center [939, 236] width 11 height 11
type input "1"
click at [945, 267] on button "Update Cart" at bounding box center [1030, 278] width 298 height 32
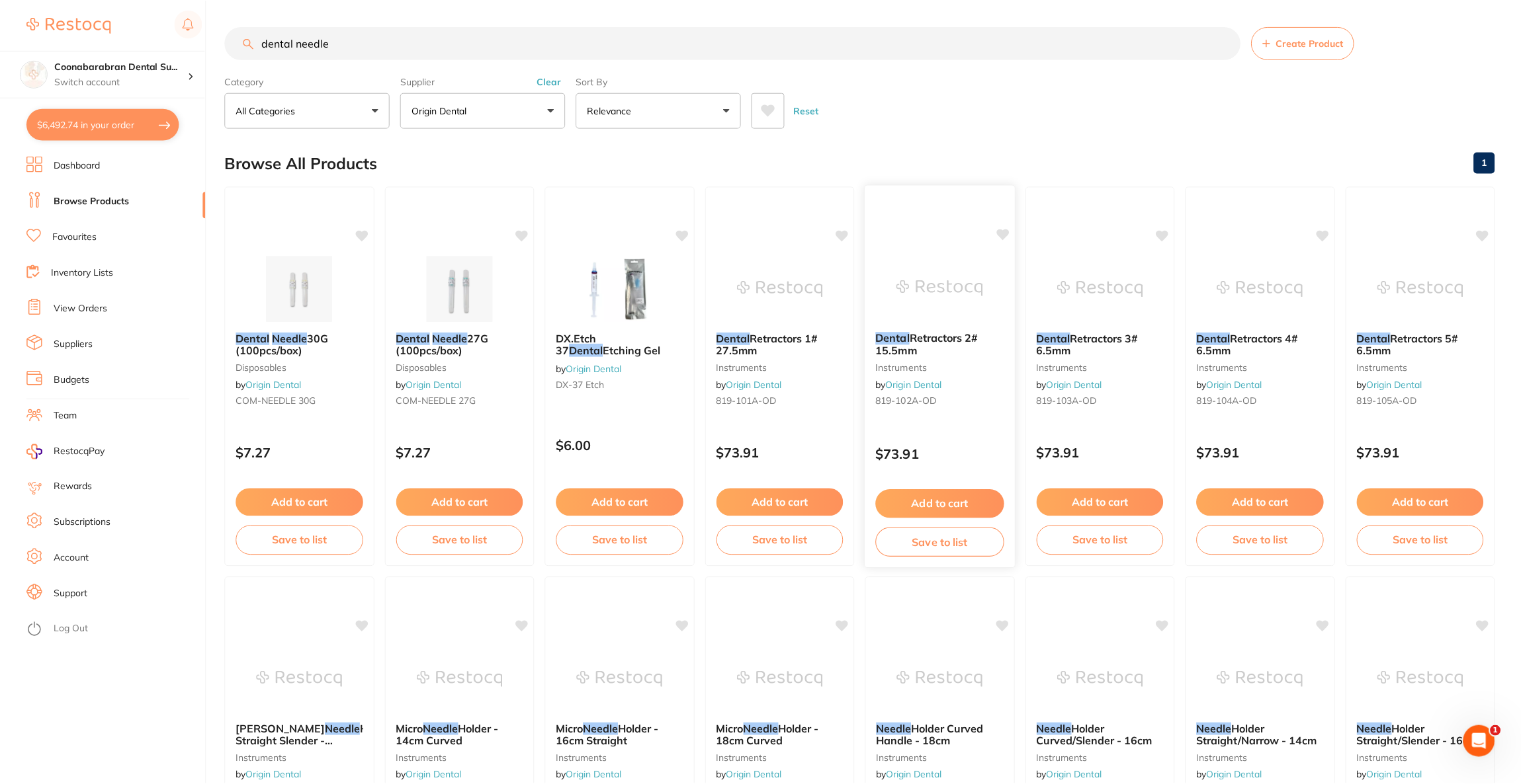
scroll to position [2, 0]
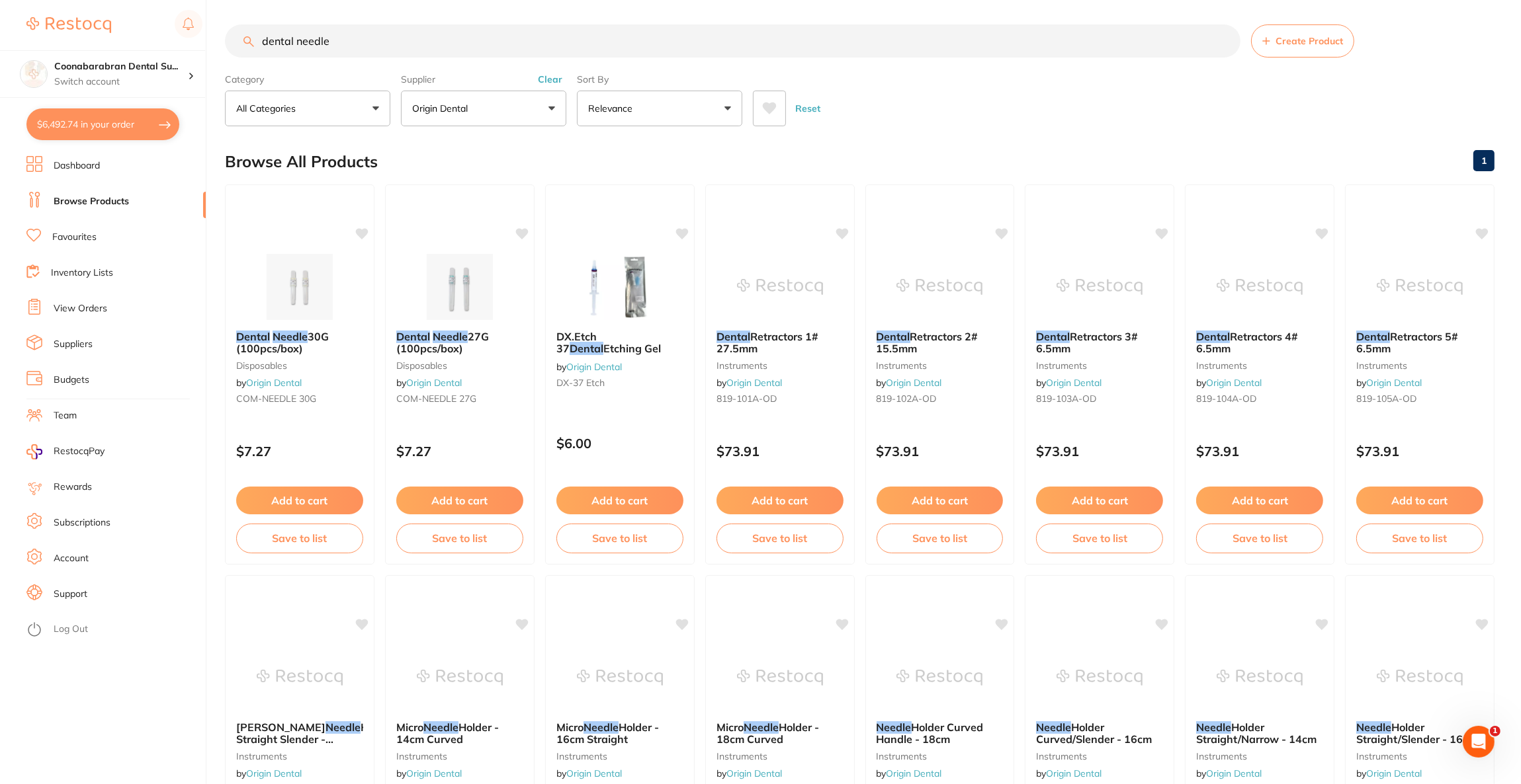
click at [116, 133] on button "$6,492.74 in your order" at bounding box center [103, 125] width 153 height 32
checkbox input "true"
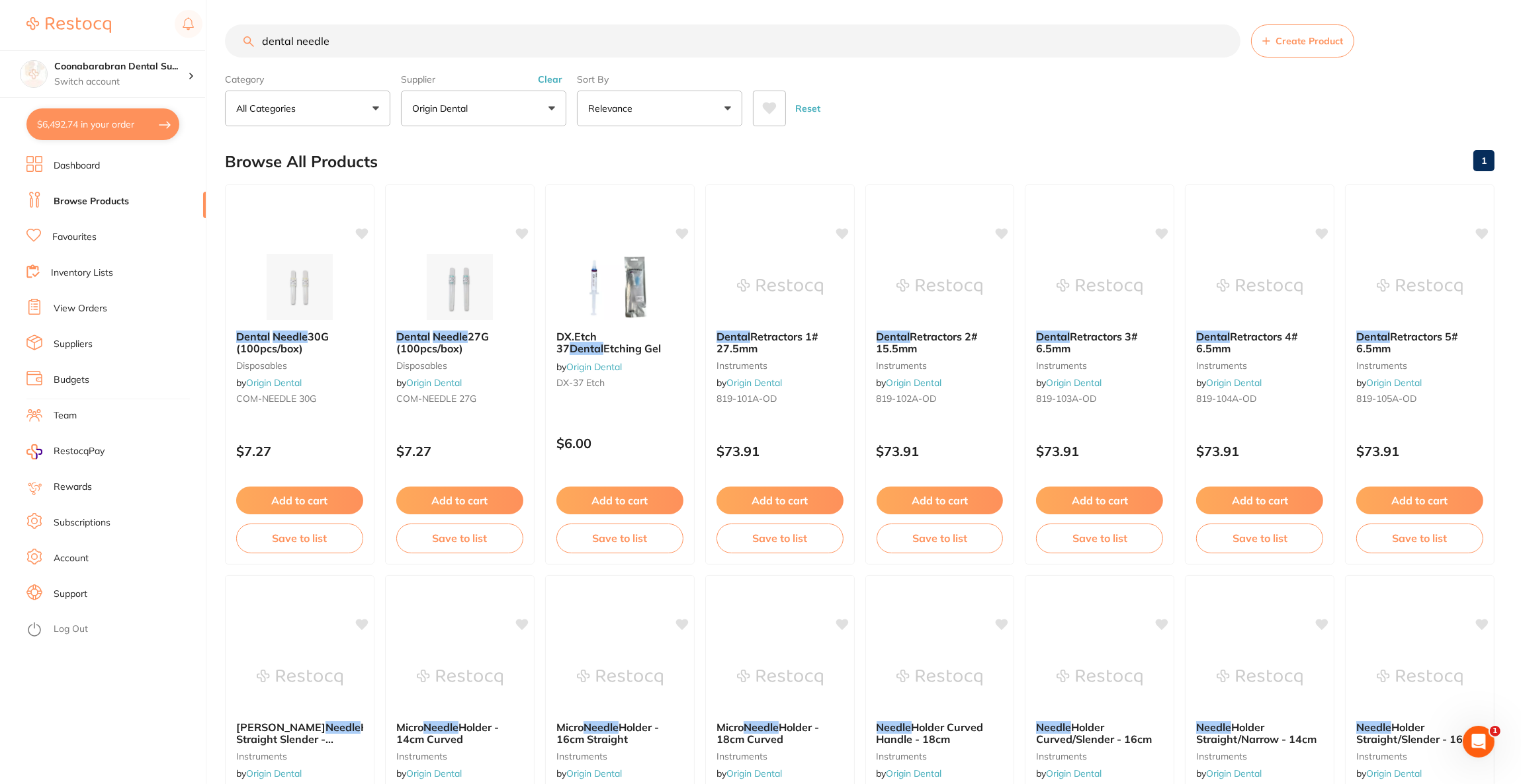
checkbox input "true"
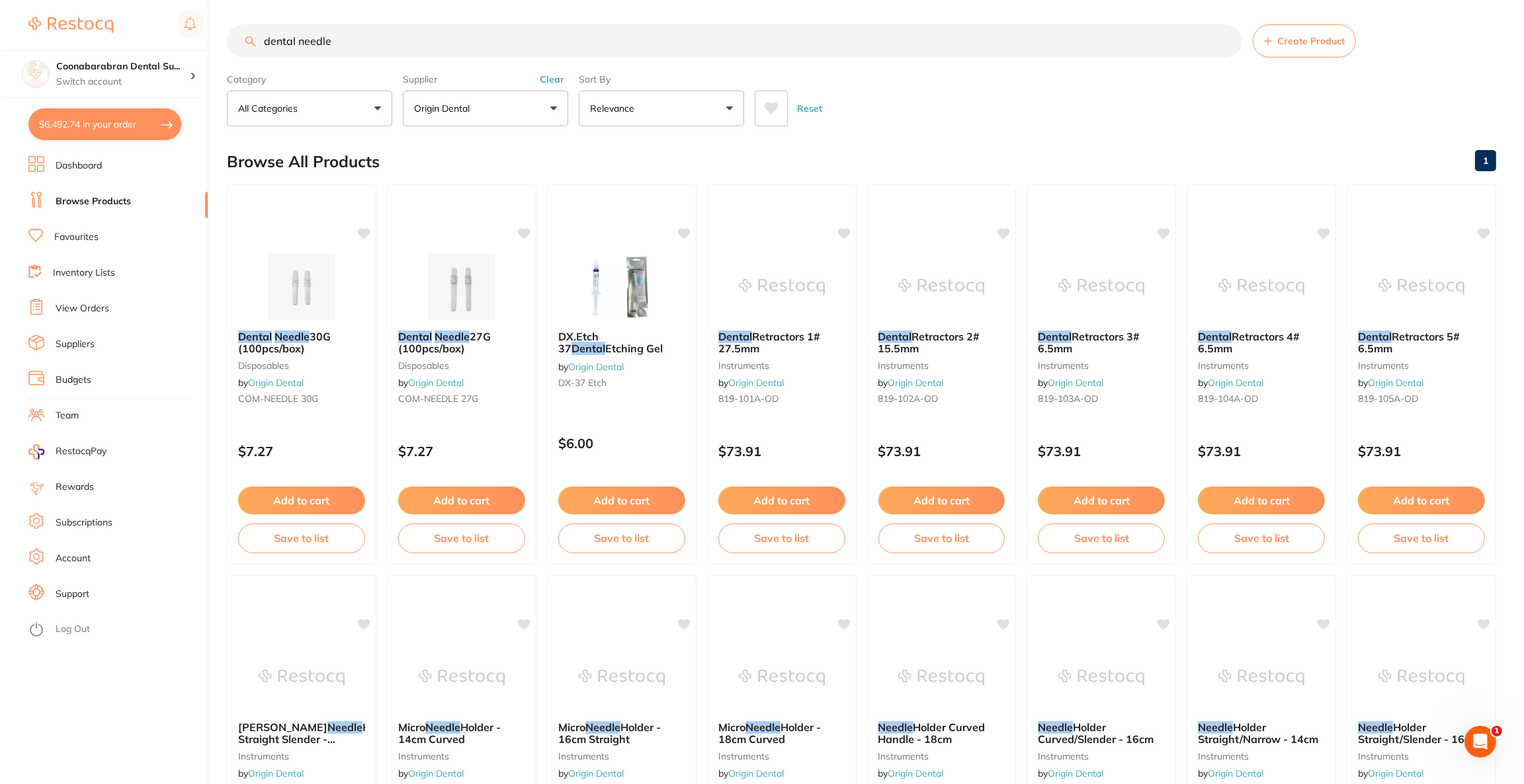
scroll to position [0, 0]
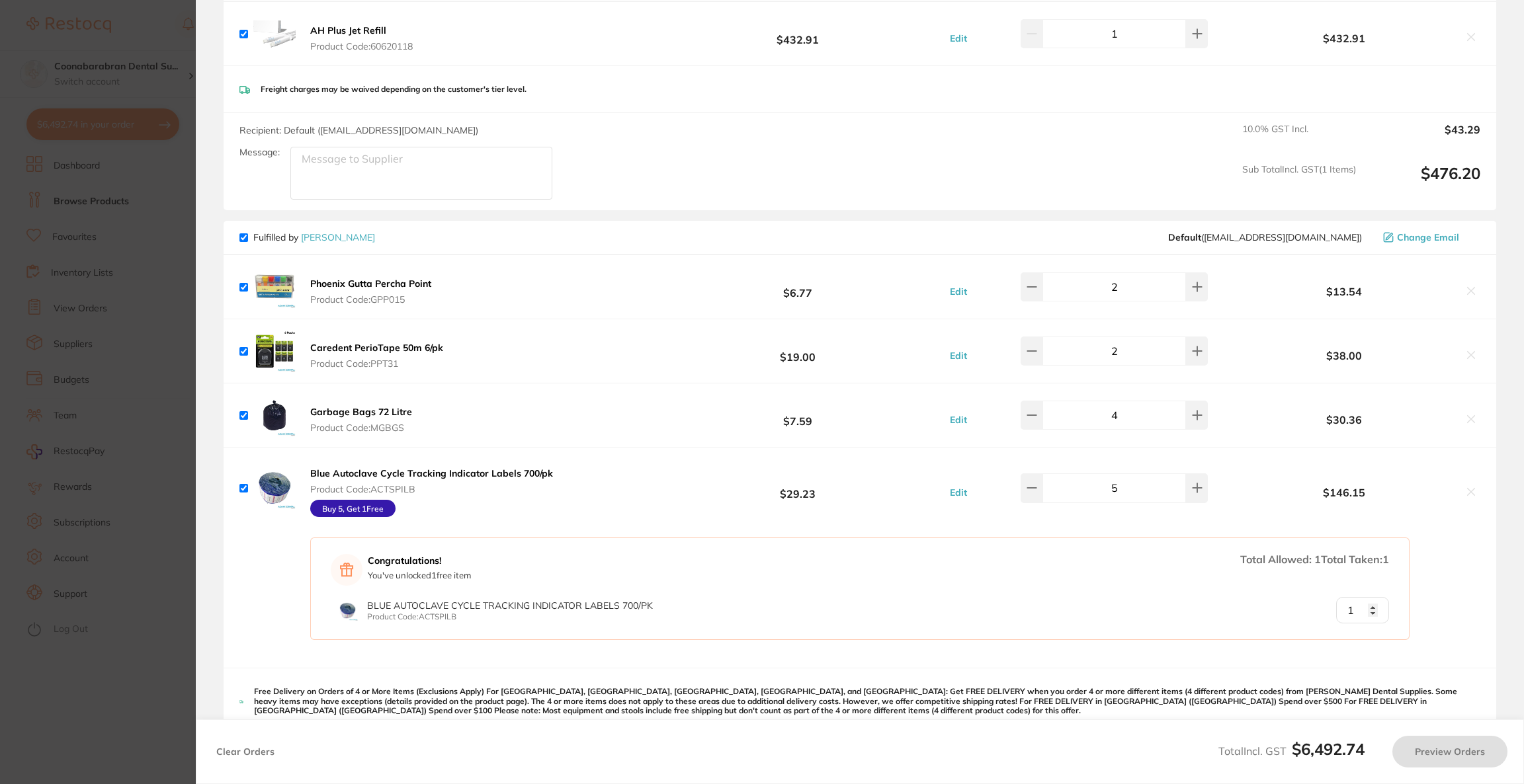
checkbox input "false"
checkbox input "true"
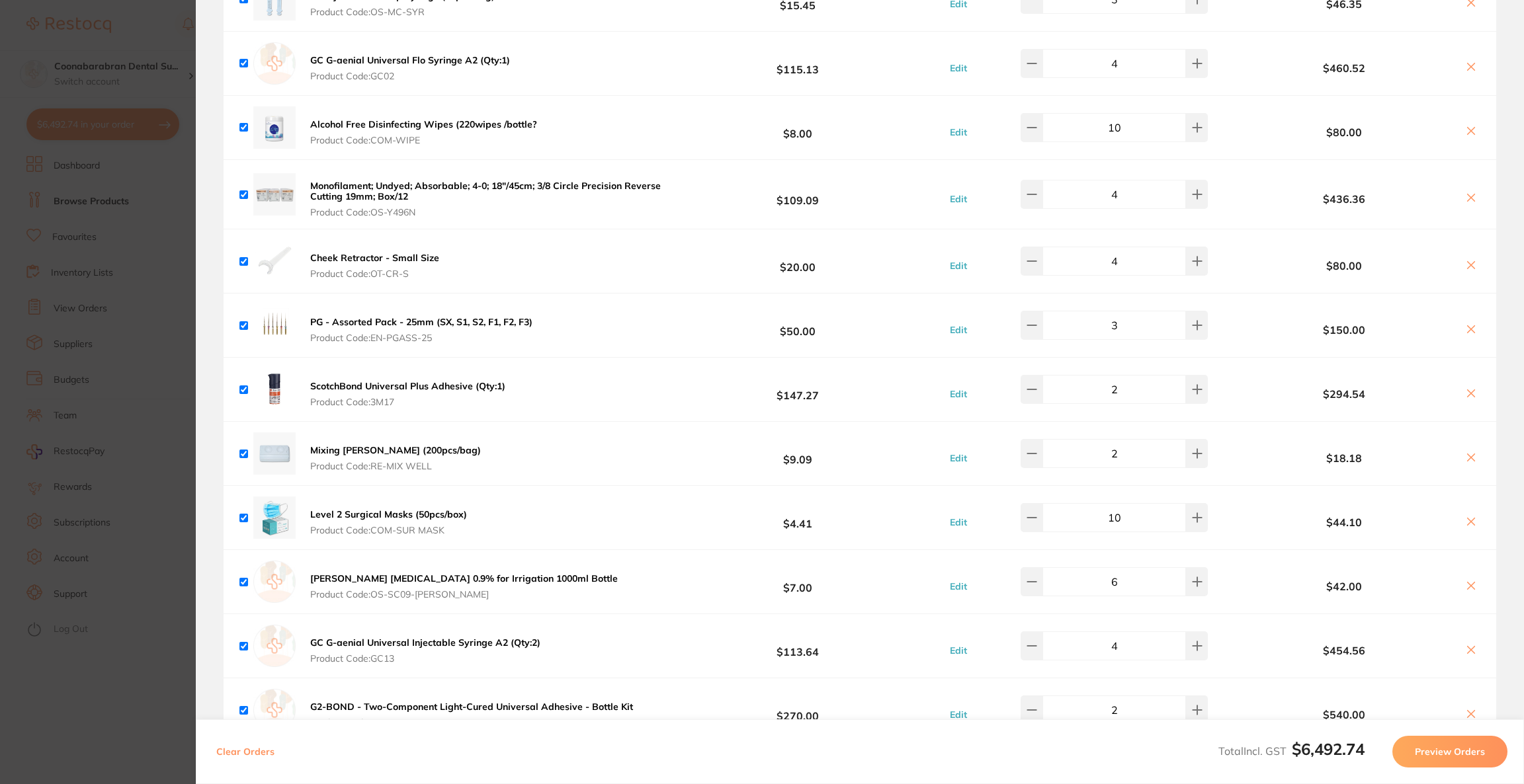
scroll to position [2877, 0]
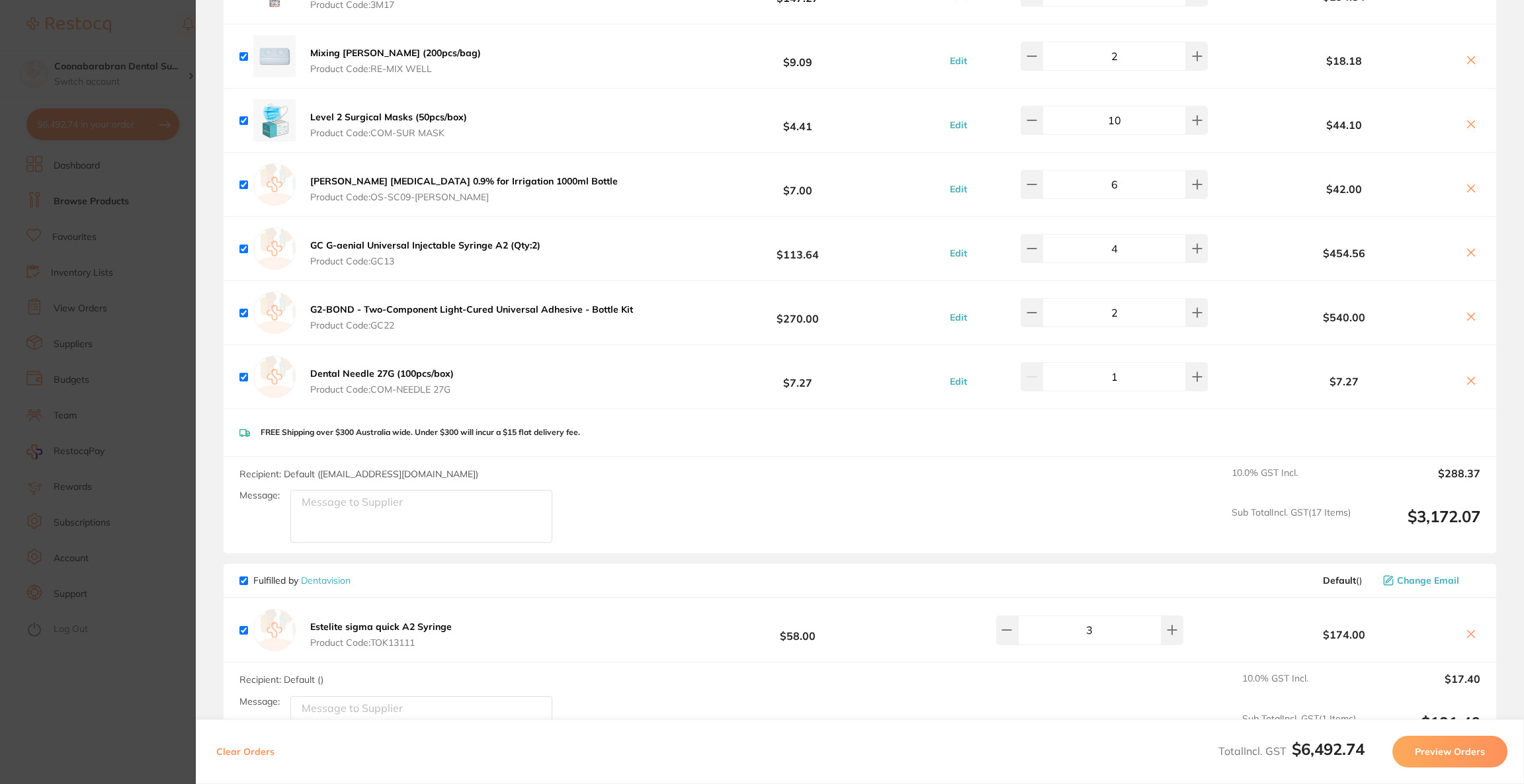
click at [0, 391] on section "Update RRP Set your pre negotiated price for this item. Item Agreed RRP (excl. …" at bounding box center [762, 392] width 1524 height 784
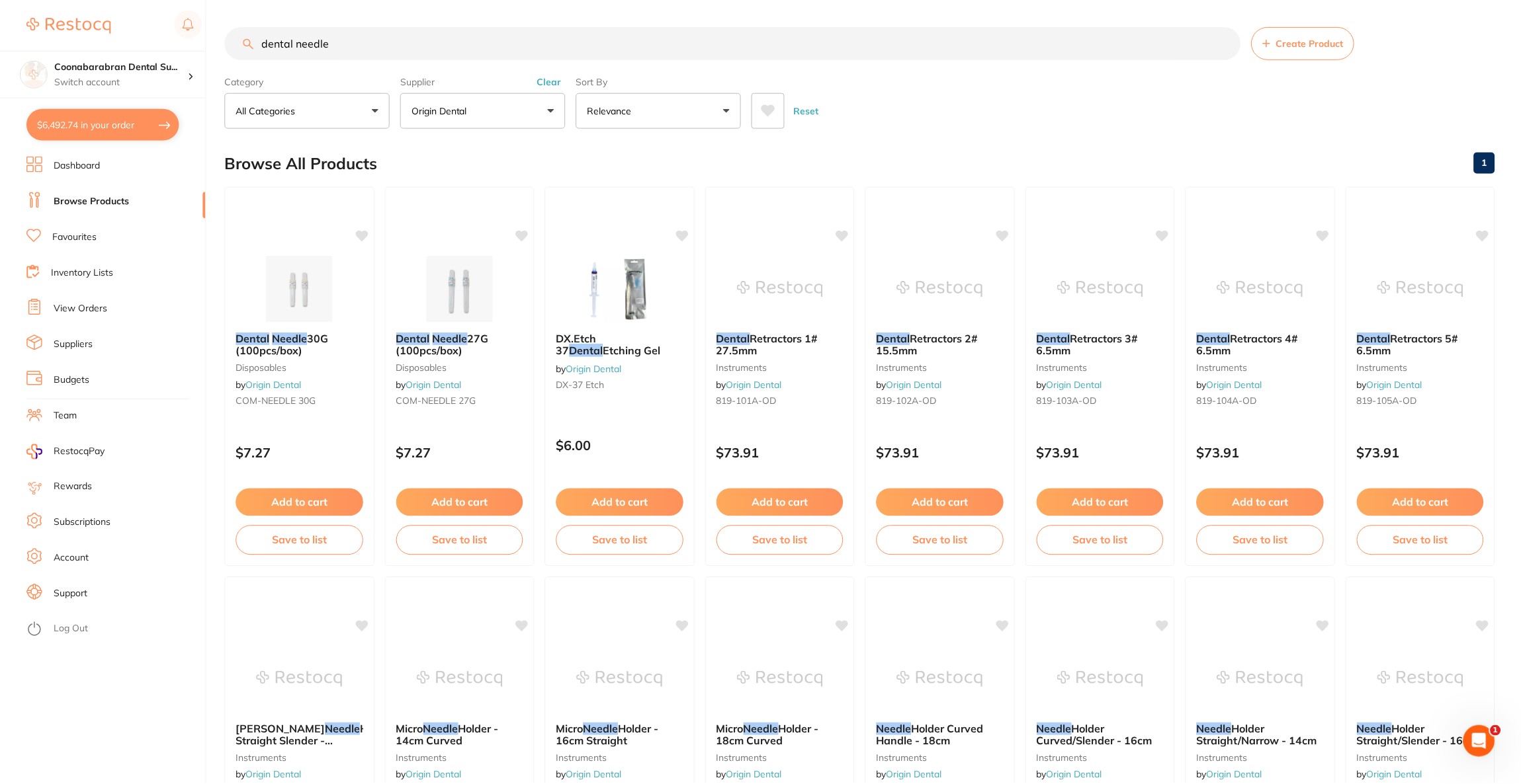
scroll to position [2, 0]
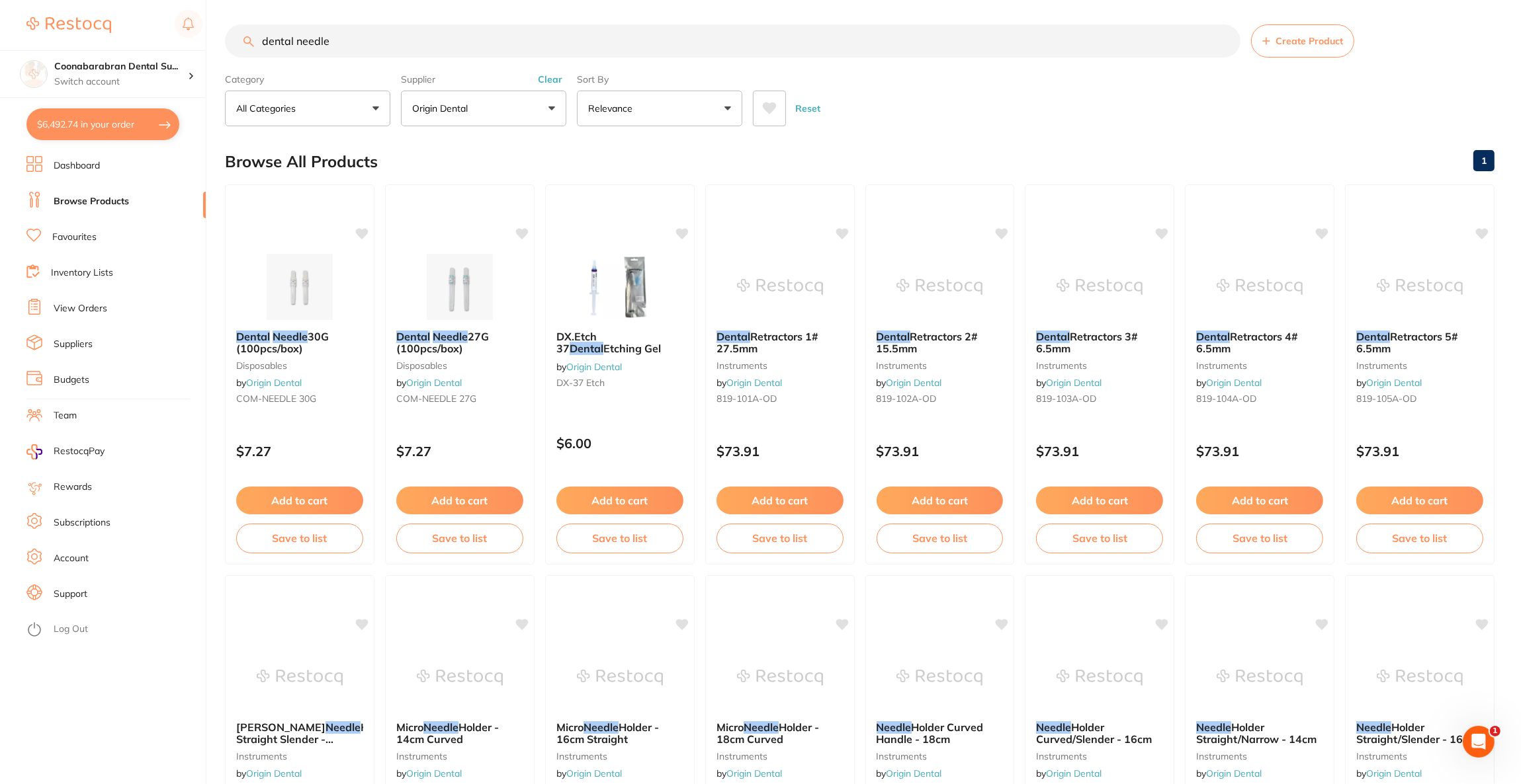
click at [73, 125] on button "$6,492.74 in your order" at bounding box center [103, 125] width 153 height 32
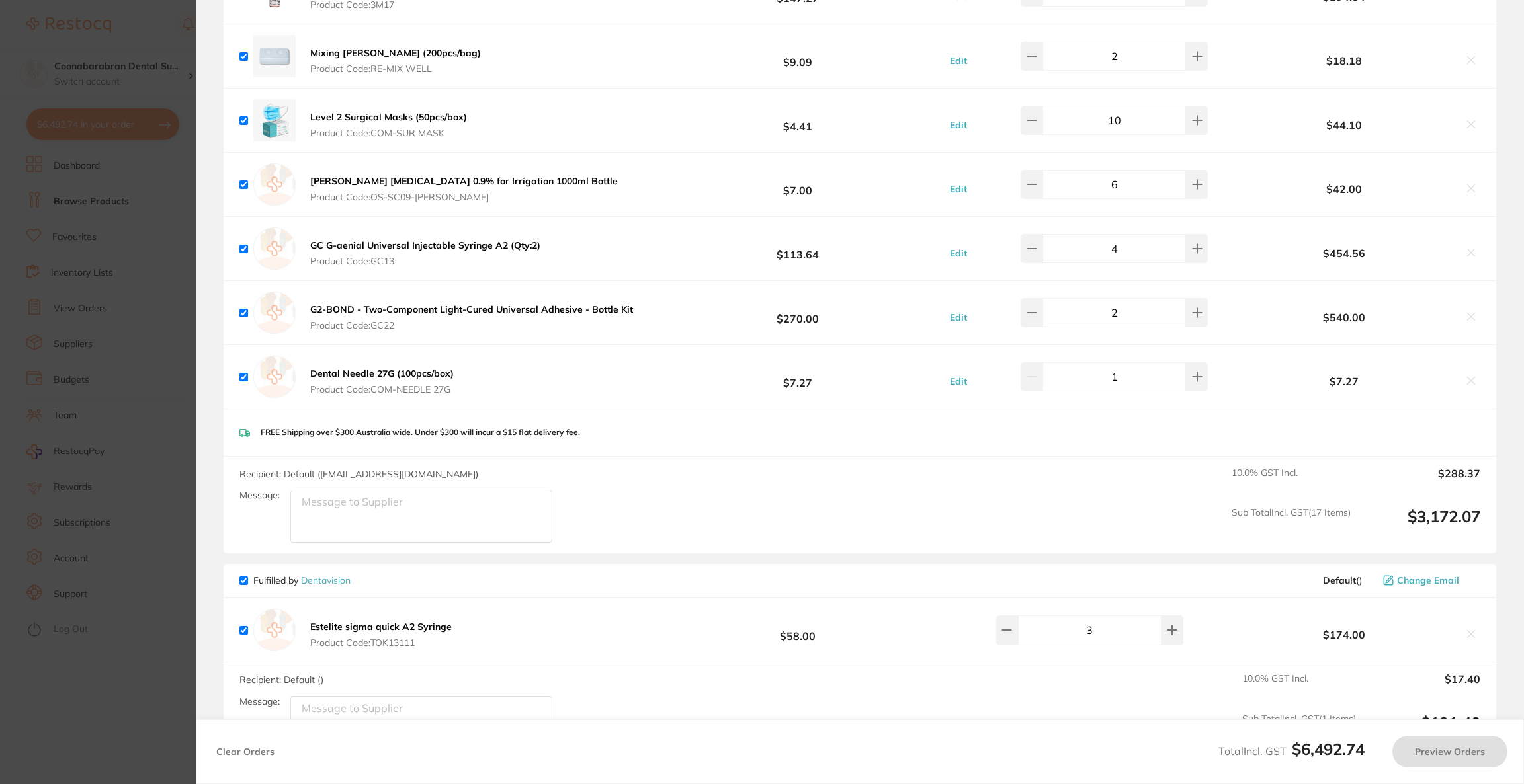
scroll to position [3274, 0]
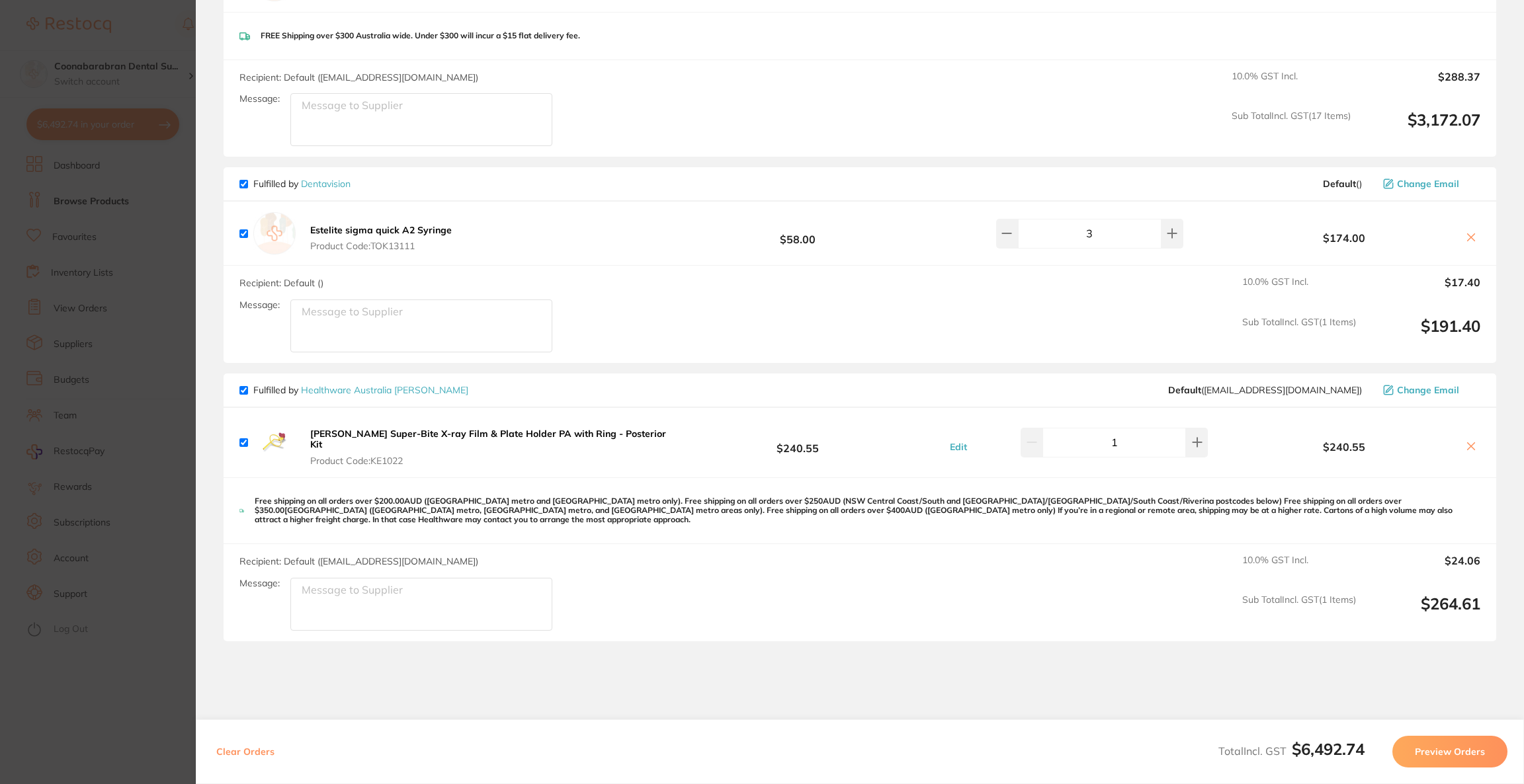
click at [1463, 444] on button at bounding box center [1471, 448] width 19 height 14
checkbox input "false"
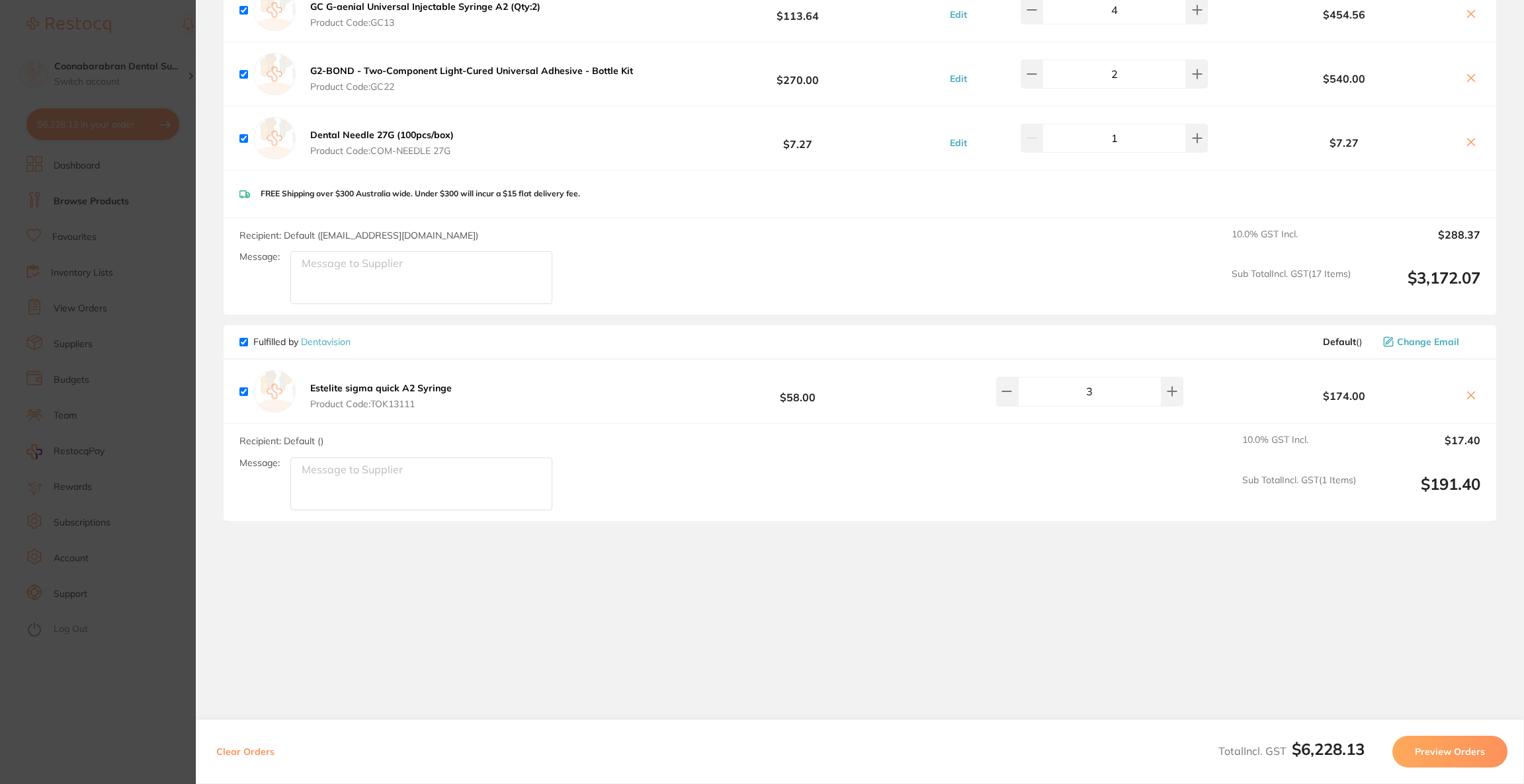
scroll to position [3116, 0]
click at [101, 369] on section "Update RRP Set your pre negotiated price for this item. Item Agreed RRP (excl. …" at bounding box center [762, 392] width 1524 height 784
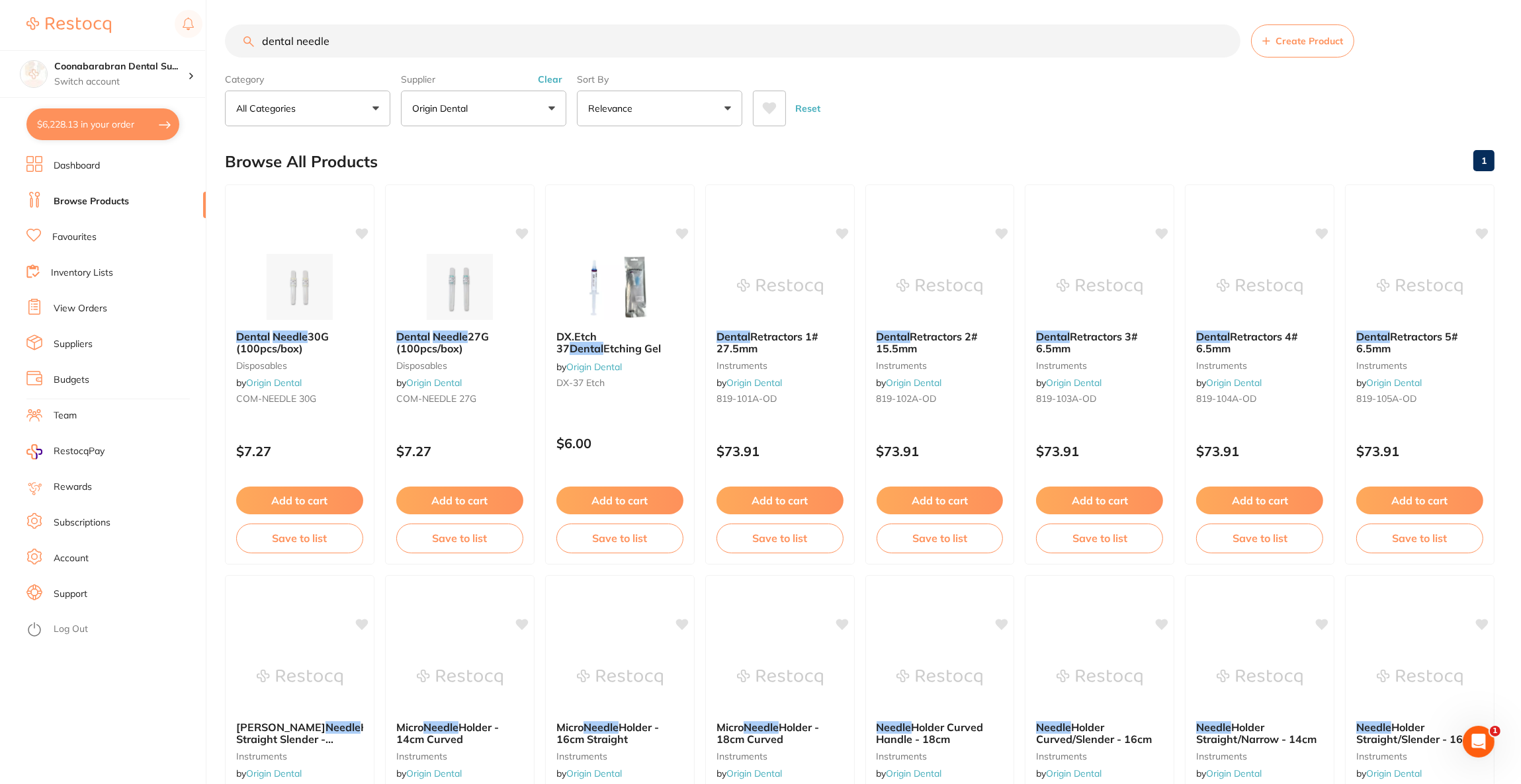
scroll to position [0, 0]
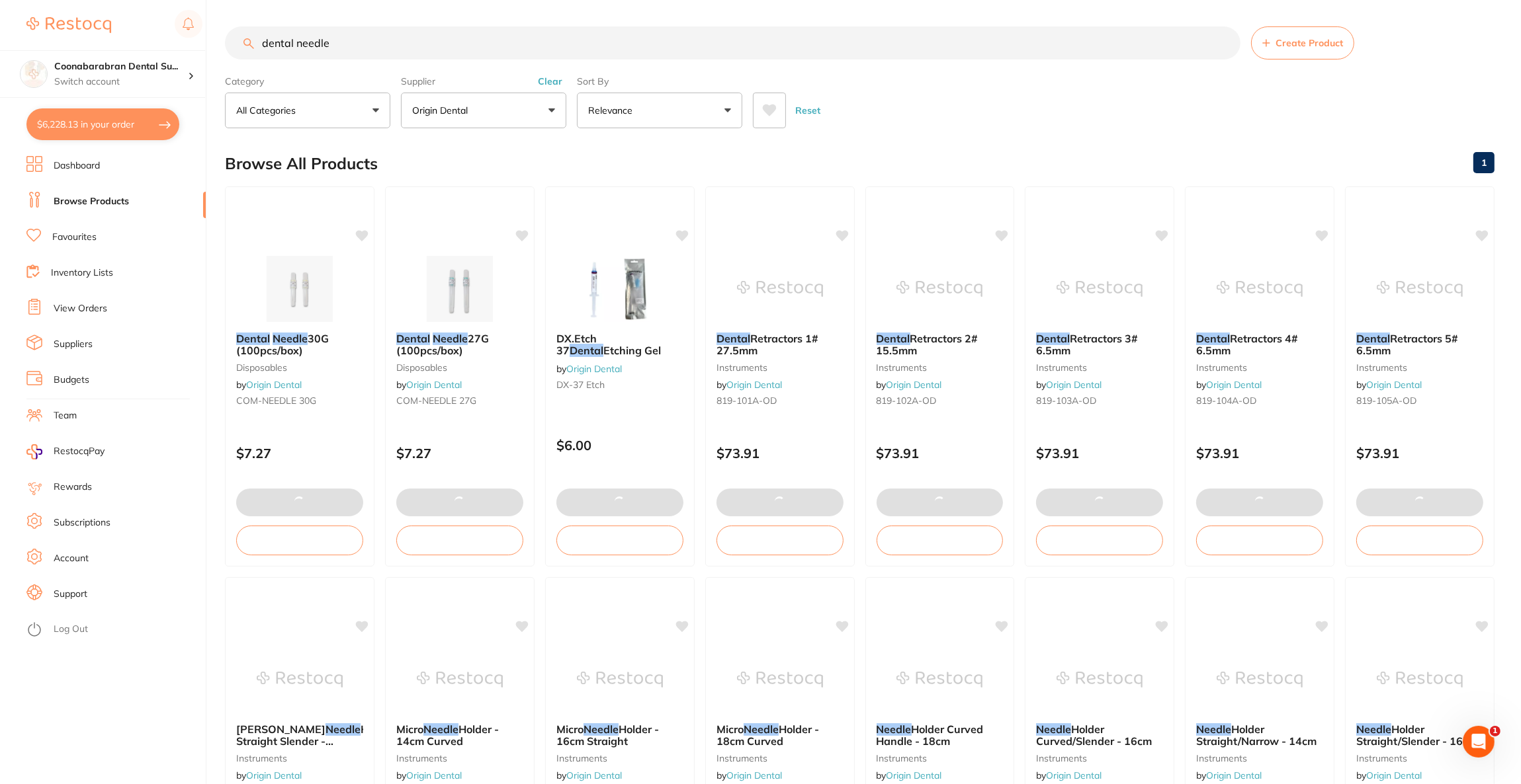
drag, startPoint x: 352, startPoint y: 46, endPoint x: 268, endPoint y: 46, distance: 84.0
click at [268, 46] on input "dental needle" at bounding box center [732, 43] width 1015 height 33
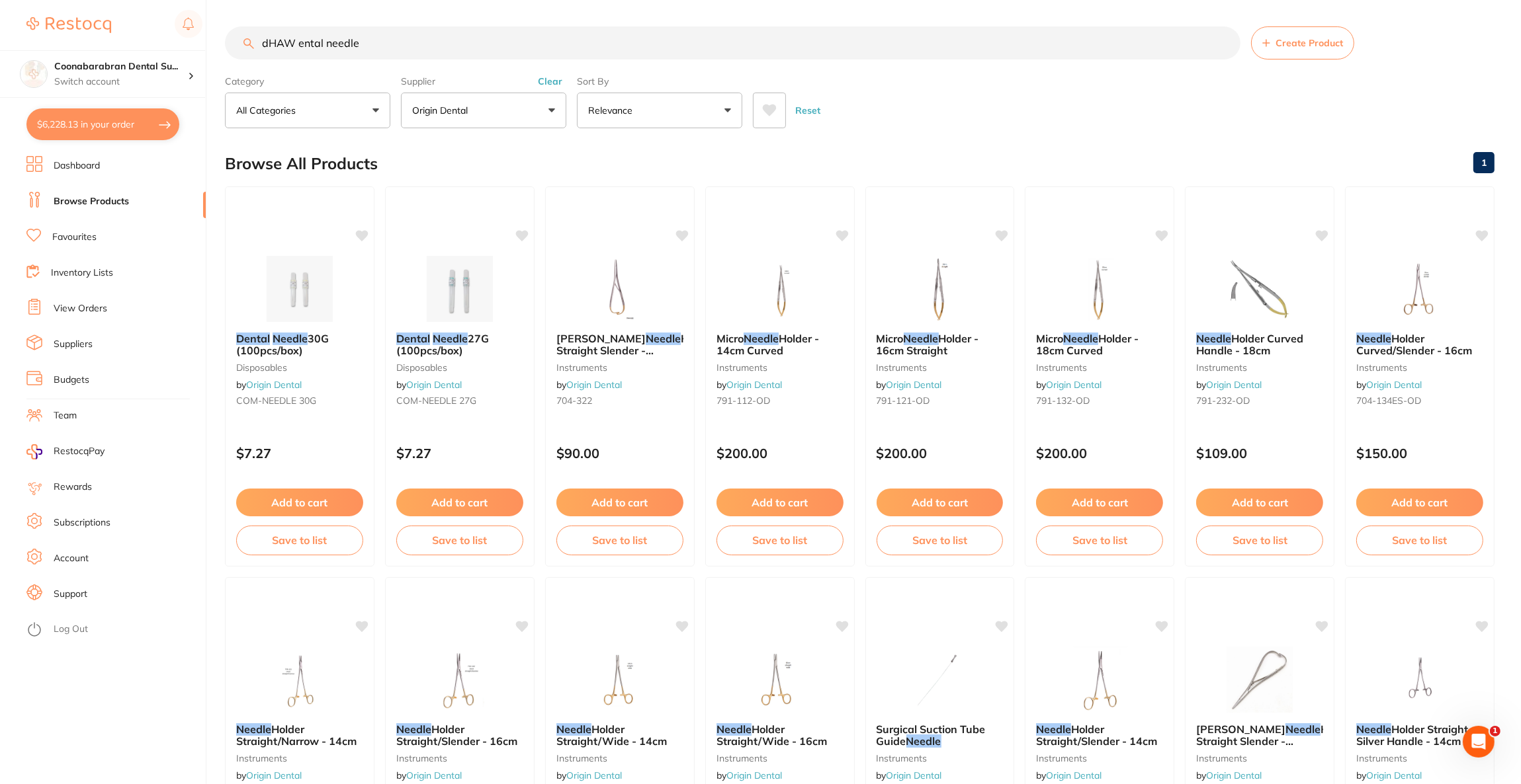
drag, startPoint x: 448, startPoint y: 44, endPoint x: 121, endPoint y: 39, distance: 327.0
click at [121, 39] on div "$6,228.13 Coonabarabran Dental Su... Switch account Riaz Dental Surgery Experte…" at bounding box center [760, 392] width 1521 height 784
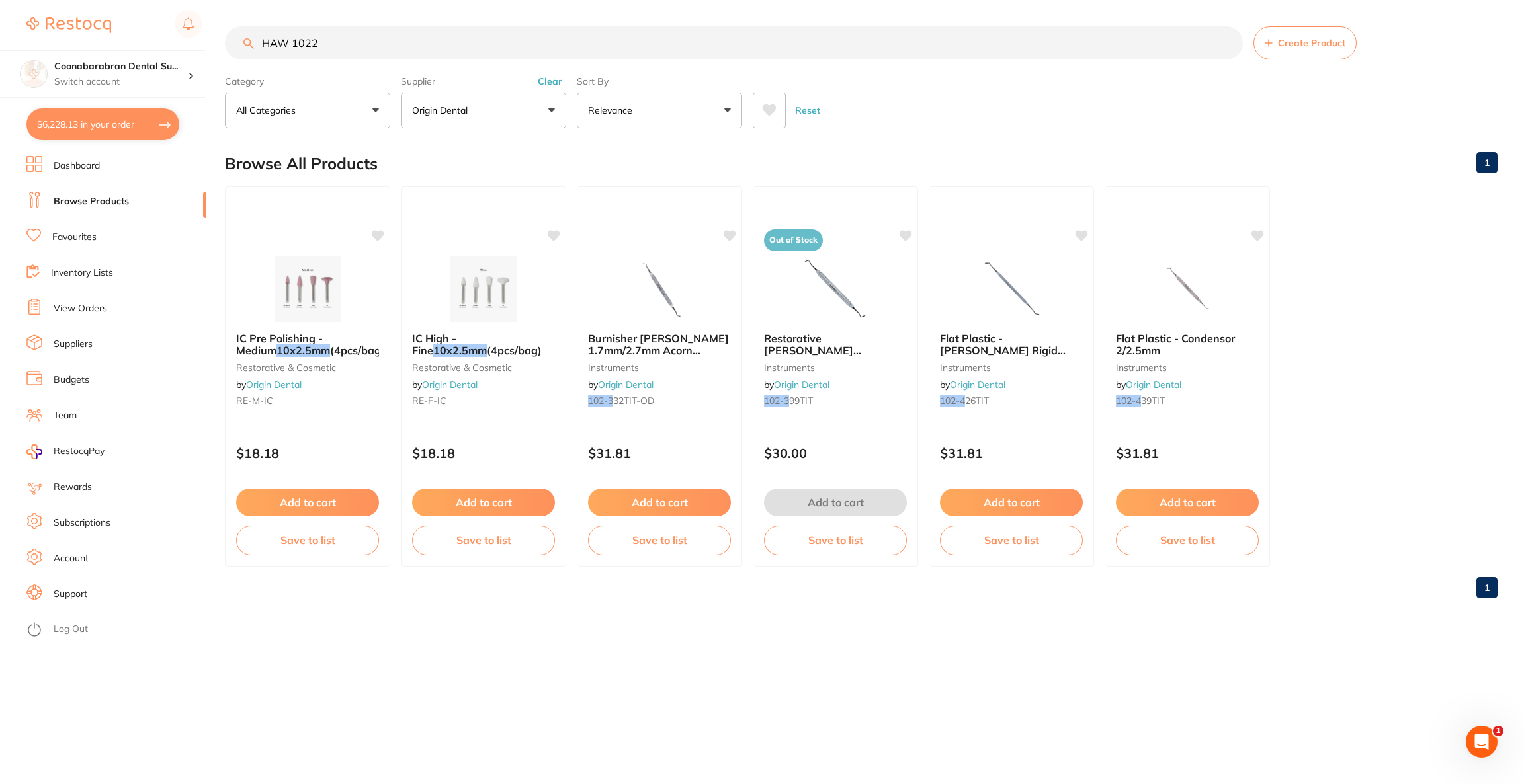
type input "HAW 1022"
click at [558, 117] on button "Origin Dental" at bounding box center [483, 110] width 166 height 36
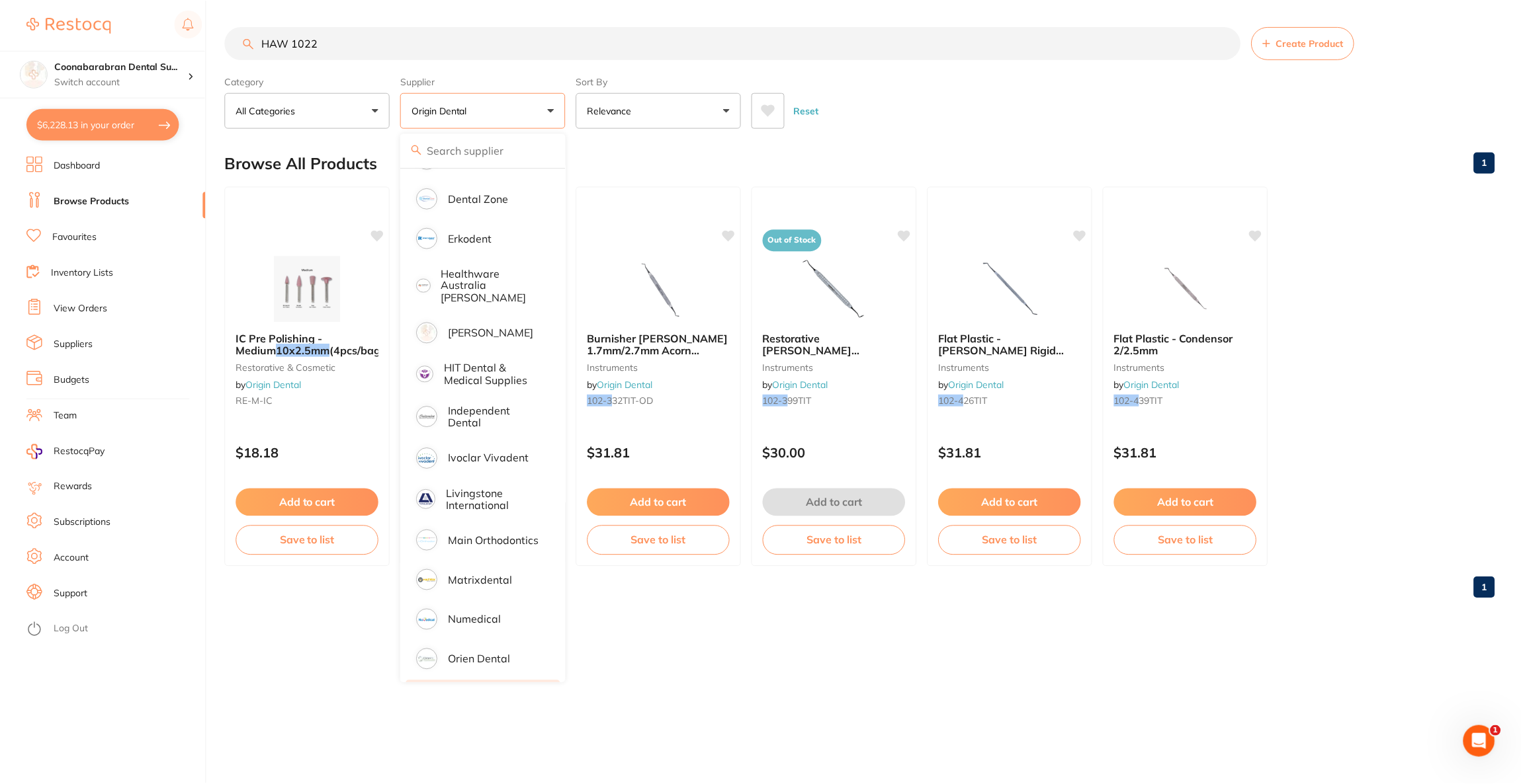
scroll to position [397, 0]
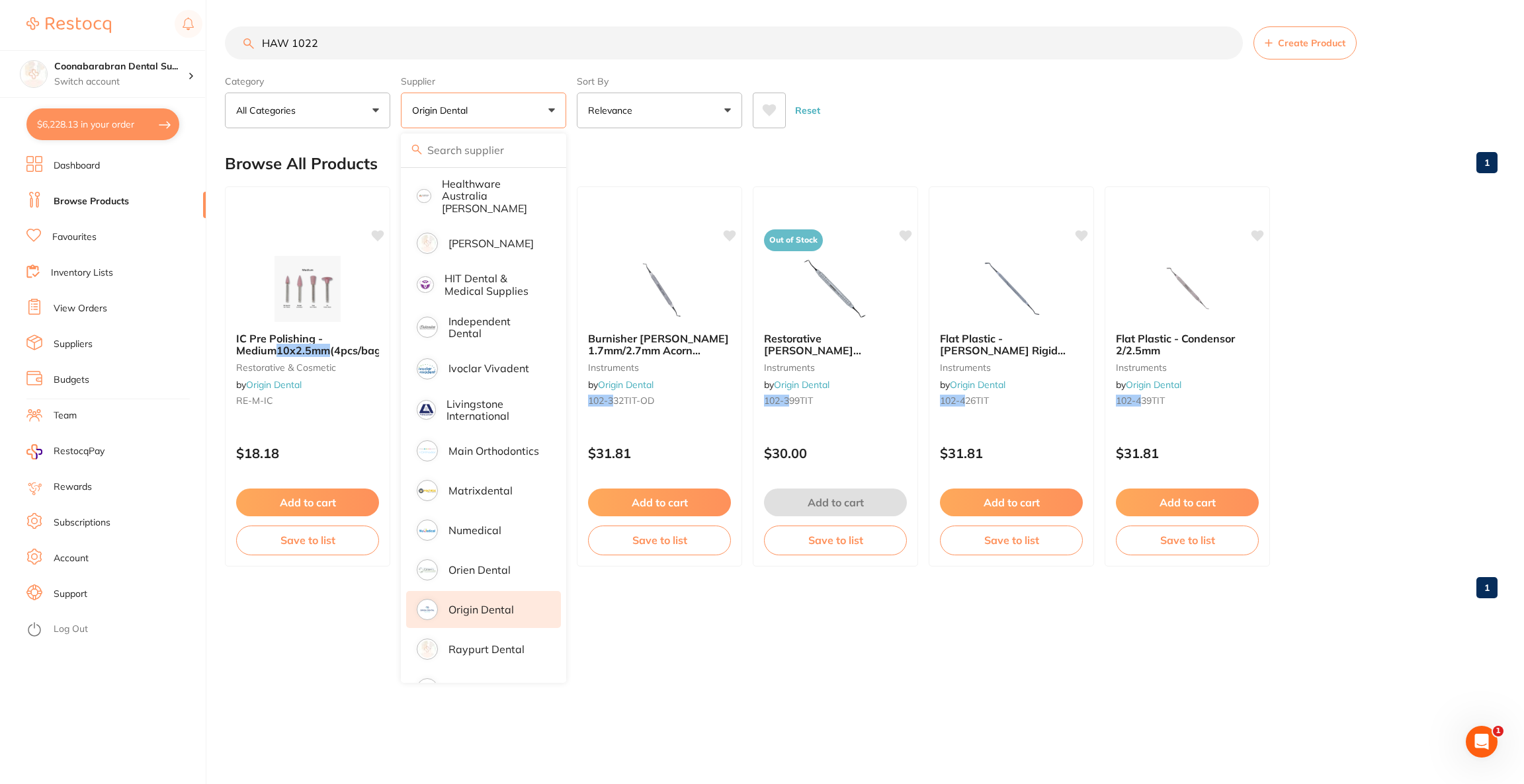
click at [496, 591] on li "Origin Dental" at bounding box center [483, 610] width 155 height 37
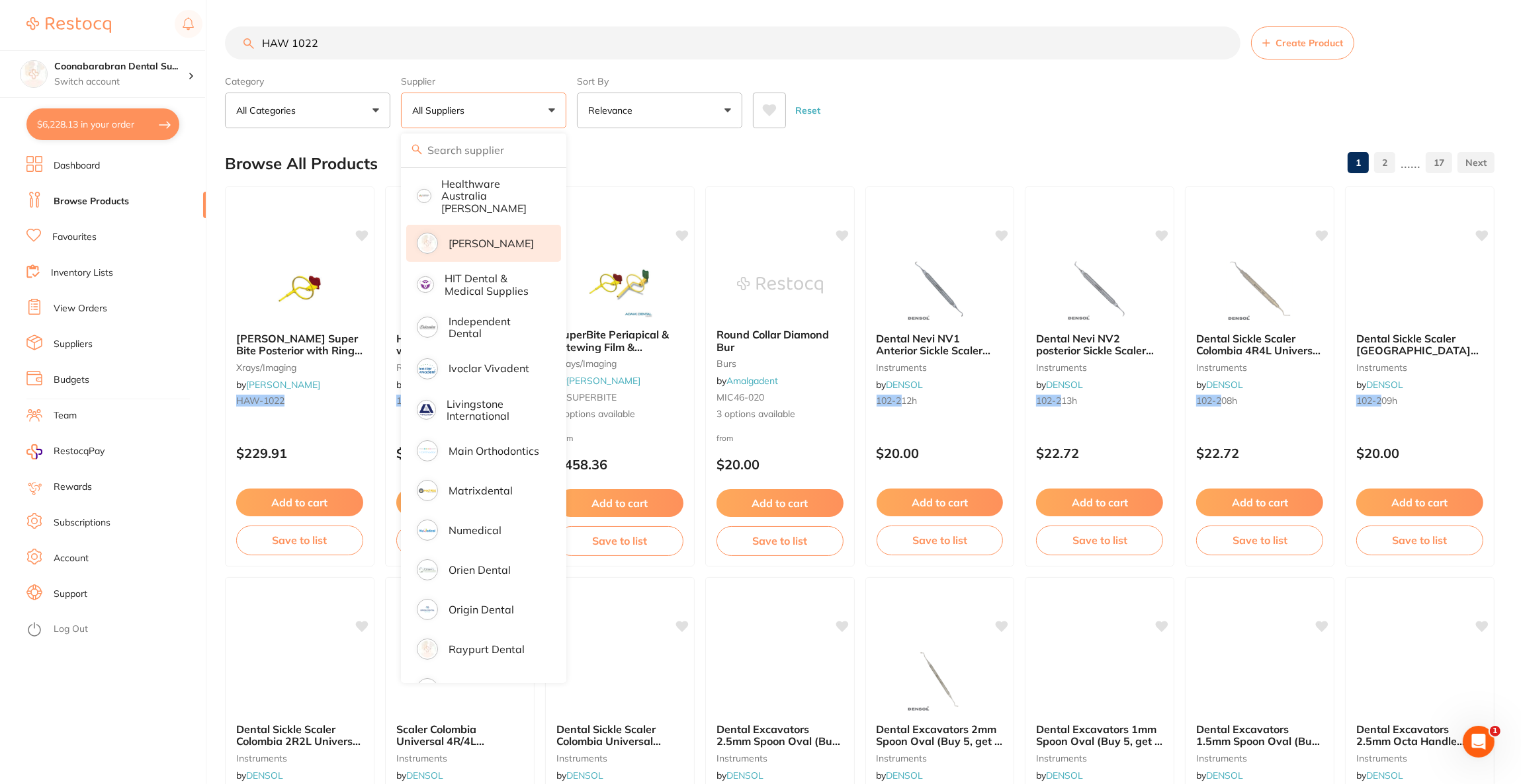
click at [461, 238] on p "[PERSON_NAME]" at bounding box center [491, 243] width 85 height 12
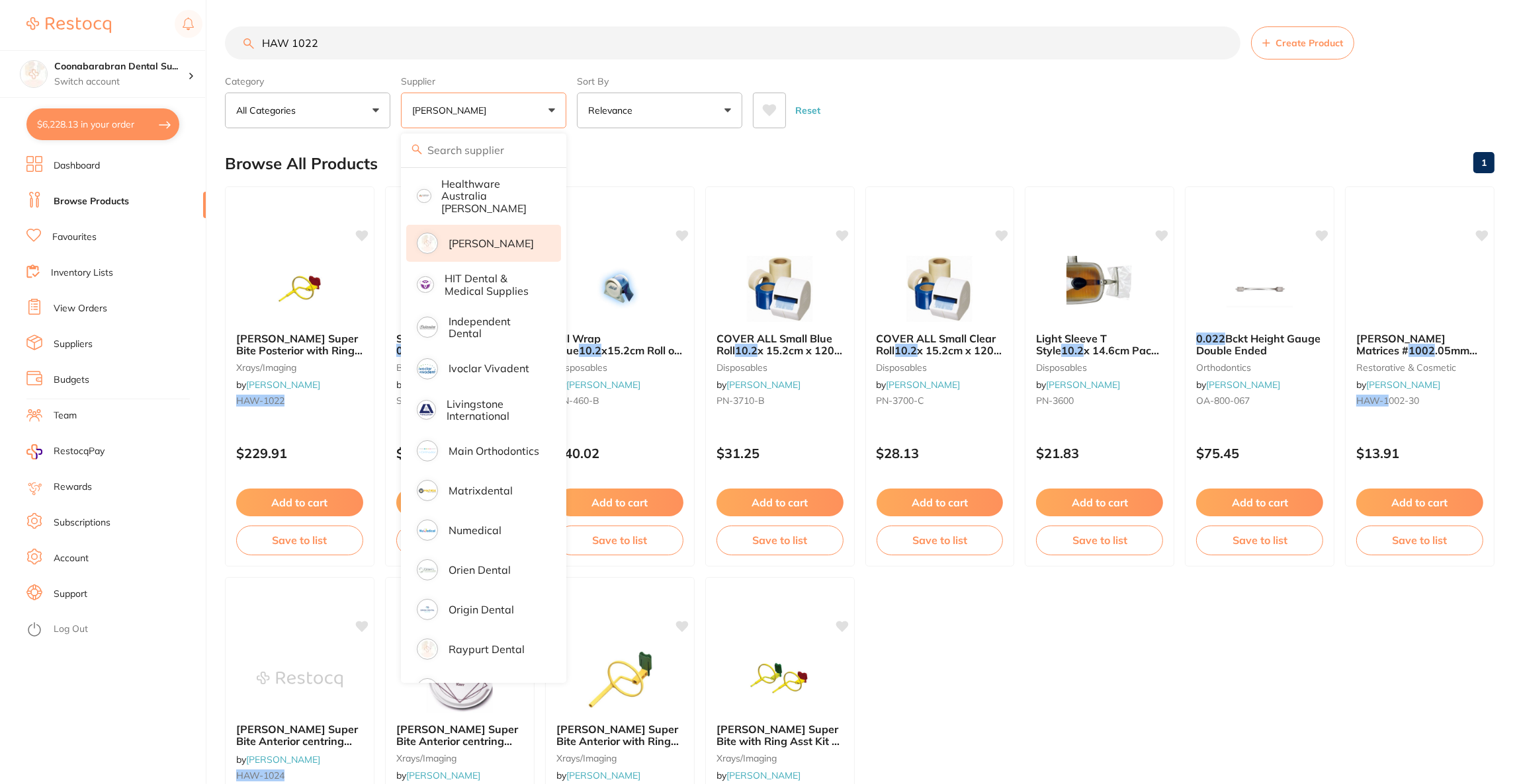
click at [934, 115] on div "Reset" at bounding box center [1118, 105] width 731 height 46
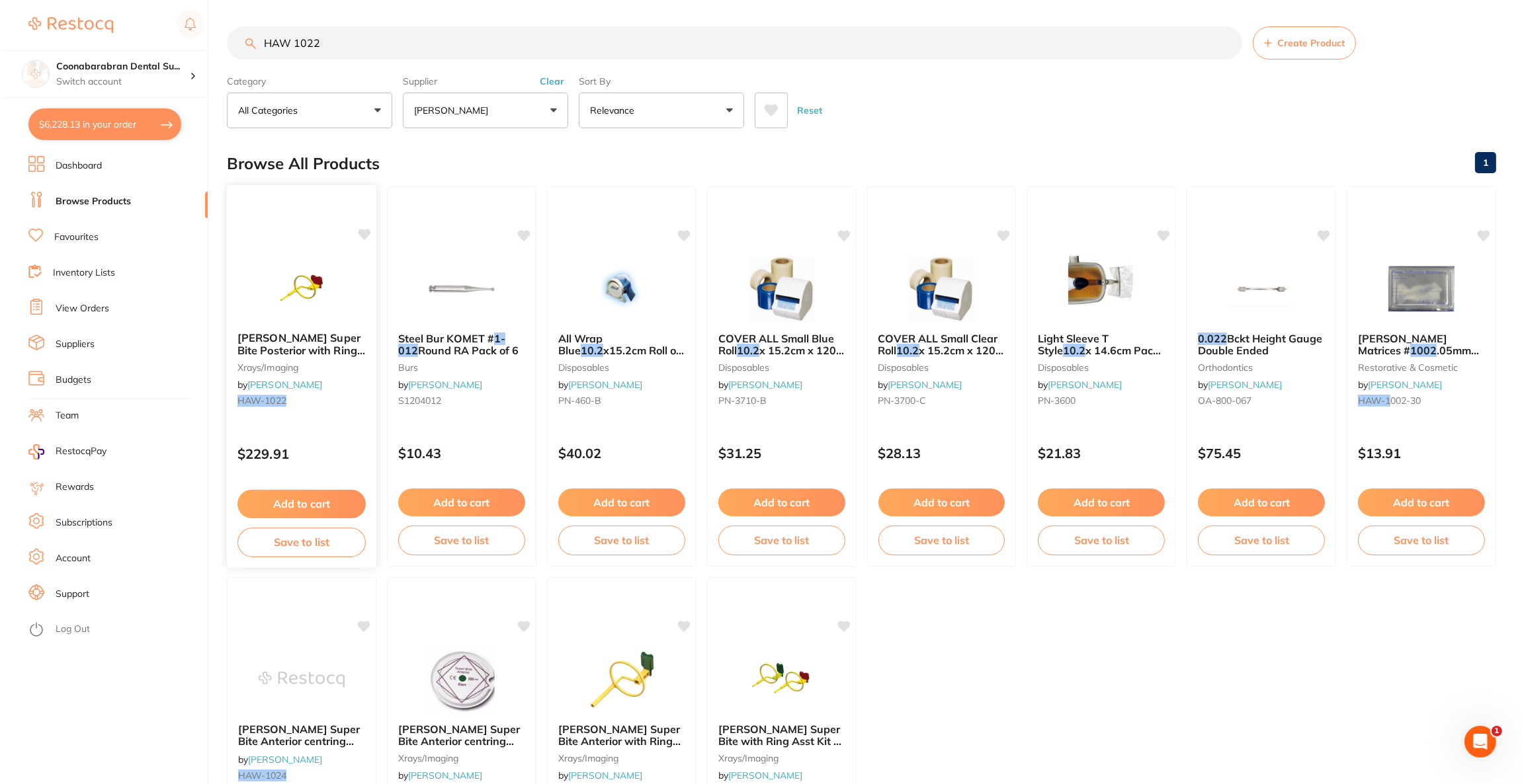
scroll to position [0, 0]
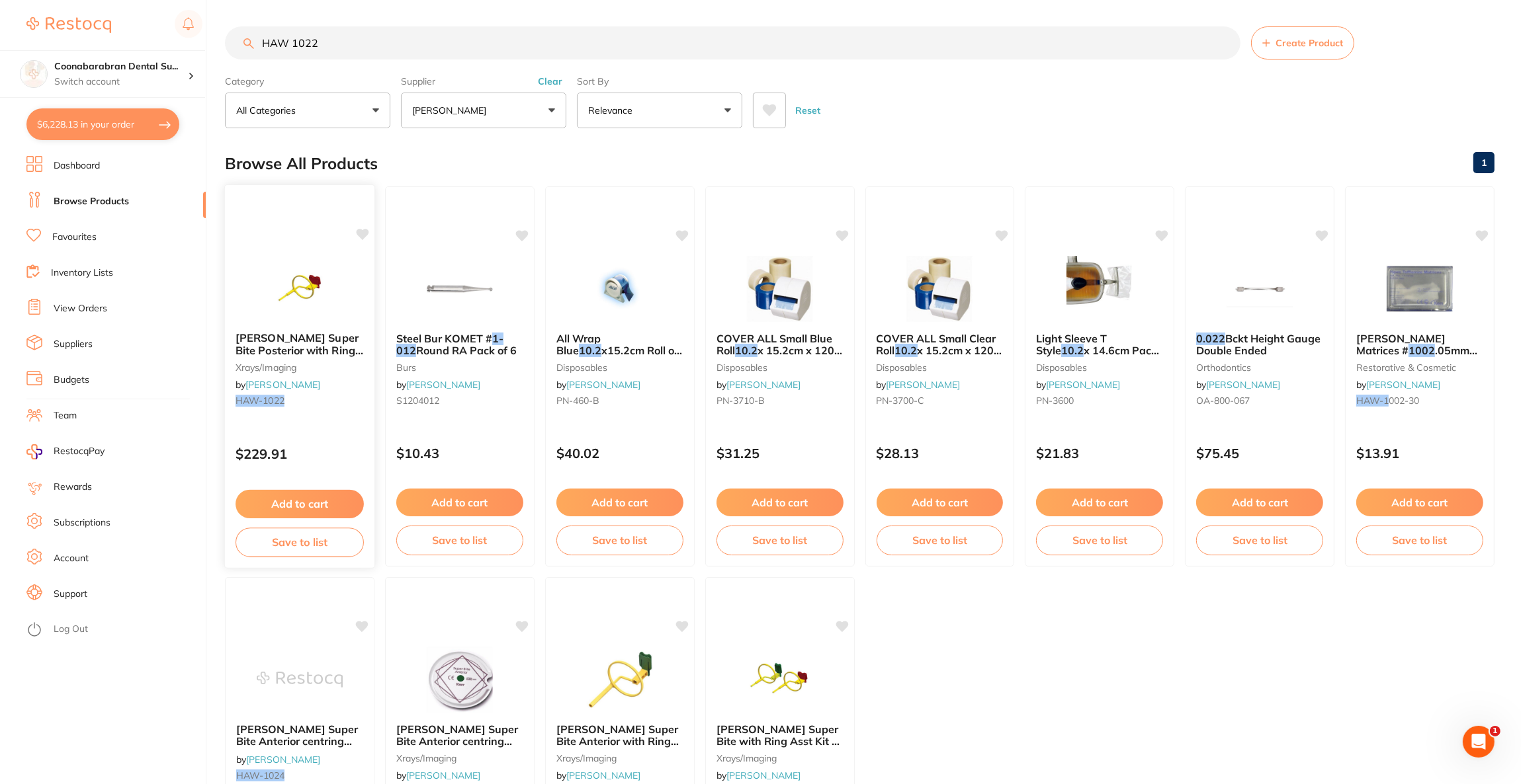
click at [295, 285] on img at bounding box center [299, 287] width 86 height 67
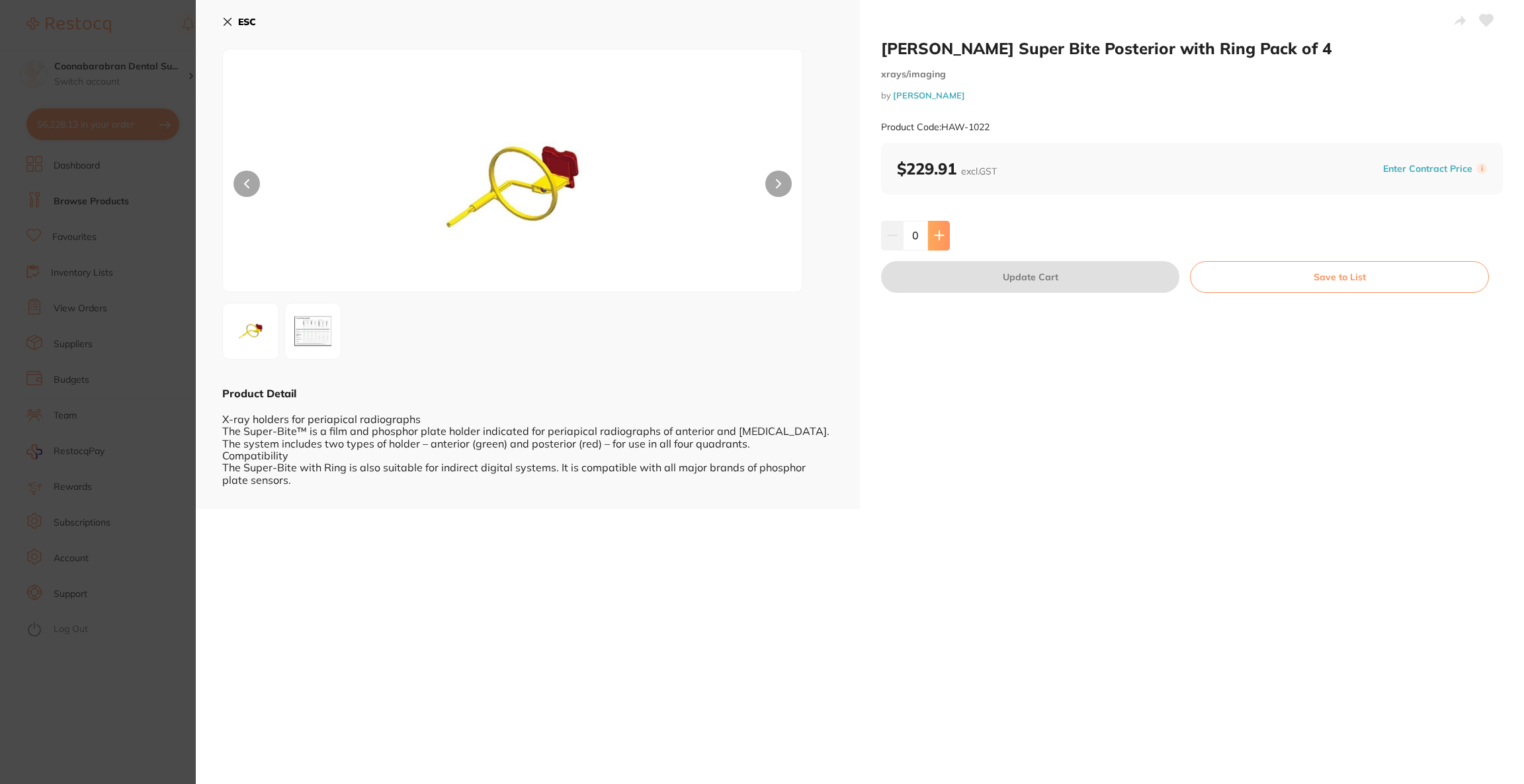
click at [928, 241] on button at bounding box center [939, 235] width 22 height 29
type input "1"
click at [960, 292] on button "Update Cart" at bounding box center [1030, 278] width 298 height 32
checkbox input "false"
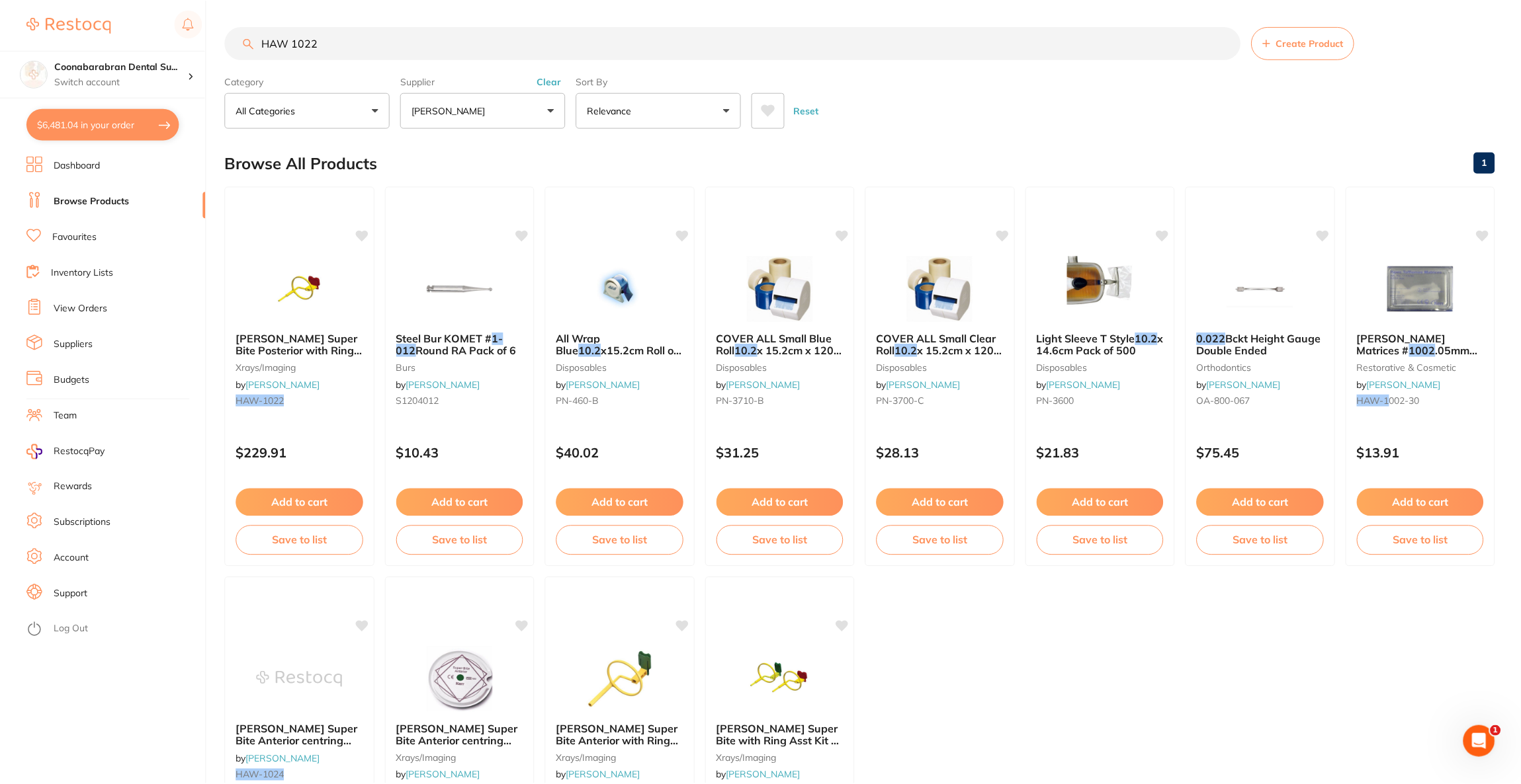
scroll to position [3180, 0]
click at [116, 131] on button "$6,481.04 in your order" at bounding box center [103, 125] width 153 height 32
checkbox input "true"
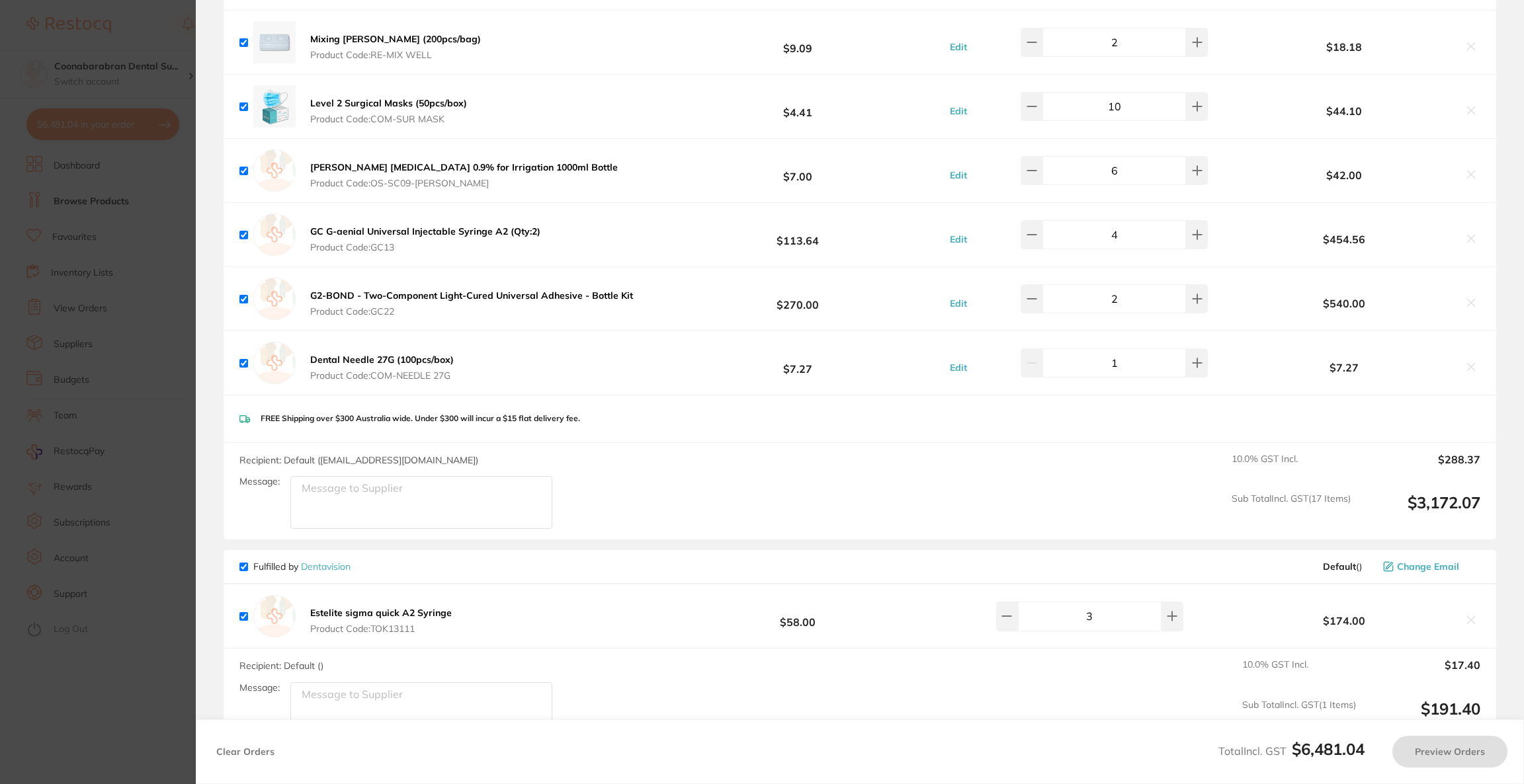
scroll to position [2882, 0]
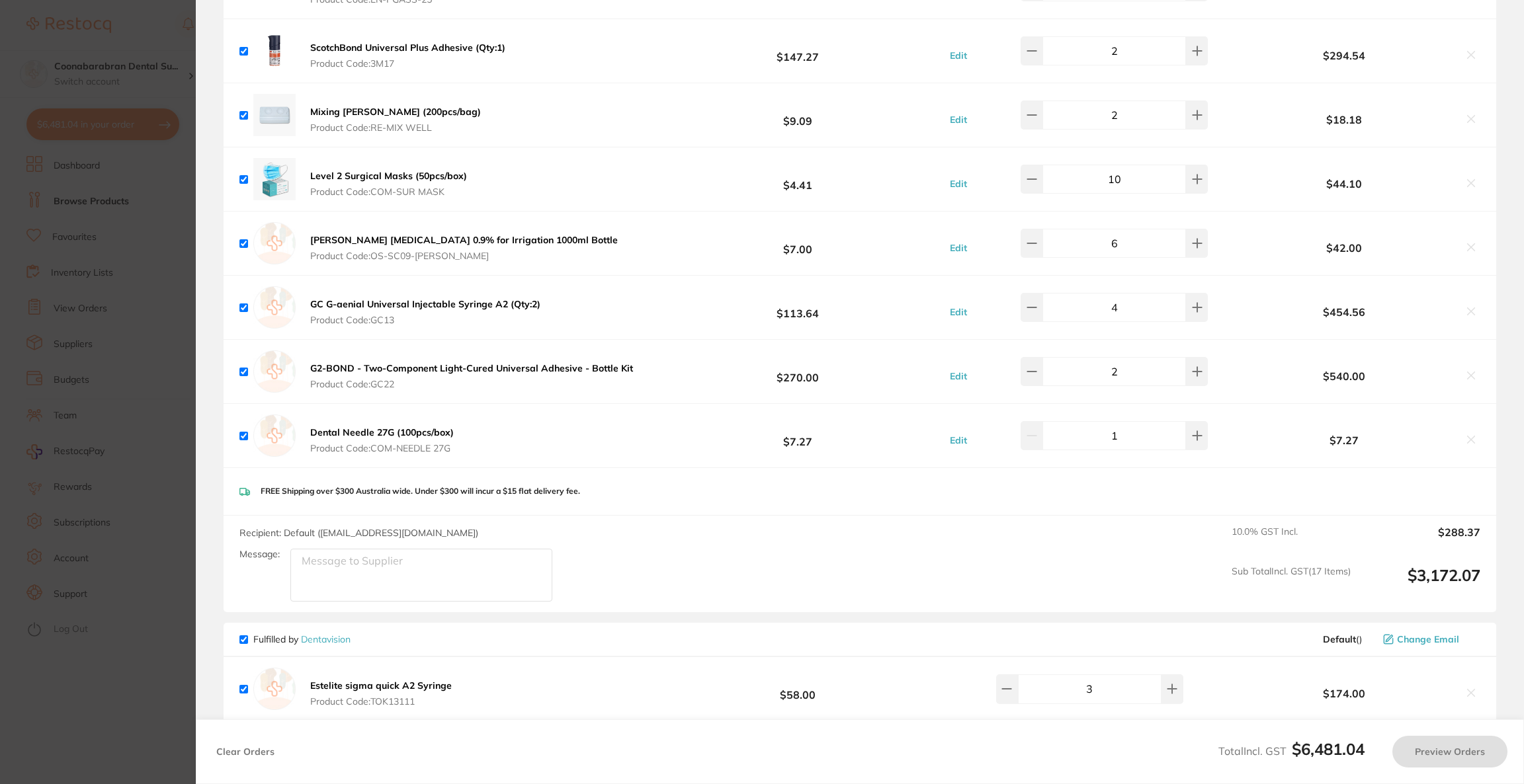
checkbox input "false"
checkbox input "true"
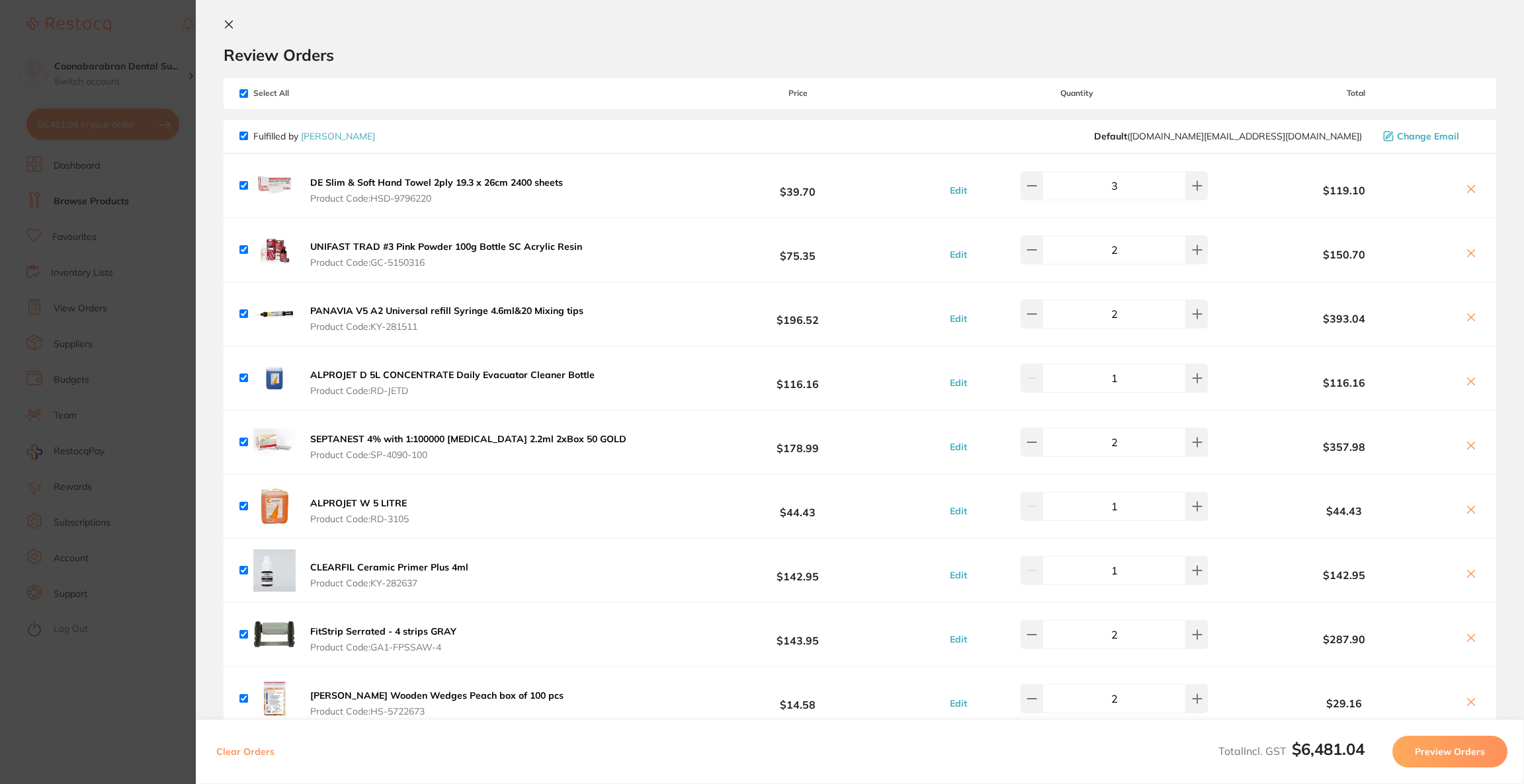
scroll to position [0, 0]
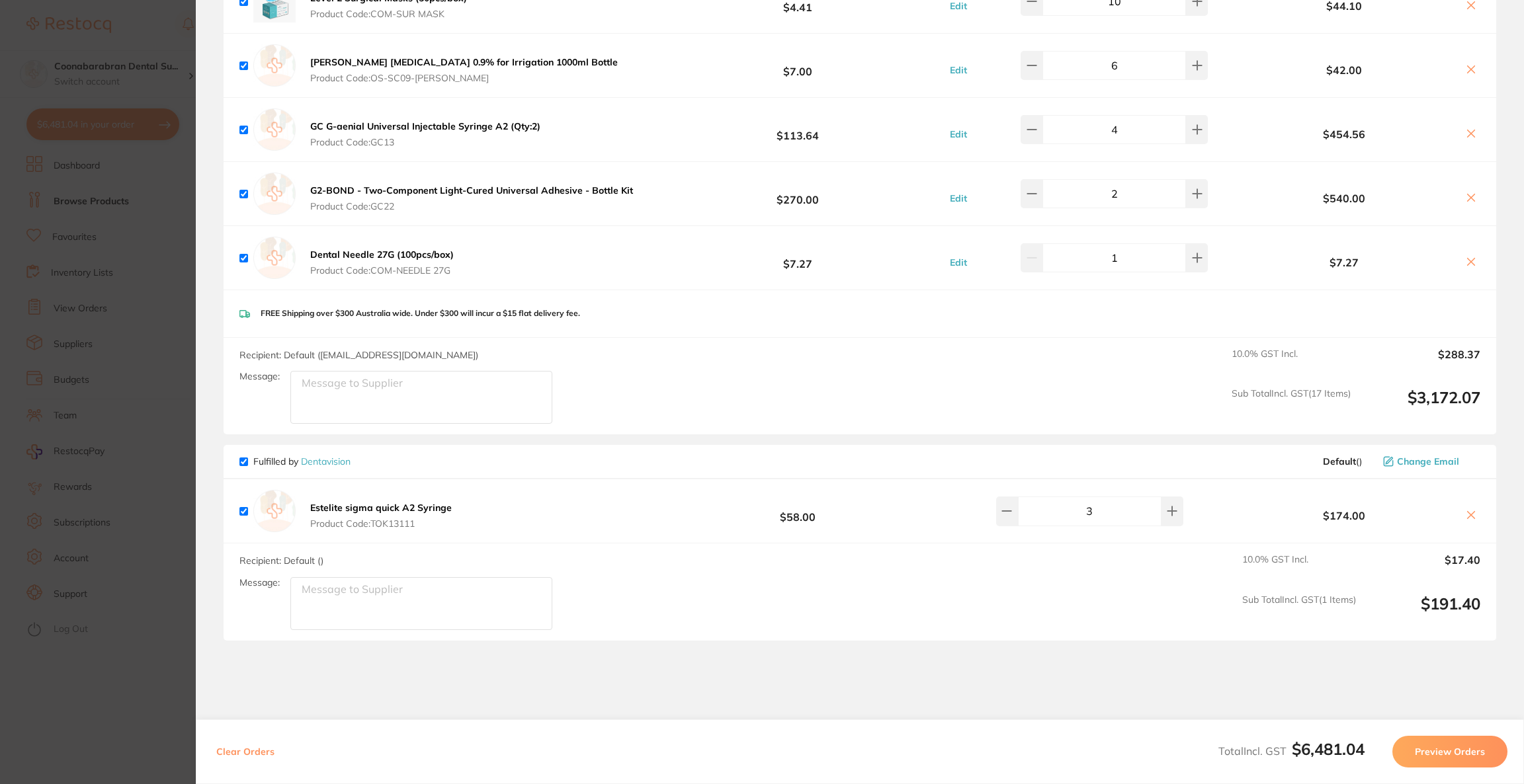
scroll to position [3075, 0]
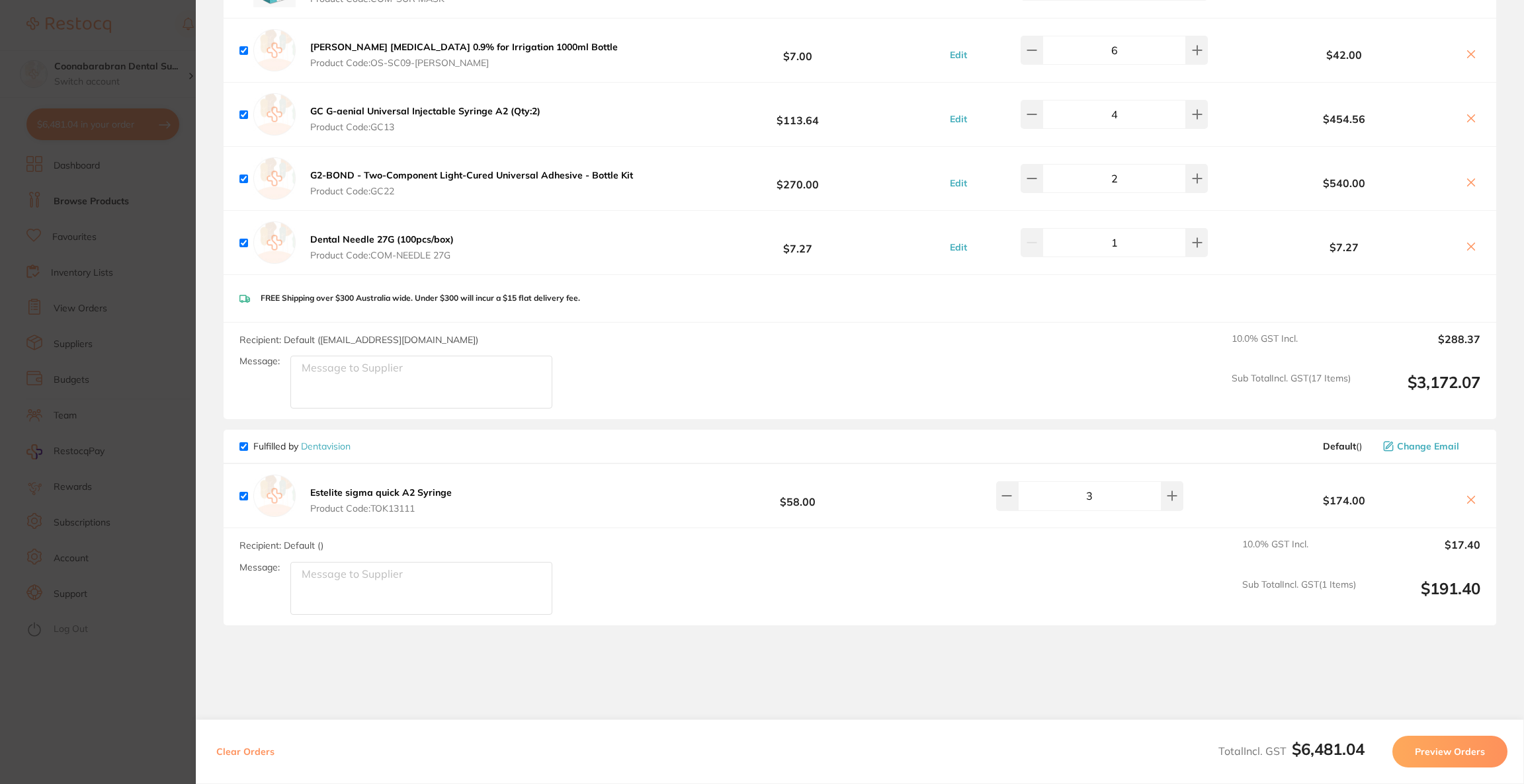
click at [122, 59] on section "Update RRP Set your pre negotiated price for this item. Item Agreed RRP (excl. …" at bounding box center [762, 392] width 1524 height 784
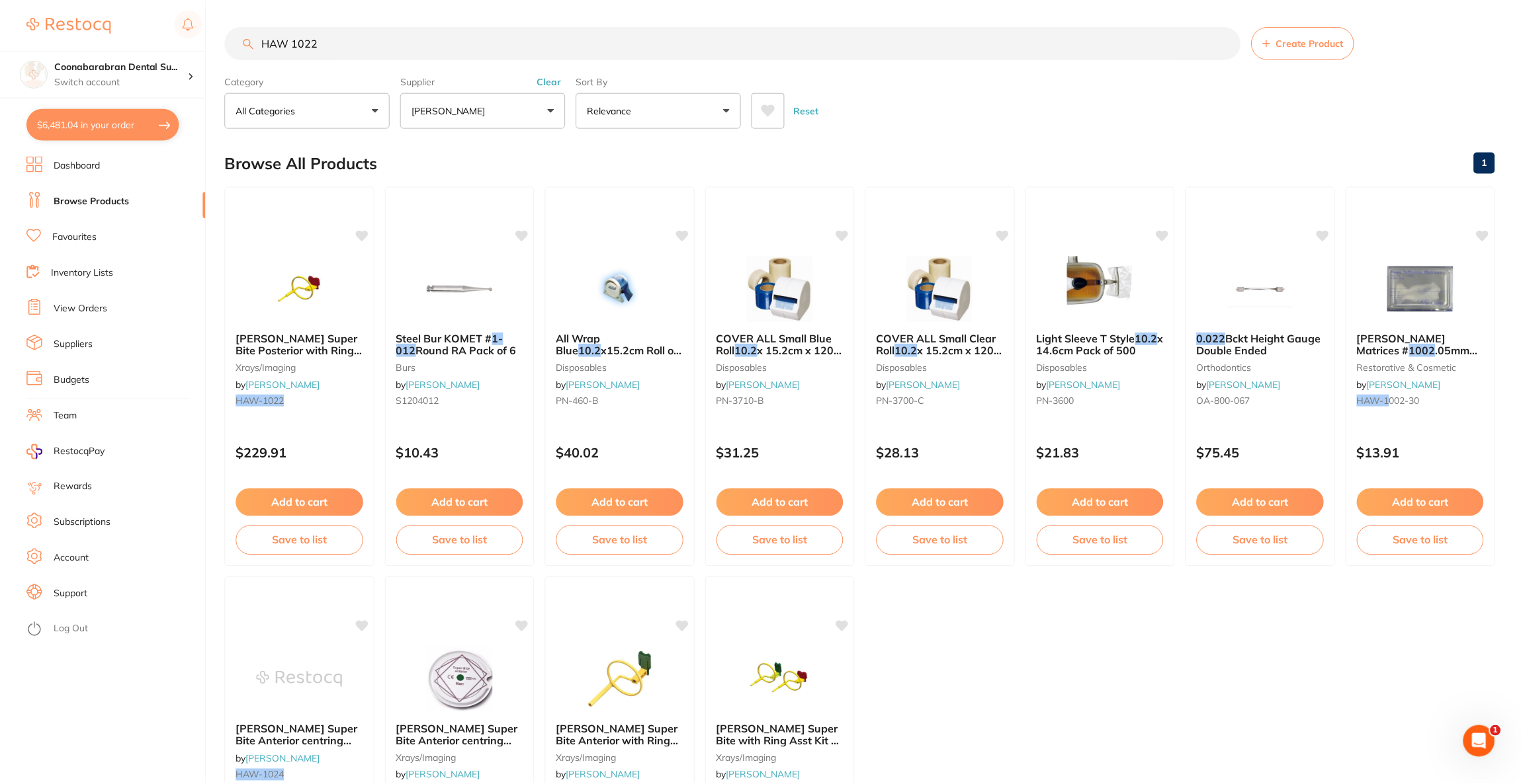
scroll to position [1, 0]
drag, startPoint x: 401, startPoint y: 46, endPoint x: 17, endPoint y: 75, distance: 385.1
click at [17, 75] on div "$6,481.04 Coonabarabran Dental Su... Switch account Riaz [MEDICAL_DATA] Experte…" at bounding box center [760, 391] width 1521 height 784
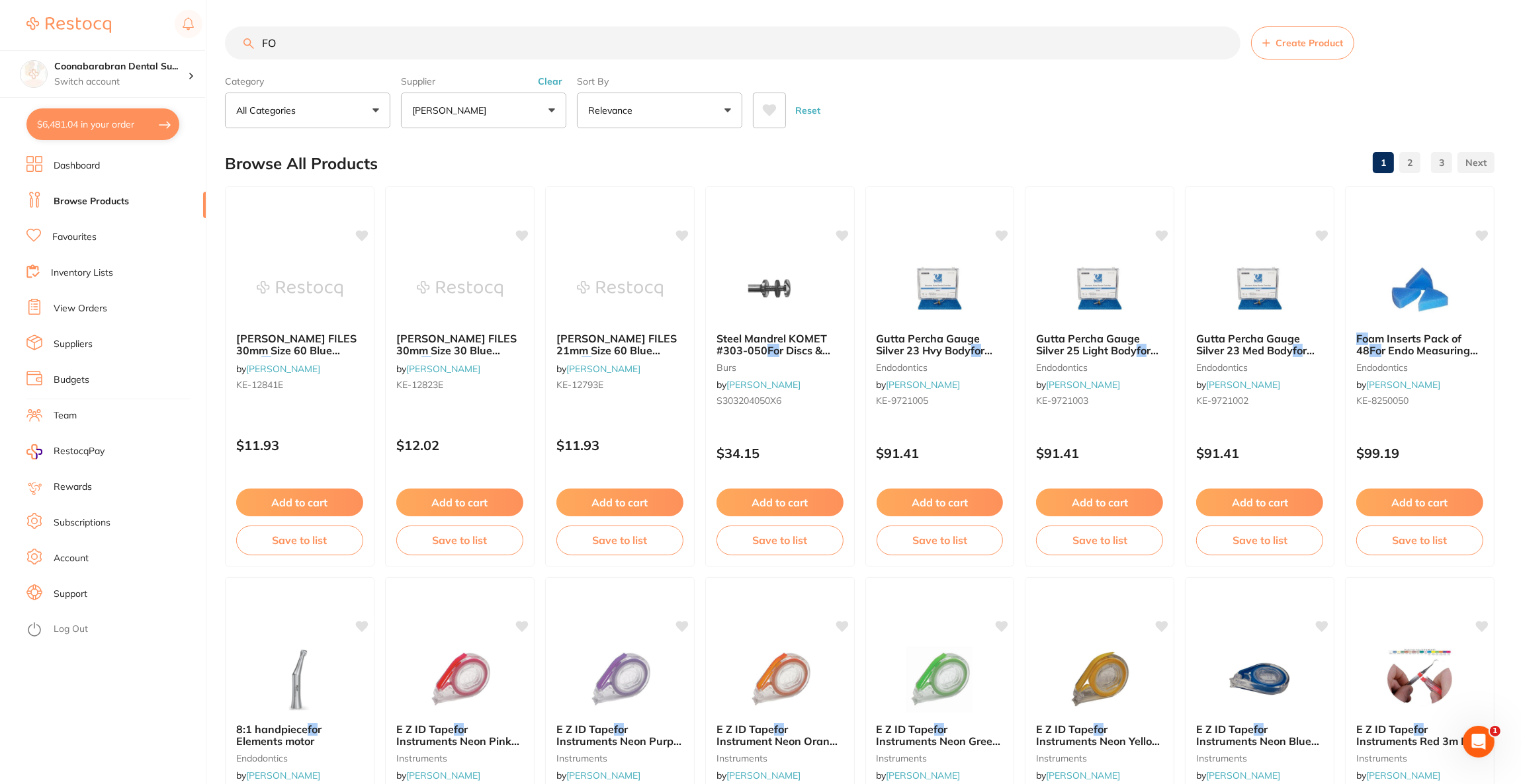
scroll to position [0, 0]
click at [358, 43] on input "FO" at bounding box center [732, 43] width 1015 height 33
type input "F"
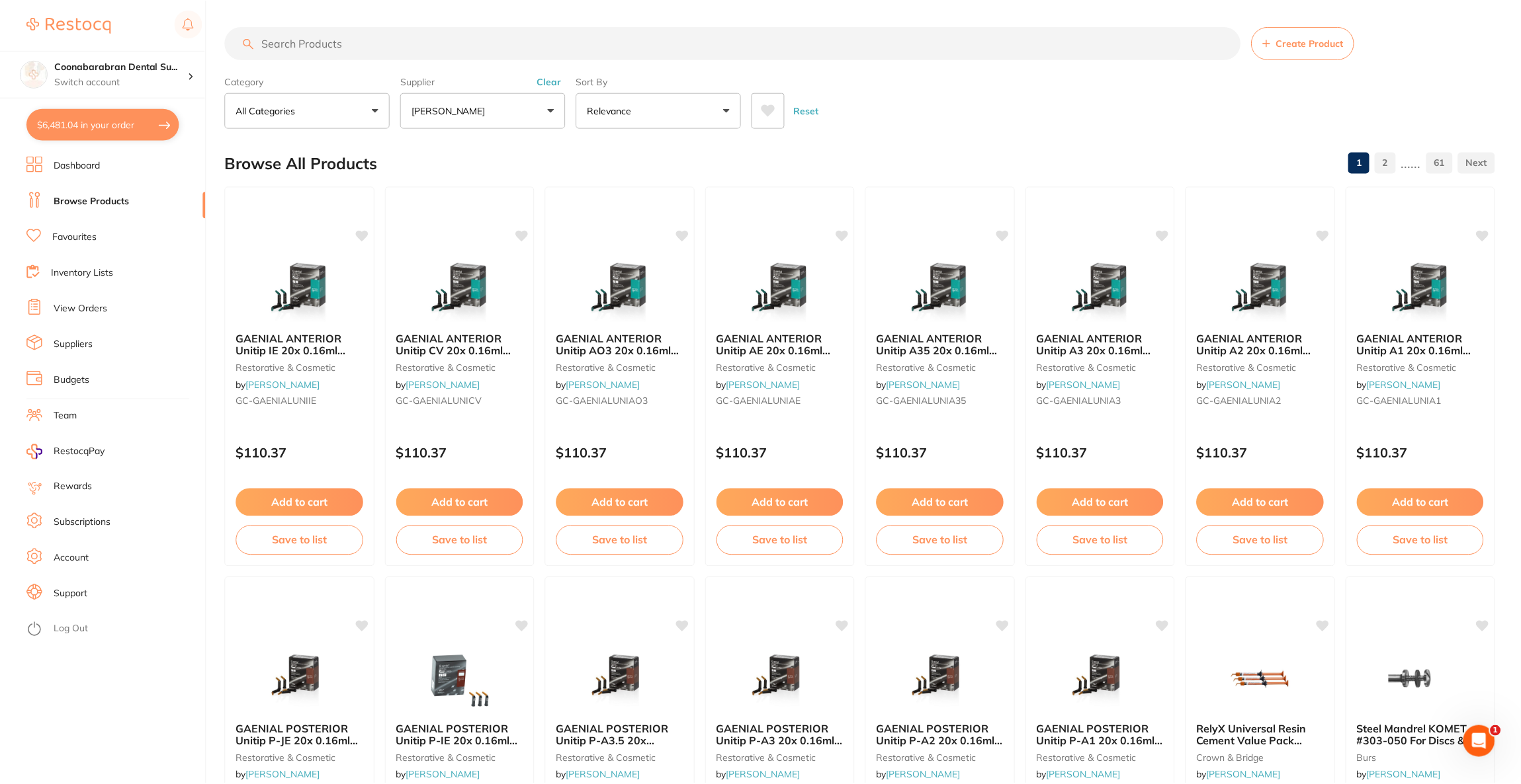
scroll to position [558, 0]
paste input "ENDAB"
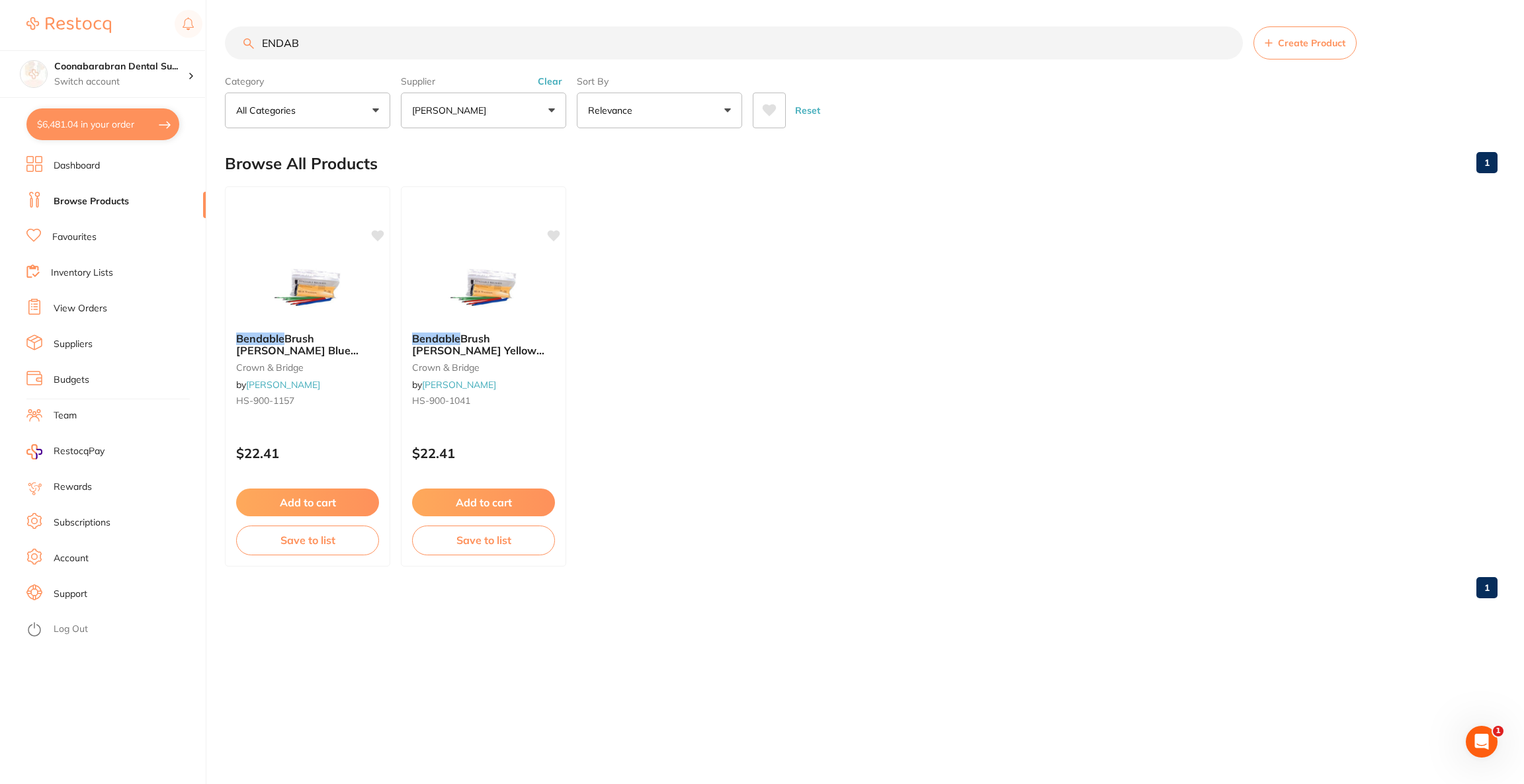
scroll to position [0, 0]
type input "ENDAB"
click at [509, 118] on button "[PERSON_NAME]" at bounding box center [483, 110] width 166 height 36
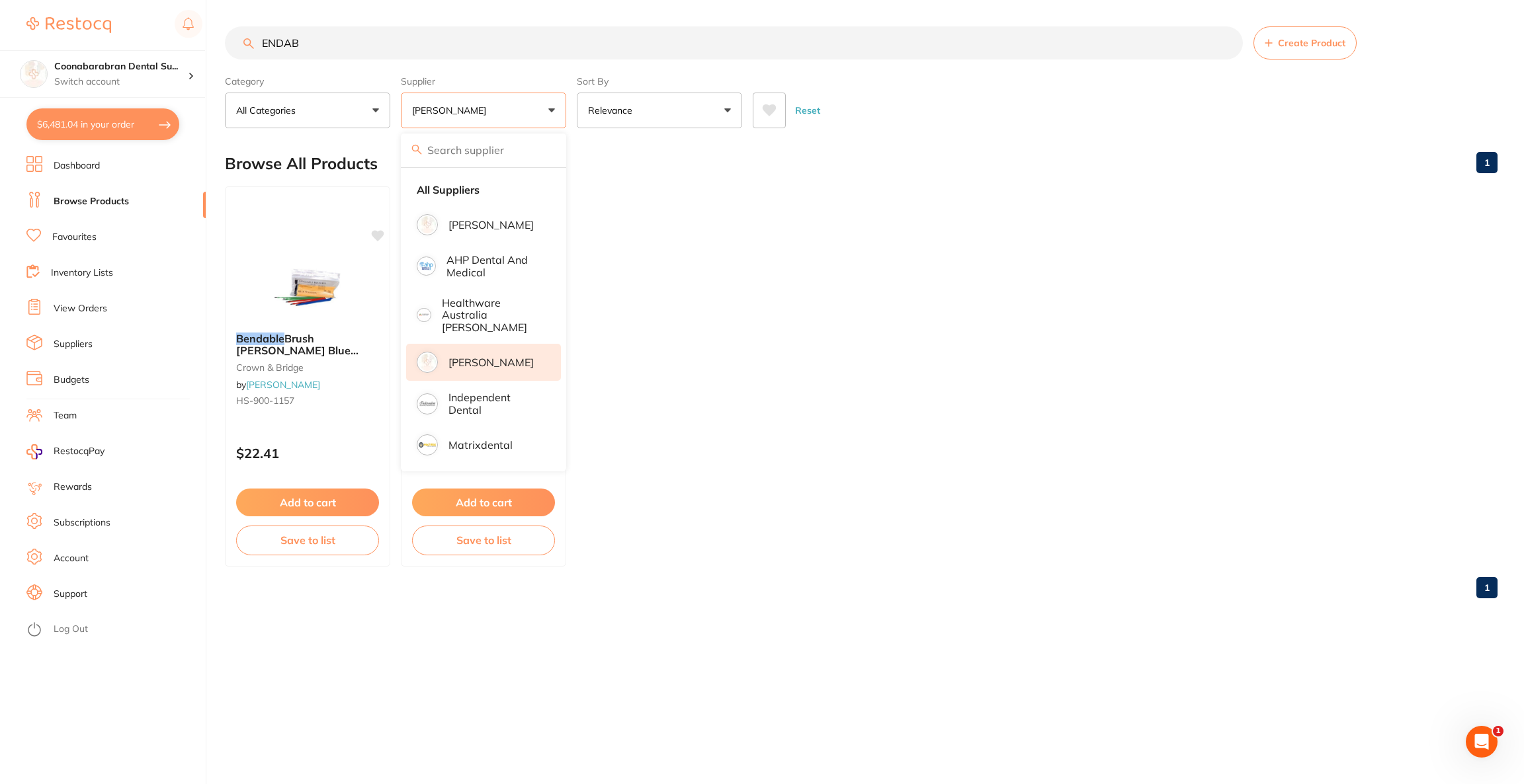
click at [493, 357] on p "[PERSON_NAME]" at bounding box center [491, 362] width 85 height 12
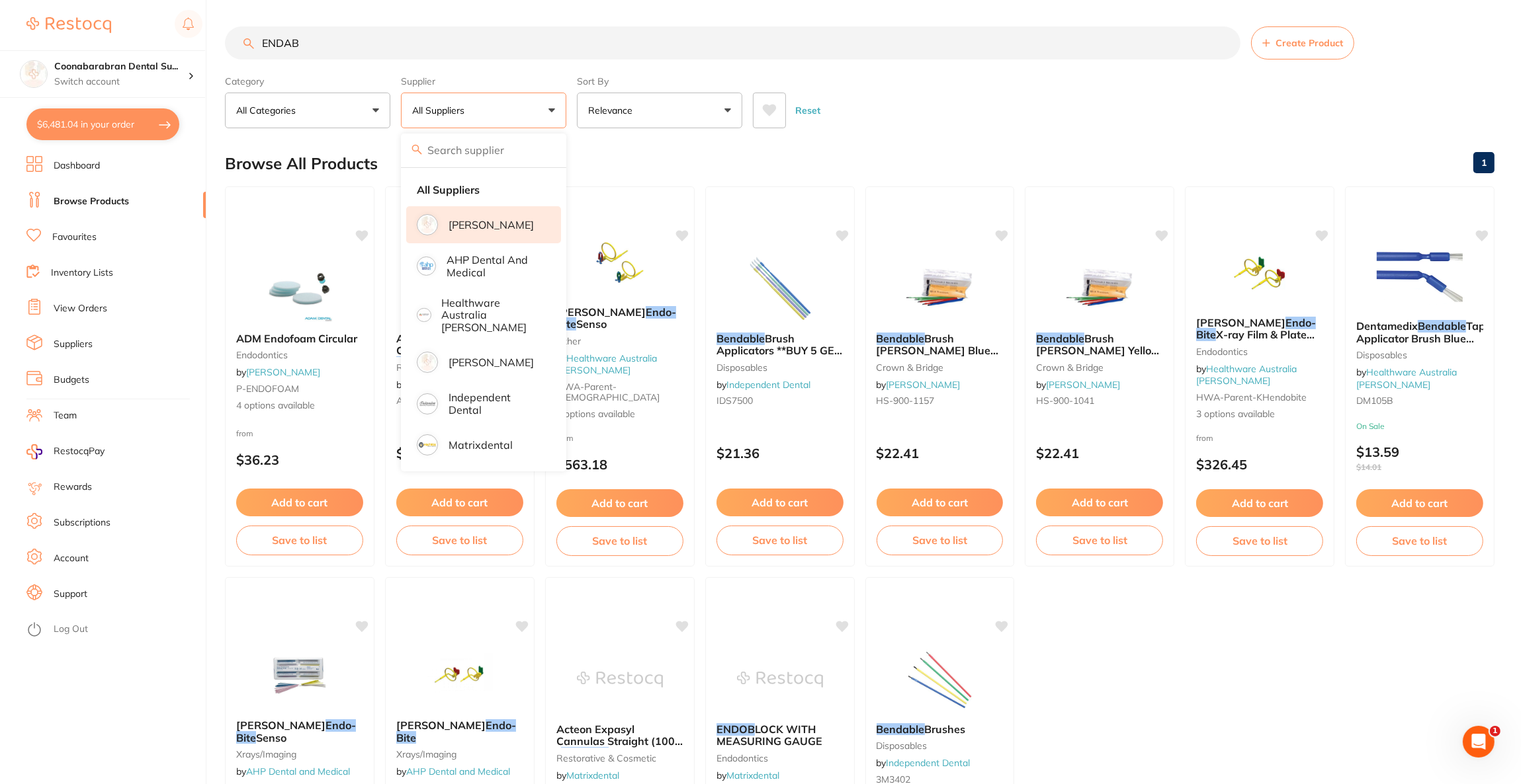
click at [507, 222] on p "[PERSON_NAME]" at bounding box center [491, 224] width 85 height 12
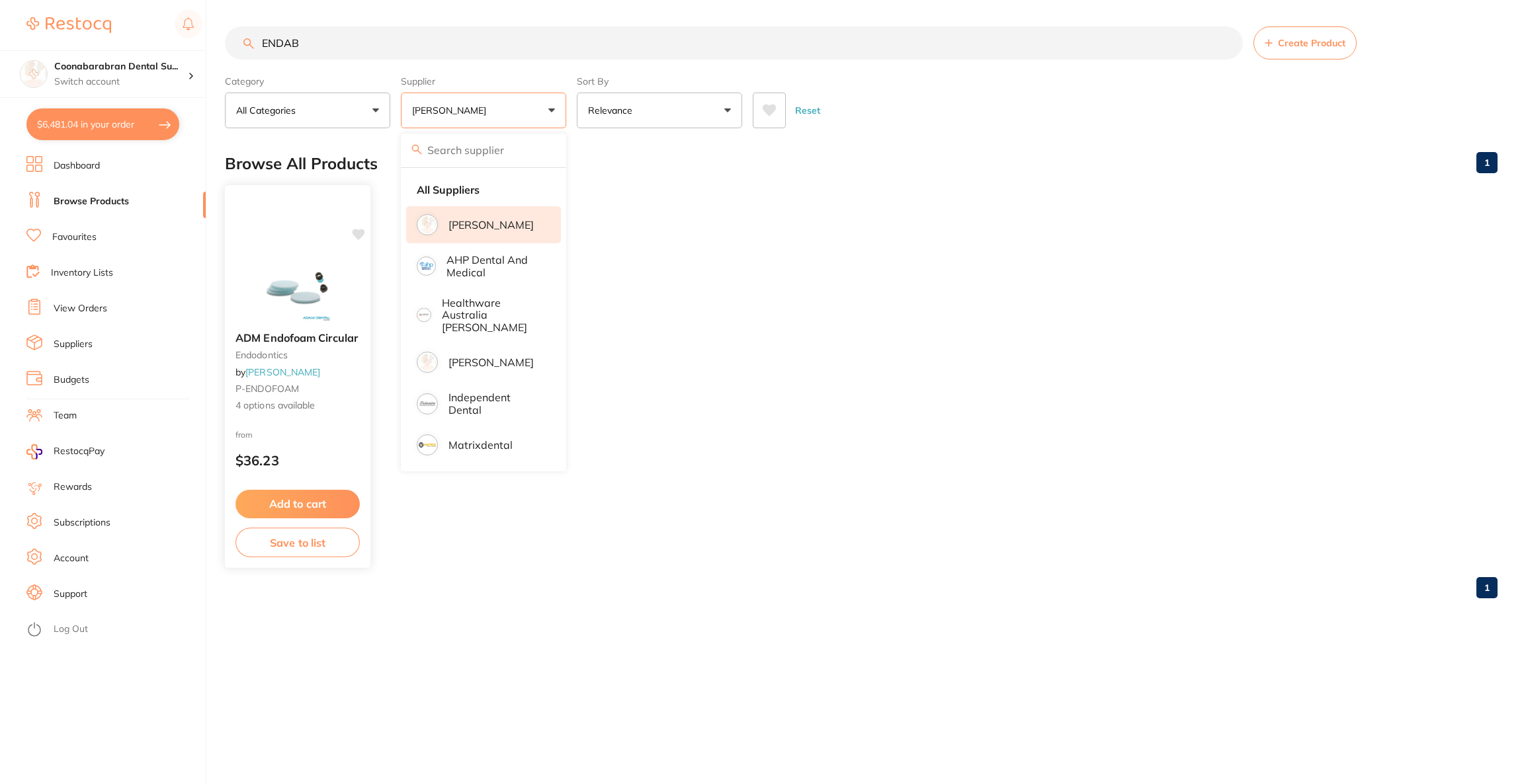
click at [316, 296] on img at bounding box center [296, 287] width 86 height 67
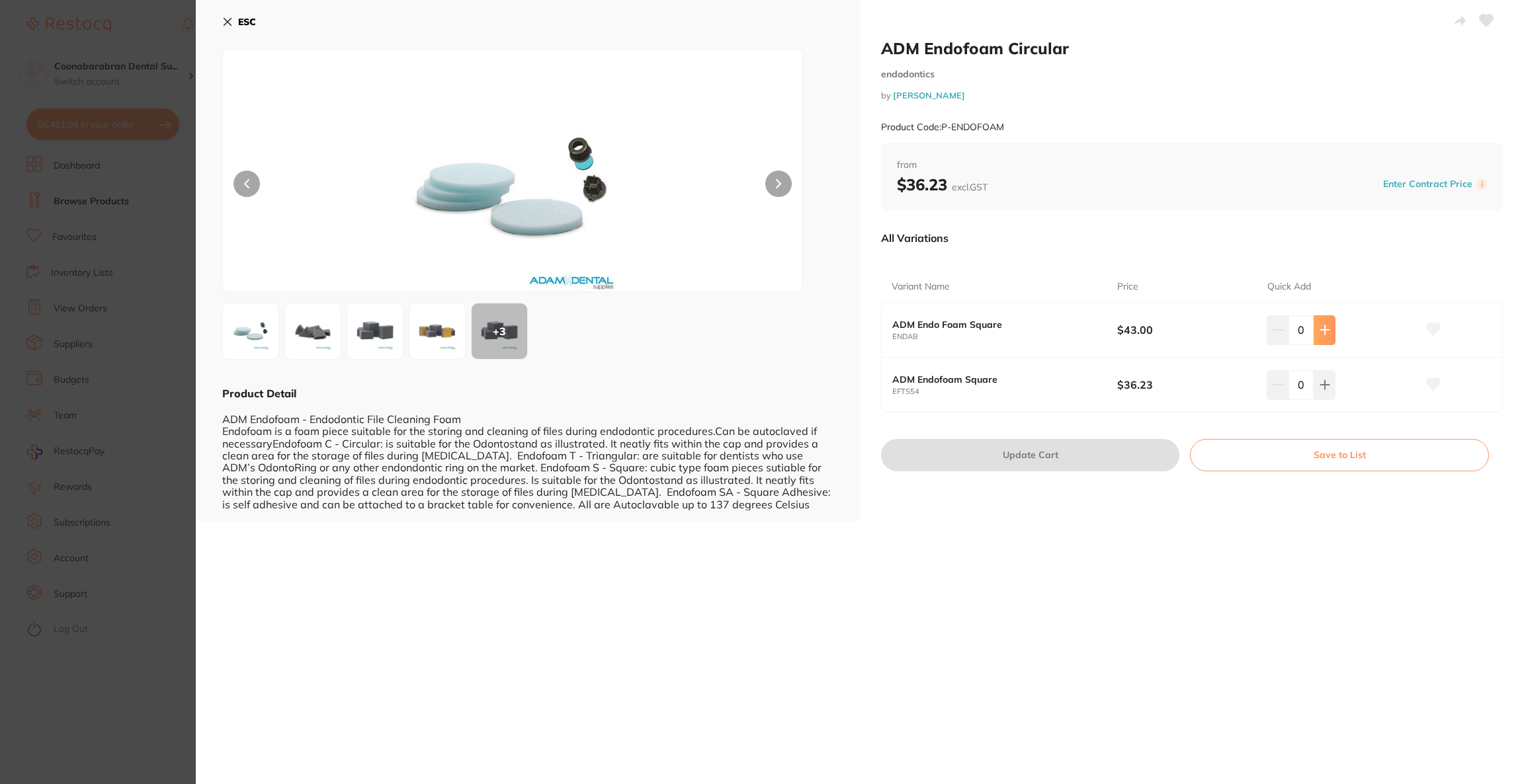
drag, startPoint x: 1327, startPoint y: 331, endPoint x: 1312, endPoint y: 345, distance: 20.5
click at [1327, 332] on icon at bounding box center [1325, 330] width 11 height 11
type input "1"
click at [1119, 463] on button "Update Cart" at bounding box center [1030, 456] width 298 height 32
checkbox input "false"
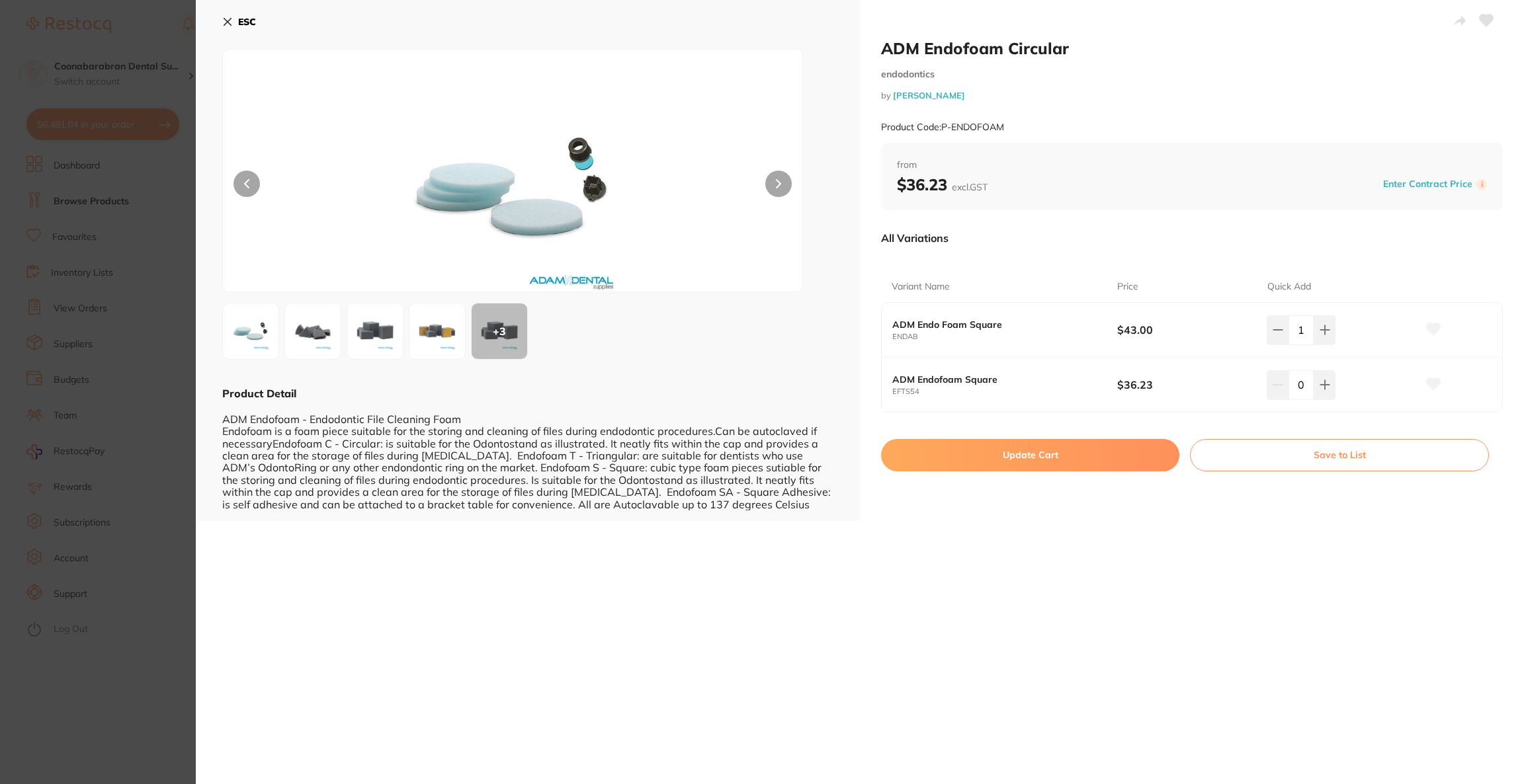
checkbox input "false"
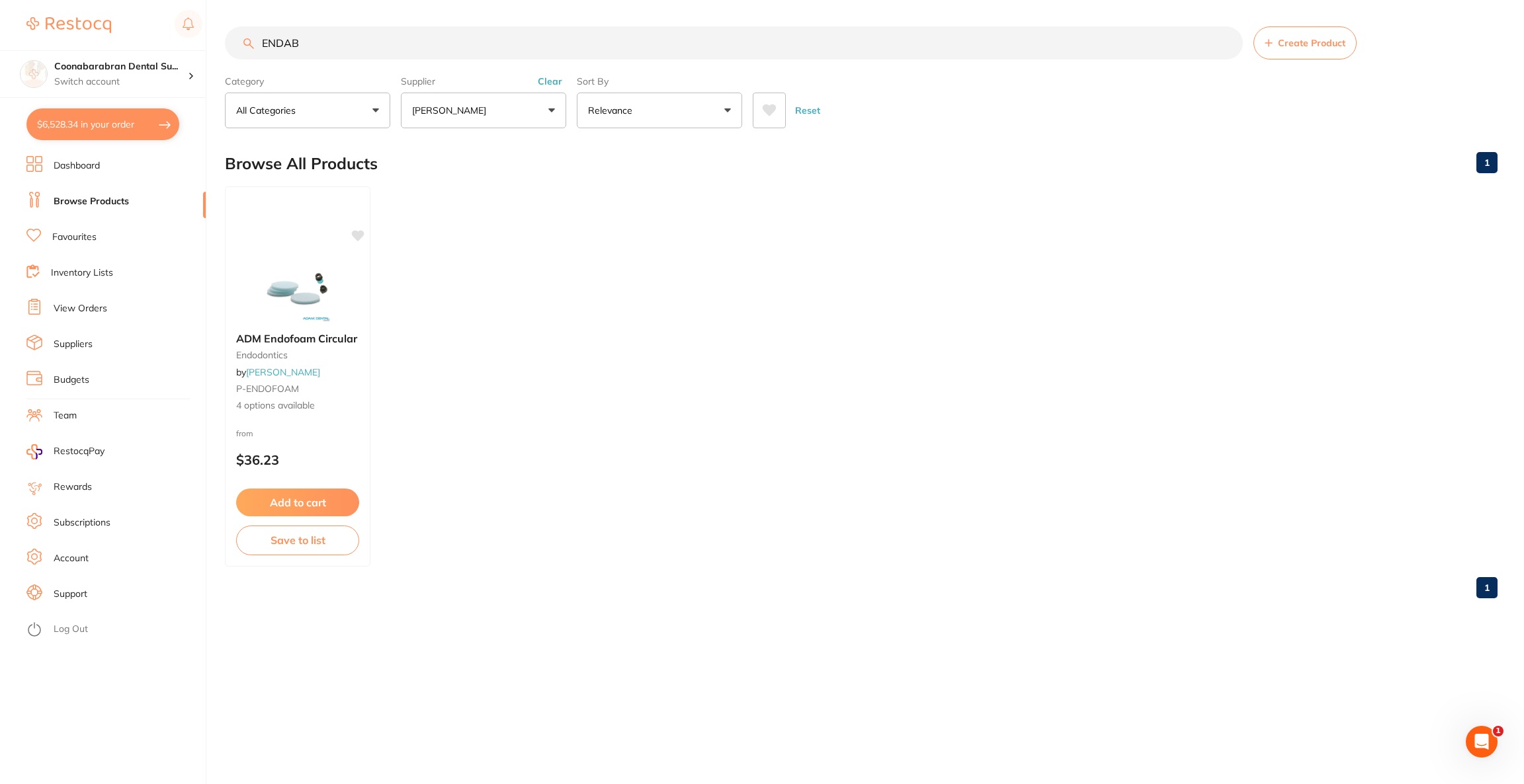
scroll to position [3140, 0]
click at [138, 129] on button "$6,528.34 in your order" at bounding box center [103, 125] width 153 height 32
checkbox input "true"
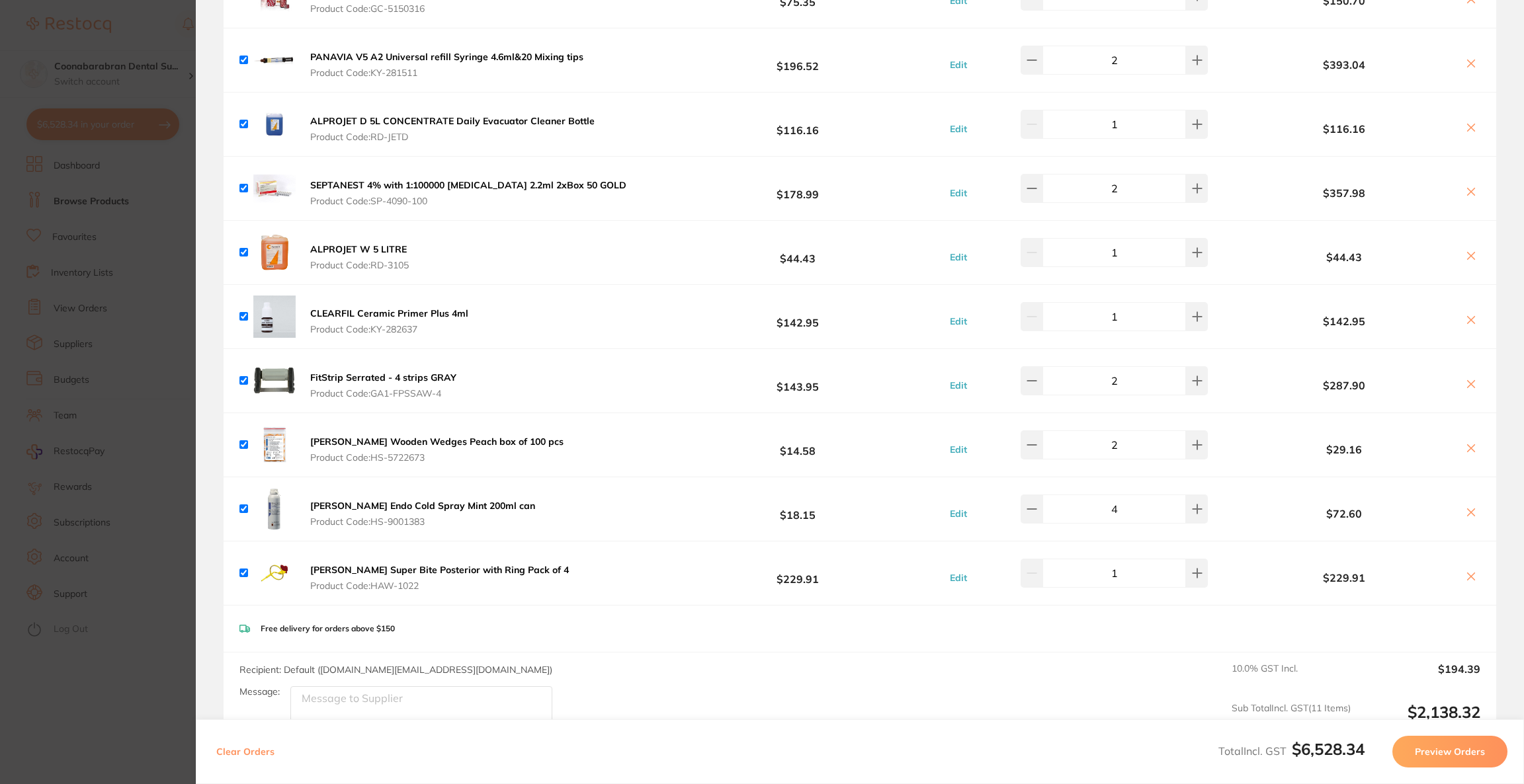
scroll to position [0, 0]
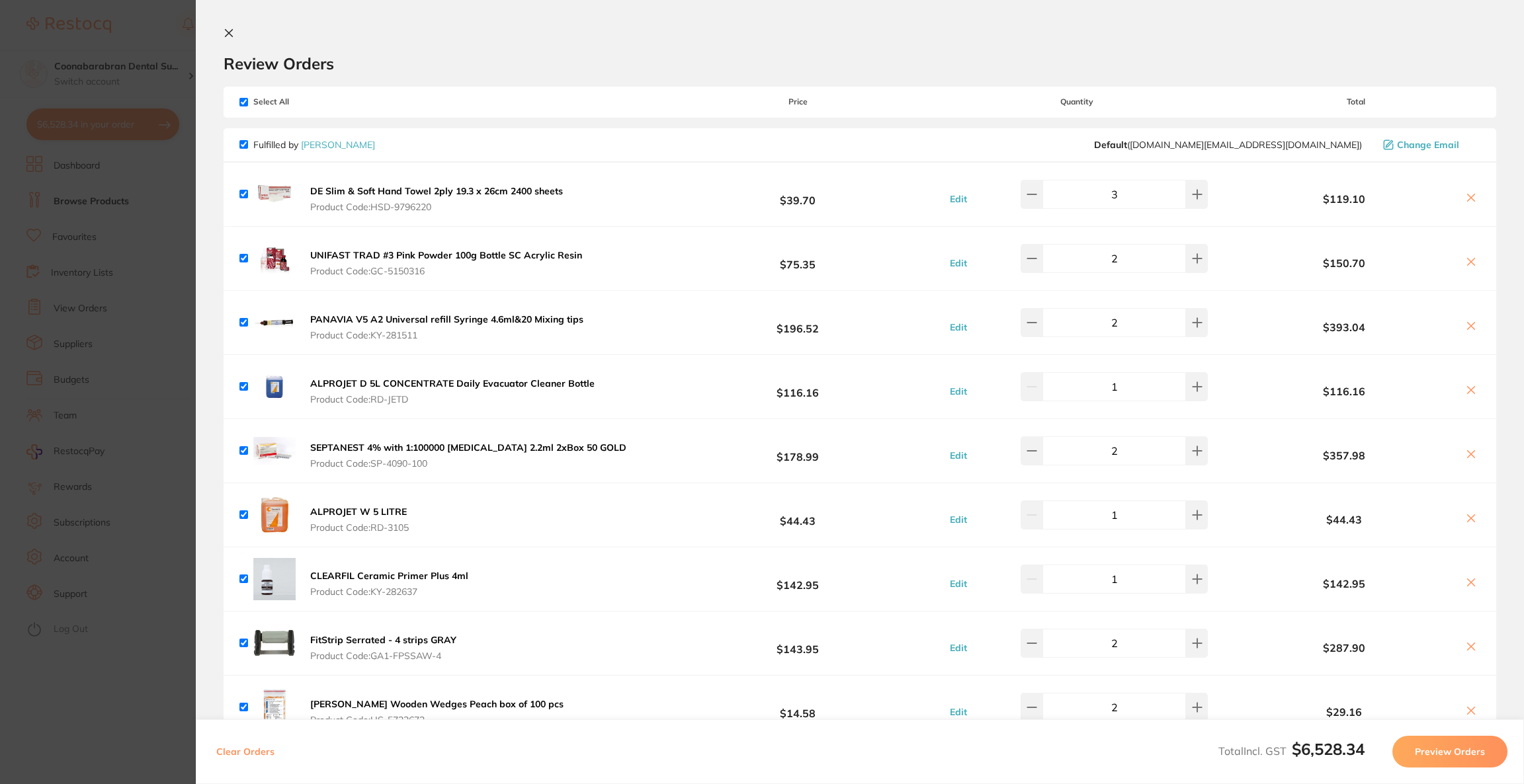
click at [107, 319] on section "Update RRP Set your pre negotiated price for this item. Item Agreed RRP (excl. …" at bounding box center [762, 392] width 1524 height 784
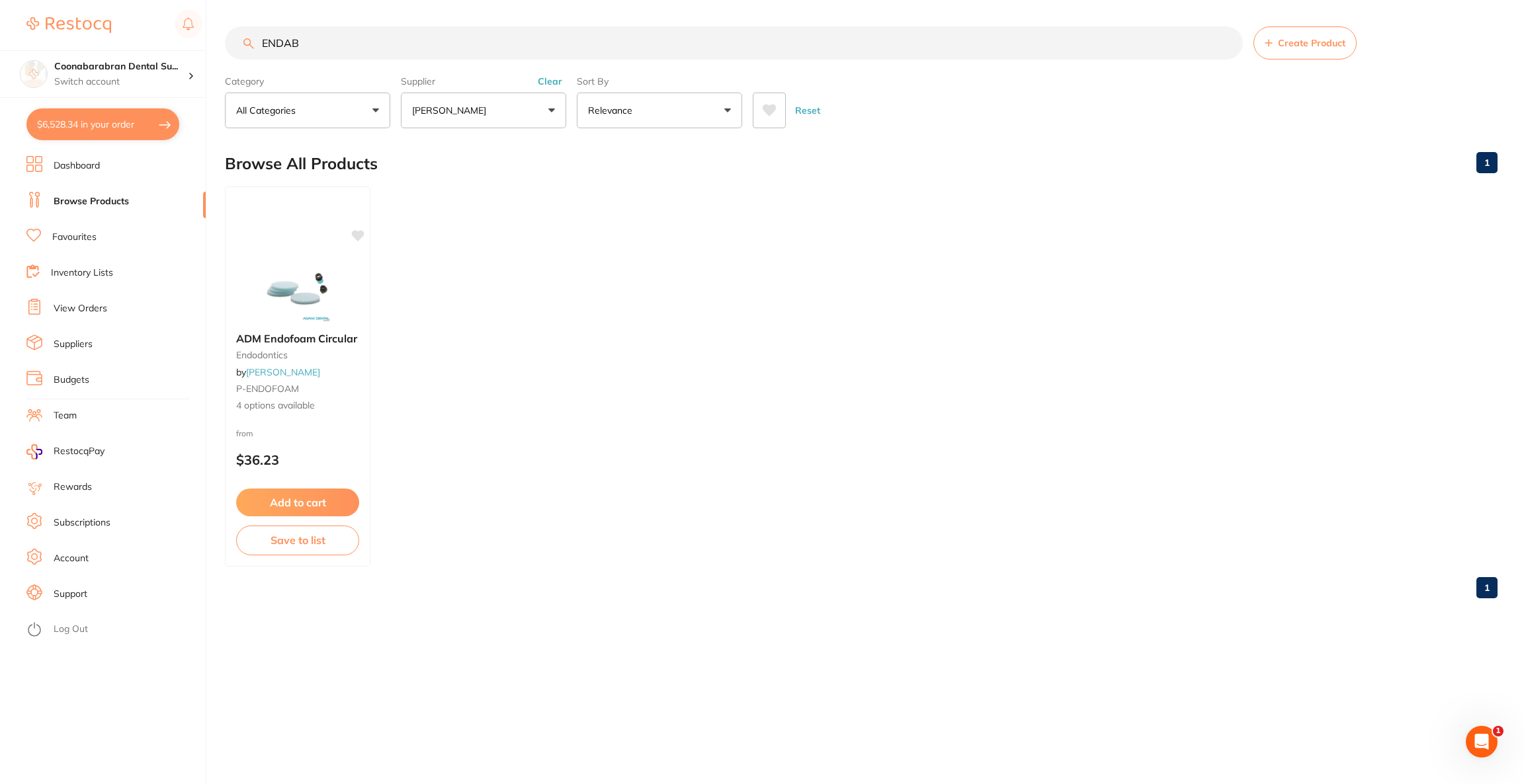
drag, startPoint x: 312, startPoint y: 47, endPoint x: 255, endPoint y: 46, distance: 57.0
click at [255, 46] on input "ENDAB" at bounding box center [734, 43] width 1018 height 33
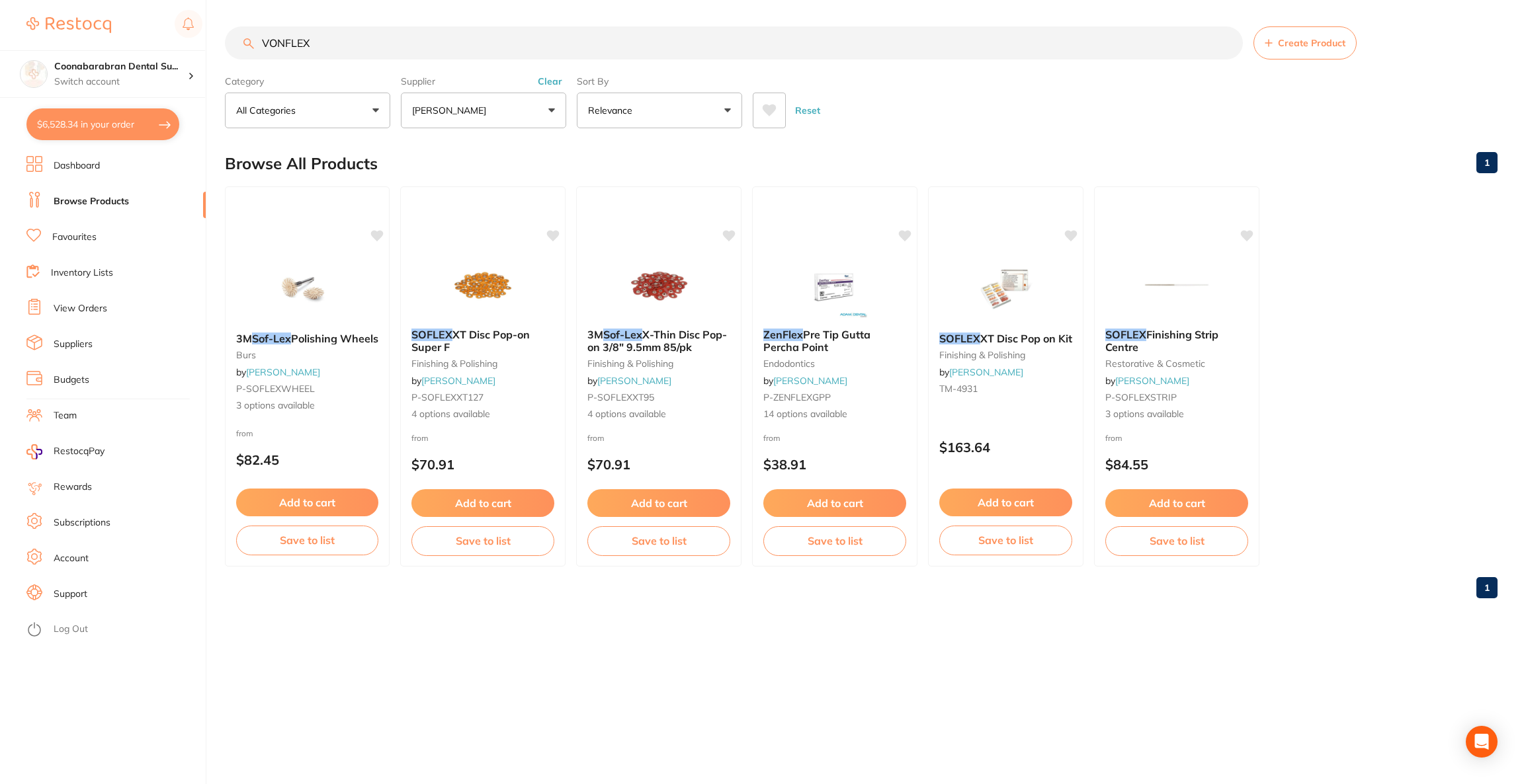
type input "VONFLEX"
click at [471, 102] on button "[PERSON_NAME]" at bounding box center [483, 110] width 166 height 36
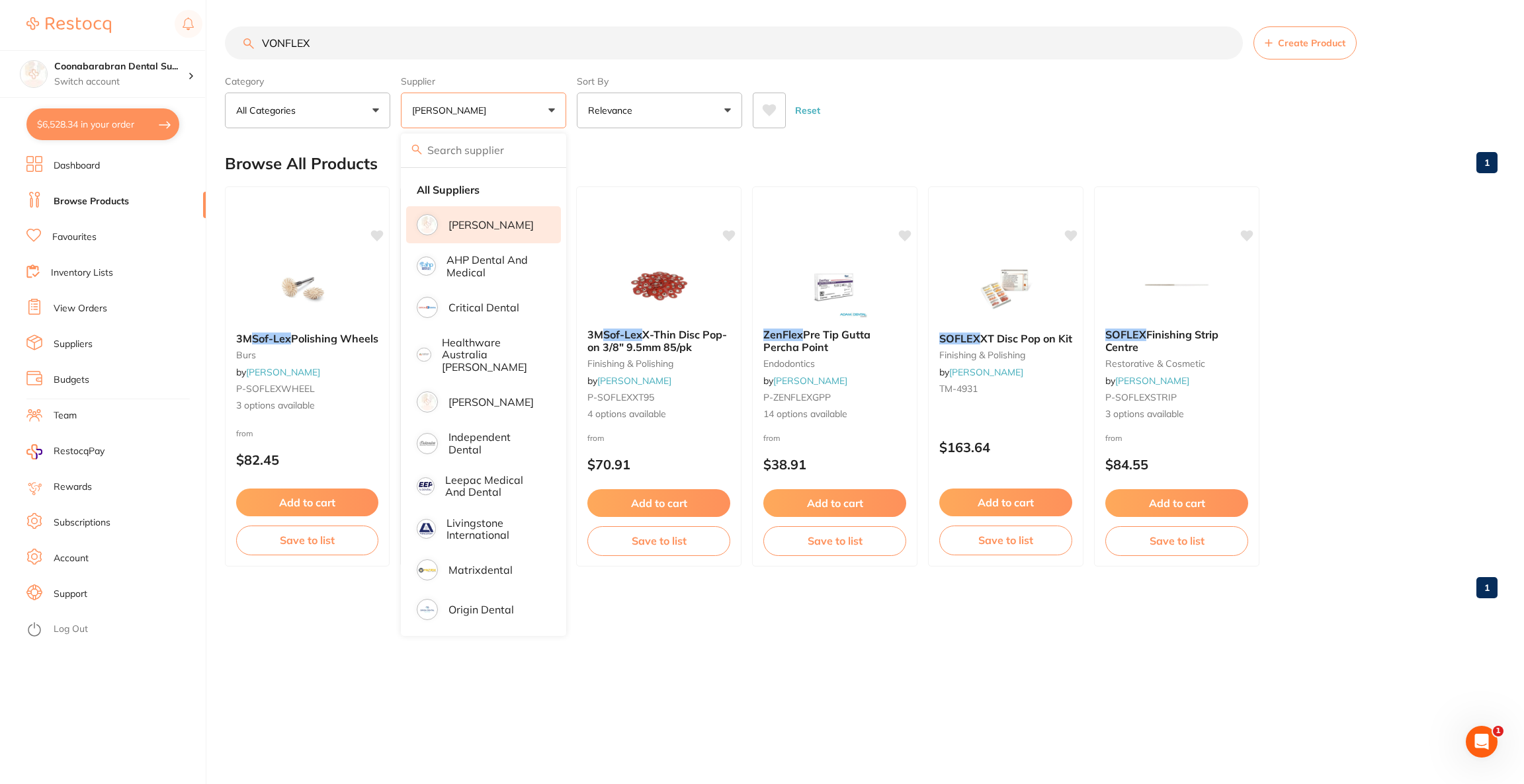
click at [466, 228] on p "[PERSON_NAME]" at bounding box center [491, 224] width 85 height 12
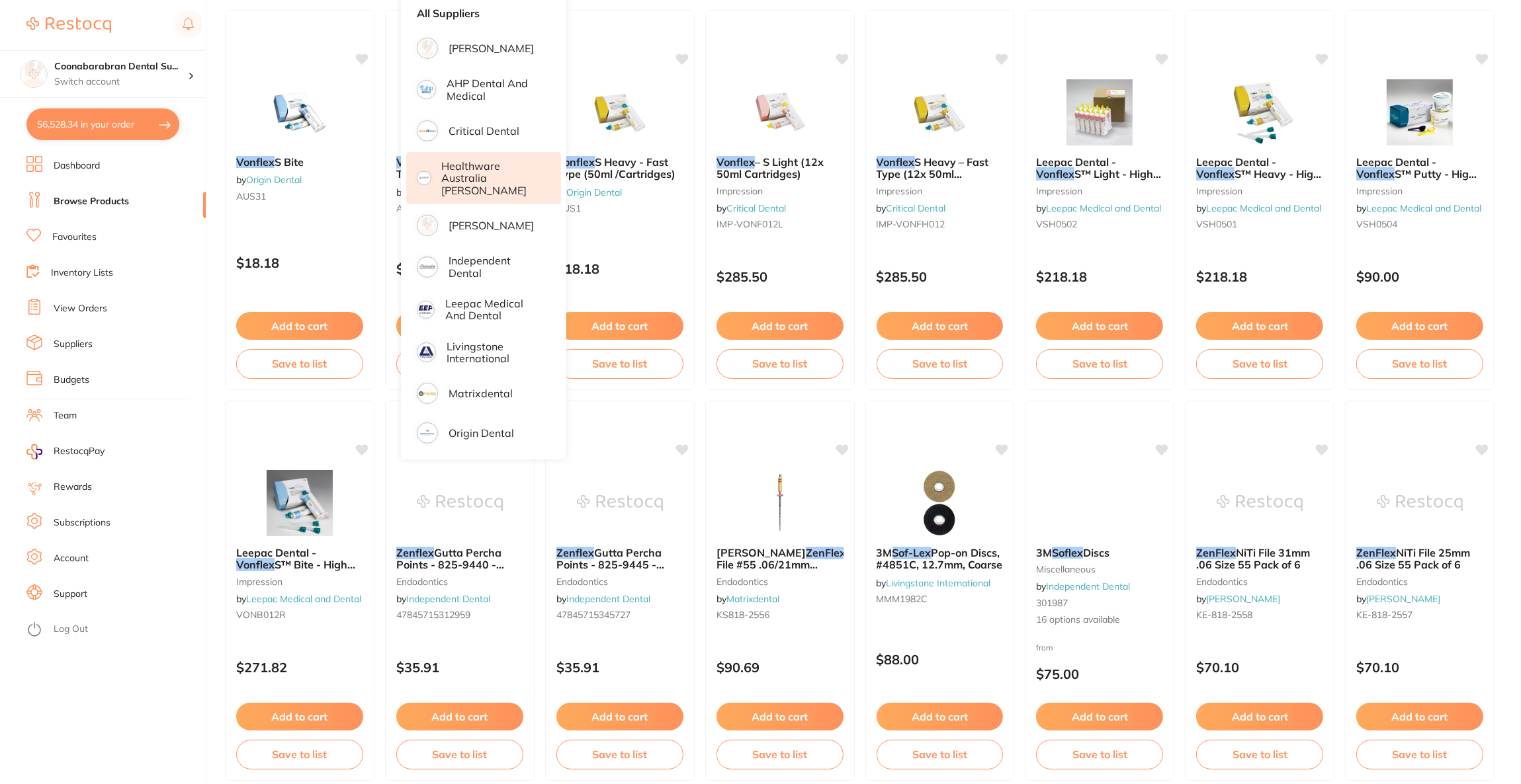
scroll to position [397, 0]
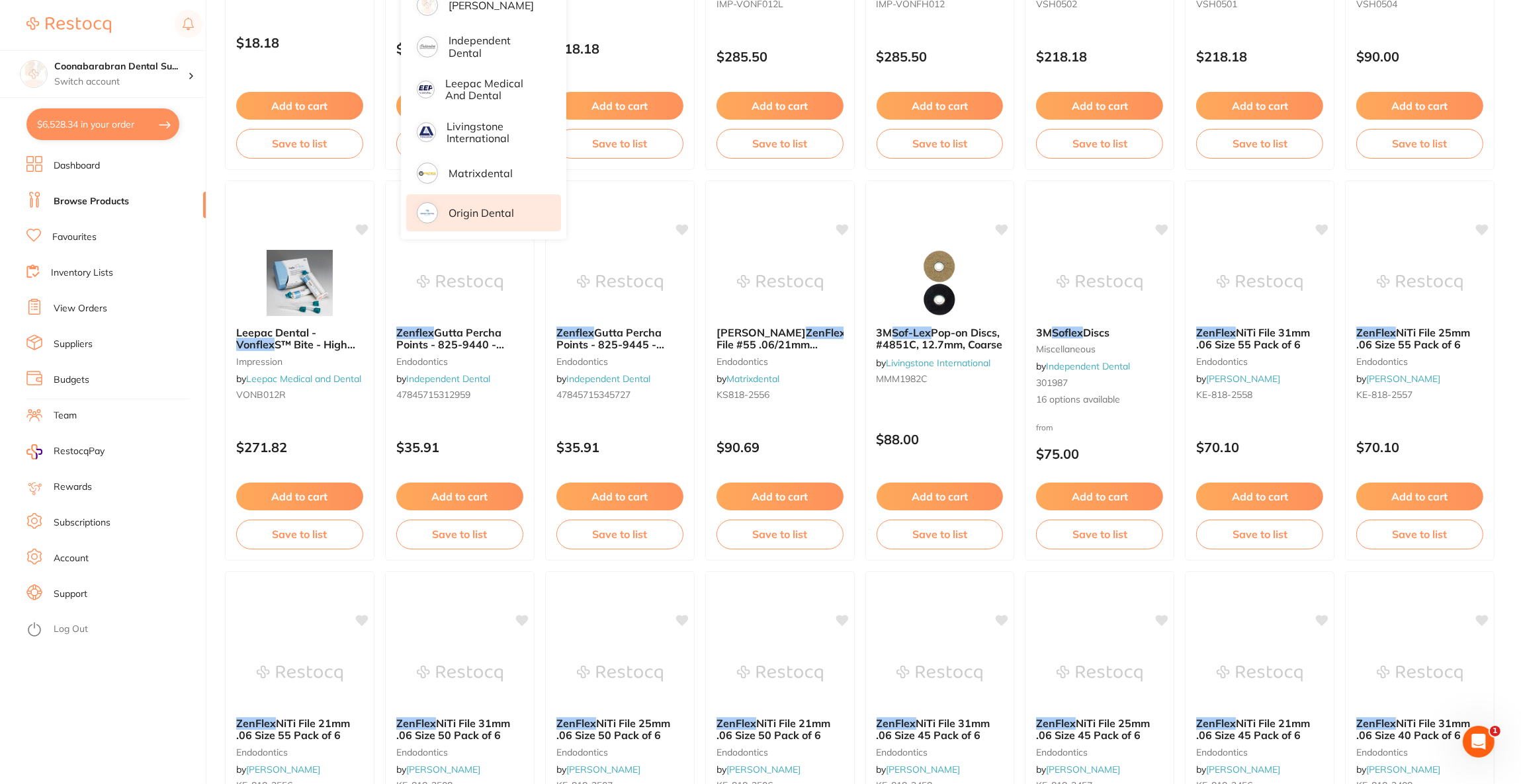
click at [466, 209] on p "Origin Dental" at bounding box center [481, 213] width 66 height 12
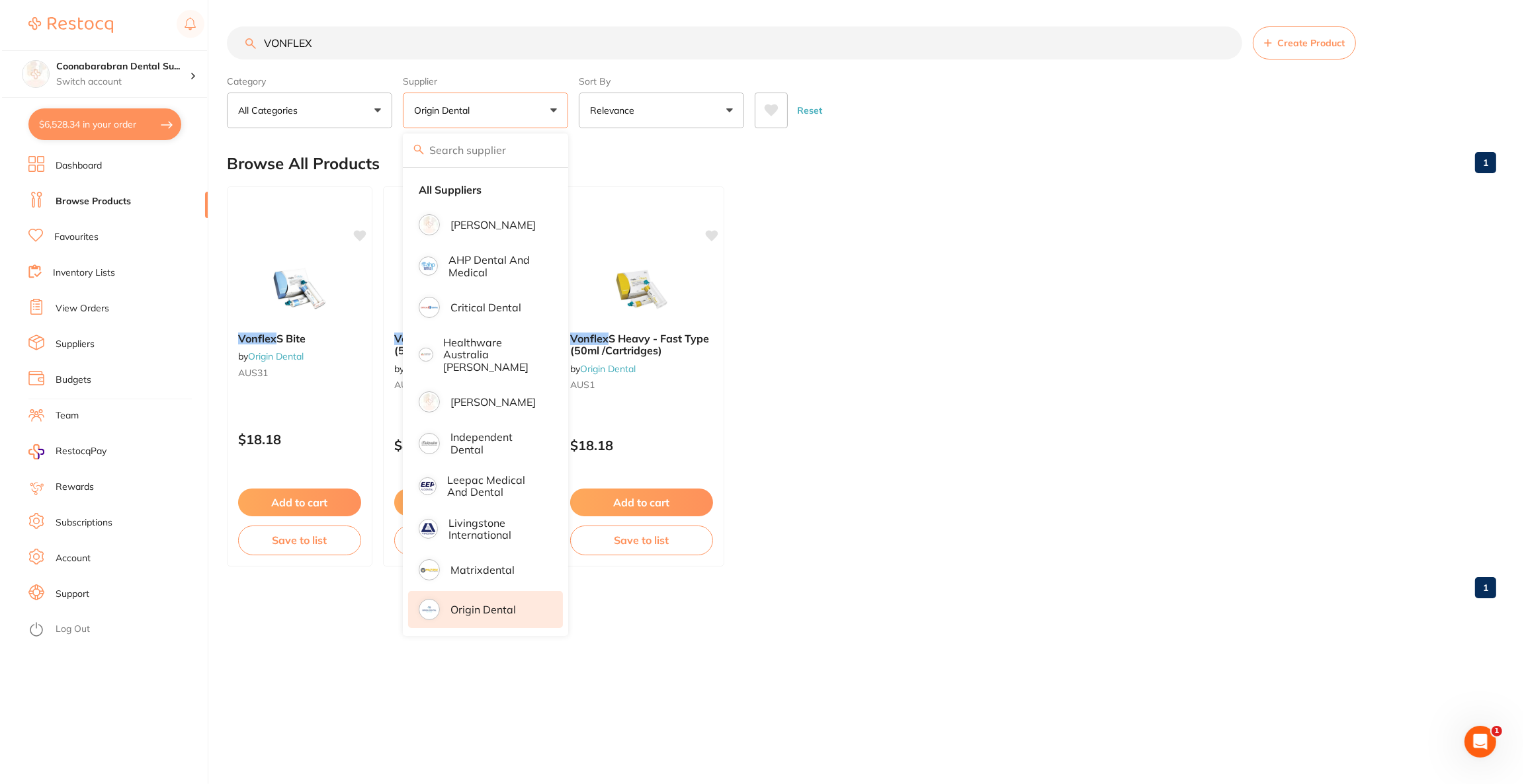
scroll to position [0, 0]
click at [1117, 158] on div "Browse All Products 1" at bounding box center [862, 164] width 1273 height 44
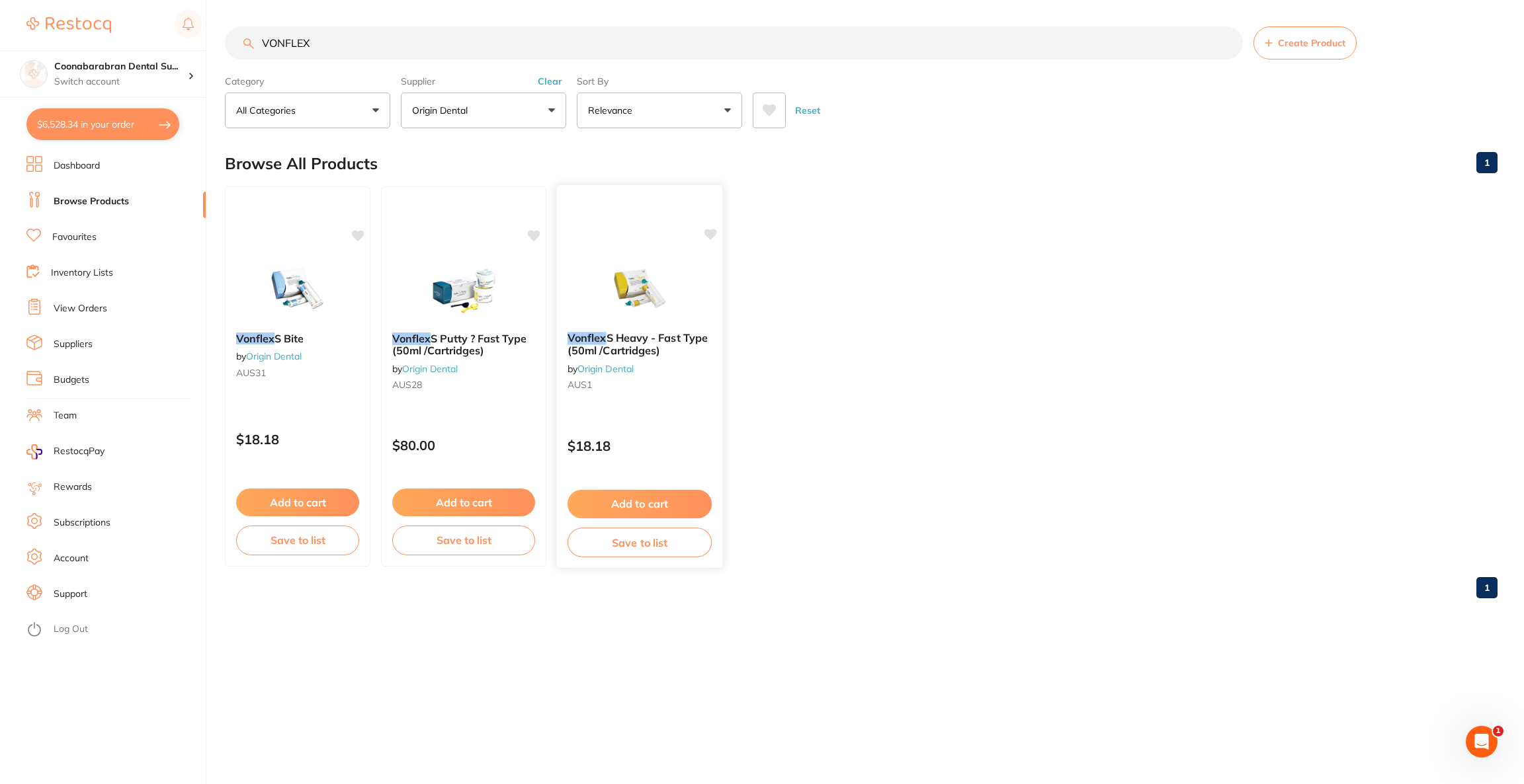
click at [653, 292] on img at bounding box center [639, 287] width 86 height 67
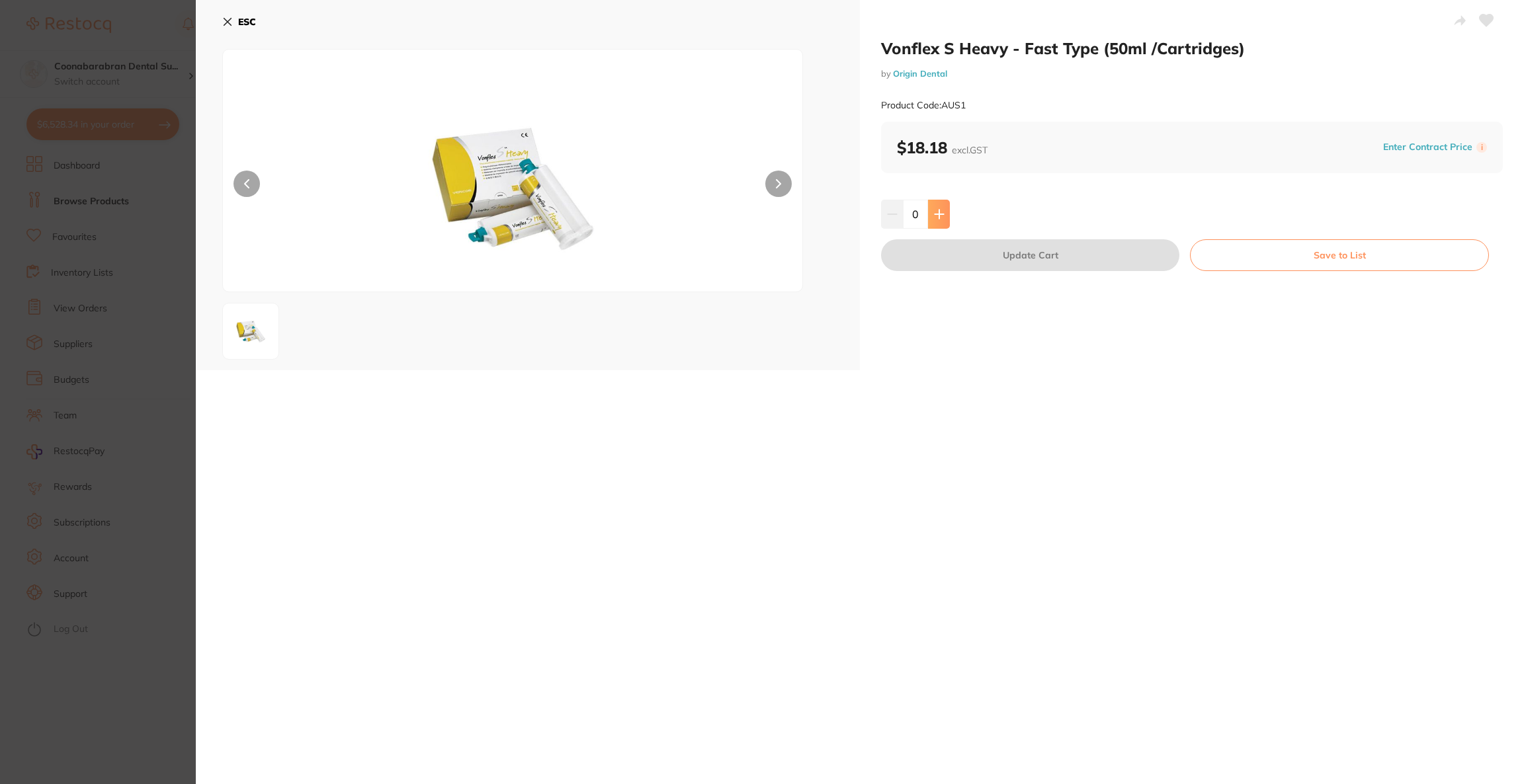
click at [943, 218] on button at bounding box center [939, 214] width 22 height 29
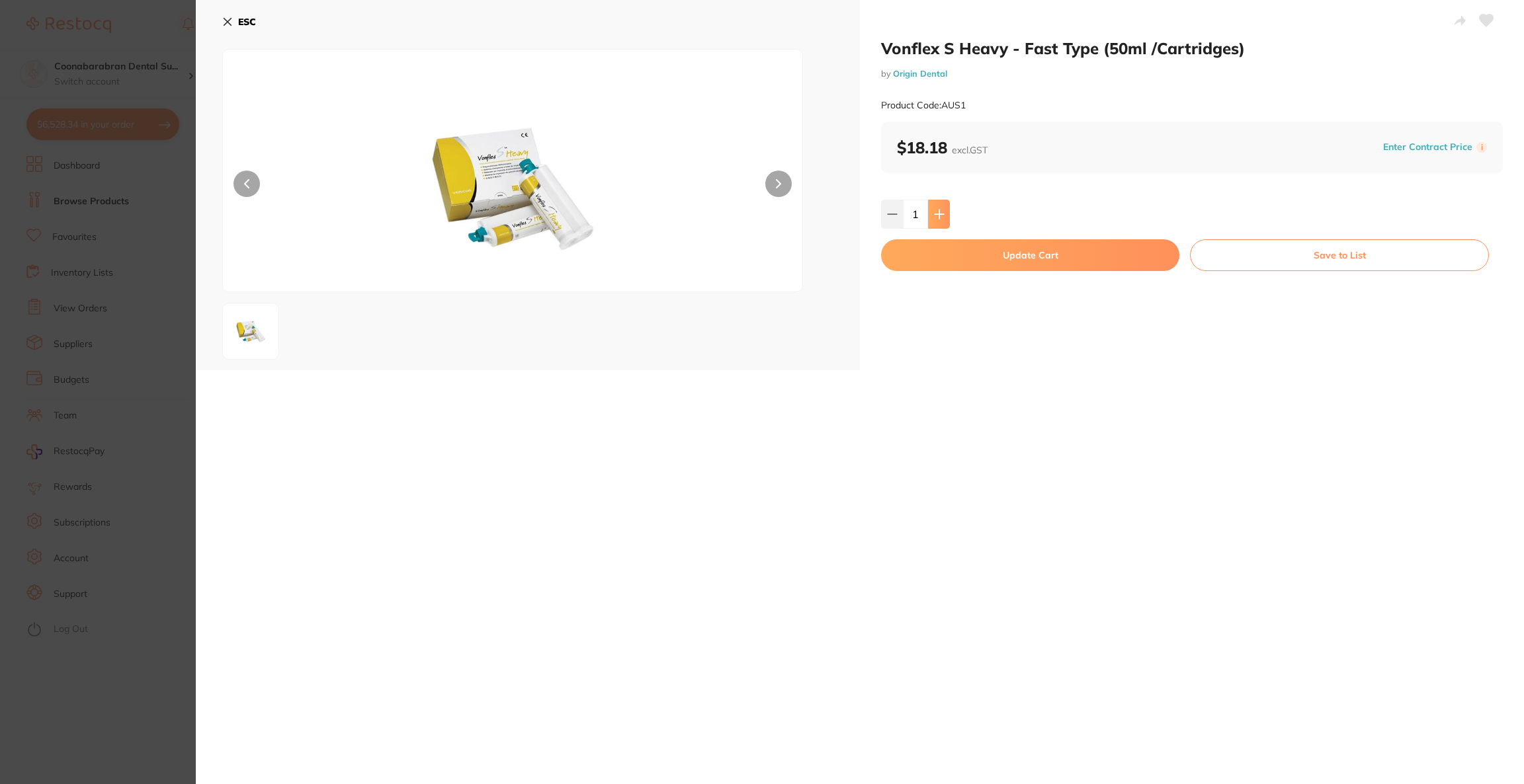
click at [943, 218] on button at bounding box center [939, 214] width 22 height 29
type input "5"
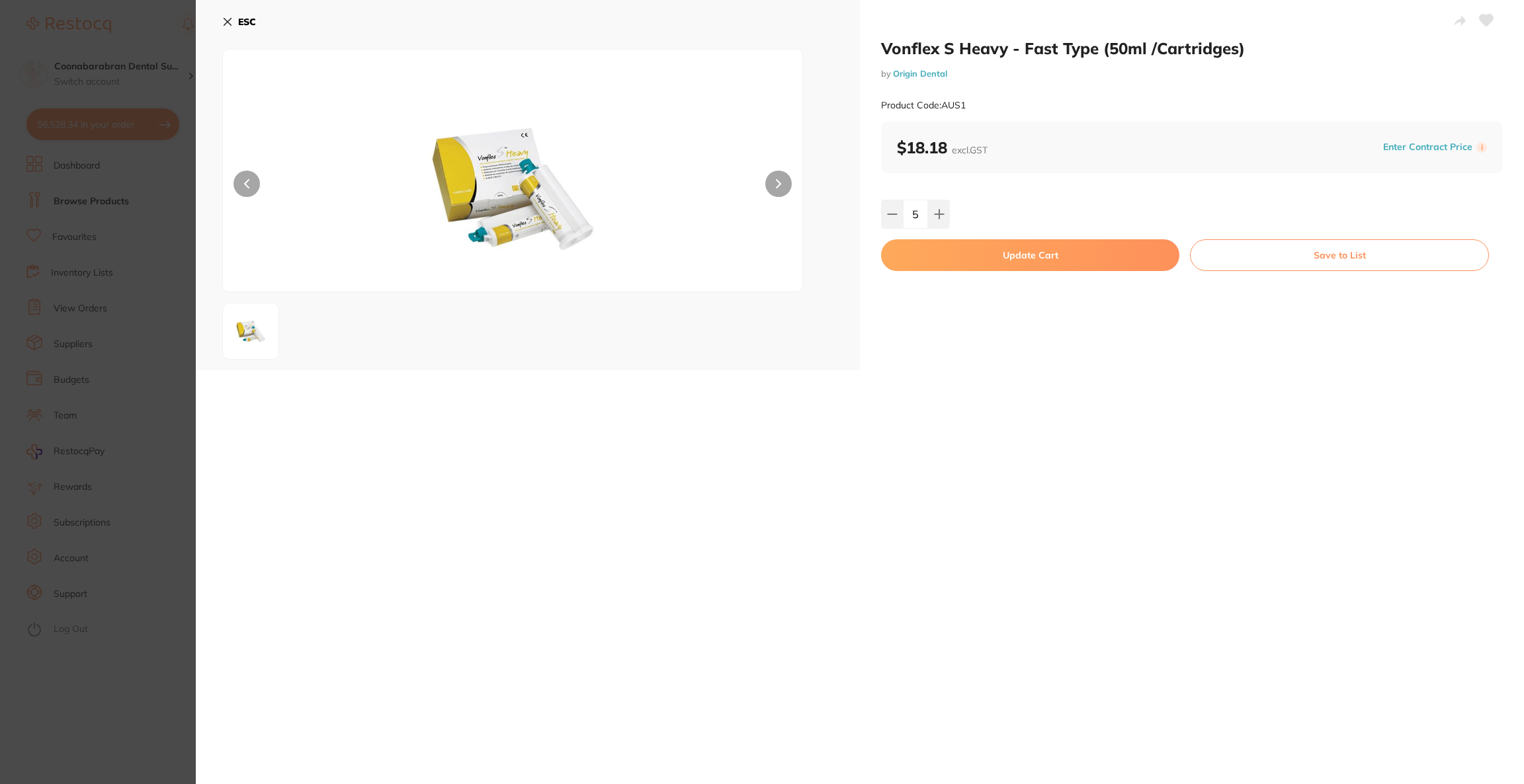
click at [944, 251] on button "Update Cart" at bounding box center [1030, 255] width 298 height 32
checkbox input "false"
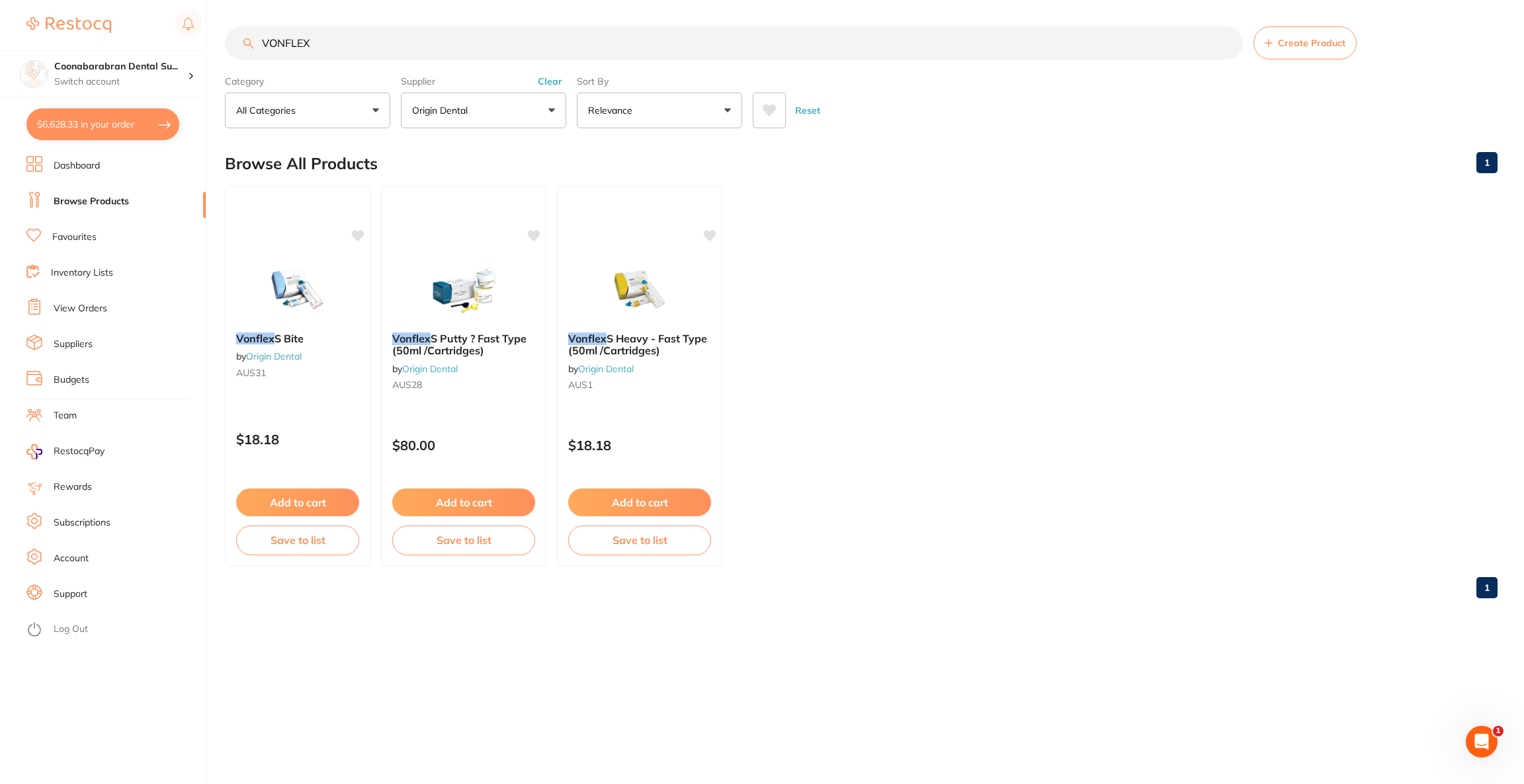
click at [63, 127] on button "$6,628.33 in your order" at bounding box center [103, 125] width 153 height 32
checkbox input "true"
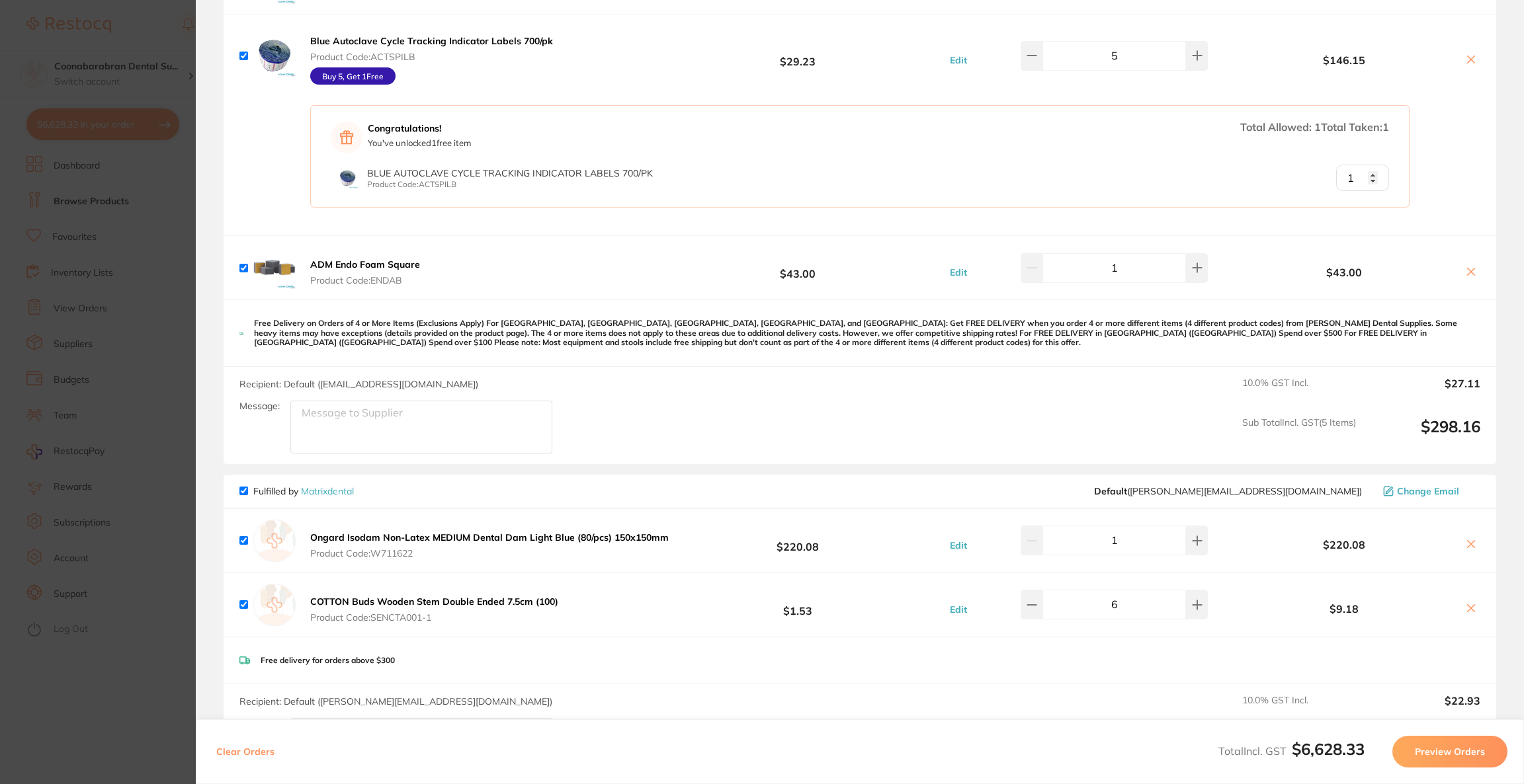
checkbox input "true"
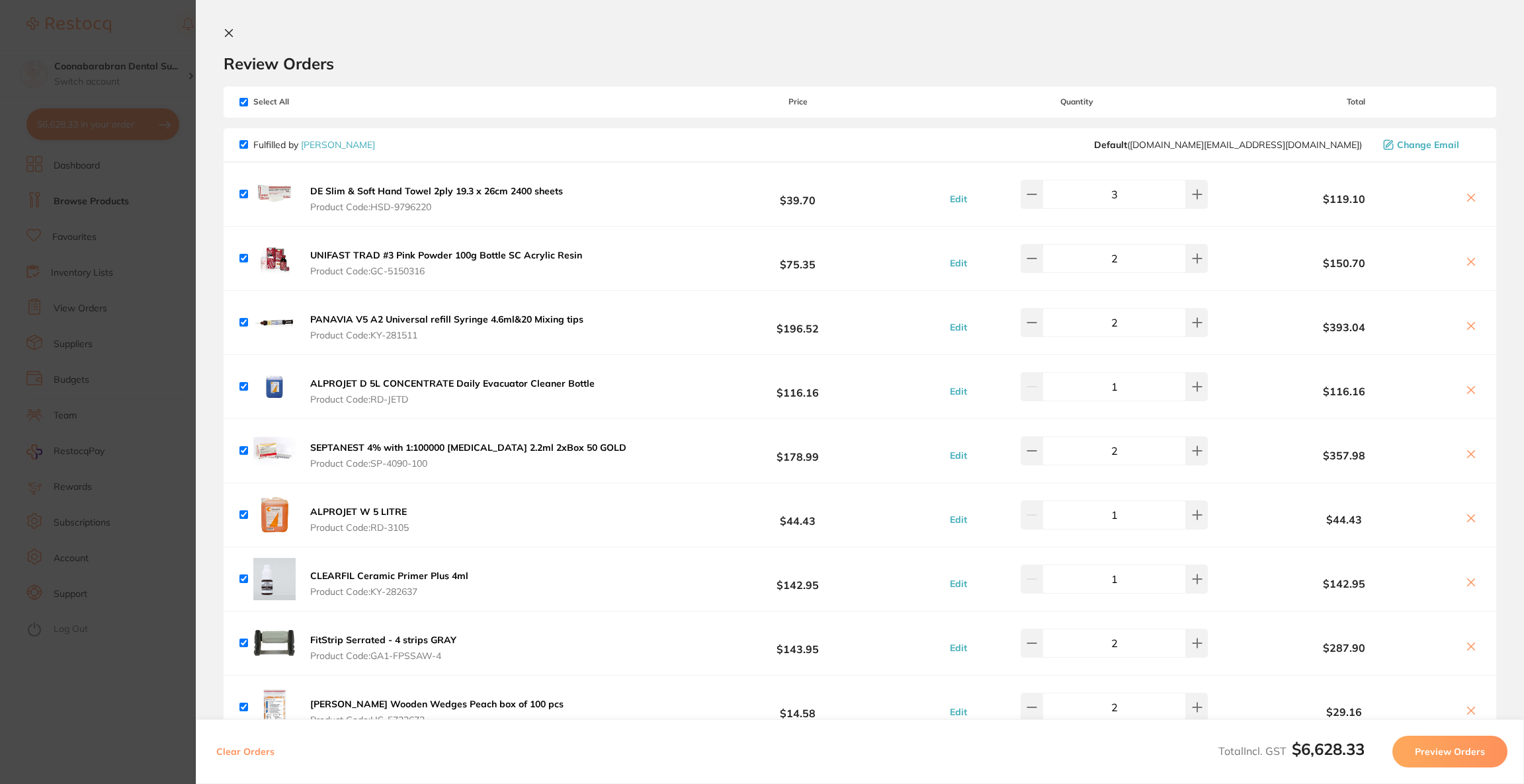
click at [1416, 748] on button "Preview Orders" at bounding box center [1450, 752] width 115 height 32
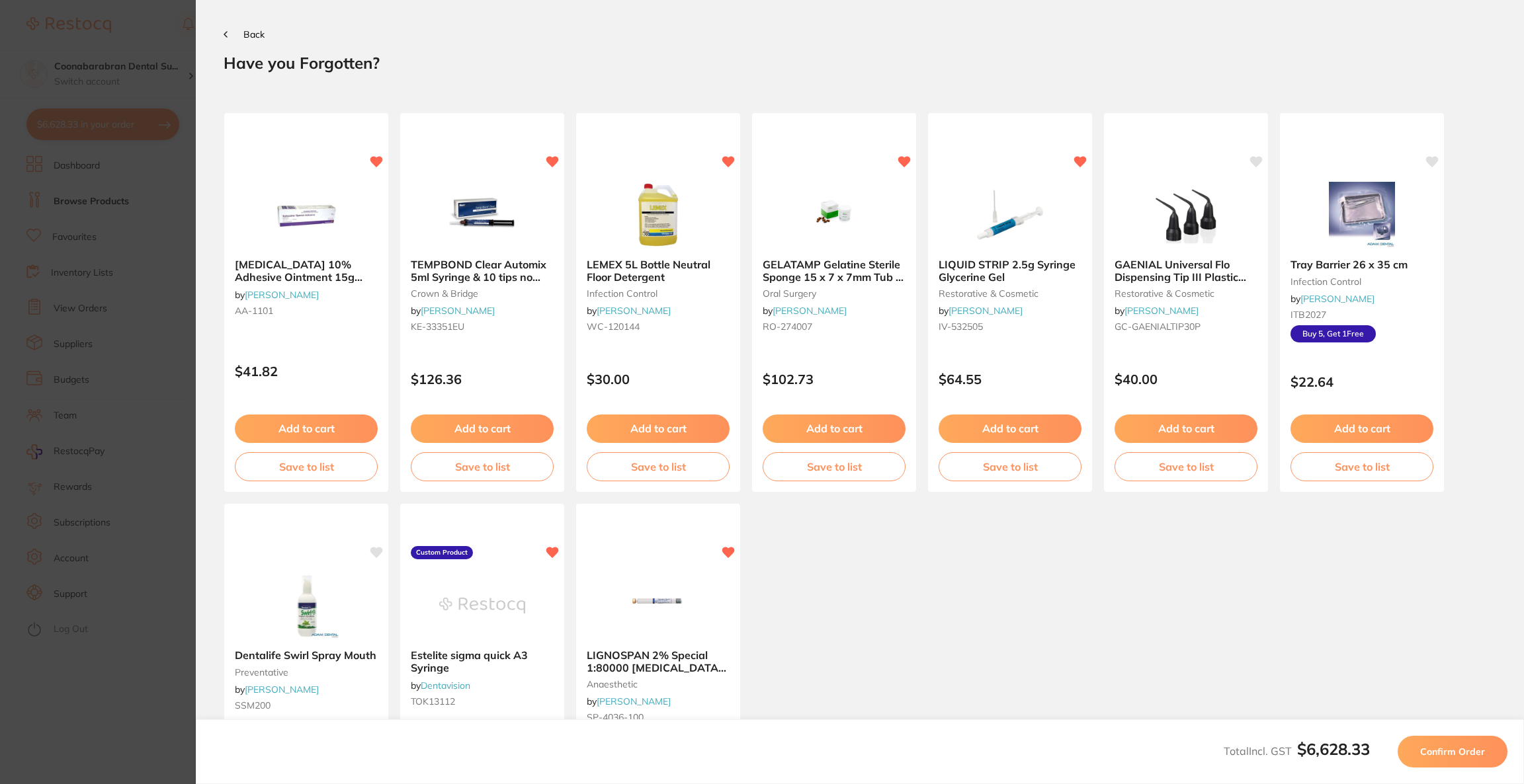
click at [1416, 748] on button "Confirm Order" at bounding box center [1452, 752] width 109 height 32
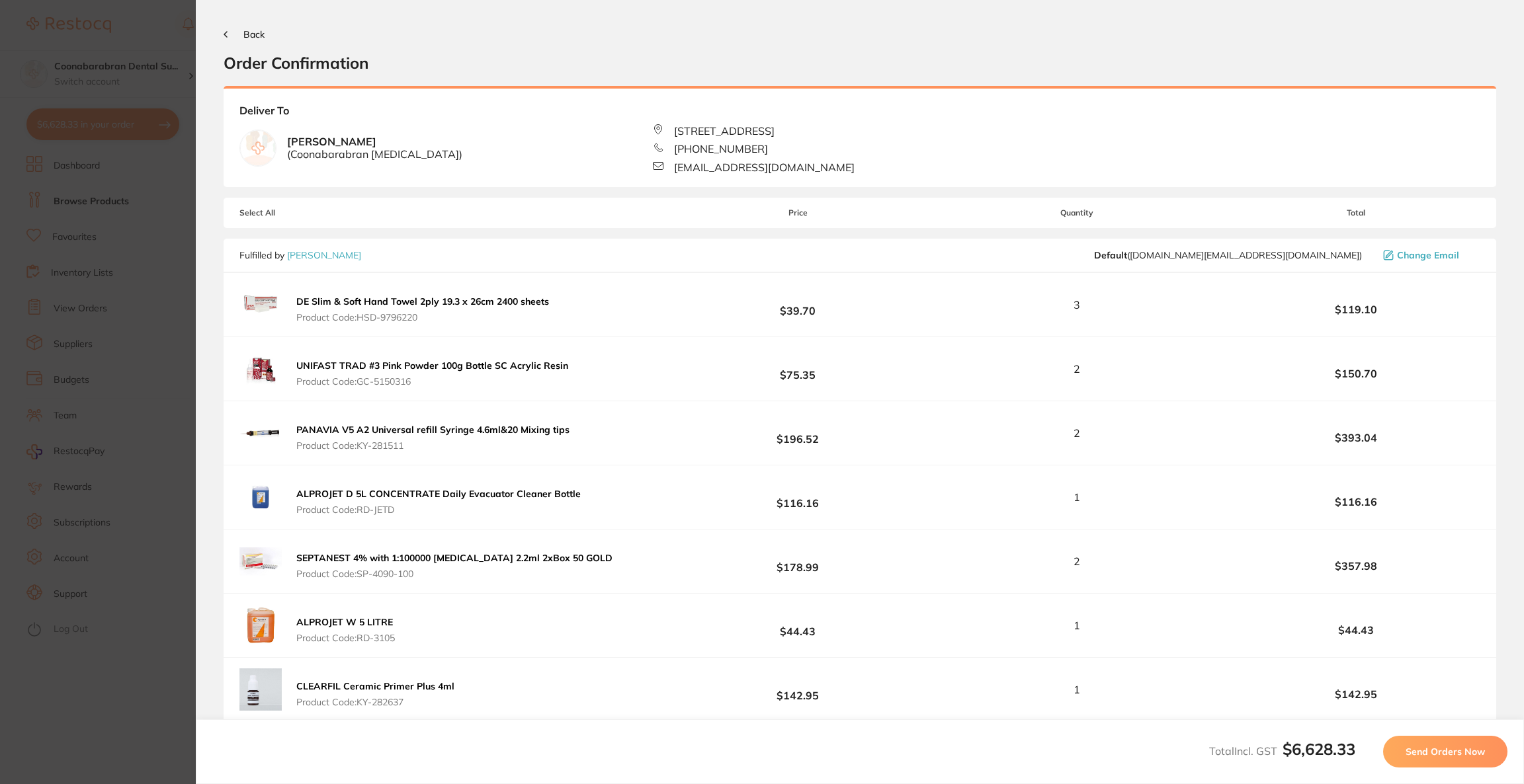
click at [1416, 748] on span "Send Orders Now" at bounding box center [1445, 751] width 79 height 12
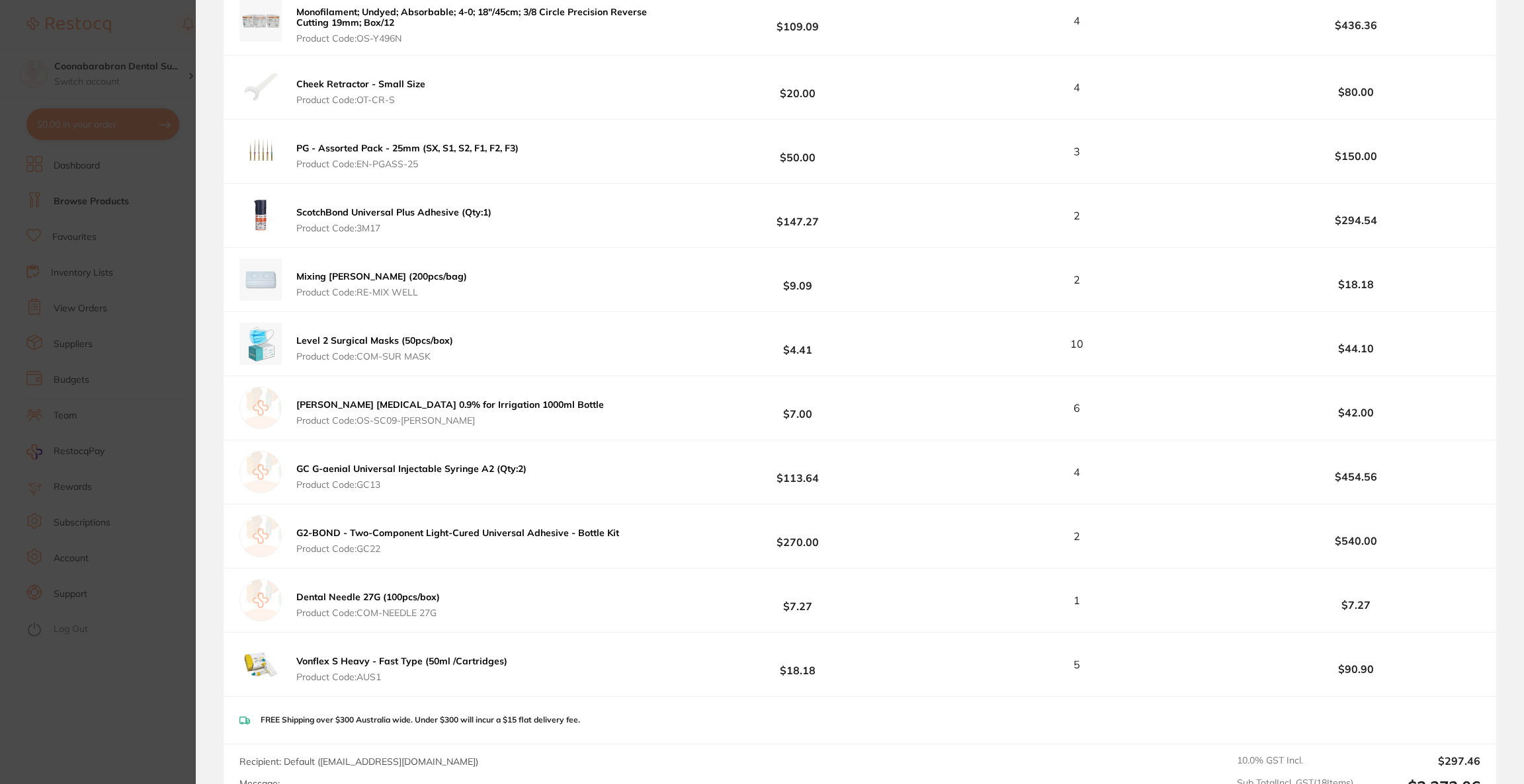
scroll to position [3536, 0]
